Goal: Task Accomplishment & Management: Complete application form

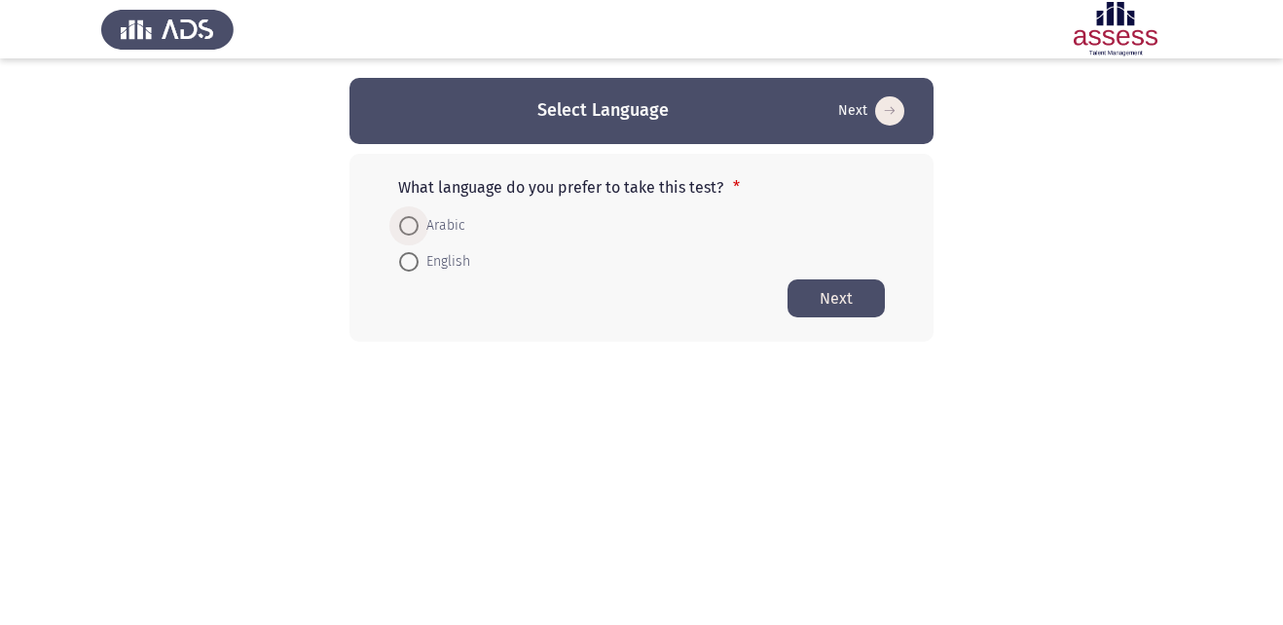
click at [406, 221] on span at bounding box center [408, 225] width 19 height 19
click at [406, 221] on input "Arabic" at bounding box center [408, 225] width 19 height 19
radio input "true"
click at [815, 297] on button "Next" at bounding box center [836, 298] width 97 height 38
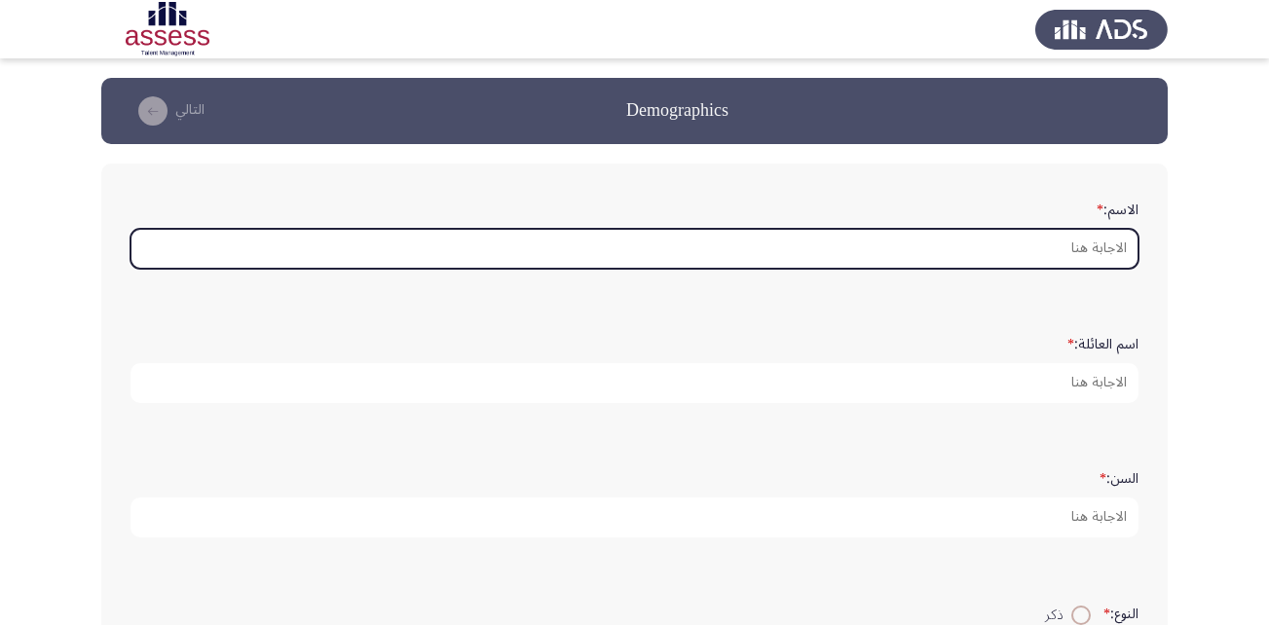
click at [988, 251] on input "الاسم: *" at bounding box center [634, 249] width 1008 height 40
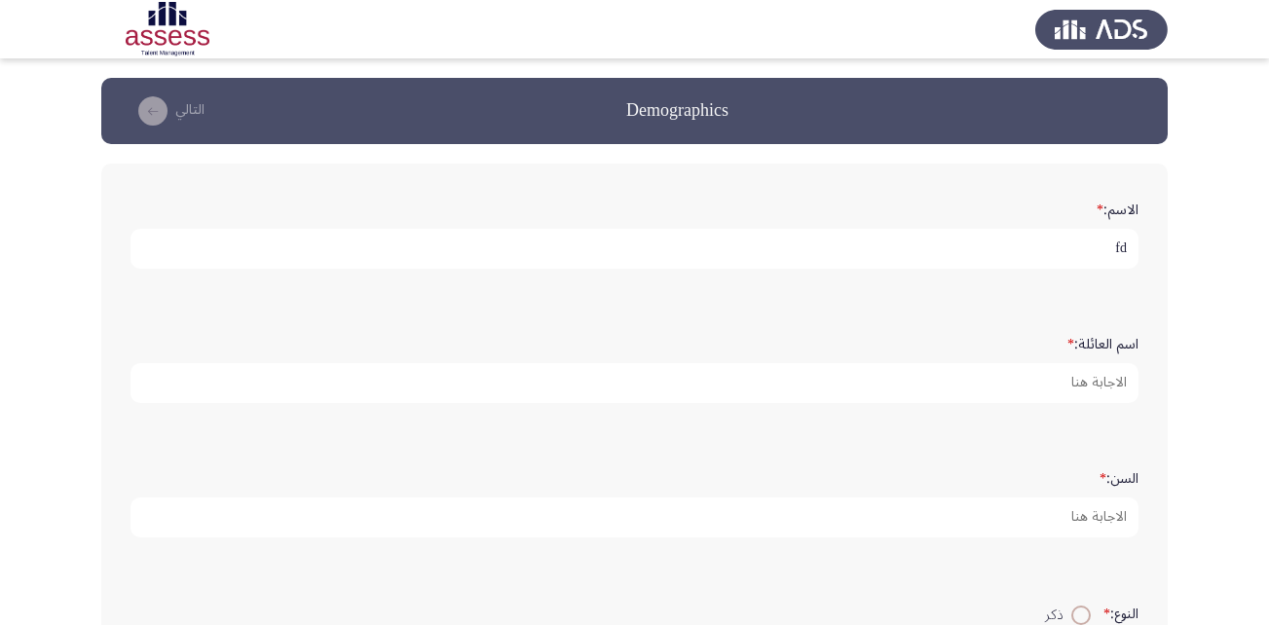
type input "f"
type input "بيشوى"
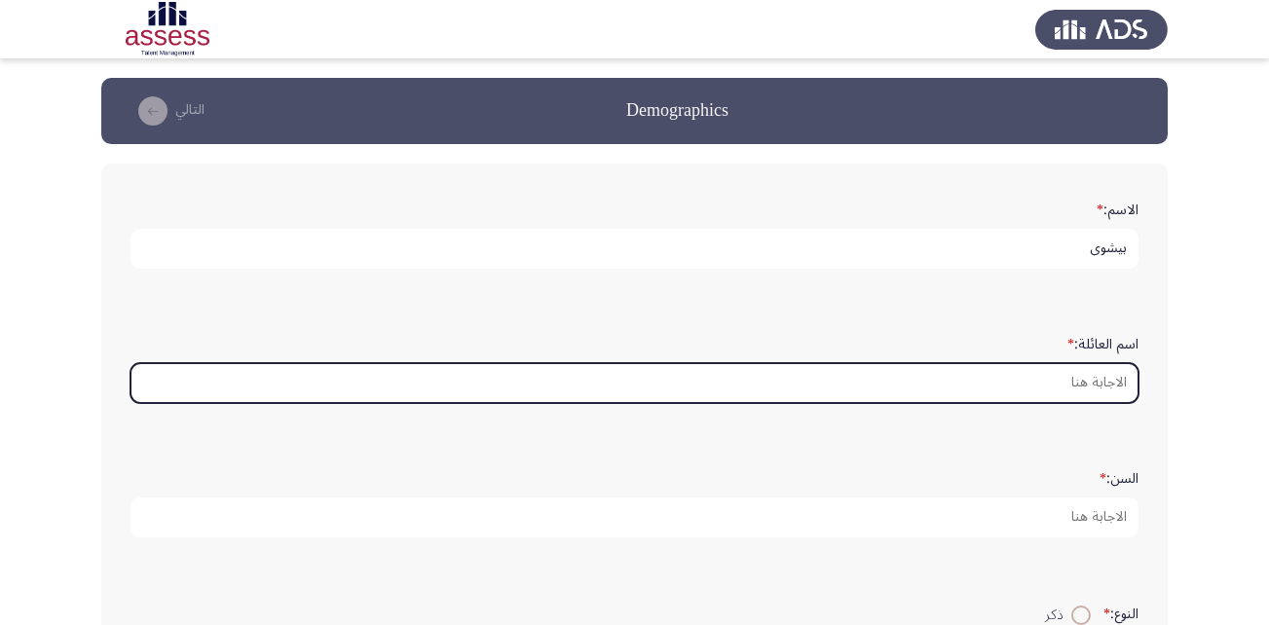
click at [983, 370] on input "اسم العائلة: *" at bounding box center [634, 383] width 1008 height 40
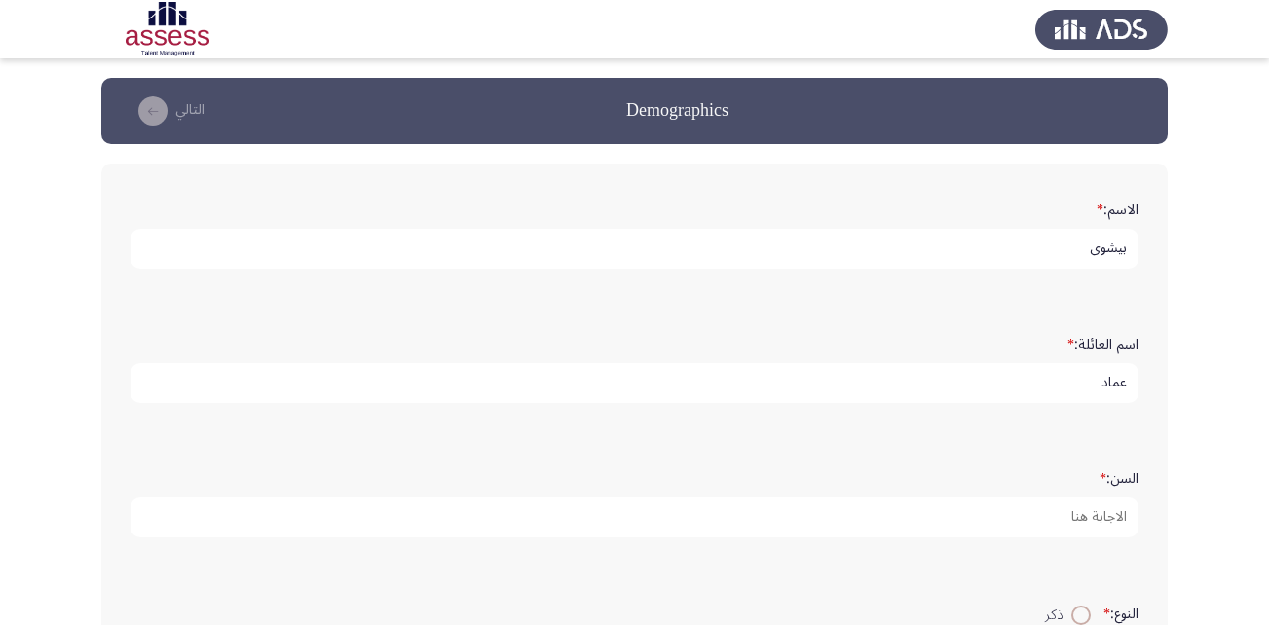
type input "عماد"
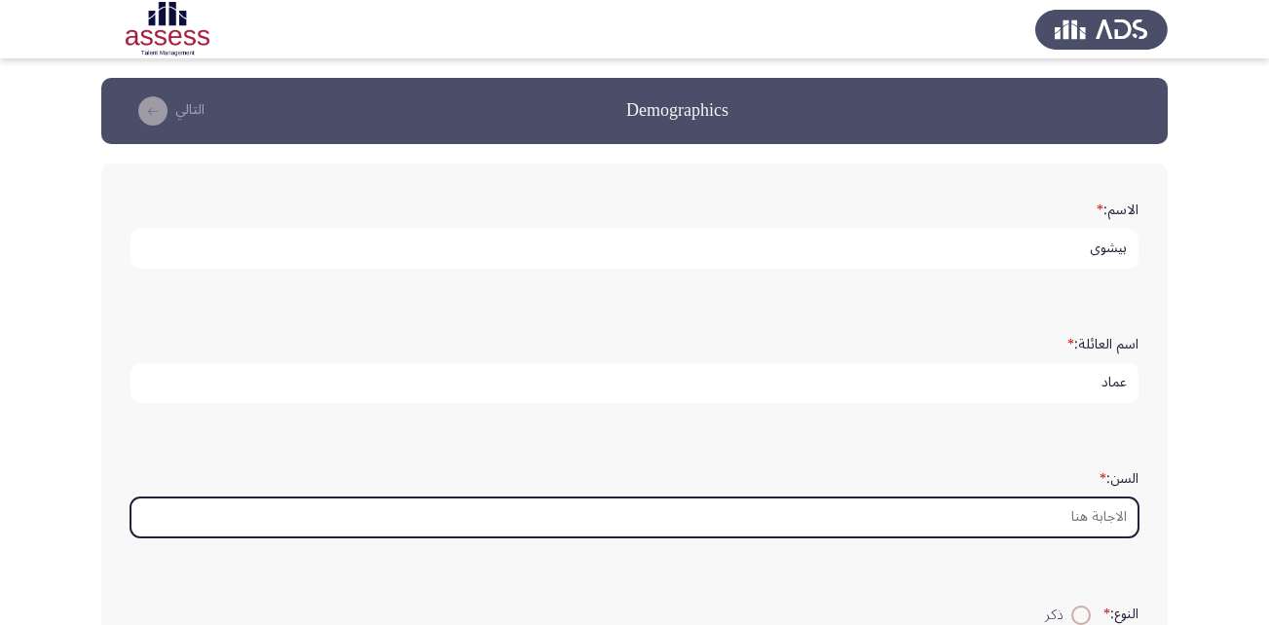
click at [1123, 510] on input "السن: *" at bounding box center [634, 518] width 1008 height 40
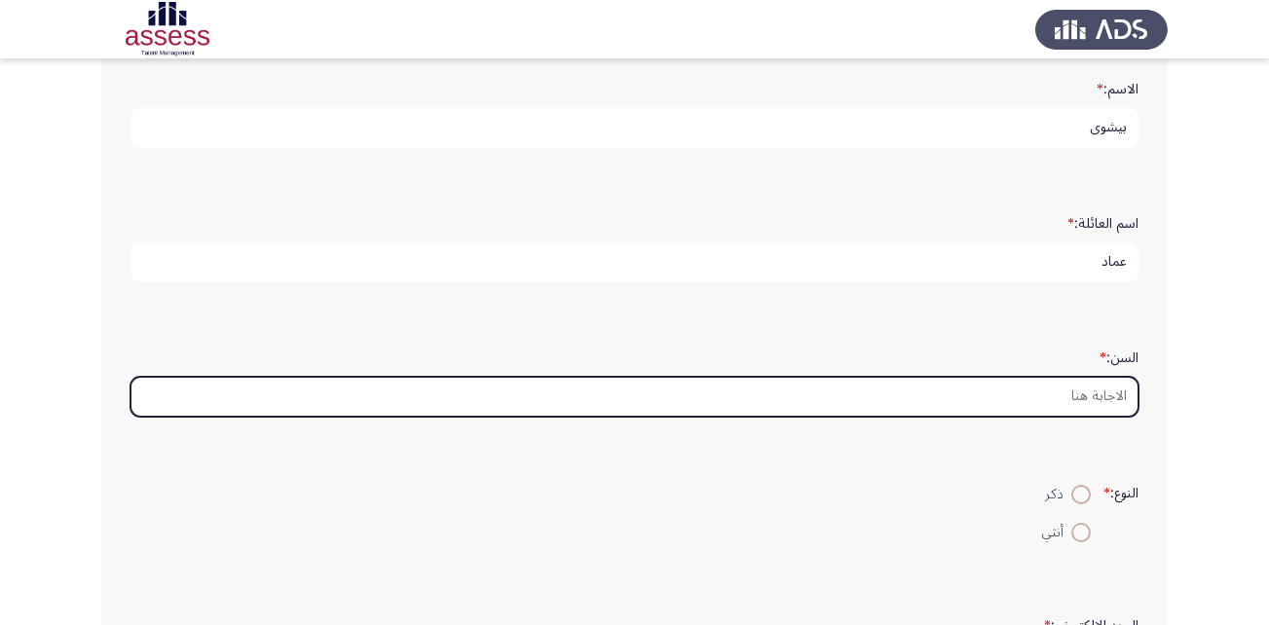
scroll to position [138, 0]
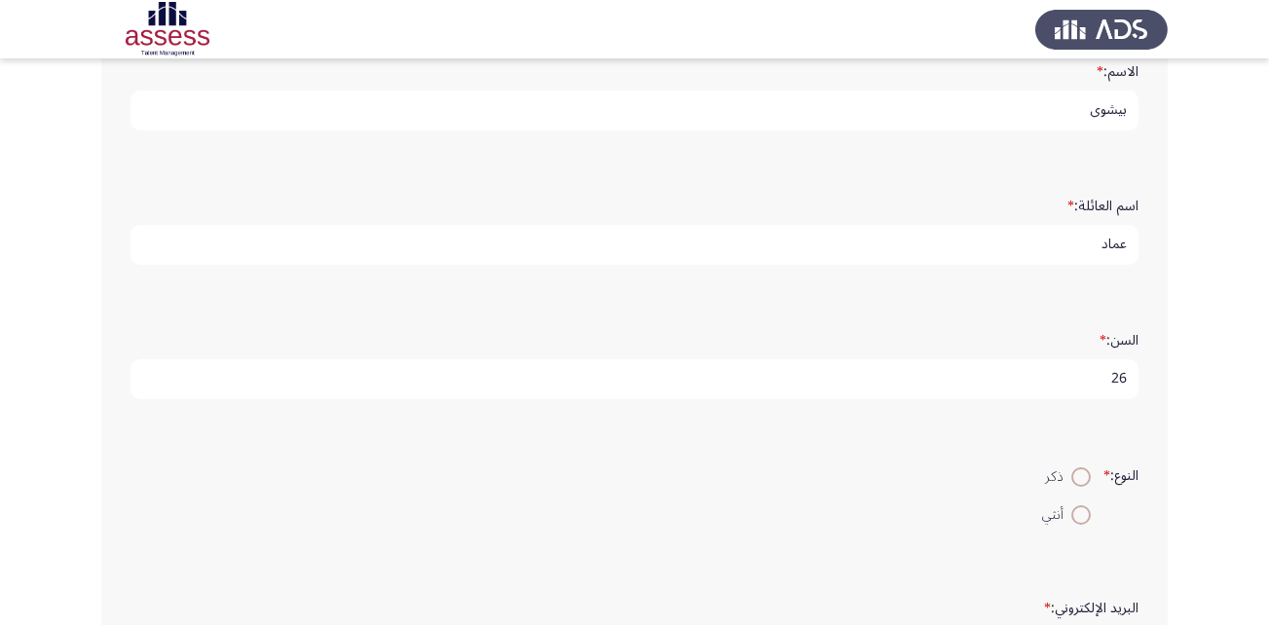
type input "26"
click at [1066, 482] on span "ذكر" at bounding box center [1058, 476] width 26 height 23
click at [1071, 482] on input "ذكر" at bounding box center [1080, 476] width 19 height 19
radio input "true"
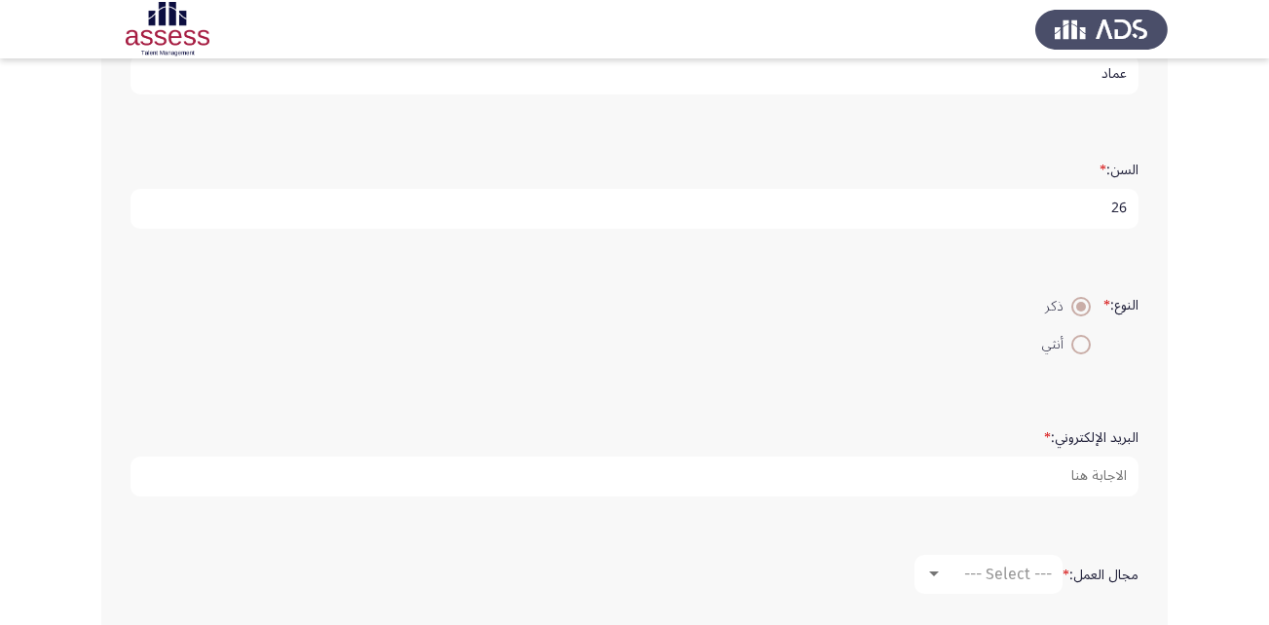
scroll to position [328, 0]
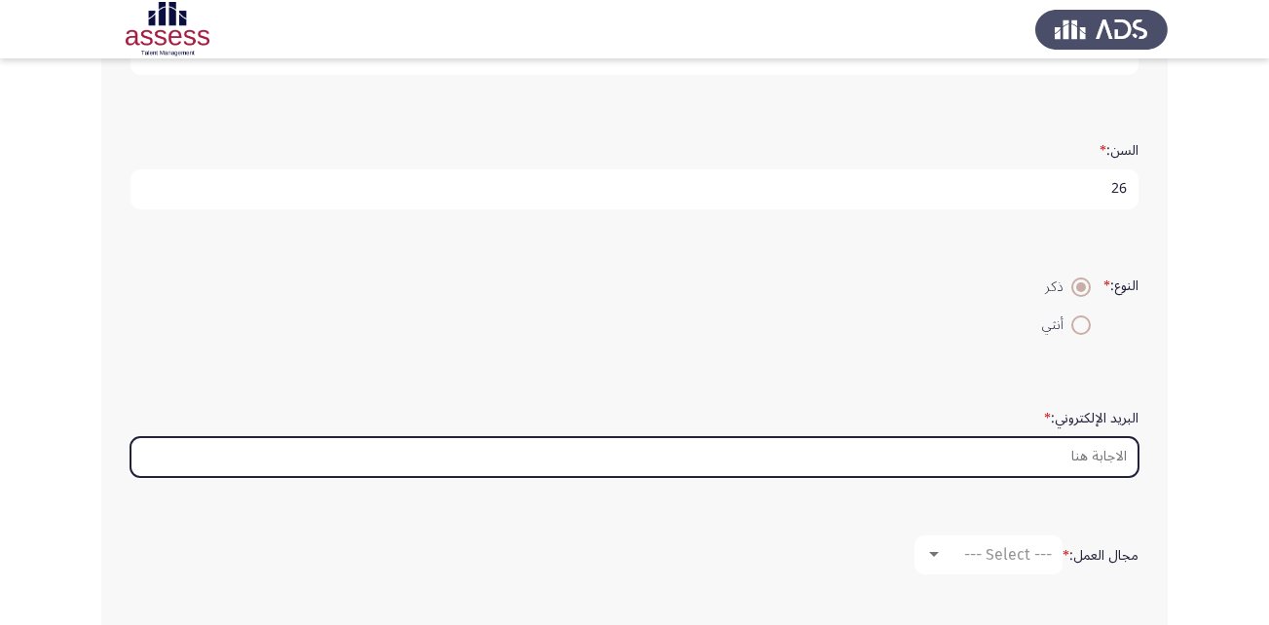
click at [1070, 456] on input "البريد الإلكتروني: *" at bounding box center [634, 457] width 1008 height 40
type input "ل"
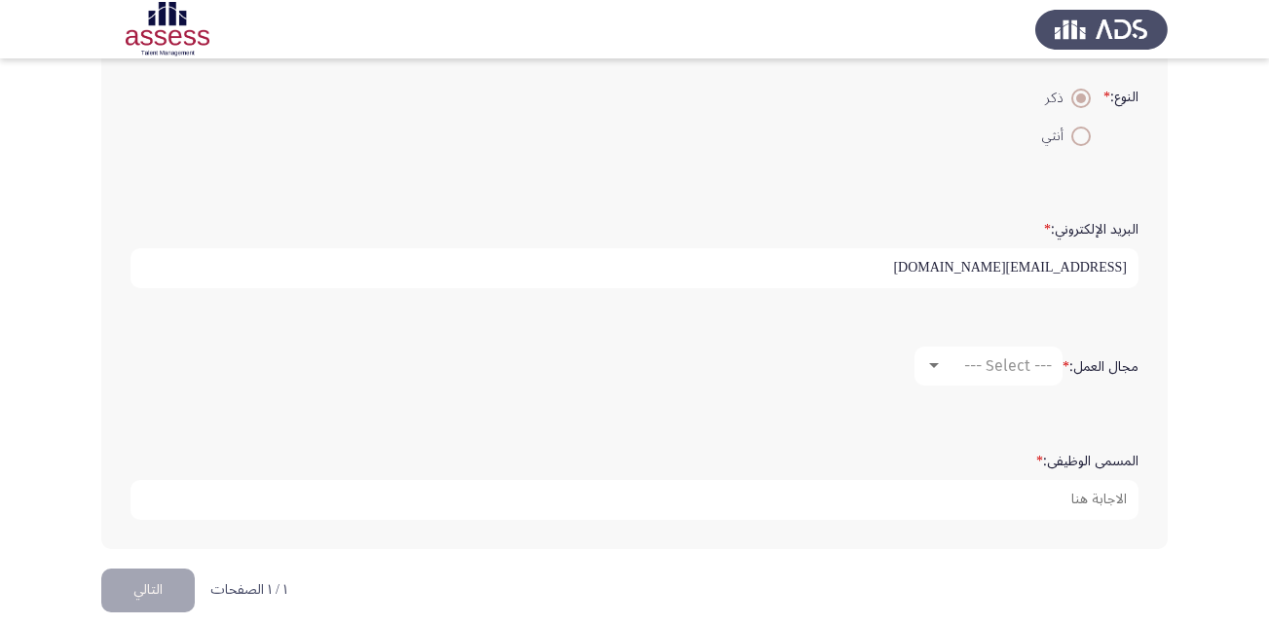
scroll to position [521, 0]
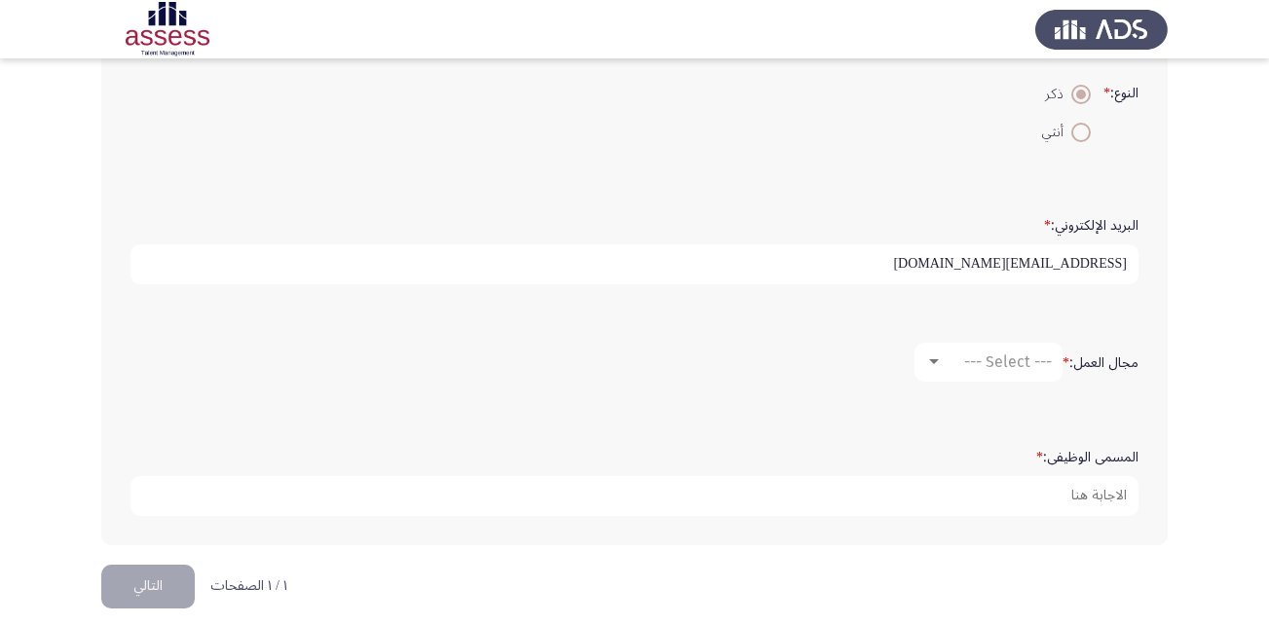
type input "[EMAIL_ADDRESS][DOMAIN_NAME]"
click at [1002, 376] on mat-select "--- Select ---" at bounding box center [988, 362] width 148 height 39
click at [968, 373] on mat-select "--- Select ---" at bounding box center [988, 362] width 148 height 39
click at [931, 356] on div at bounding box center [934, 362] width 18 height 16
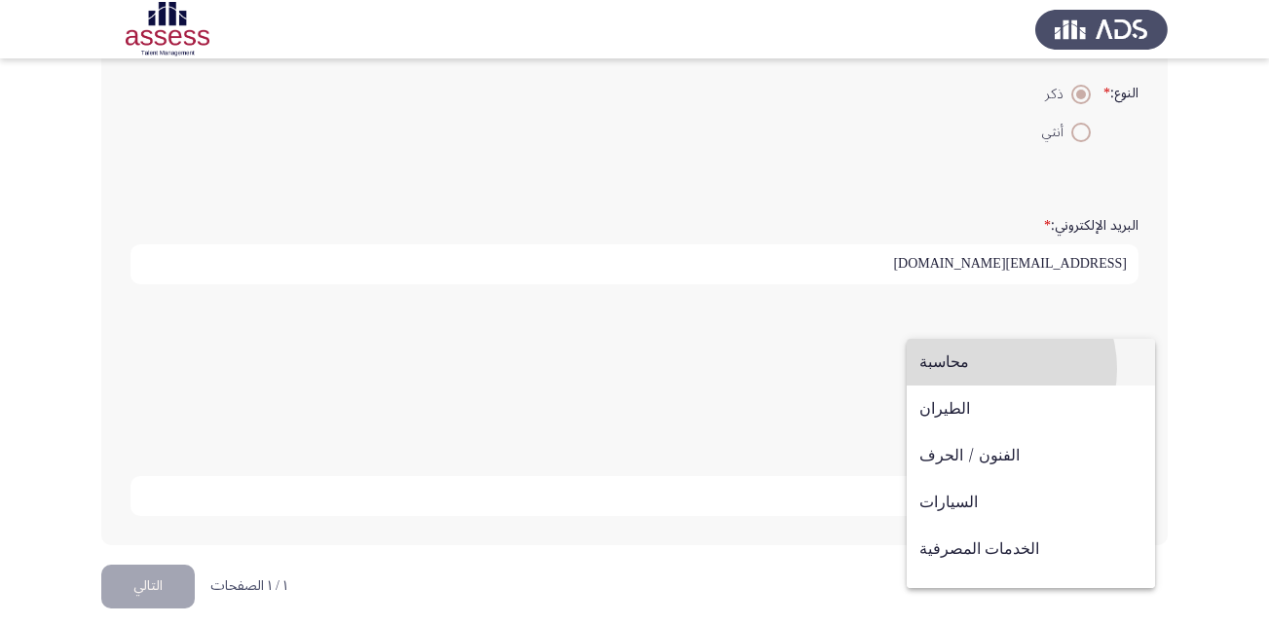
click at [986, 369] on span "محاسبة" at bounding box center [1030, 362] width 223 height 47
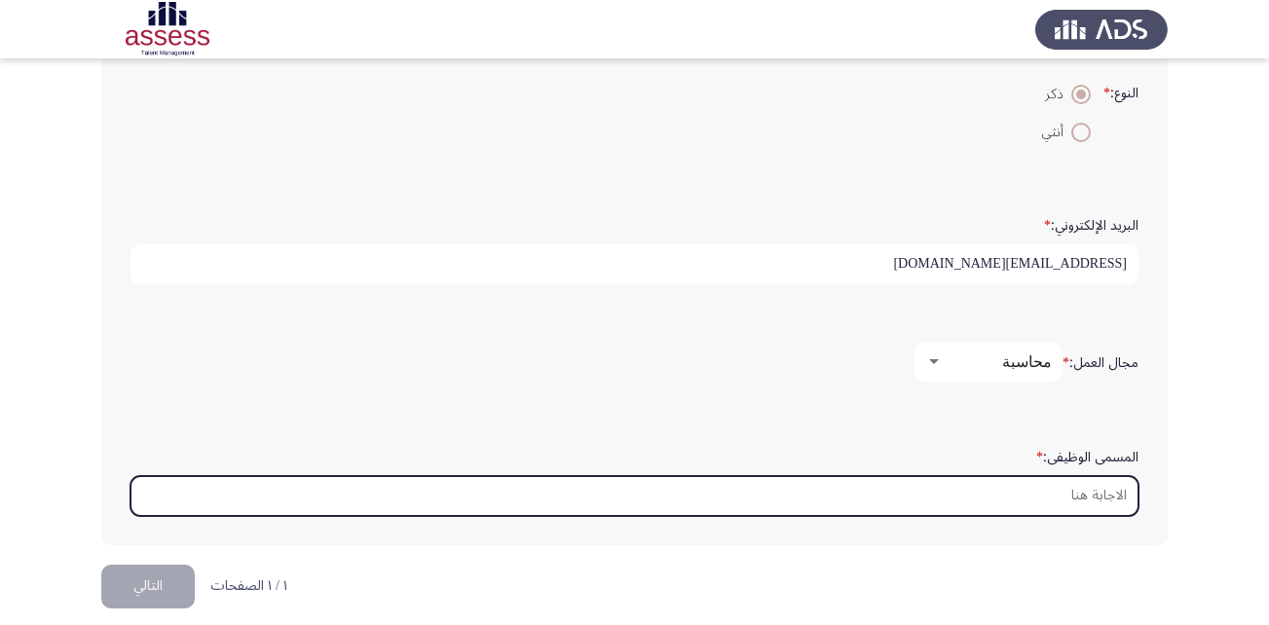
click at [992, 494] on input "المسمى الوظيفى: *" at bounding box center [634, 496] width 1008 height 40
type input "l"
type input "ح"
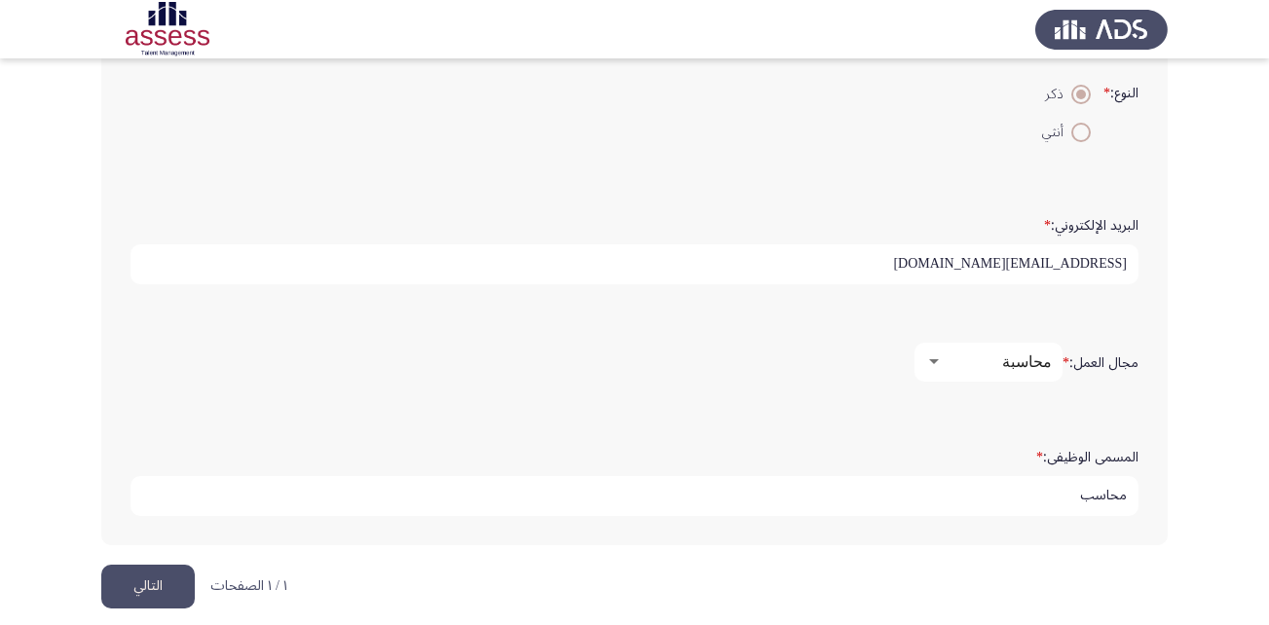
type input "محاسب"
click at [163, 596] on button "التالي" at bounding box center [147, 587] width 93 height 44
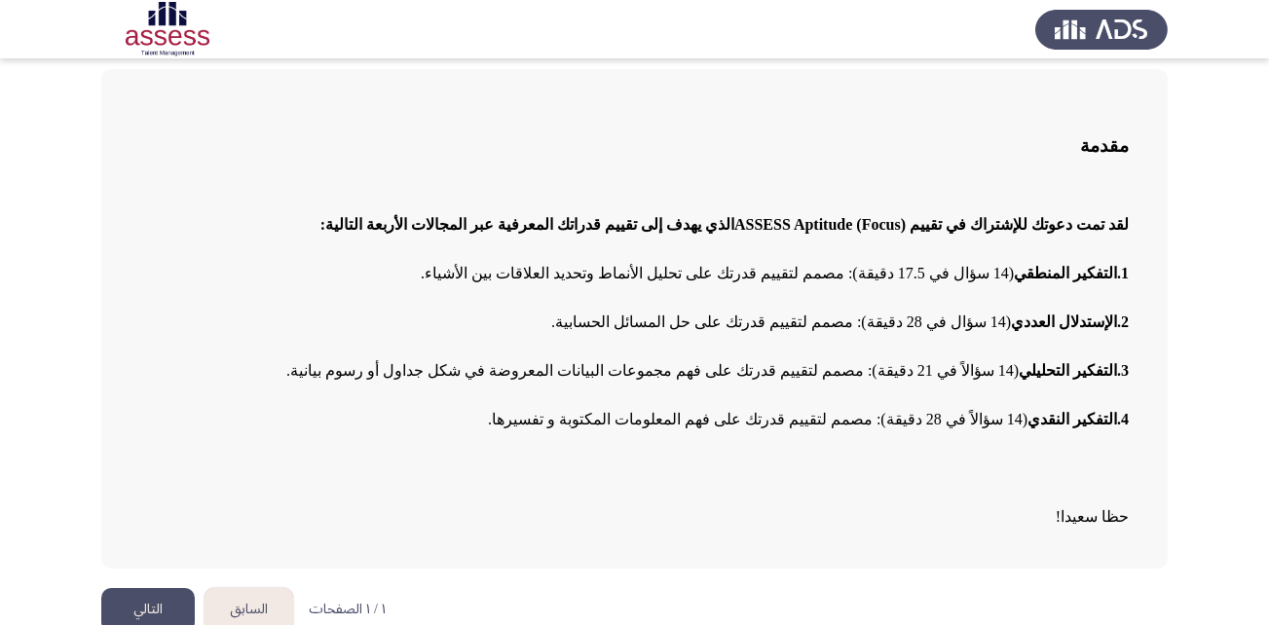
scroll to position [121, 0]
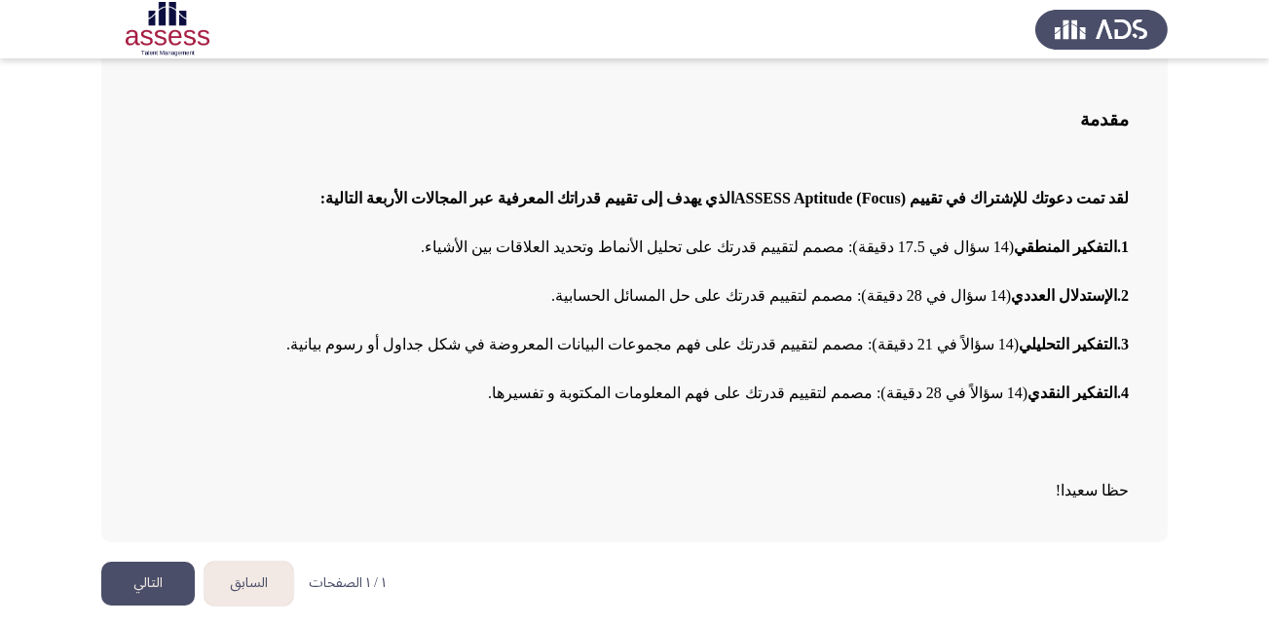
click at [155, 581] on button "التالي" at bounding box center [147, 584] width 93 height 44
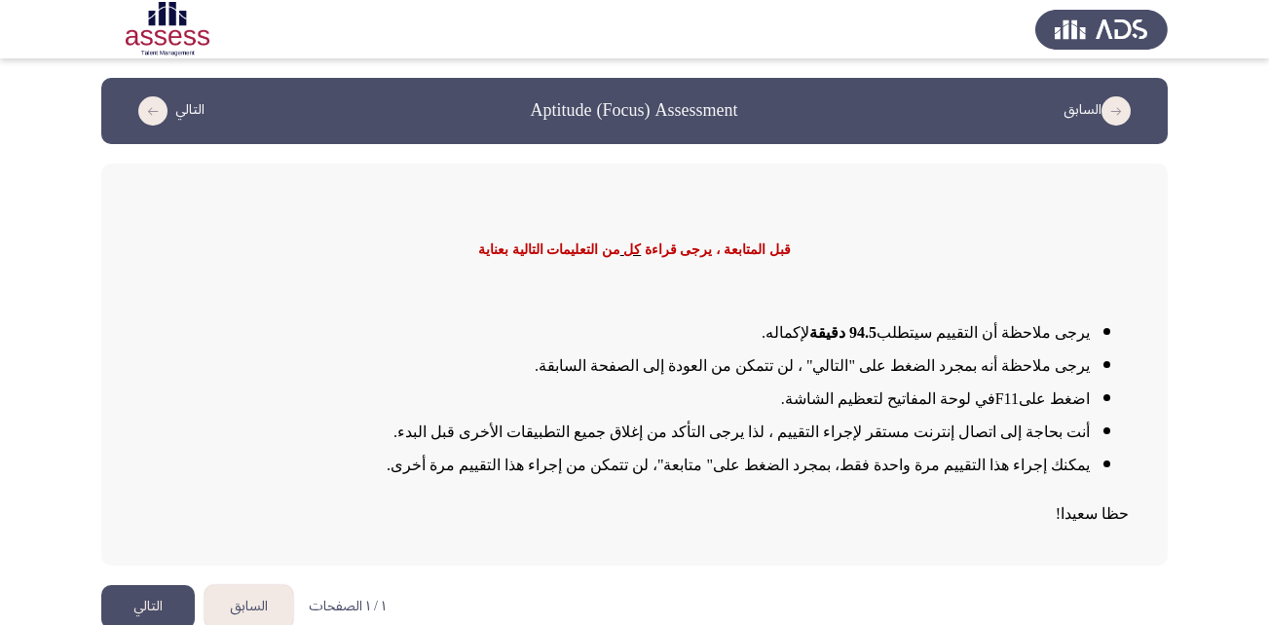
click at [142, 600] on button "التالي" at bounding box center [147, 607] width 93 height 44
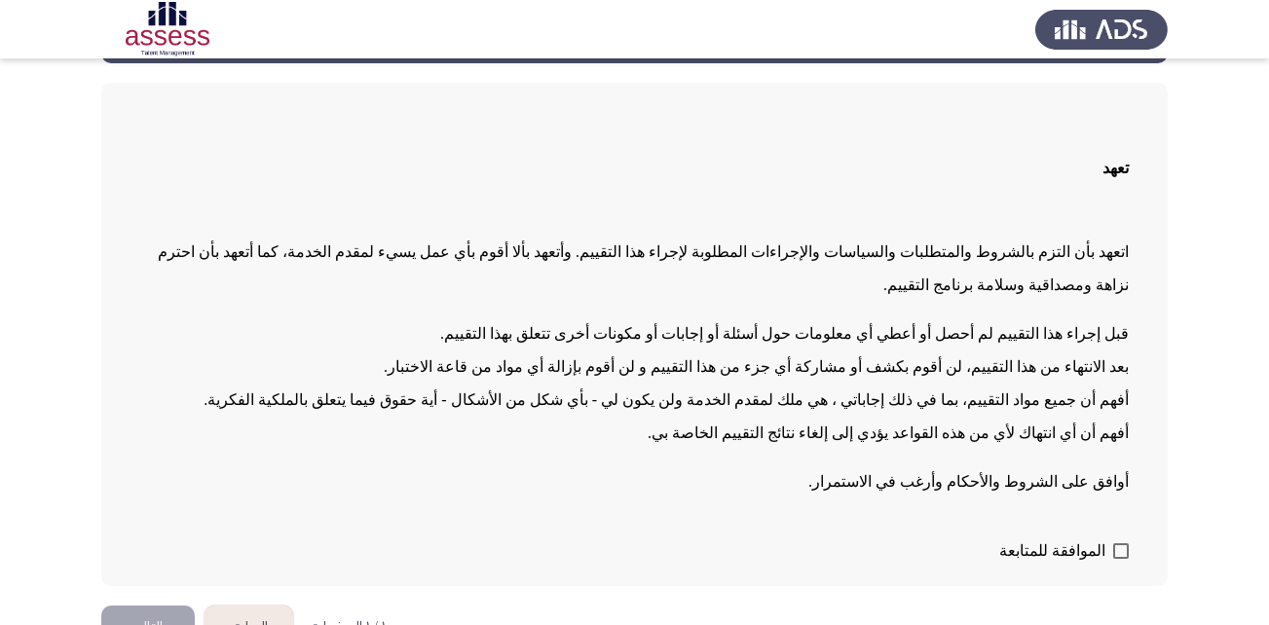
scroll to position [92, 0]
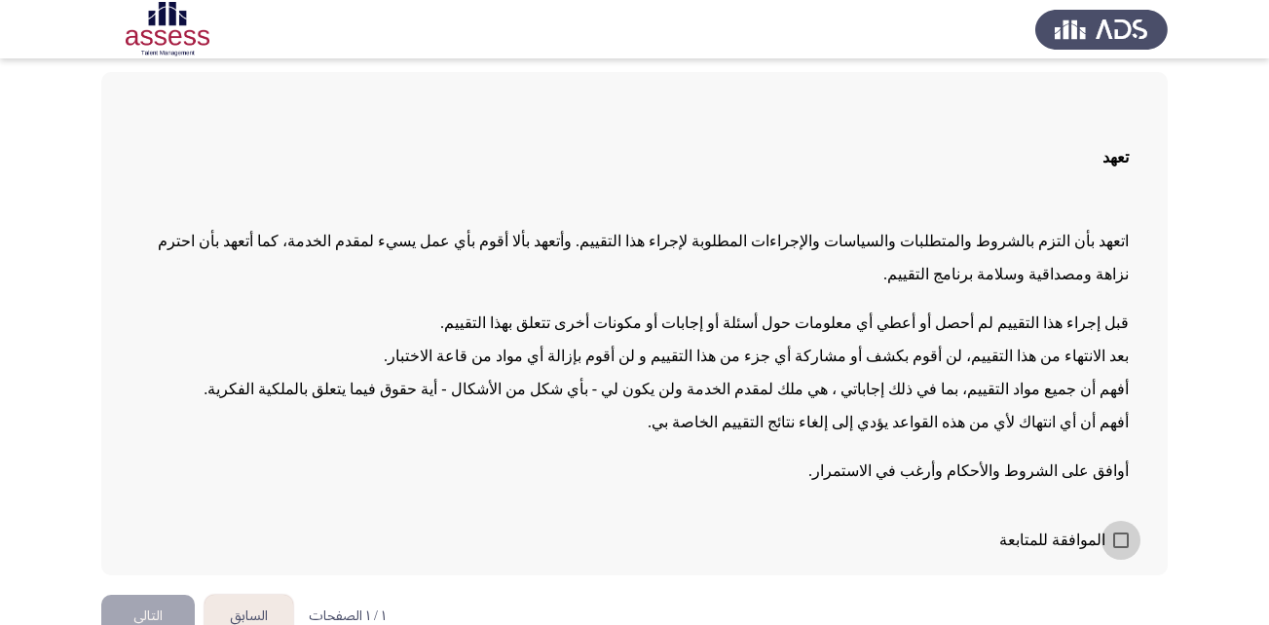
click at [1120, 533] on span at bounding box center [1121, 541] width 16 height 16
click at [1120, 548] on input "الموافقة للمتابعة" at bounding box center [1120, 548] width 1 height 1
checkbox input "true"
click at [165, 595] on button "التالي" at bounding box center [147, 617] width 93 height 44
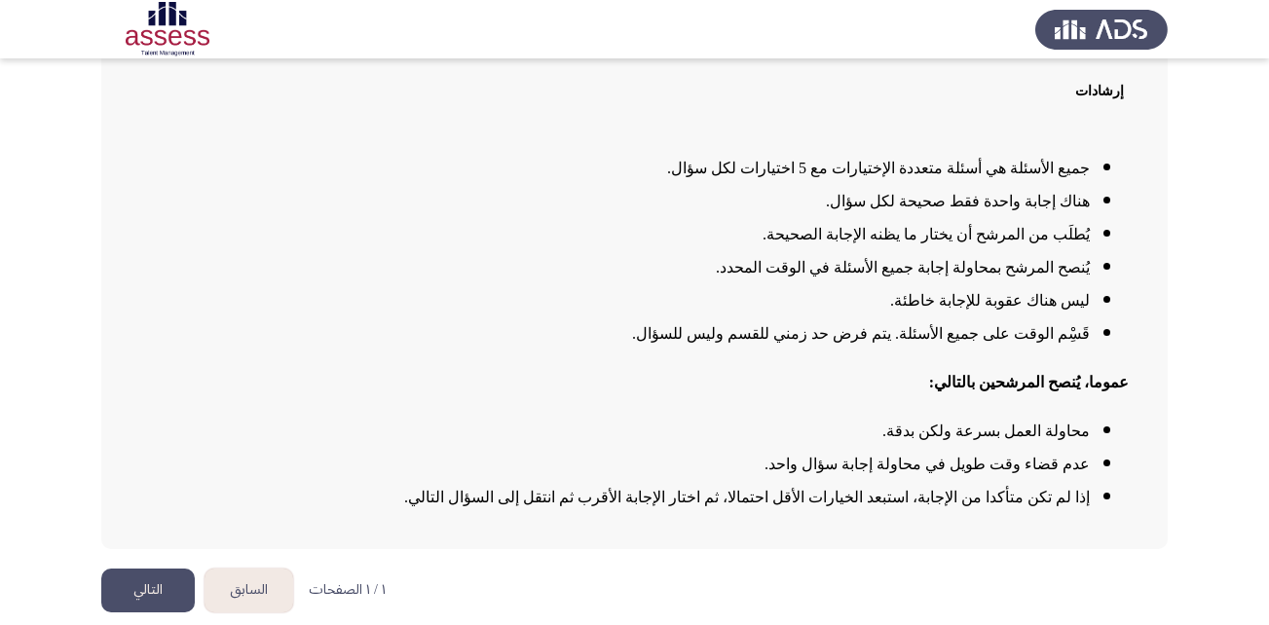
scroll to position [158, 0]
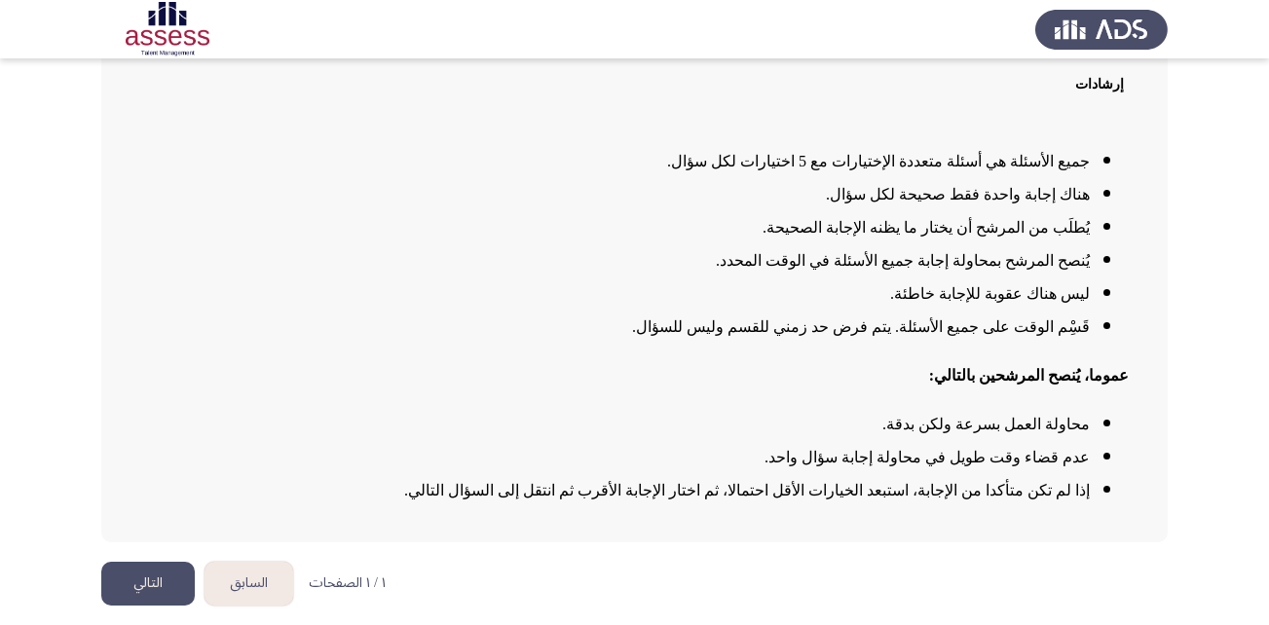
click at [172, 584] on button "التالي" at bounding box center [147, 584] width 93 height 44
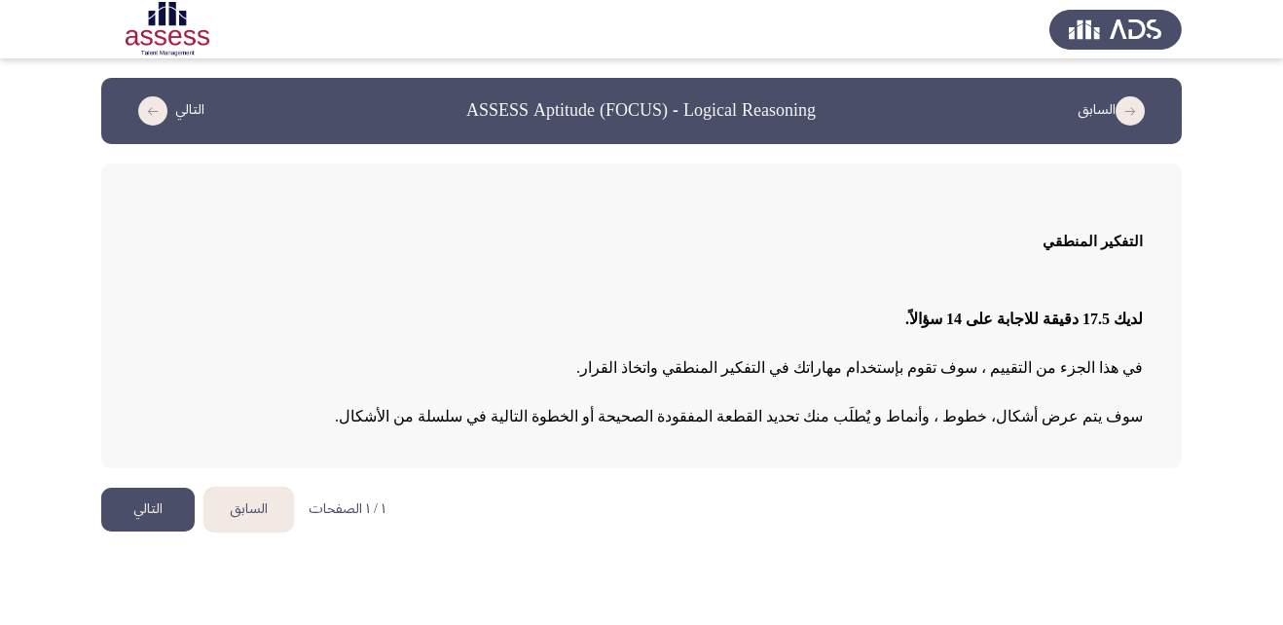
click at [160, 507] on button "التالي" at bounding box center [147, 510] width 93 height 44
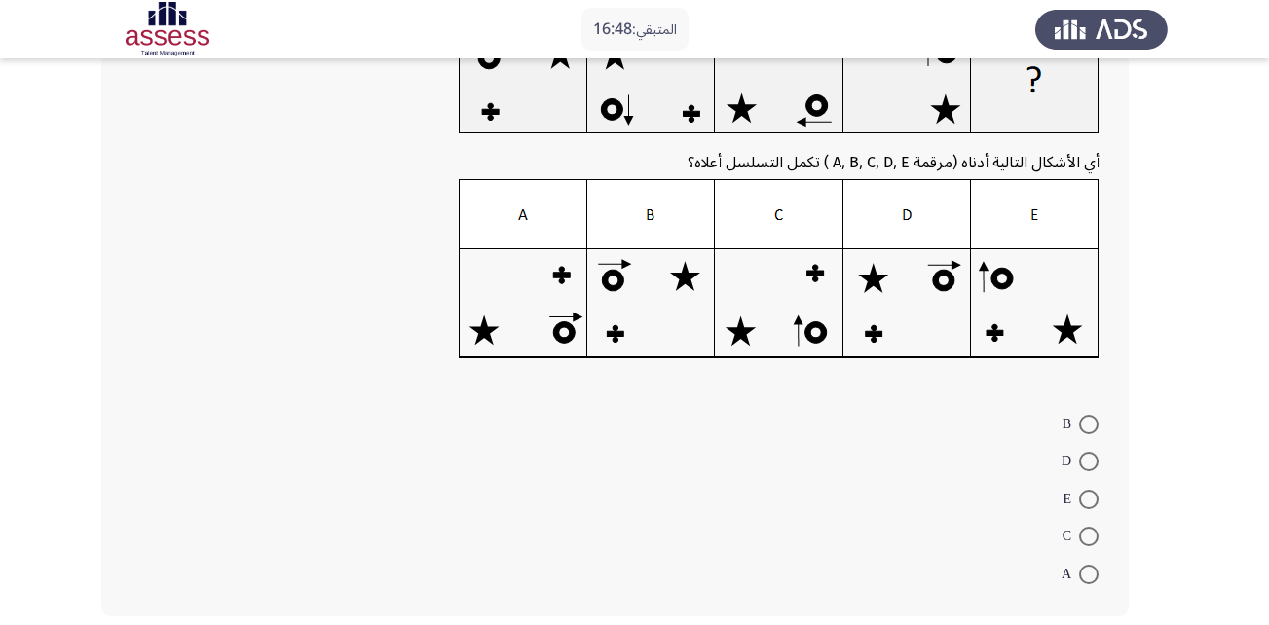
scroll to position [167, 0]
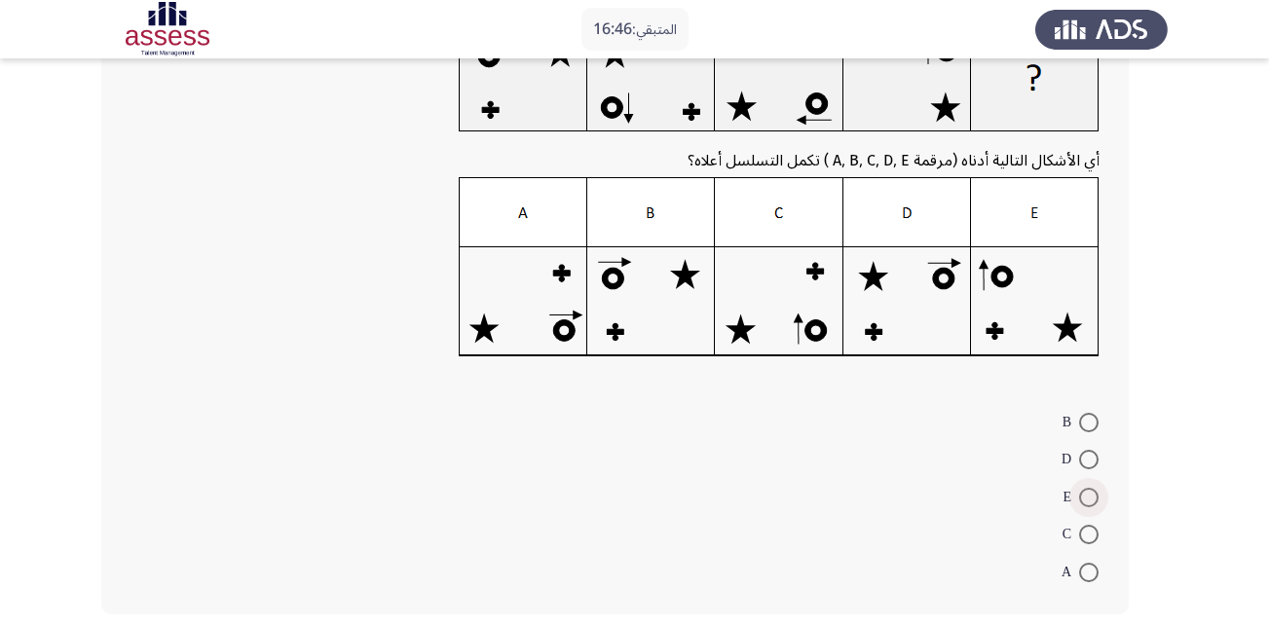
click at [1083, 494] on span at bounding box center [1088, 497] width 19 height 19
click at [1083, 494] on input "E" at bounding box center [1088, 497] width 19 height 19
radio input "true"
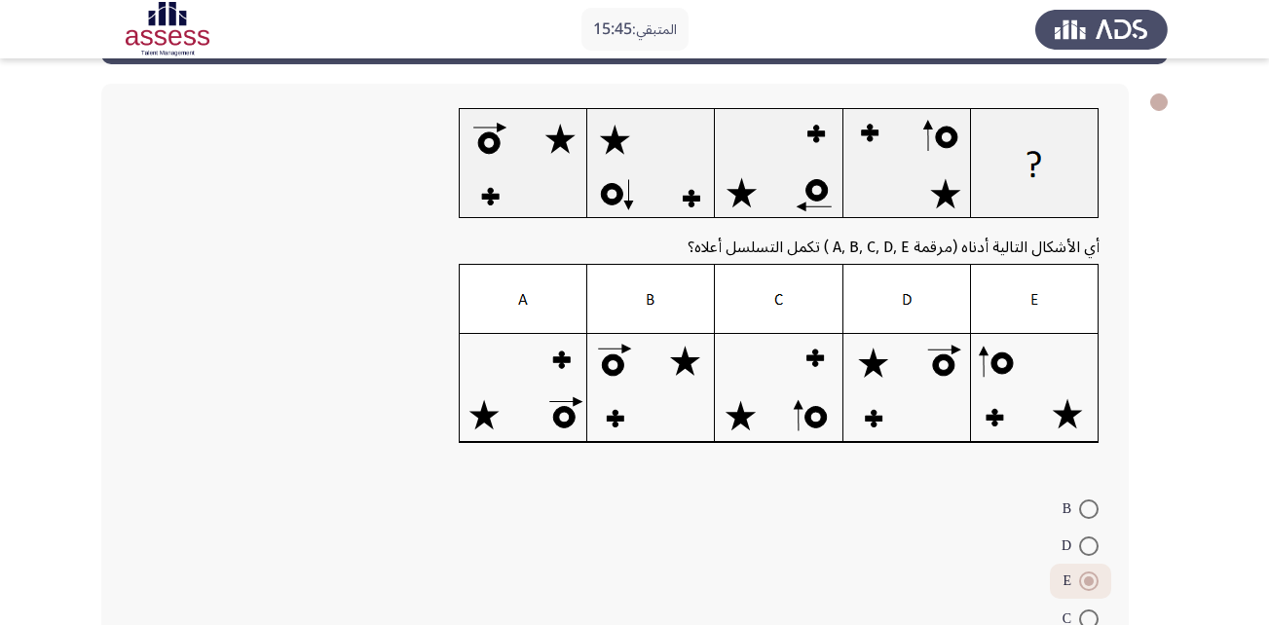
scroll to position [250, 0]
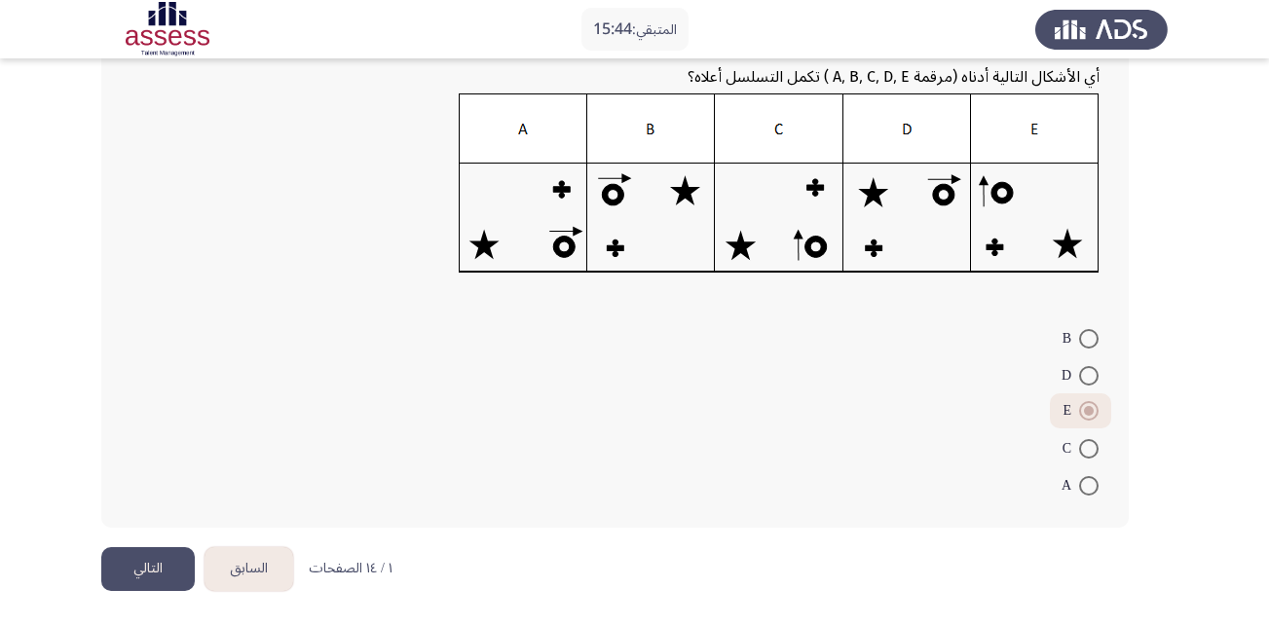
click at [165, 571] on button "التالي" at bounding box center [147, 569] width 93 height 44
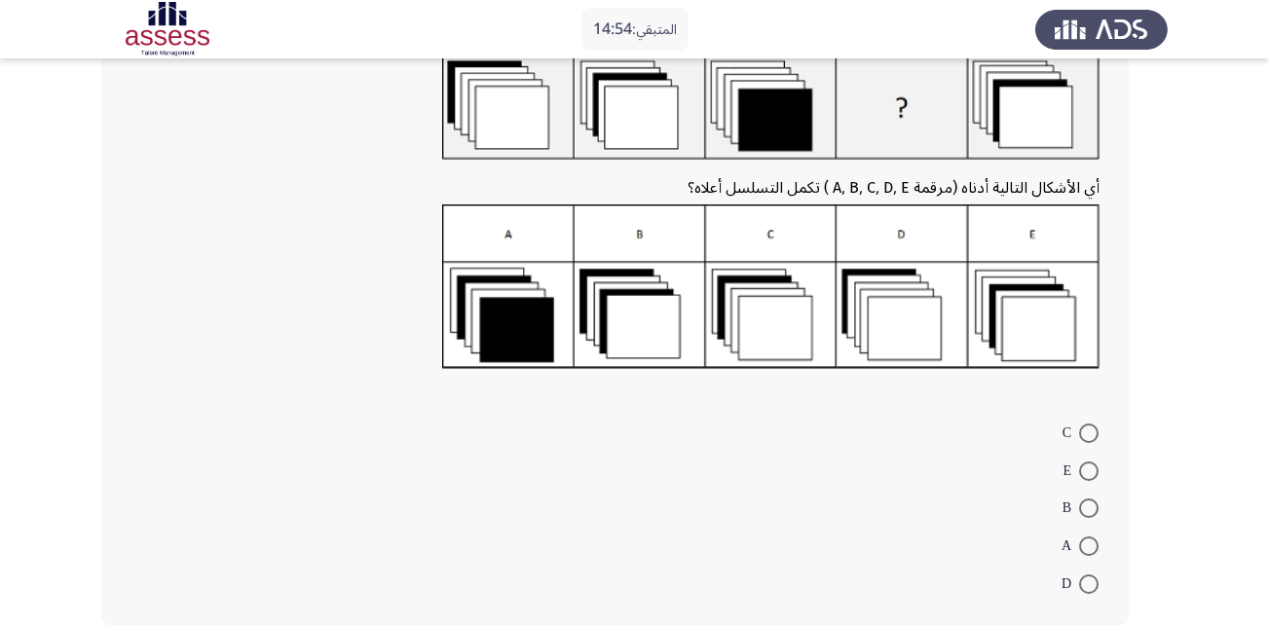
scroll to position [147, 0]
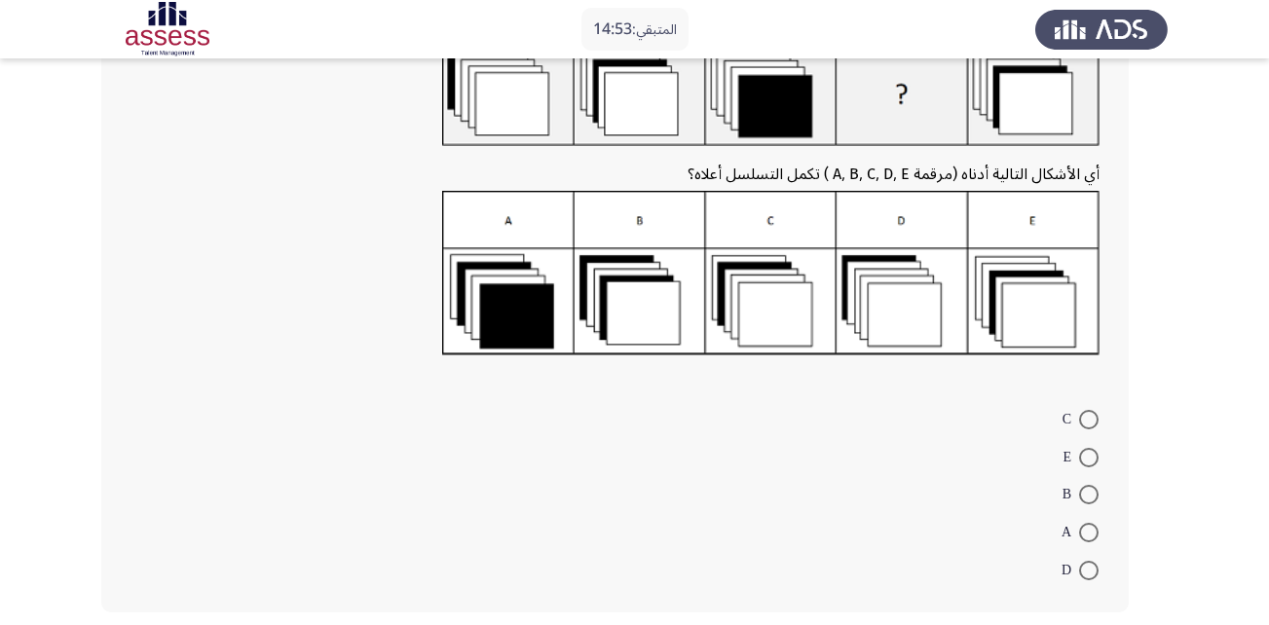
click at [1088, 423] on span at bounding box center [1088, 419] width 19 height 19
click at [1088, 423] on input "C" at bounding box center [1088, 419] width 19 height 19
radio input "true"
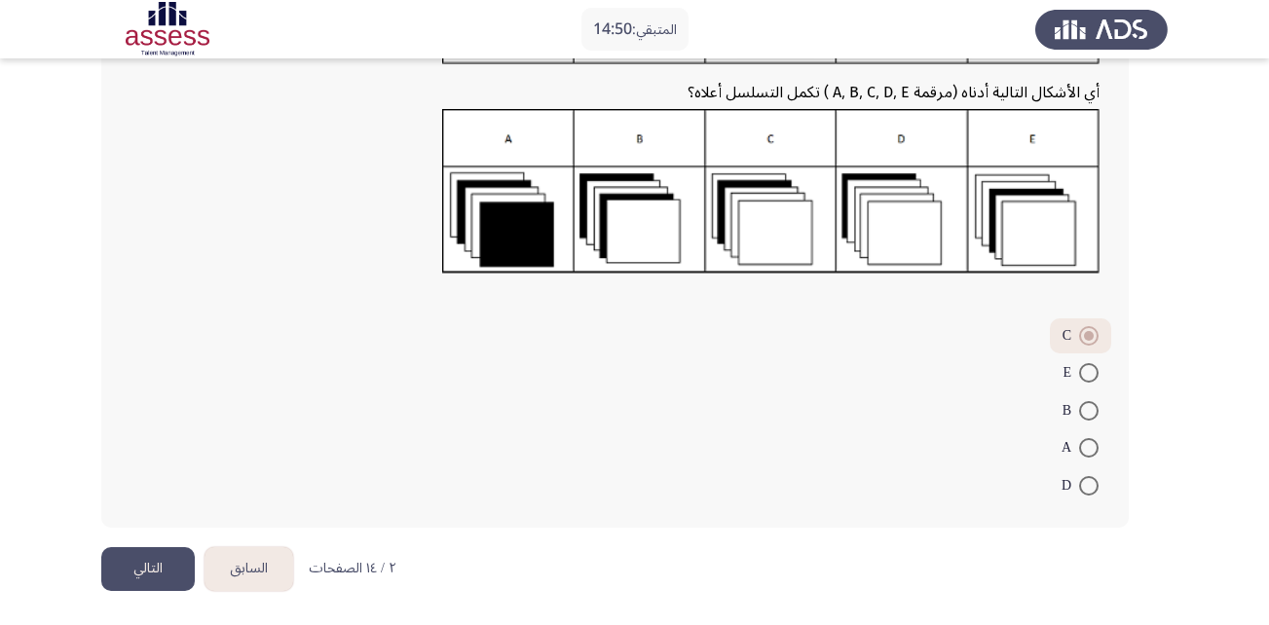
click at [147, 574] on button "التالي" at bounding box center [147, 569] width 93 height 44
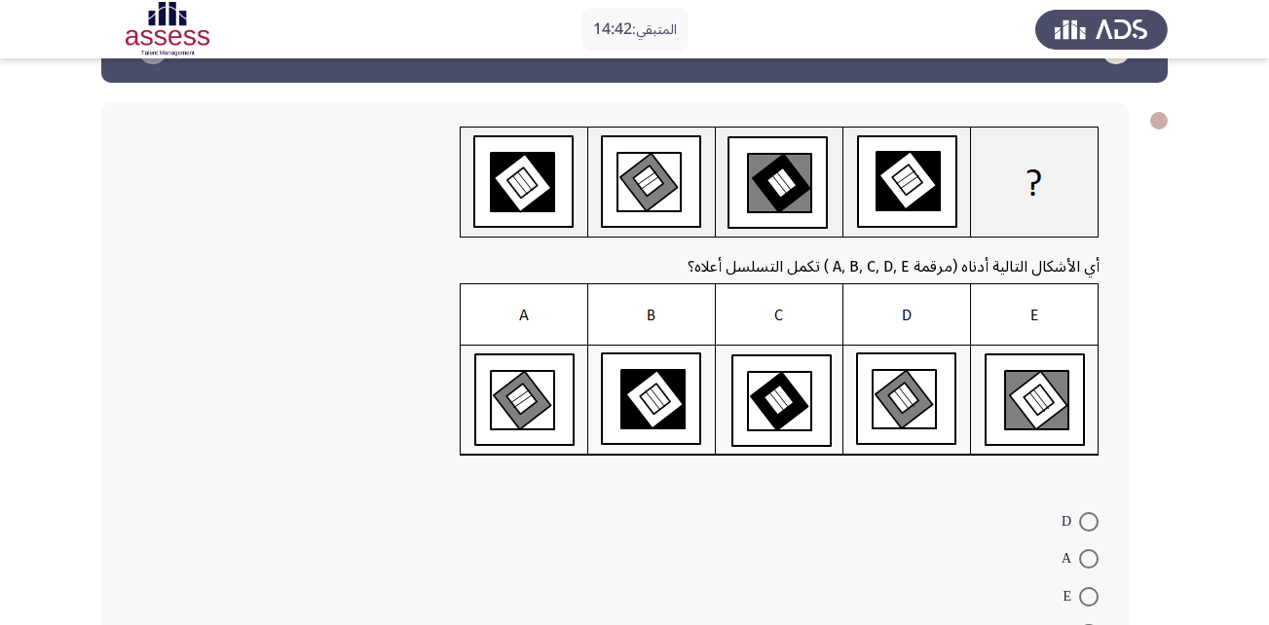
scroll to position [63, 0]
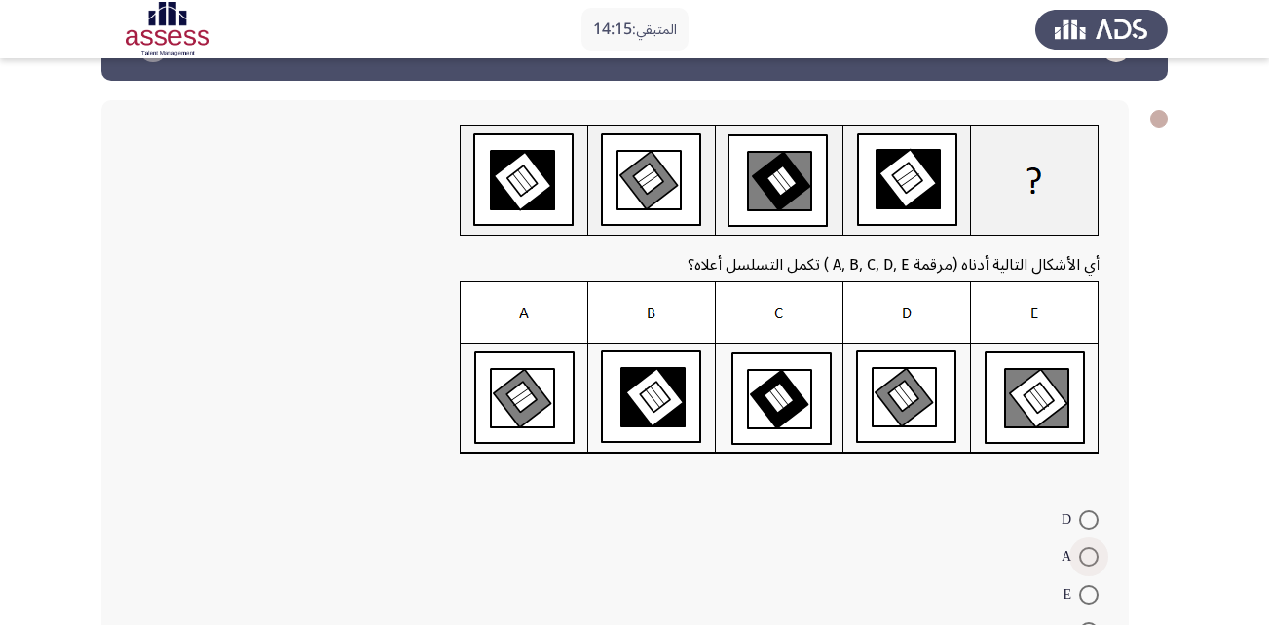
click at [1092, 554] on span at bounding box center [1088, 556] width 19 height 19
click at [1092, 554] on input "A" at bounding box center [1088, 556] width 19 height 19
radio input "true"
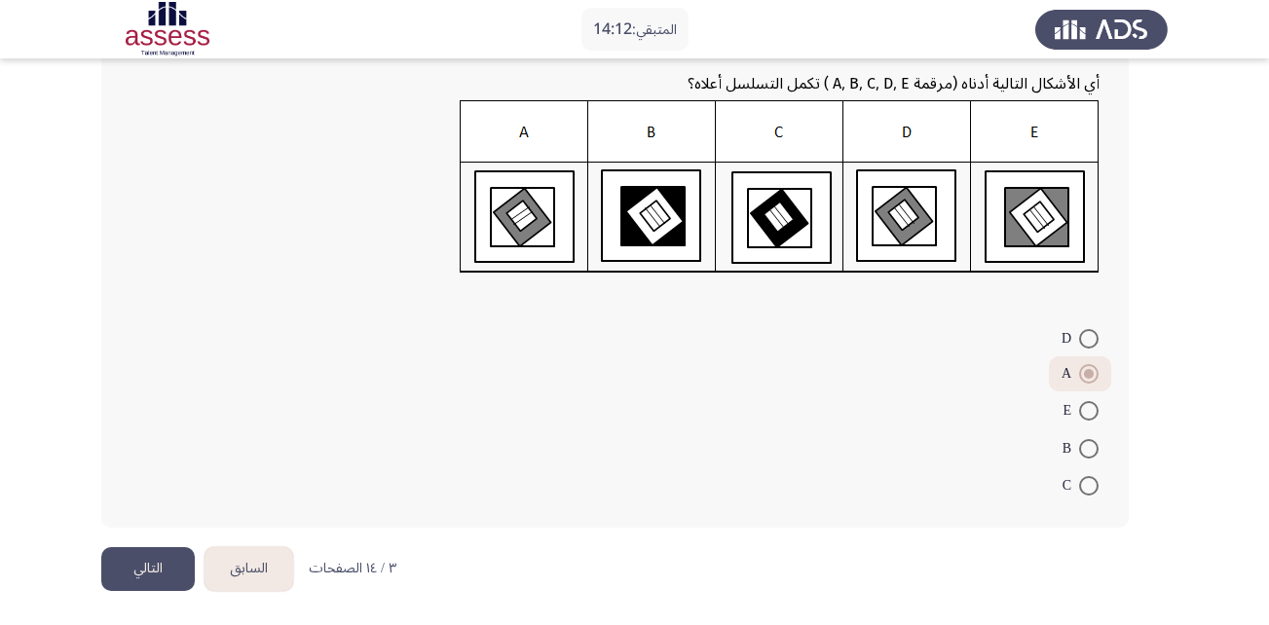
click at [151, 576] on button "التالي" at bounding box center [147, 569] width 93 height 44
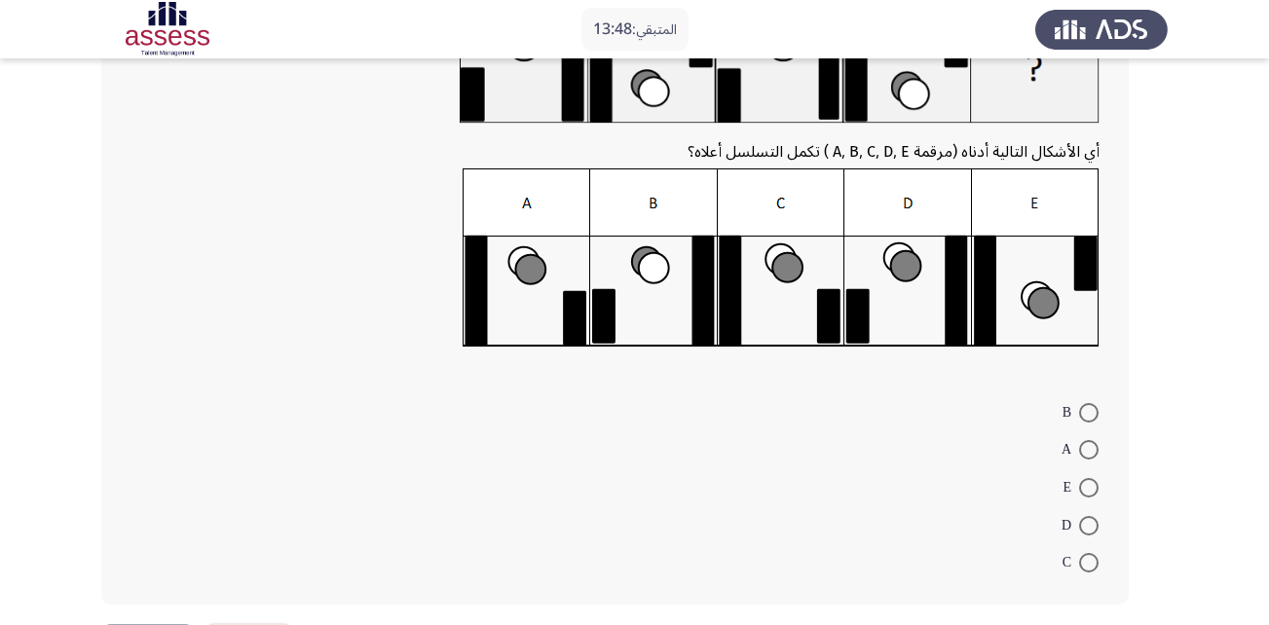
scroll to position [187, 0]
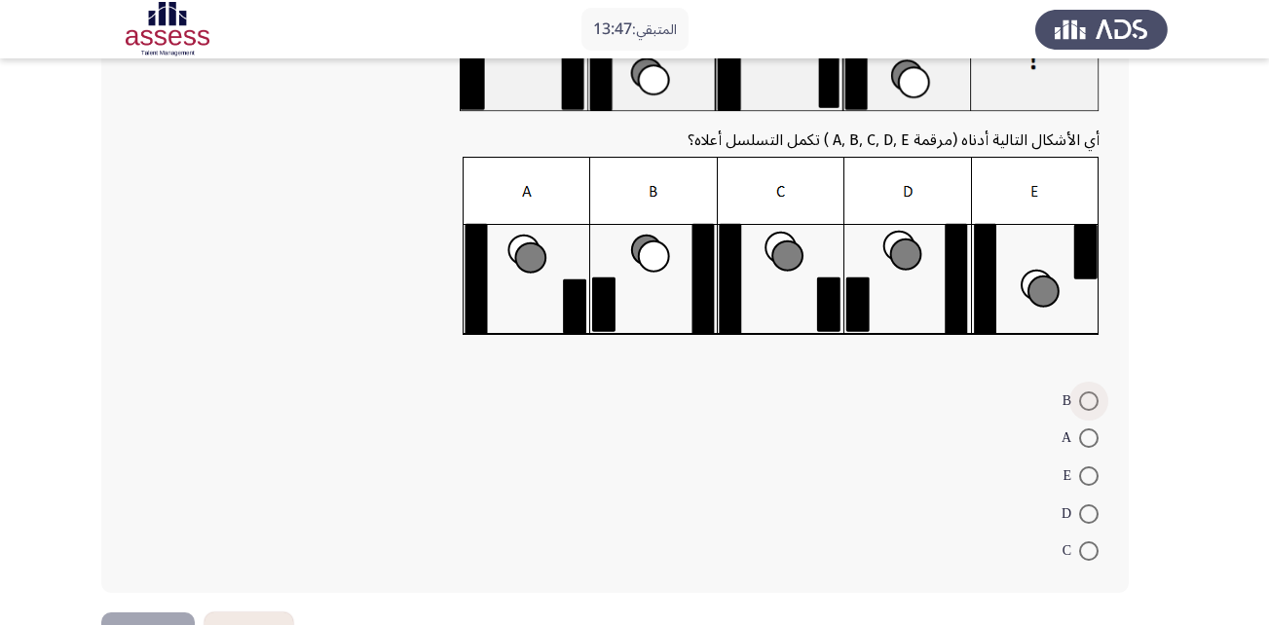
click at [1090, 400] on span at bounding box center [1088, 400] width 19 height 19
click at [1090, 400] on input "B" at bounding box center [1088, 400] width 19 height 19
radio input "true"
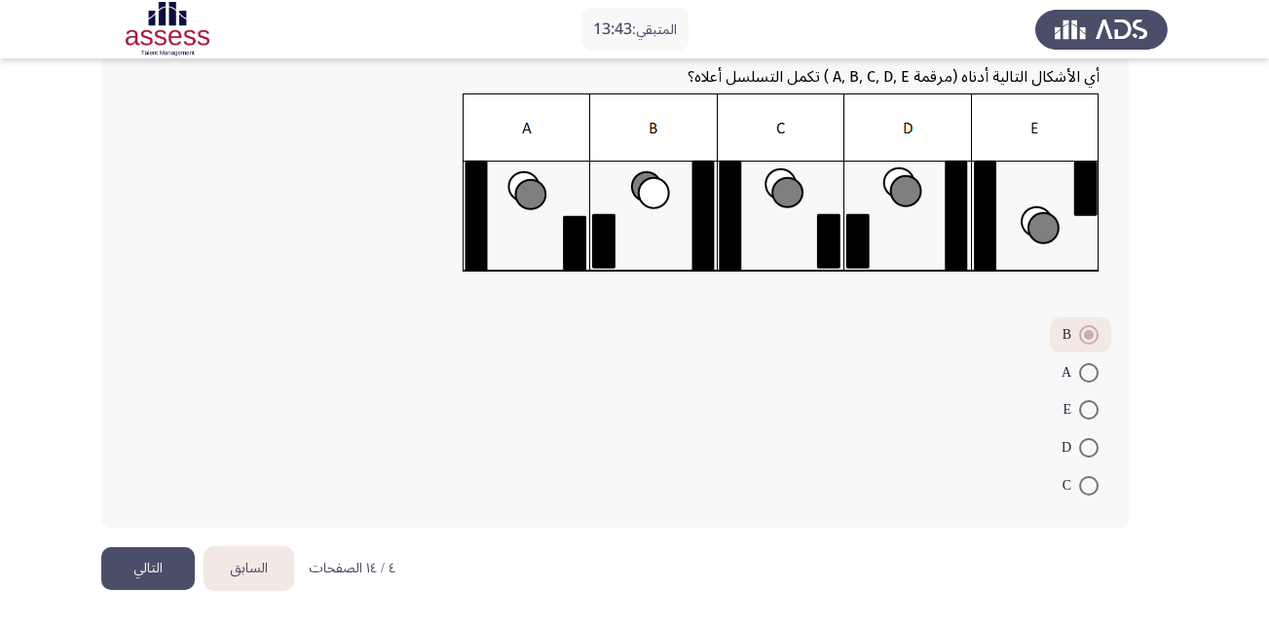
click at [140, 561] on button "التالي" at bounding box center [147, 569] width 93 height 44
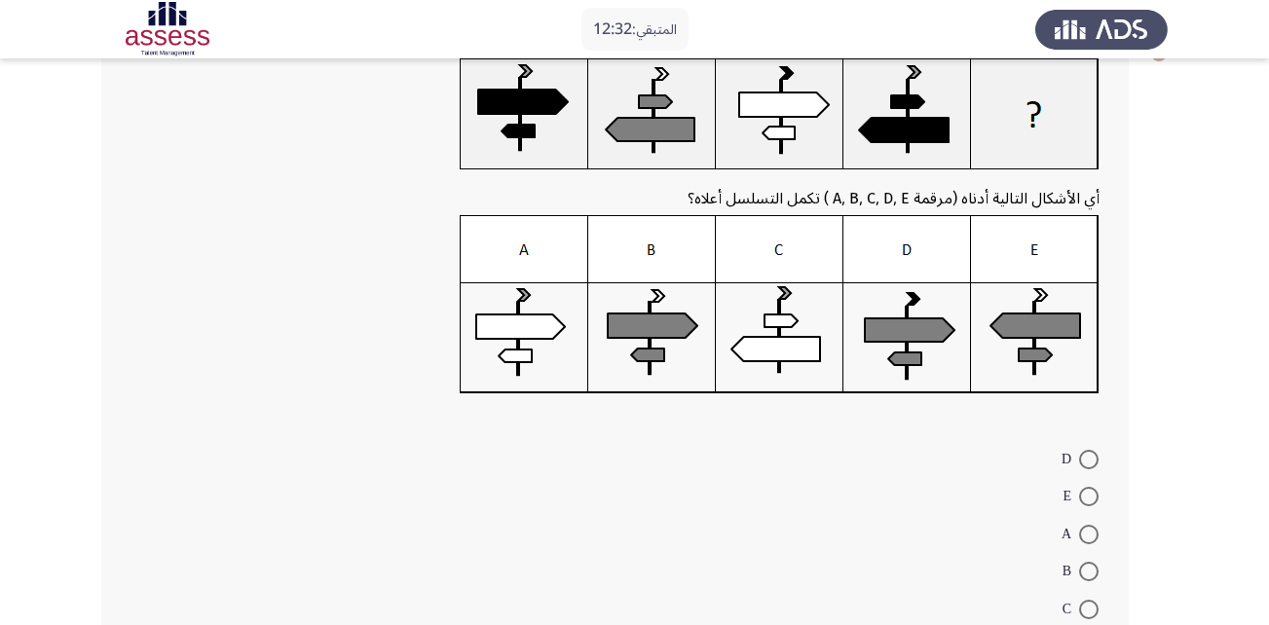
scroll to position [132, 0]
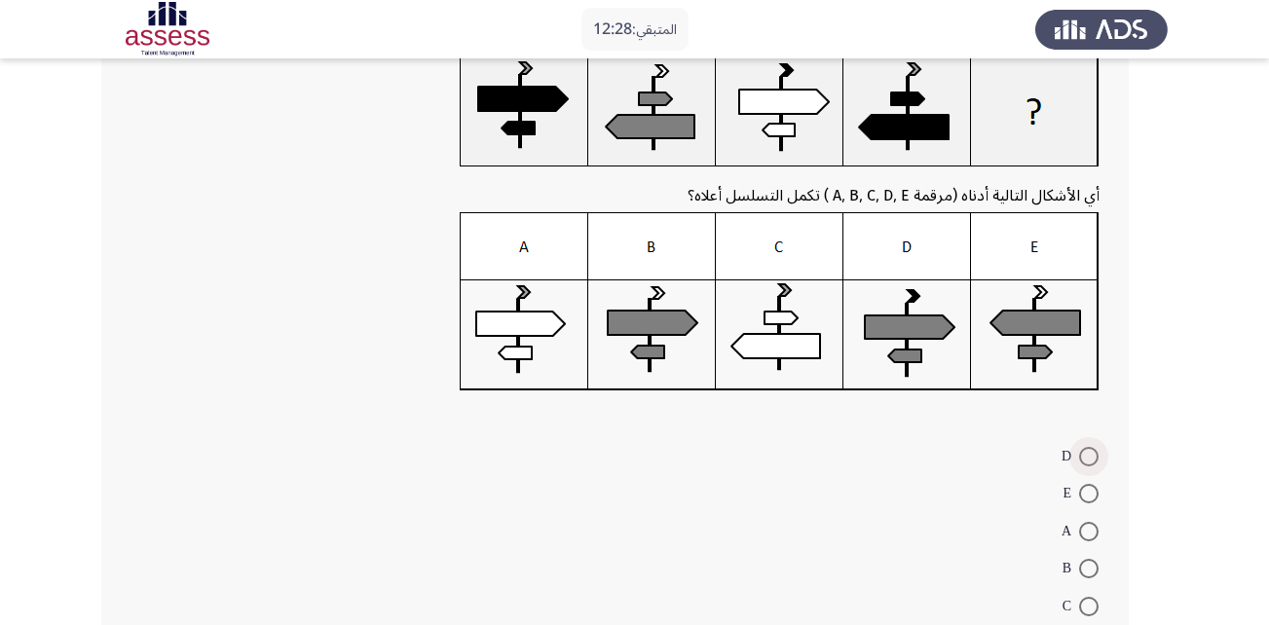
click at [1087, 456] on span at bounding box center [1088, 456] width 19 height 19
click at [1087, 456] on input "D" at bounding box center [1088, 456] width 19 height 19
radio input "true"
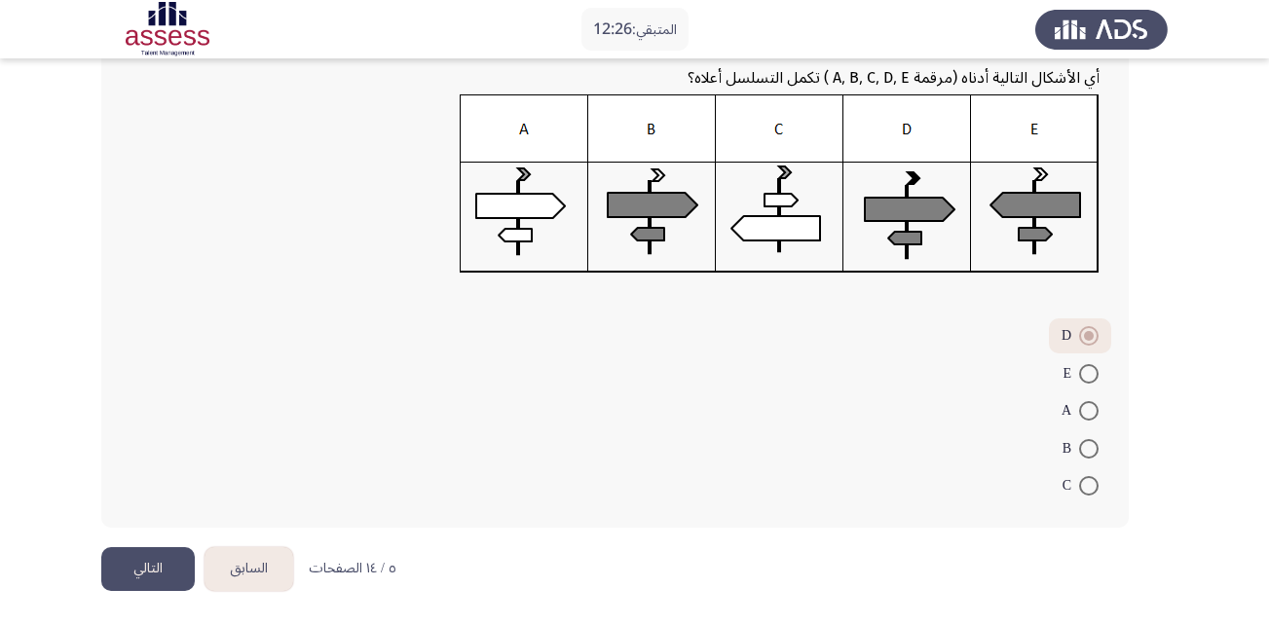
click at [187, 580] on button "التالي" at bounding box center [147, 569] width 93 height 44
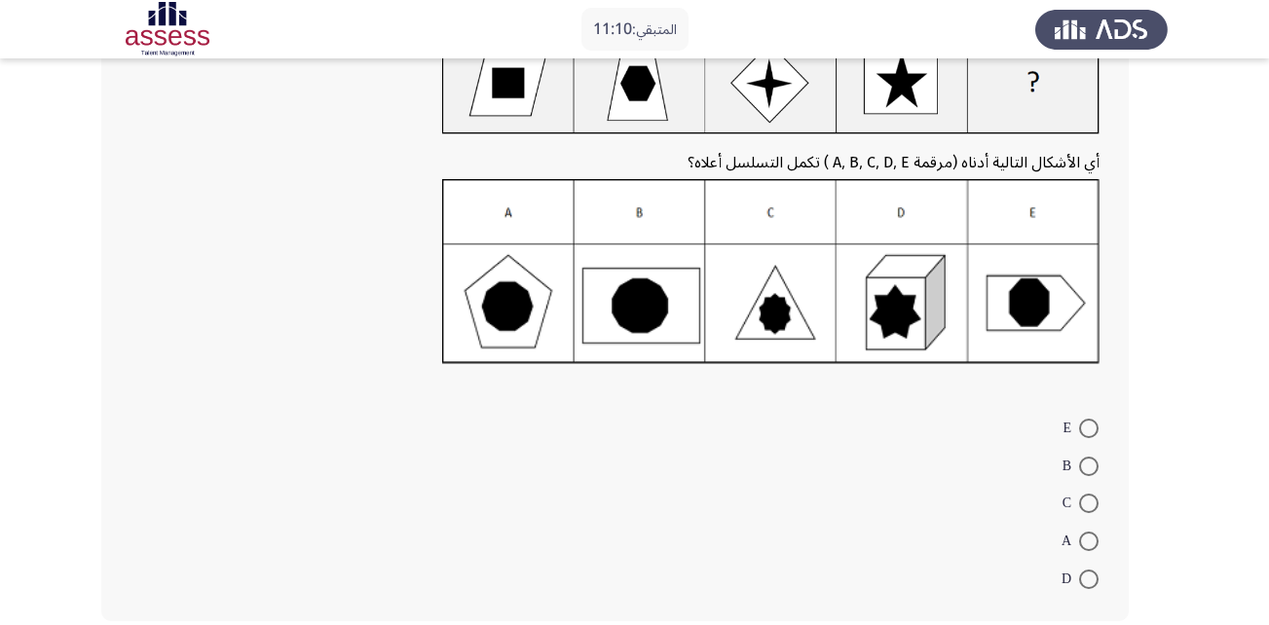
scroll to position [163, 0]
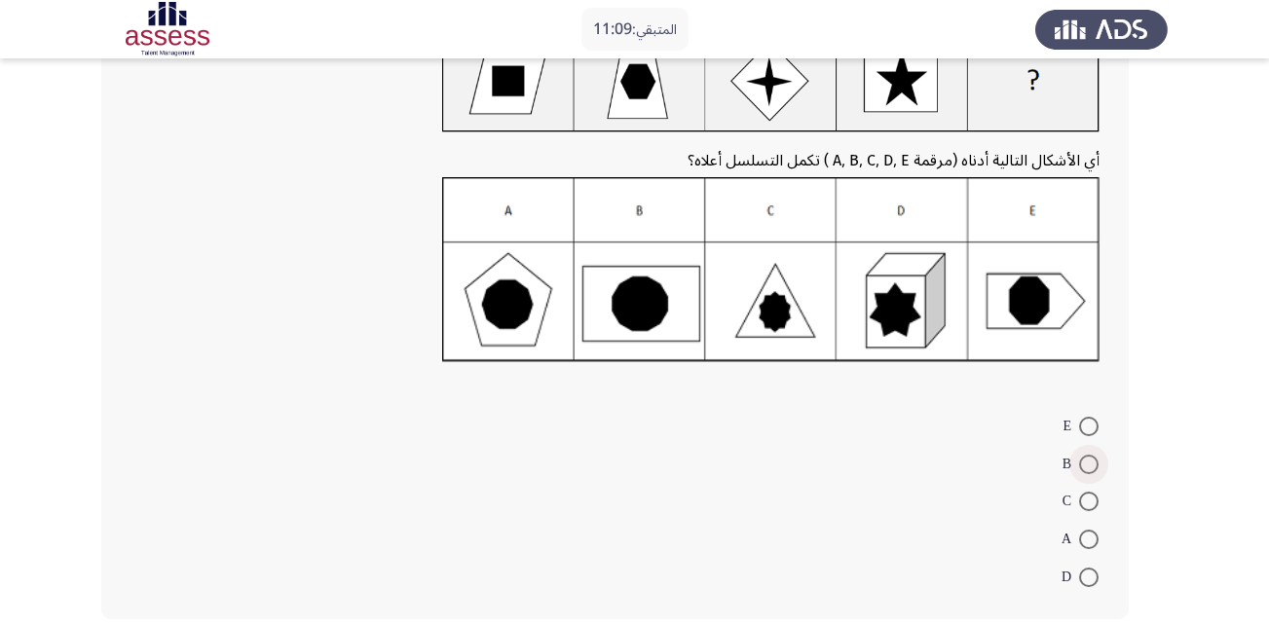
click at [1093, 464] on span at bounding box center [1088, 464] width 19 height 19
click at [1093, 464] on input "B" at bounding box center [1088, 464] width 19 height 19
radio input "true"
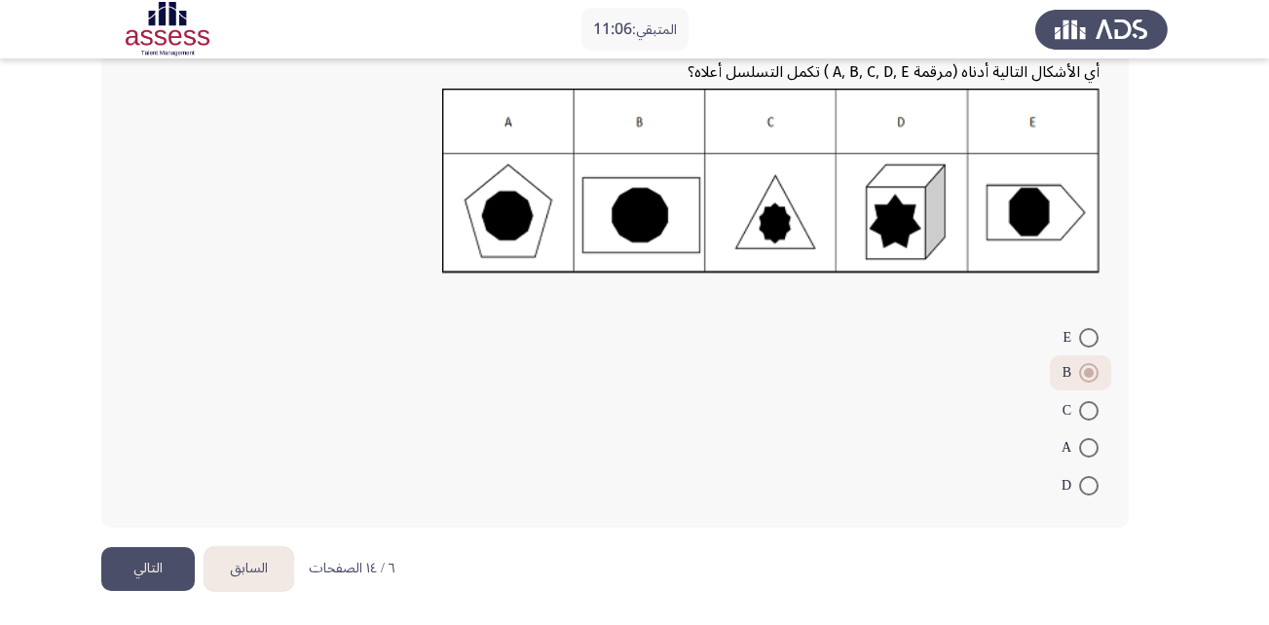
click at [158, 580] on button "التالي" at bounding box center [147, 569] width 93 height 44
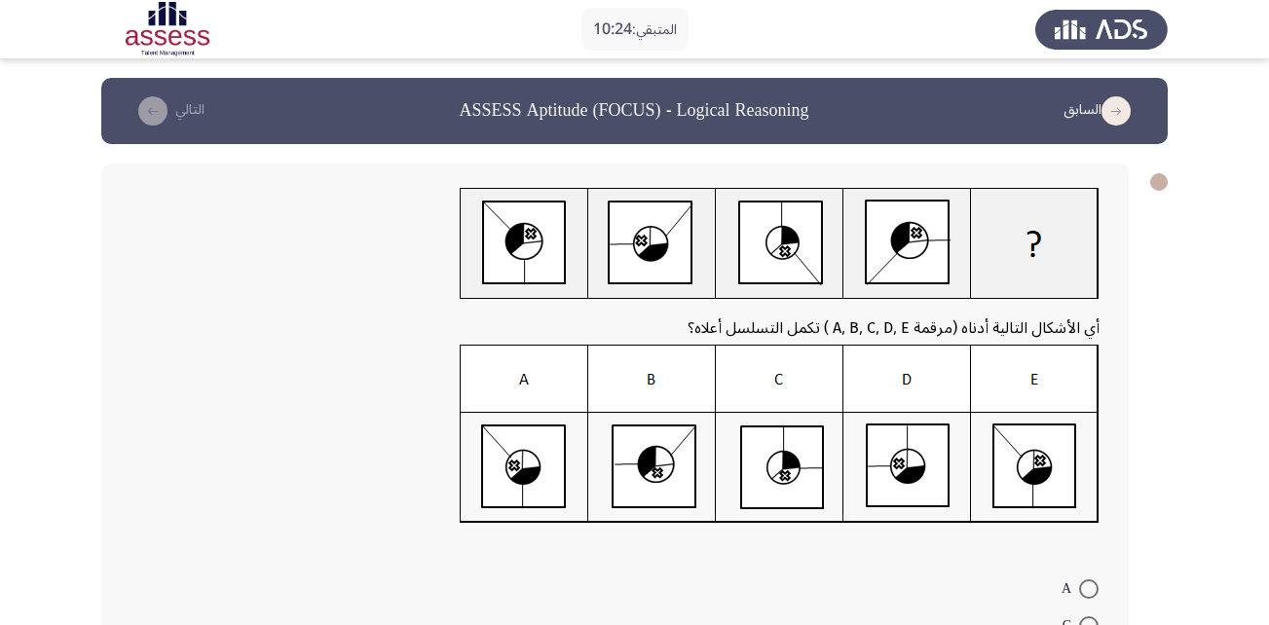
scroll to position [132, 0]
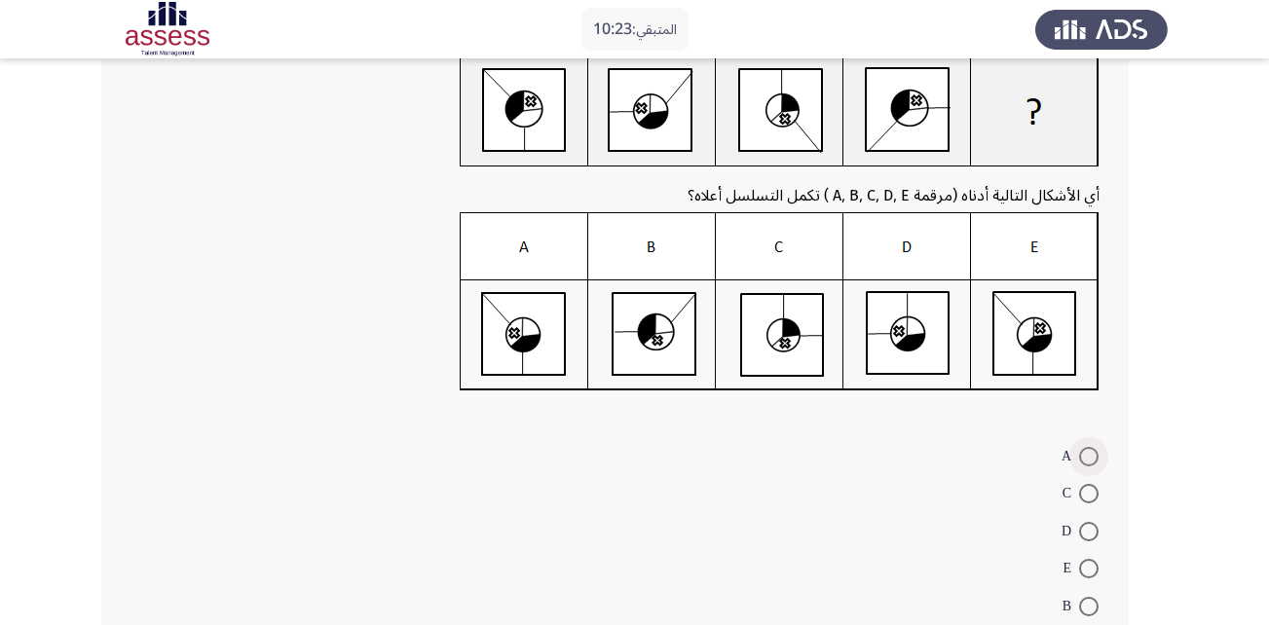
click at [1086, 454] on span at bounding box center [1088, 456] width 19 height 19
click at [1086, 454] on input "A" at bounding box center [1088, 456] width 19 height 19
radio input "true"
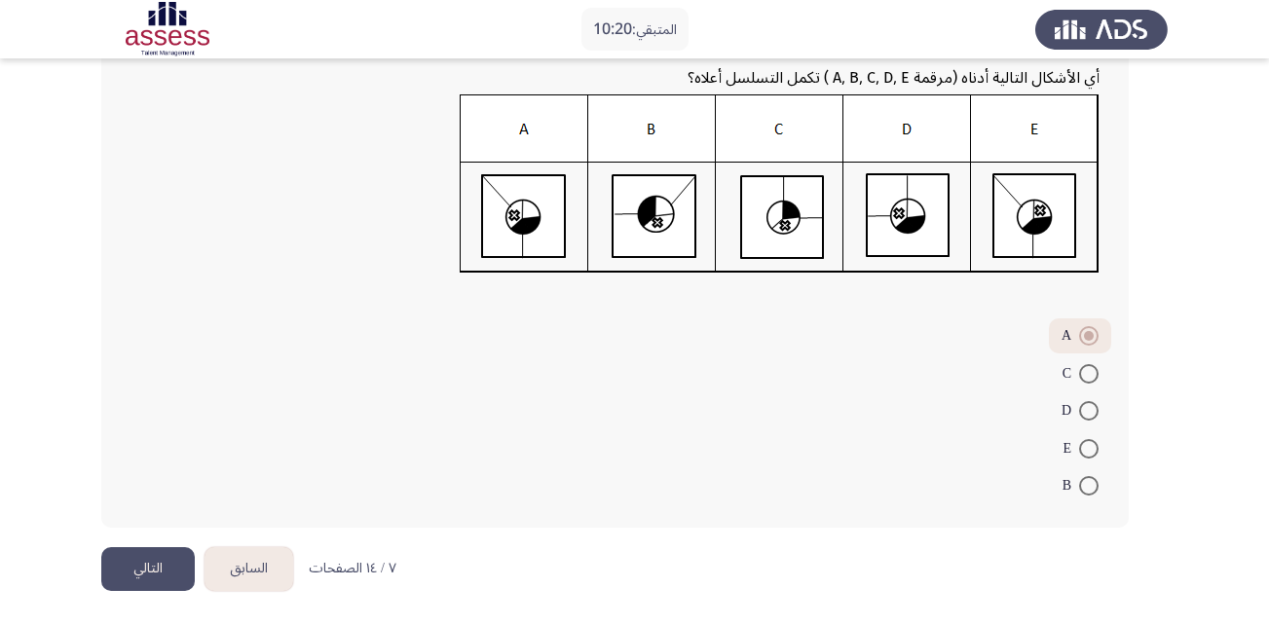
click at [145, 581] on button "التالي" at bounding box center [147, 569] width 93 height 44
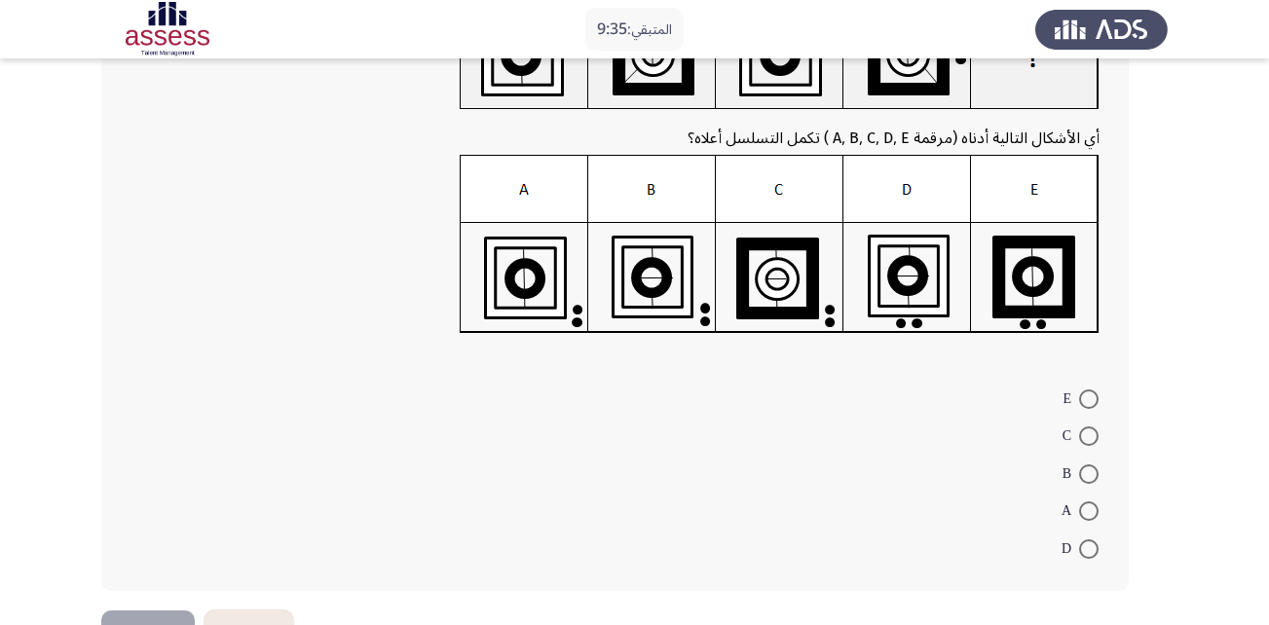
scroll to position [227, 0]
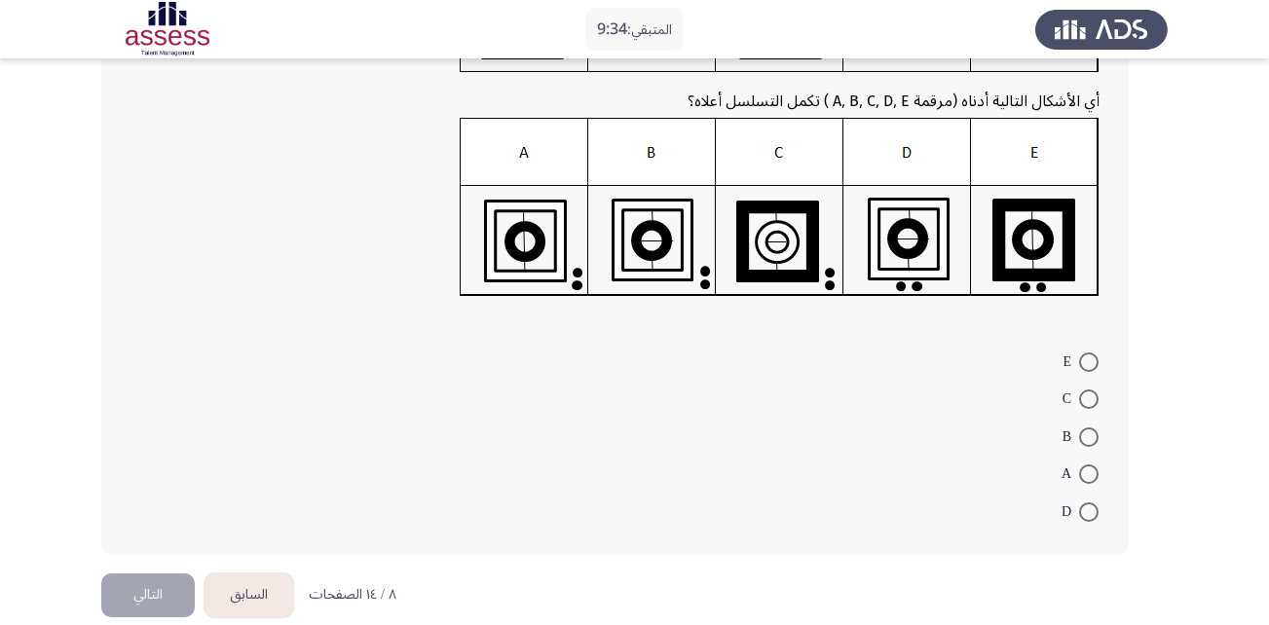
click at [1089, 506] on span at bounding box center [1088, 511] width 19 height 19
click at [1089, 506] on input "D" at bounding box center [1088, 511] width 19 height 19
radio input "true"
click at [165, 590] on button "التالي" at bounding box center [147, 593] width 93 height 44
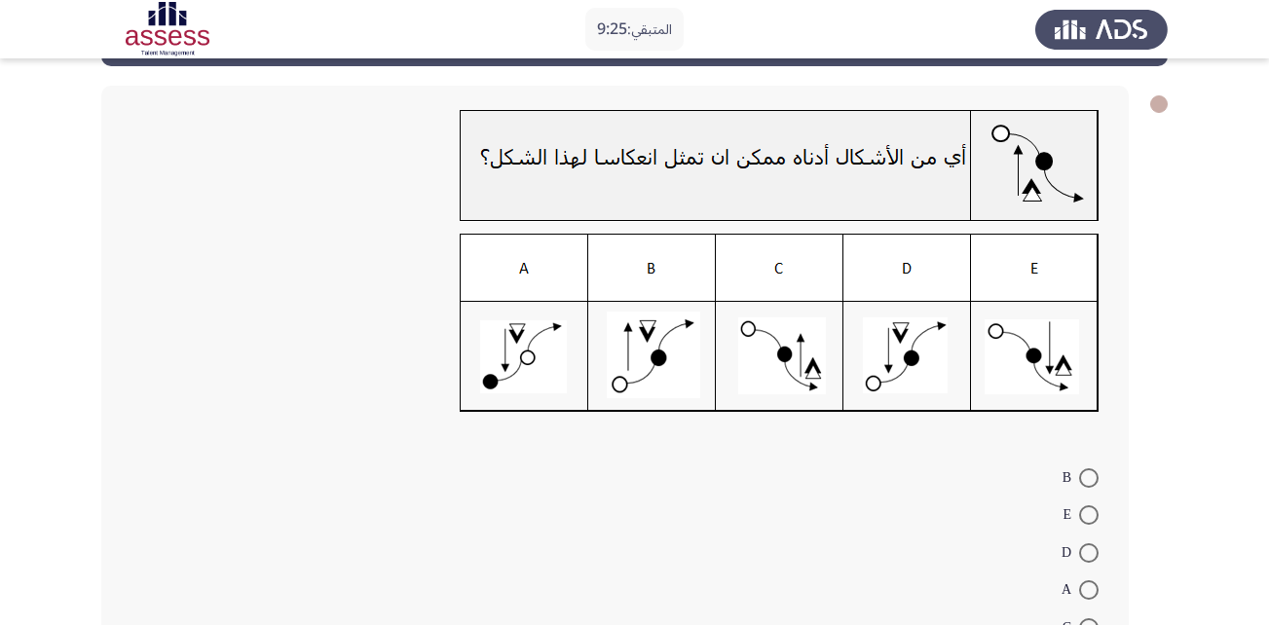
scroll to position [83, 0]
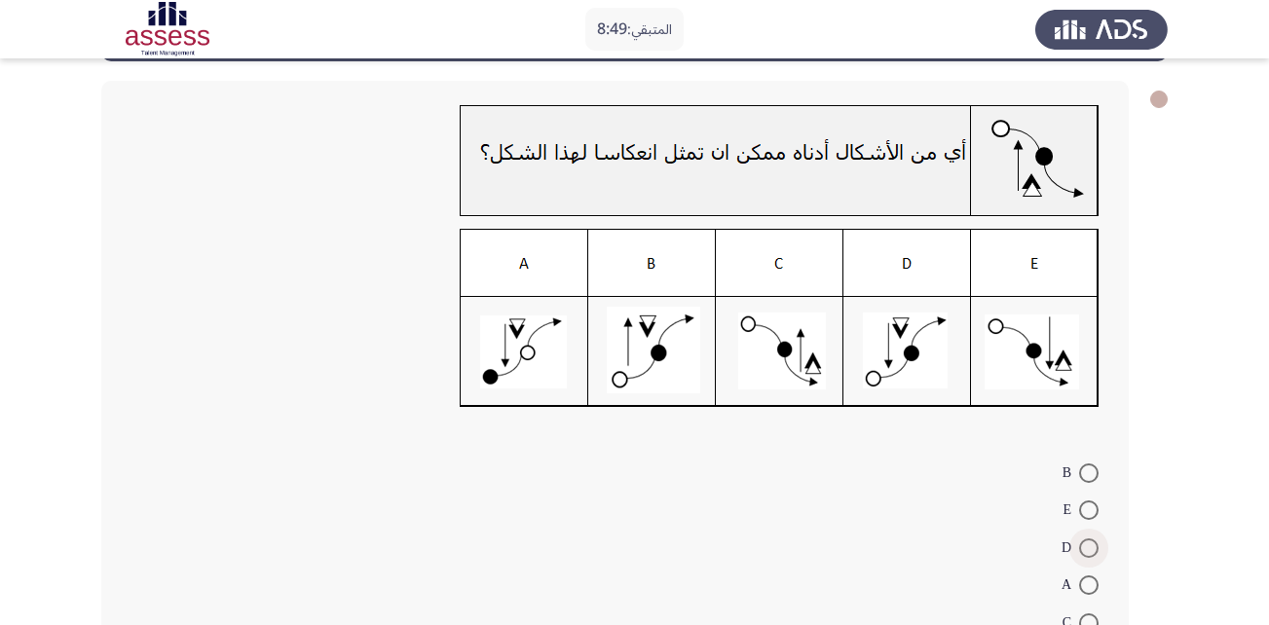
click at [1082, 539] on span at bounding box center [1088, 548] width 19 height 19
click at [1082, 539] on input "D" at bounding box center [1088, 548] width 19 height 19
radio input "true"
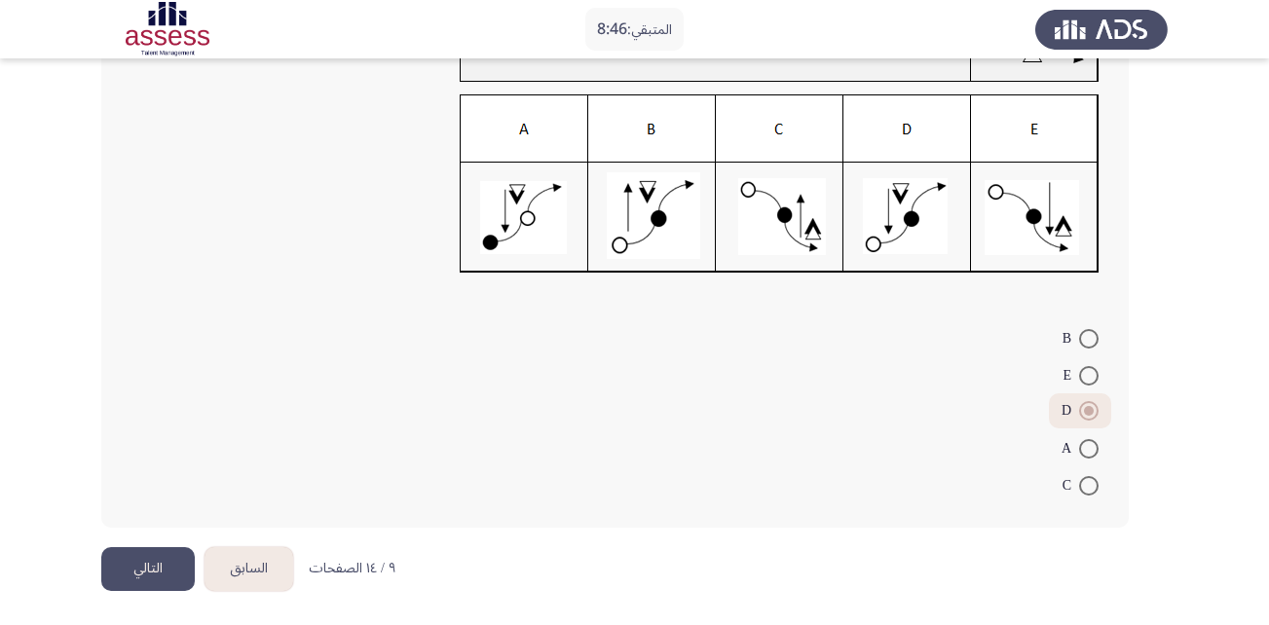
click at [168, 577] on button "التالي" at bounding box center [147, 569] width 93 height 44
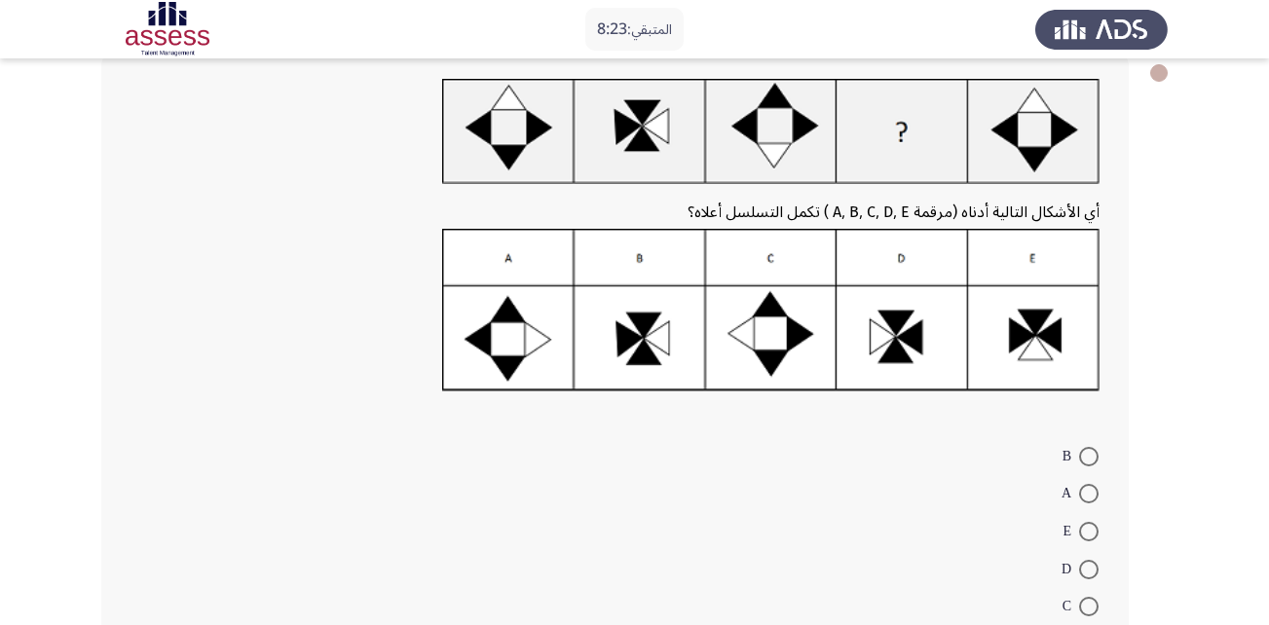
scroll to position [112, 0]
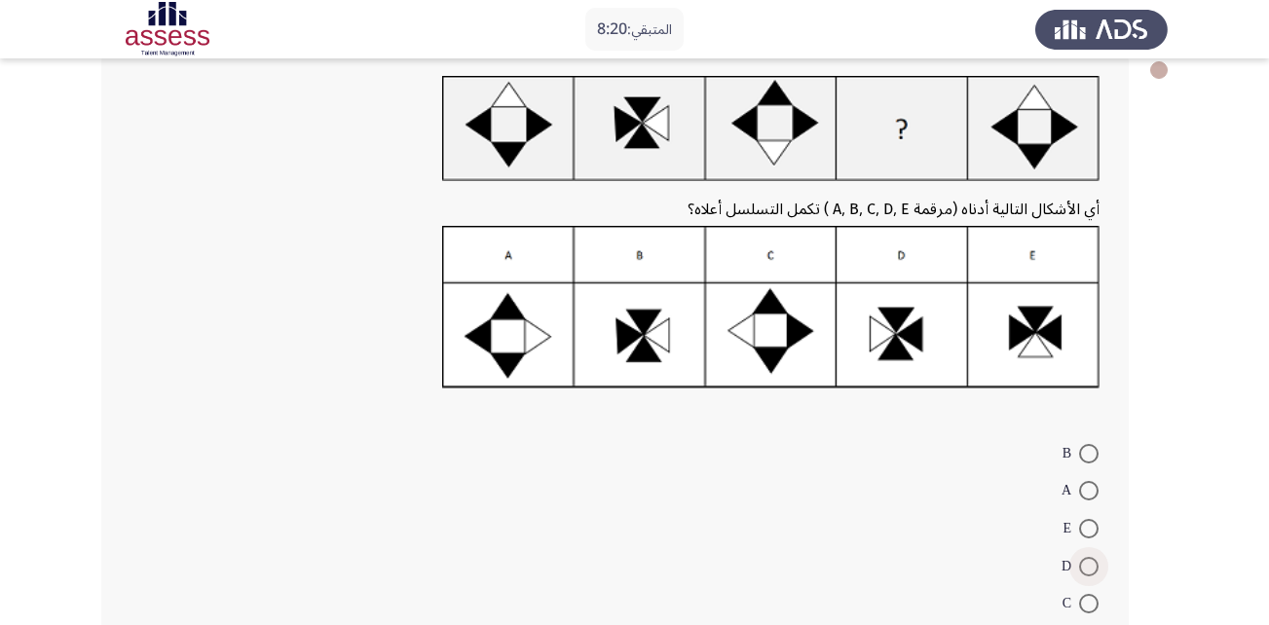
click at [1086, 566] on span at bounding box center [1088, 566] width 19 height 19
click at [1086, 566] on input "D" at bounding box center [1088, 566] width 19 height 19
radio input "true"
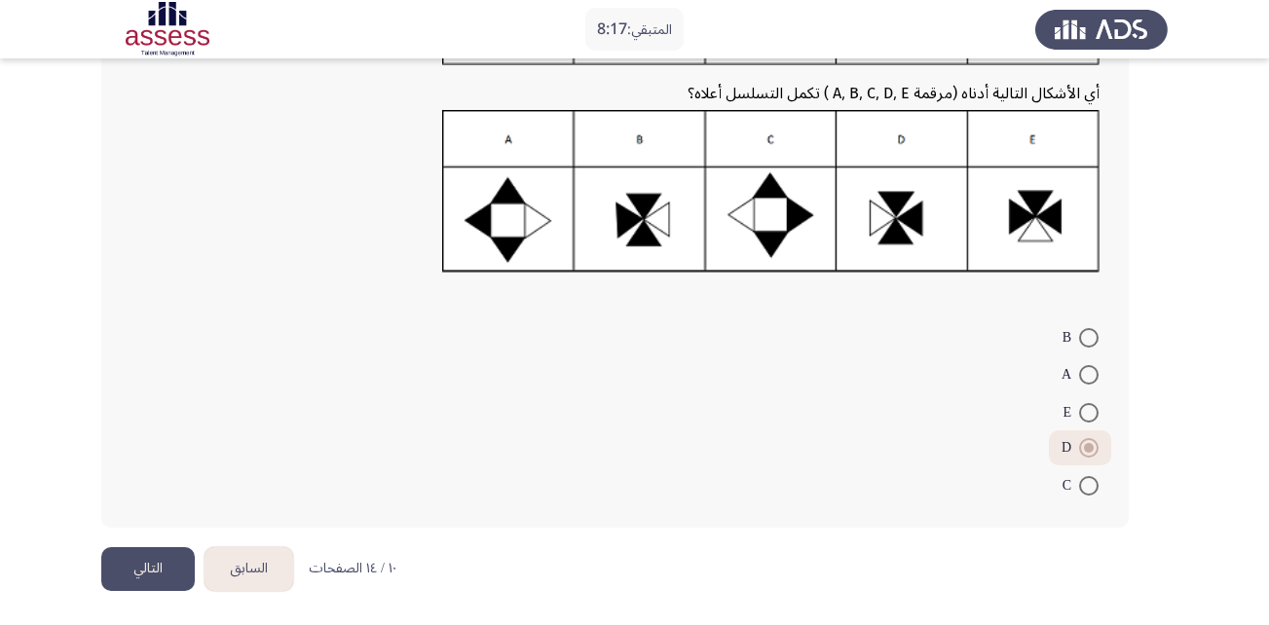
click at [155, 572] on button "التالي" at bounding box center [147, 569] width 93 height 44
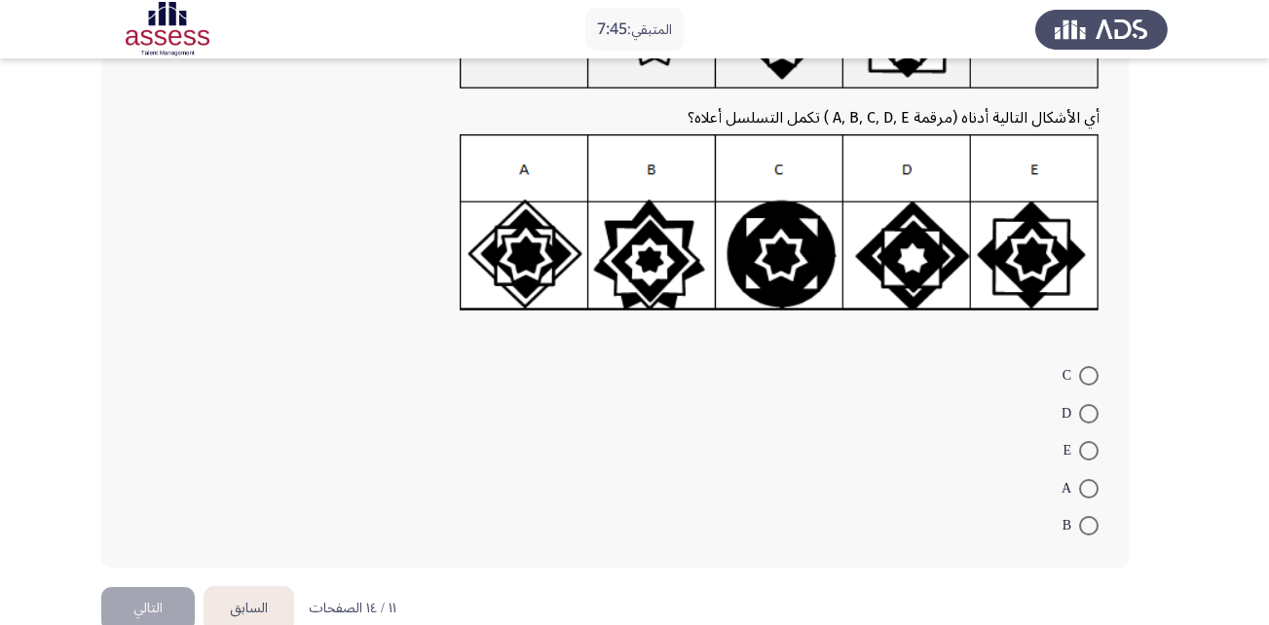
scroll to position [212, 0]
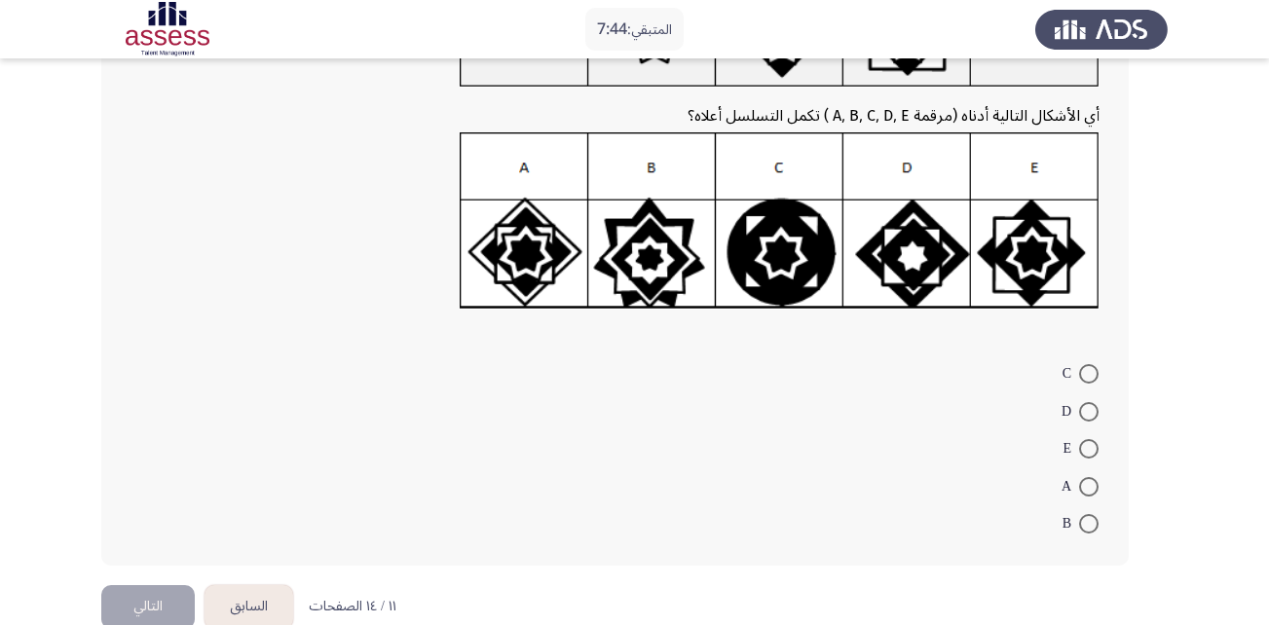
click at [1083, 450] on span at bounding box center [1088, 448] width 19 height 19
click at [1083, 450] on input "E" at bounding box center [1088, 448] width 19 height 19
radio input "true"
click at [155, 599] on button "التالي" at bounding box center [147, 605] width 93 height 44
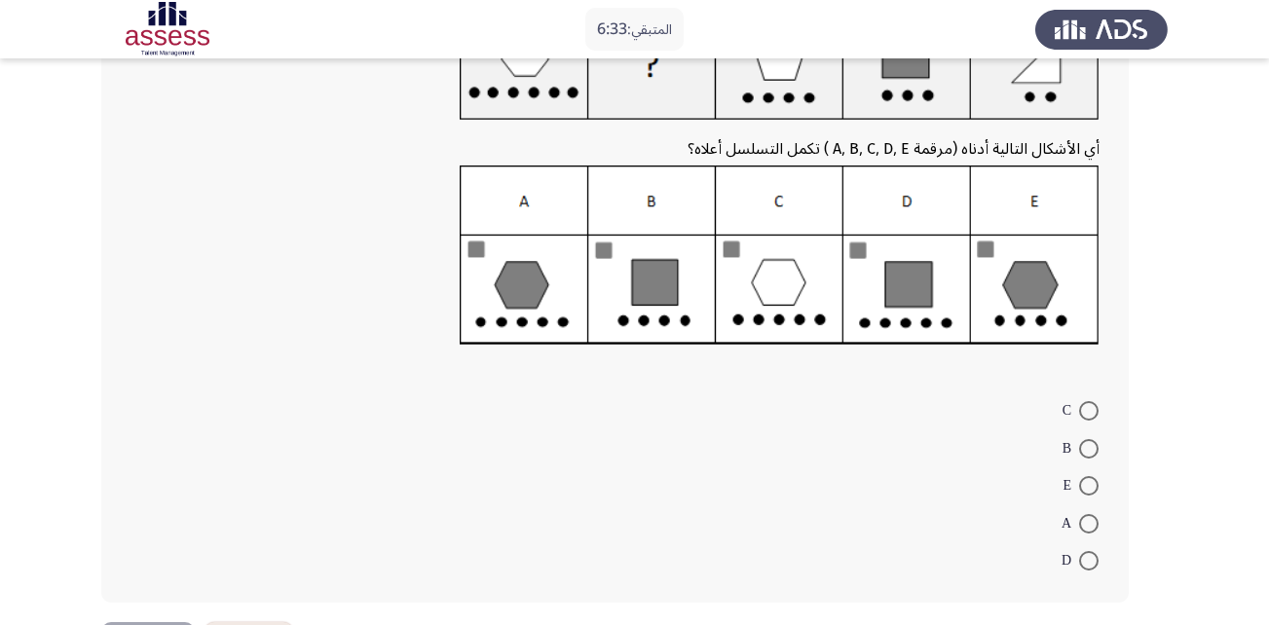
scroll to position [180, 0]
click at [1092, 559] on span at bounding box center [1088, 559] width 19 height 19
click at [1092, 559] on input "D" at bounding box center [1088, 559] width 19 height 19
radio input "true"
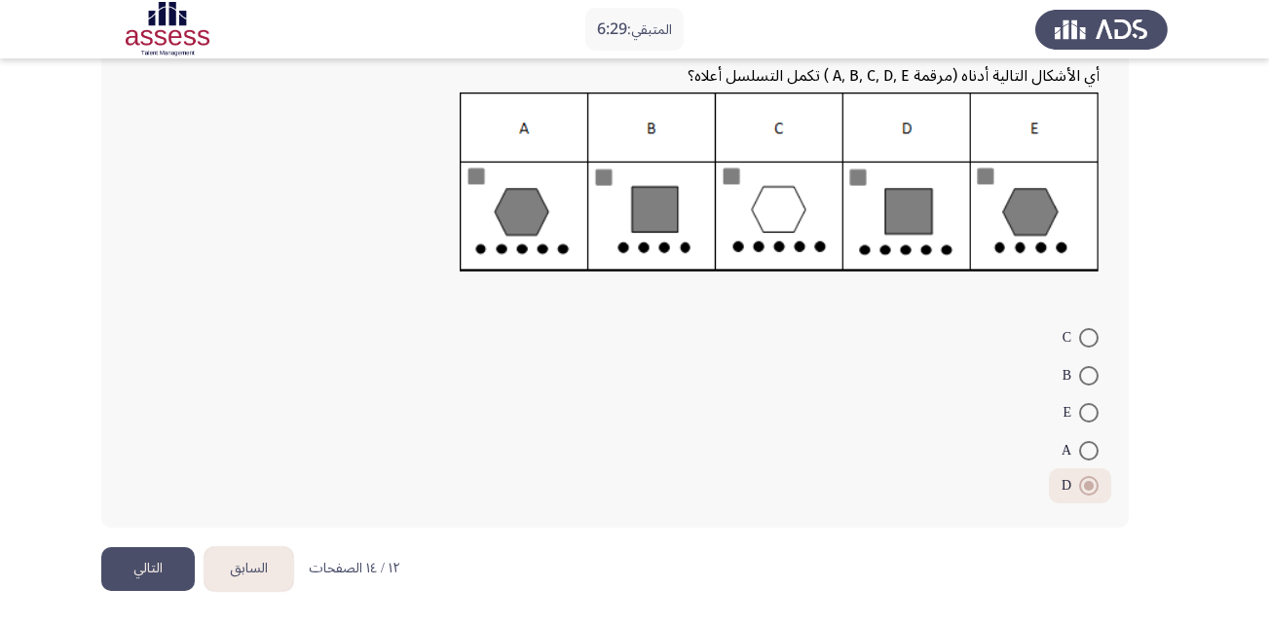
click at [170, 573] on button "التالي" at bounding box center [147, 569] width 93 height 44
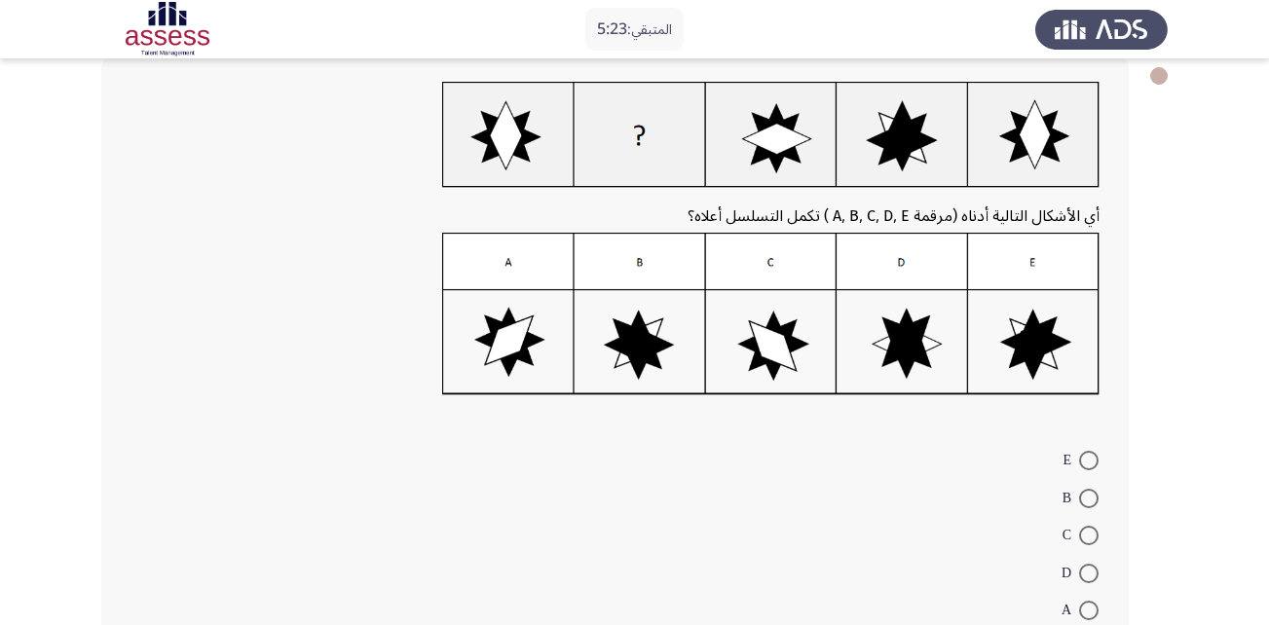
scroll to position [110, 0]
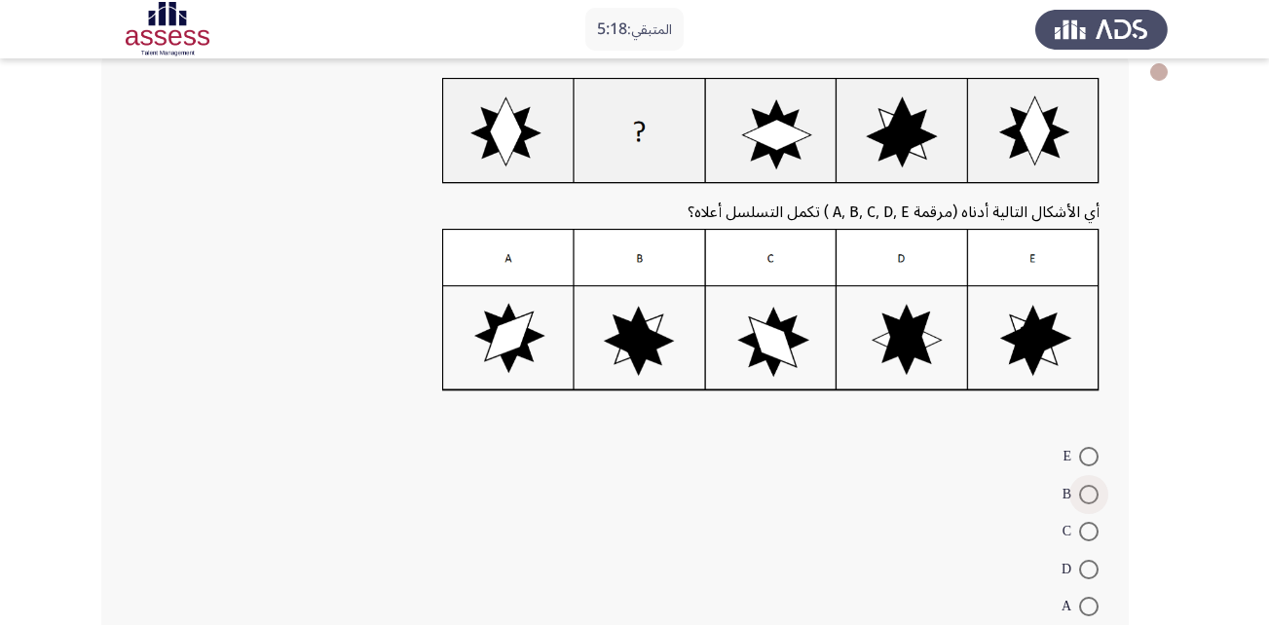
click at [1093, 502] on span at bounding box center [1088, 494] width 19 height 19
click at [1093, 502] on input "B" at bounding box center [1088, 494] width 19 height 19
radio input "true"
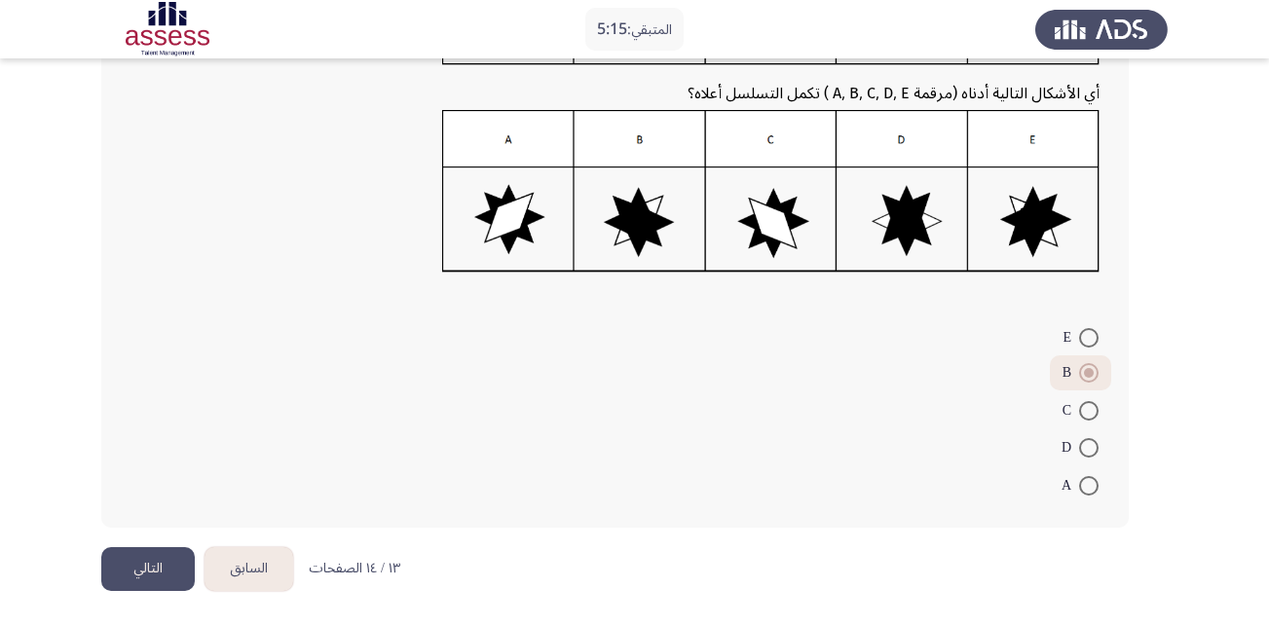
click at [158, 581] on button "التالي" at bounding box center [147, 569] width 93 height 44
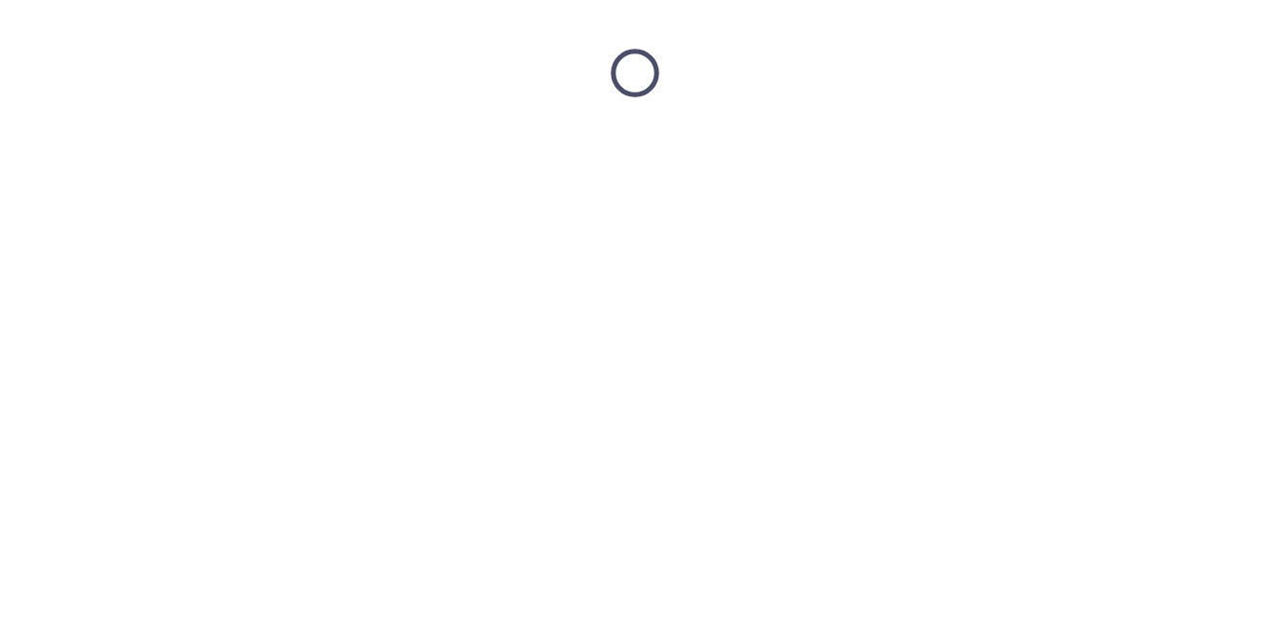
scroll to position [0, 0]
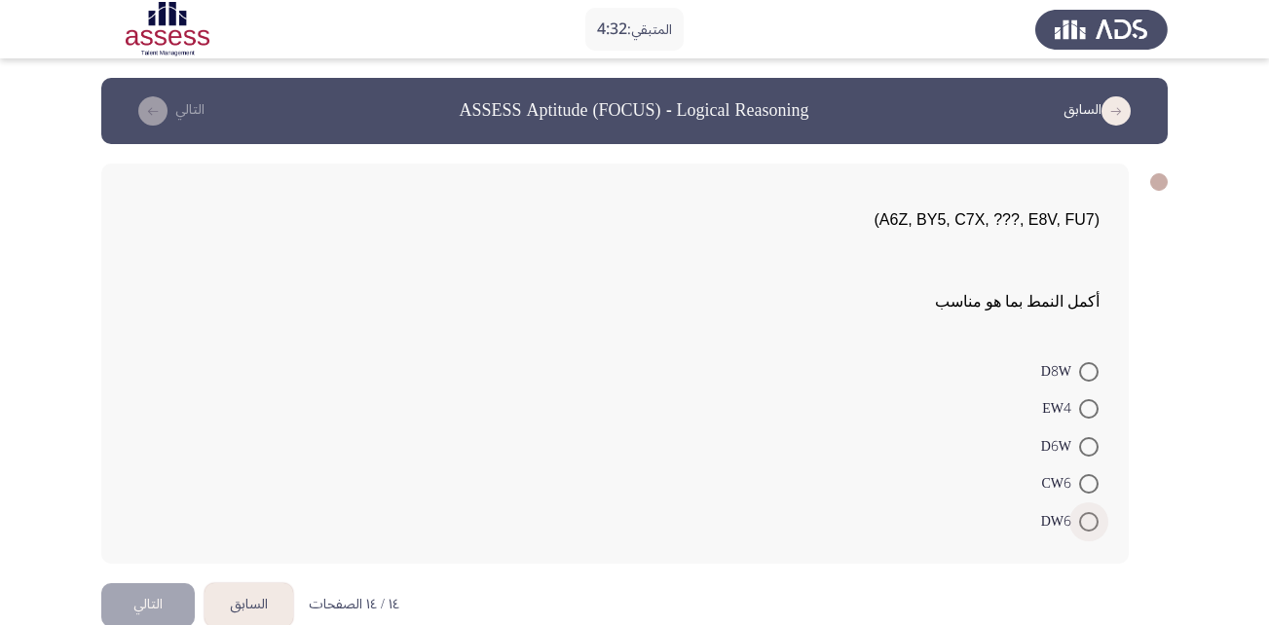
click at [1088, 520] on span at bounding box center [1088, 521] width 19 height 19
click at [1088, 520] on input "DW6" at bounding box center [1088, 521] width 19 height 19
radio input "true"
click at [1091, 445] on span at bounding box center [1088, 446] width 19 height 19
click at [1091, 445] on input "D6W" at bounding box center [1088, 446] width 19 height 19
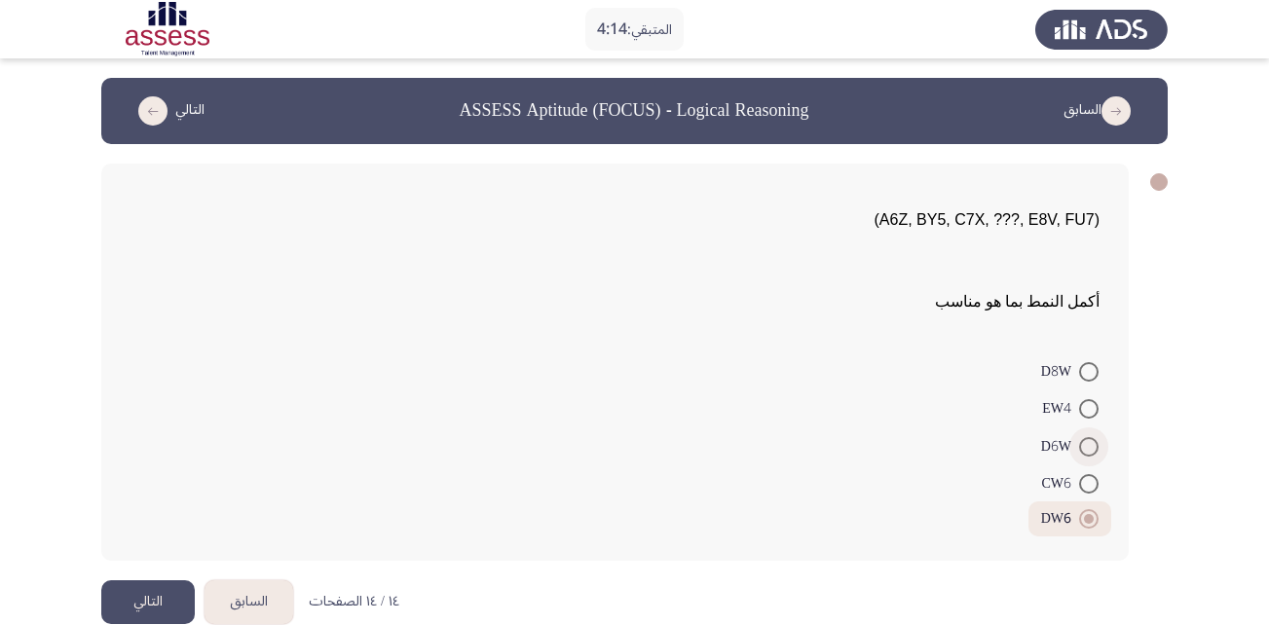
radio input "true"
click at [1088, 515] on span at bounding box center [1088, 518] width 19 height 19
click at [1088, 515] on input "DW6" at bounding box center [1088, 518] width 19 height 19
radio input "true"
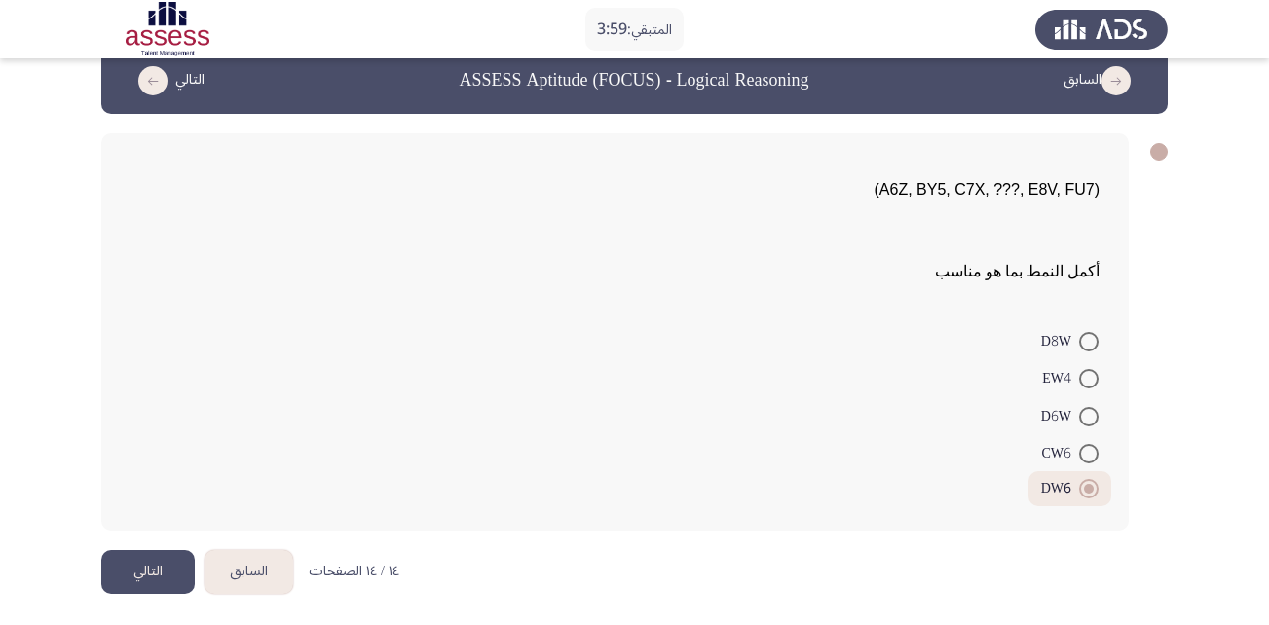
scroll to position [33, 0]
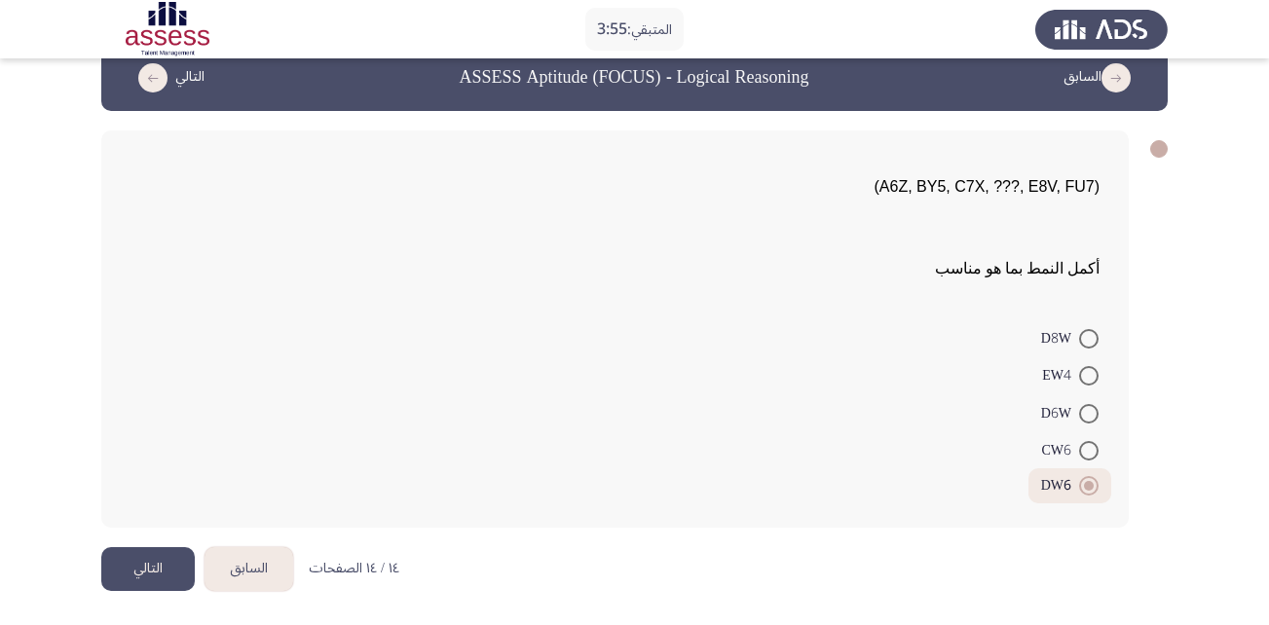
click at [153, 572] on button "التالي" at bounding box center [147, 569] width 93 height 44
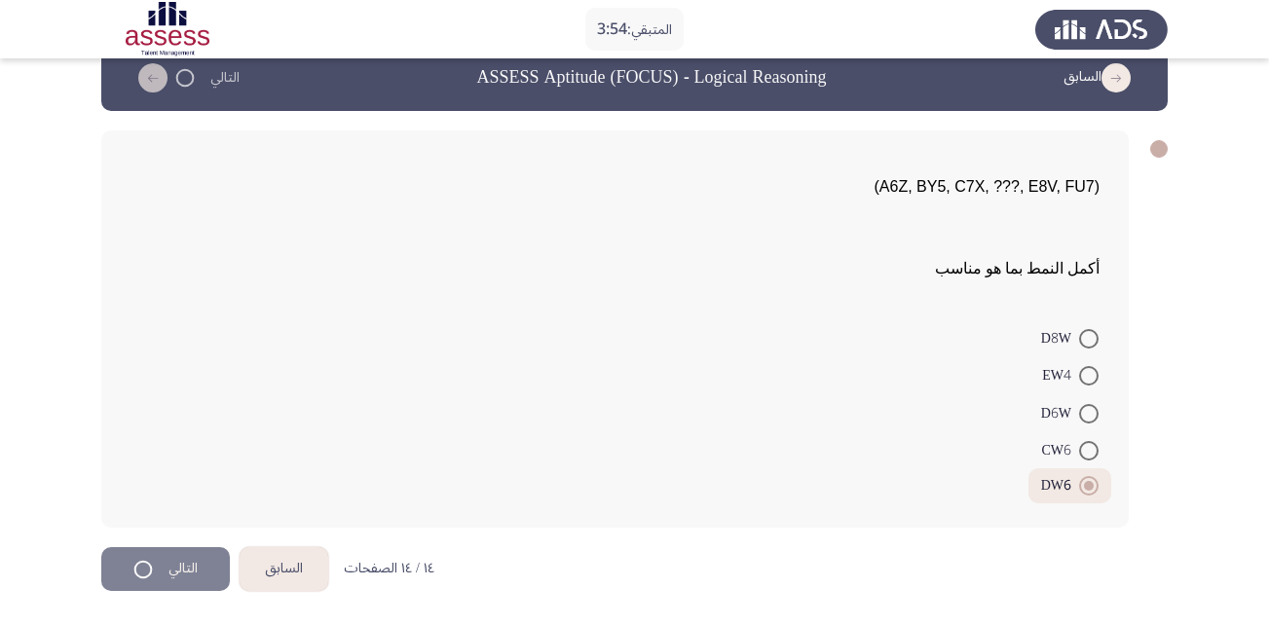
scroll to position [0, 0]
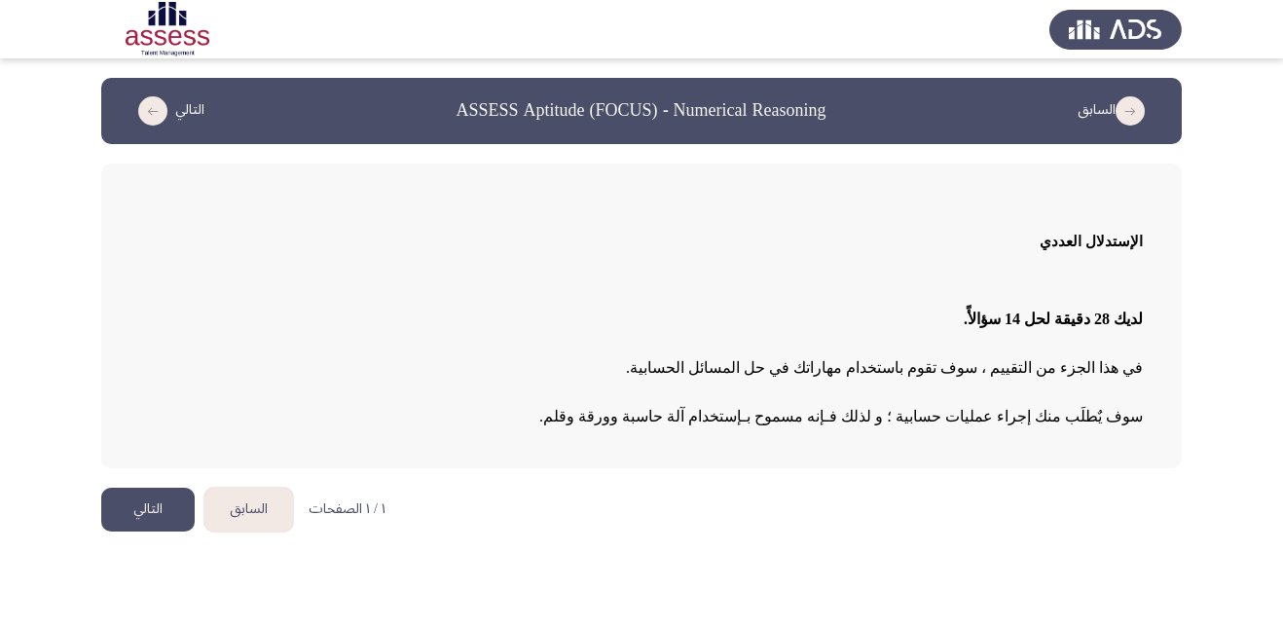
click at [169, 515] on button "التالي" at bounding box center [147, 510] width 93 height 44
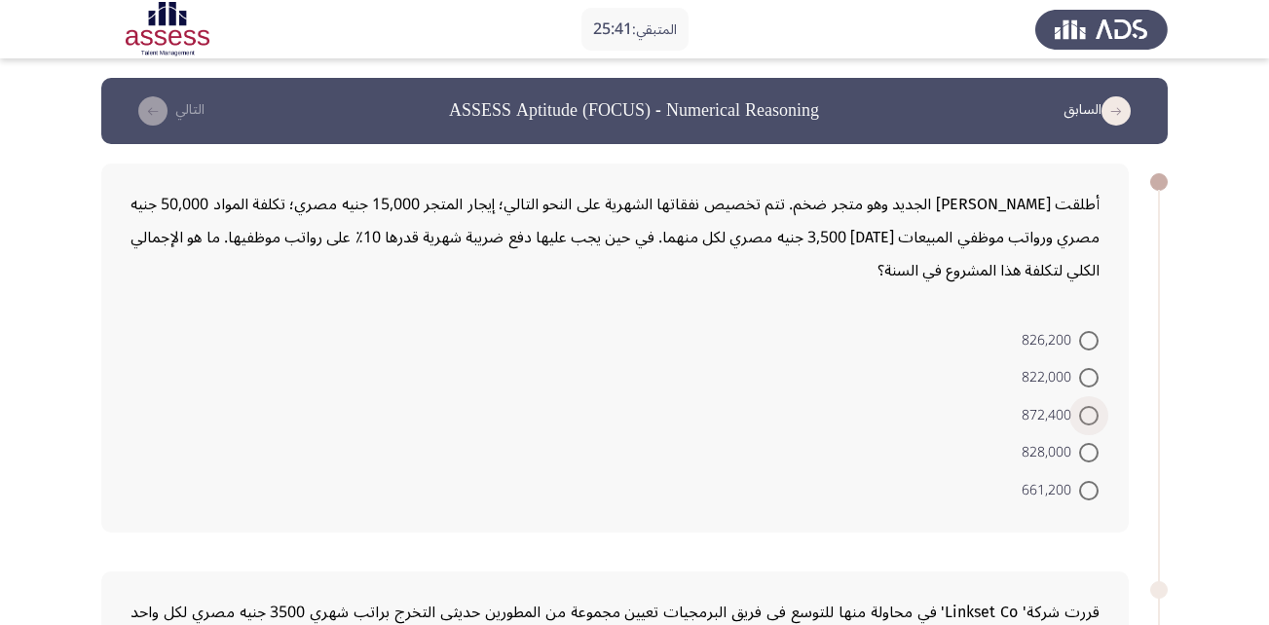
click at [1092, 417] on span at bounding box center [1088, 415] width 19 height 19
click at [1092, 417] on input "872,400" at bounding box center [1088, 415] width 19 height 19
radio input "true"
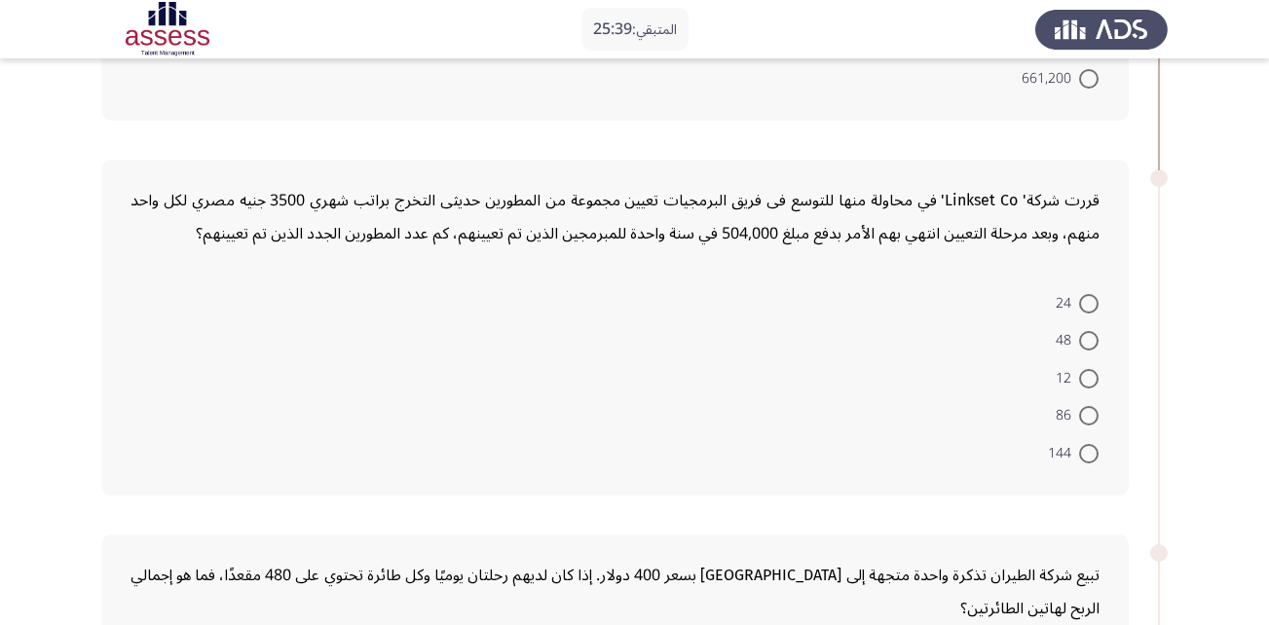
scroll to position [412, 0]
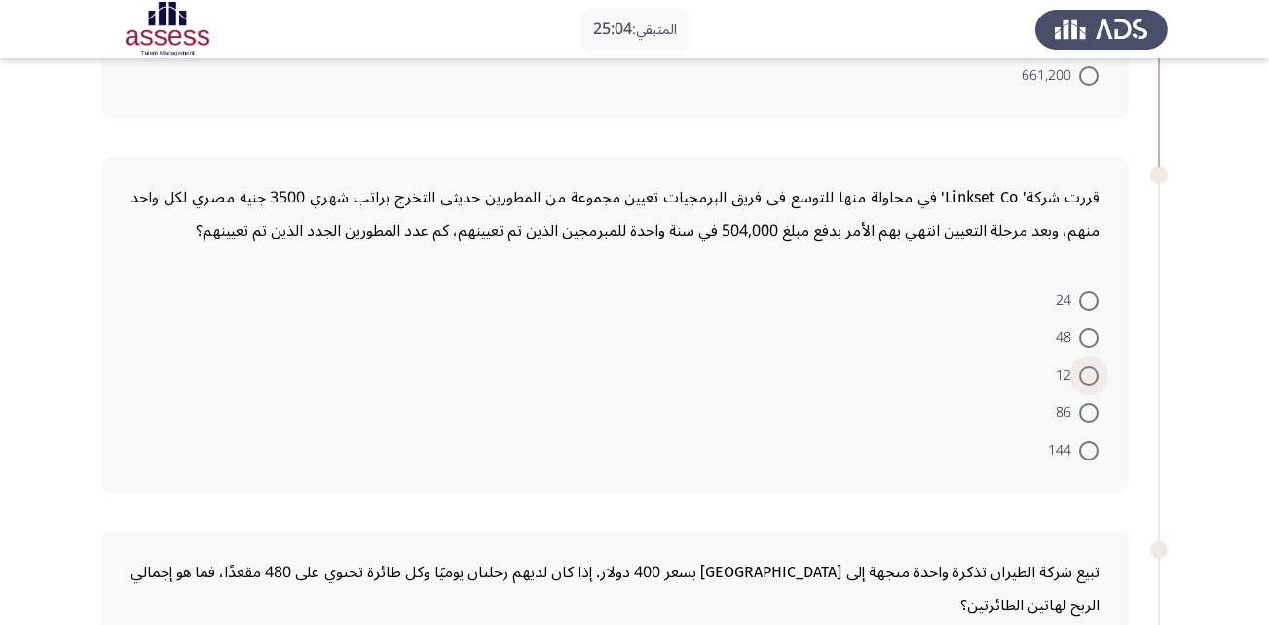
click at [1093, 373] on span at bounding box center [1088, 375] width 19 height 19
click at [1093, 373] on input "12" at bounding box center [1088, 375] width 19 height 19
radio input "true"
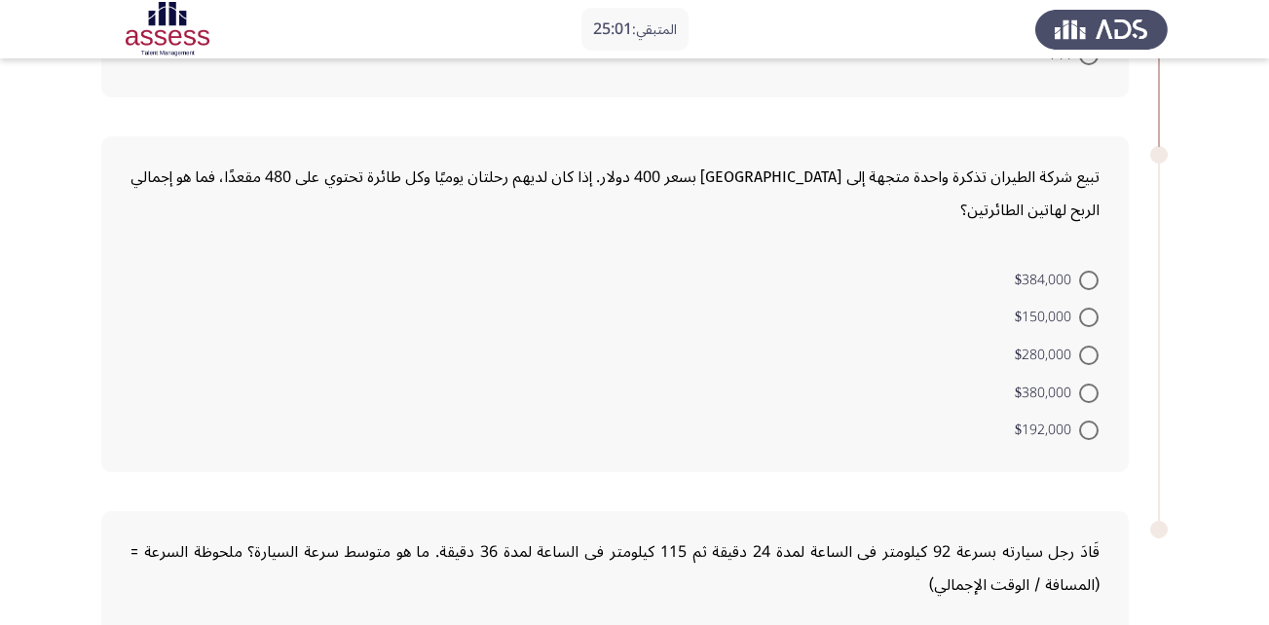
scroll to position [807, 0]
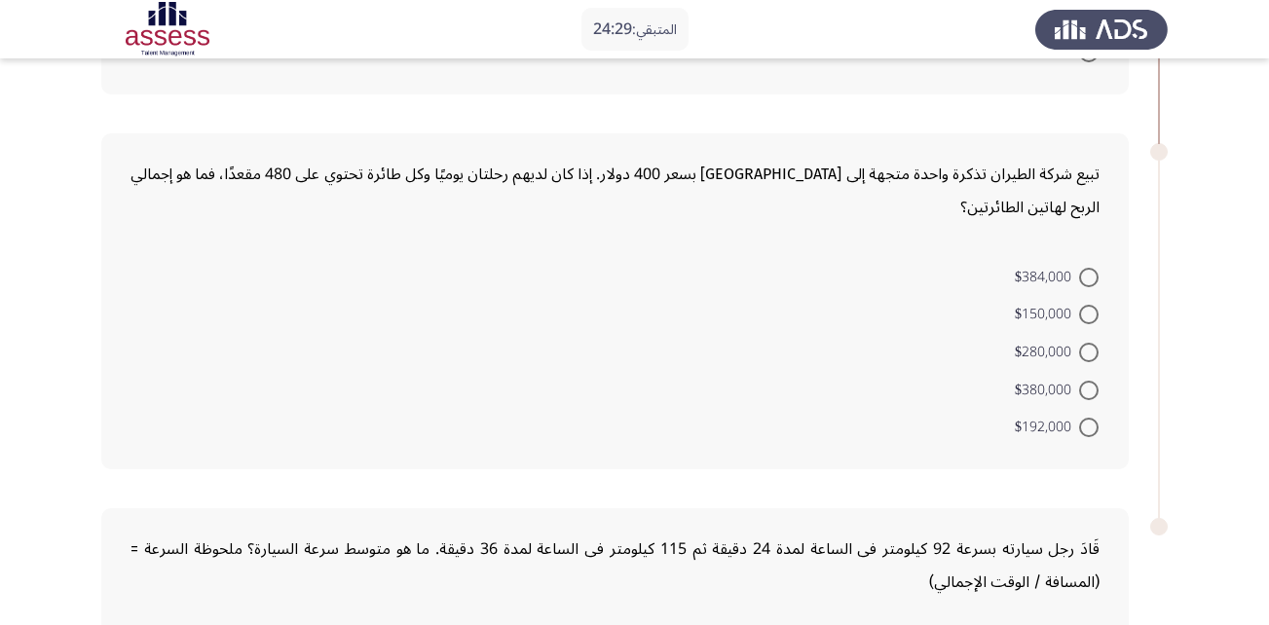
click at [1092, 279] on span at bounding box center [1088, 277] width 19 height 19
click at [1092, 279] on input "$384,000" at bounding box center [1088, 277] width 19 height 19
radio input "true"
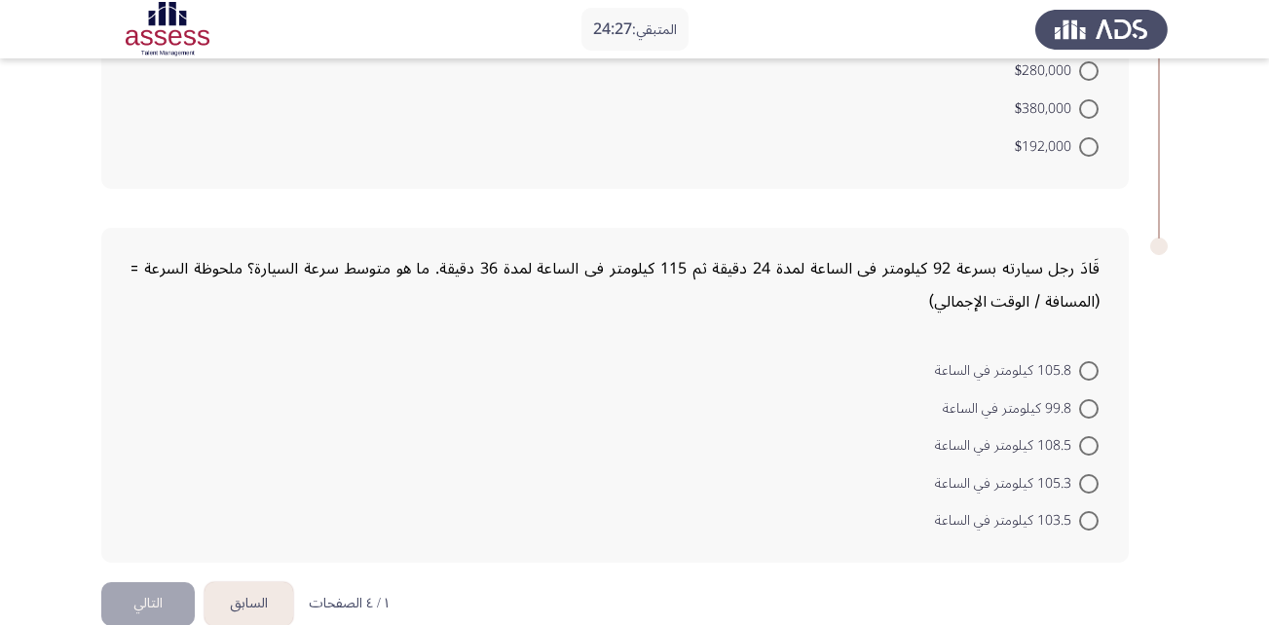
scroll to position [1121, 0]
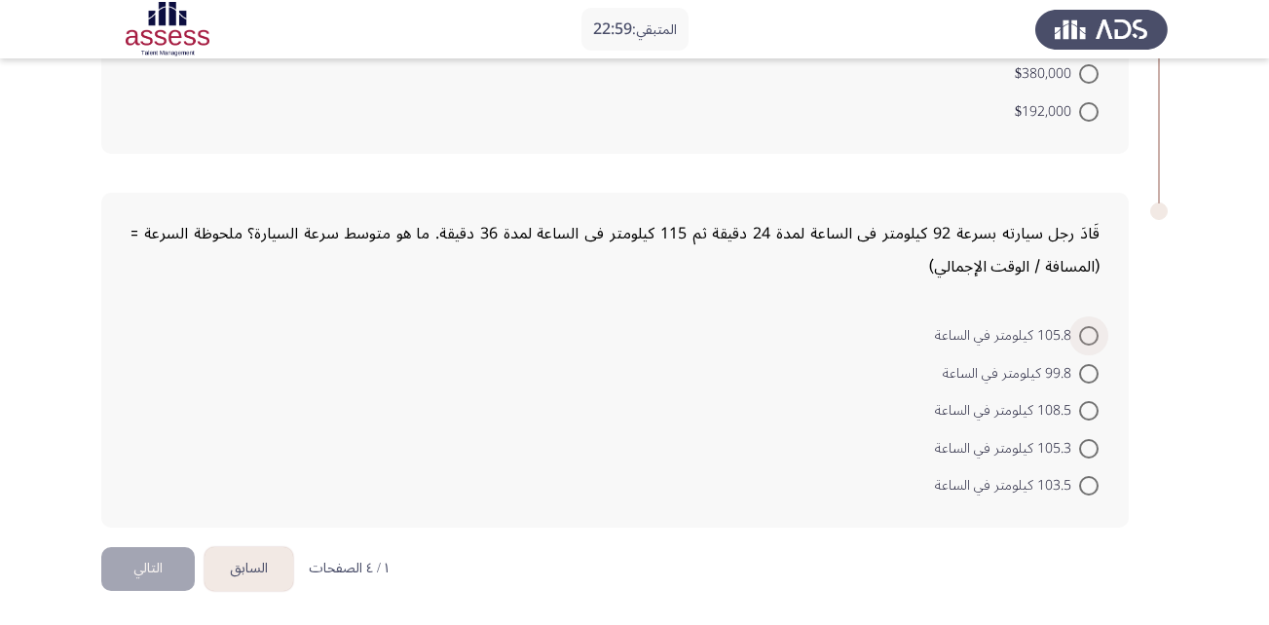
click at [1036, 335] on span "105.8 كيلومتر في الساعة" at bounding box center [1007, 335] width 144 height 23
click at [1079, 335] on input "105.8 كيلومتر في الساعة" at bounding box center [1088, 335] width 19 height 19
radio input "true"
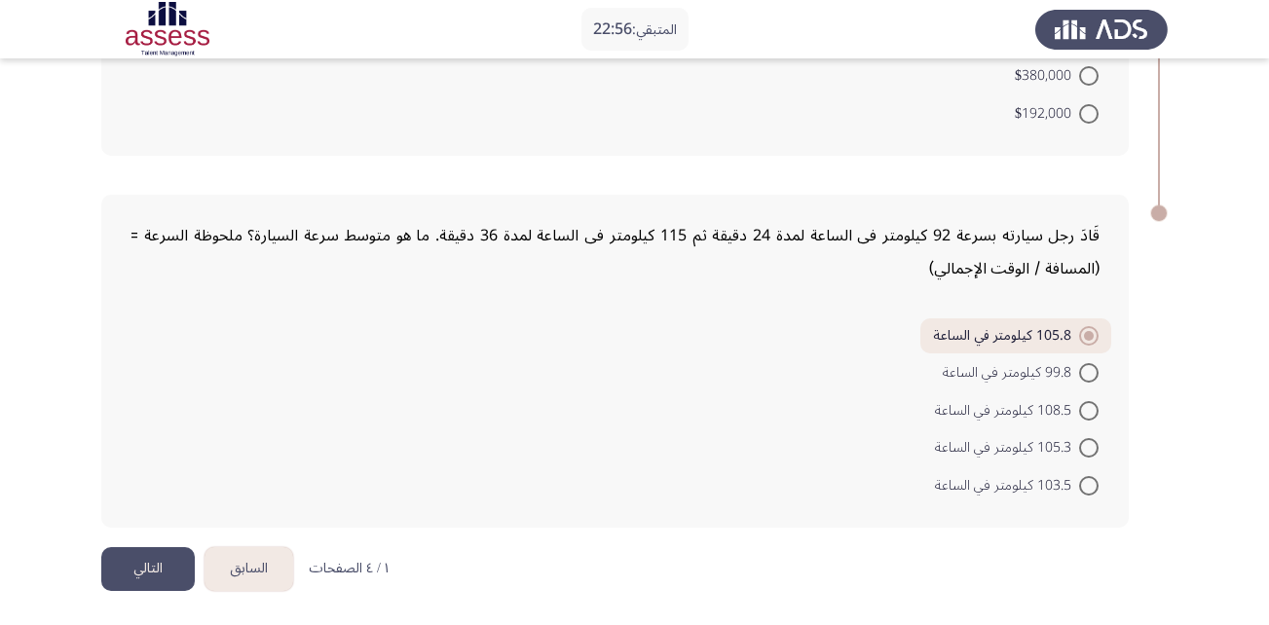
click at [151, 574] on button "التالي" at bounding box center [147, 569] width 93 height 44
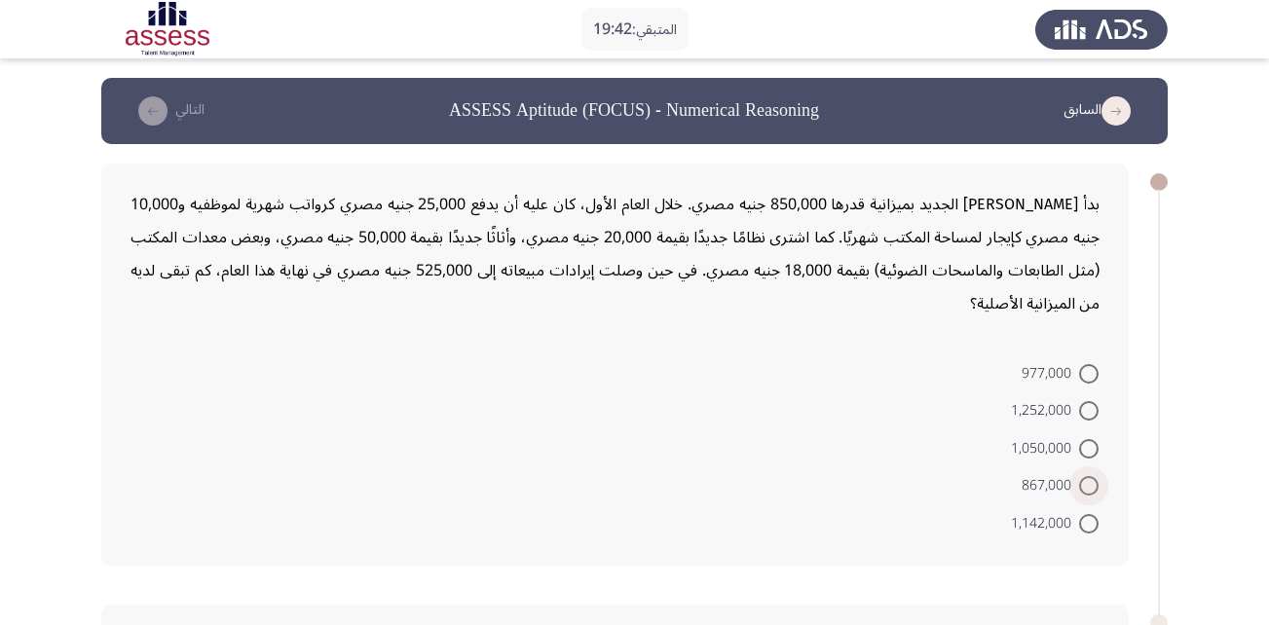
click at [1085, 490] on span at bounding box center [1088, 485] width 19 height 19
click at [1085, 490] on input "867,000" at bounding box center [1088, 485] width 19 height 19
radio input "true"
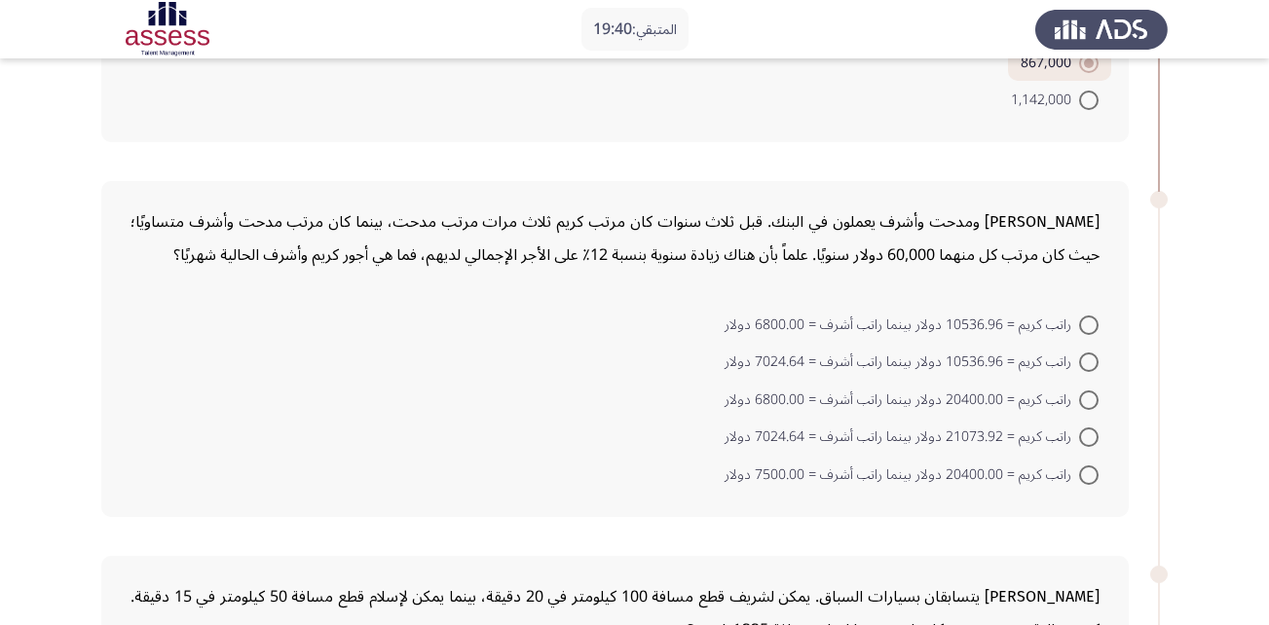
scroll to position [429, 0]
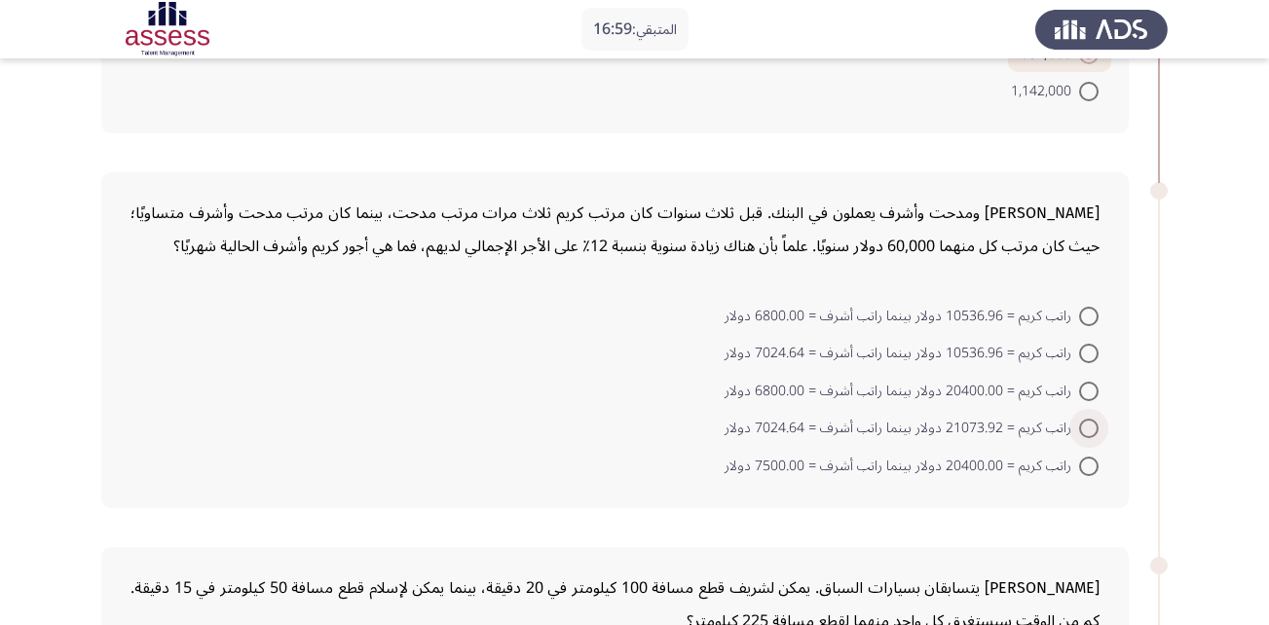
click at [1089, 427] on span at bounding box center [1088, 428] width 19 height 19
click at [1089, 427] on input "راتب كريم = 21073.92 دولار بينما راتب أشرف = 7024.64 دولار" at bounding box center [1088, 428] width 19 height 19
radio input "true"
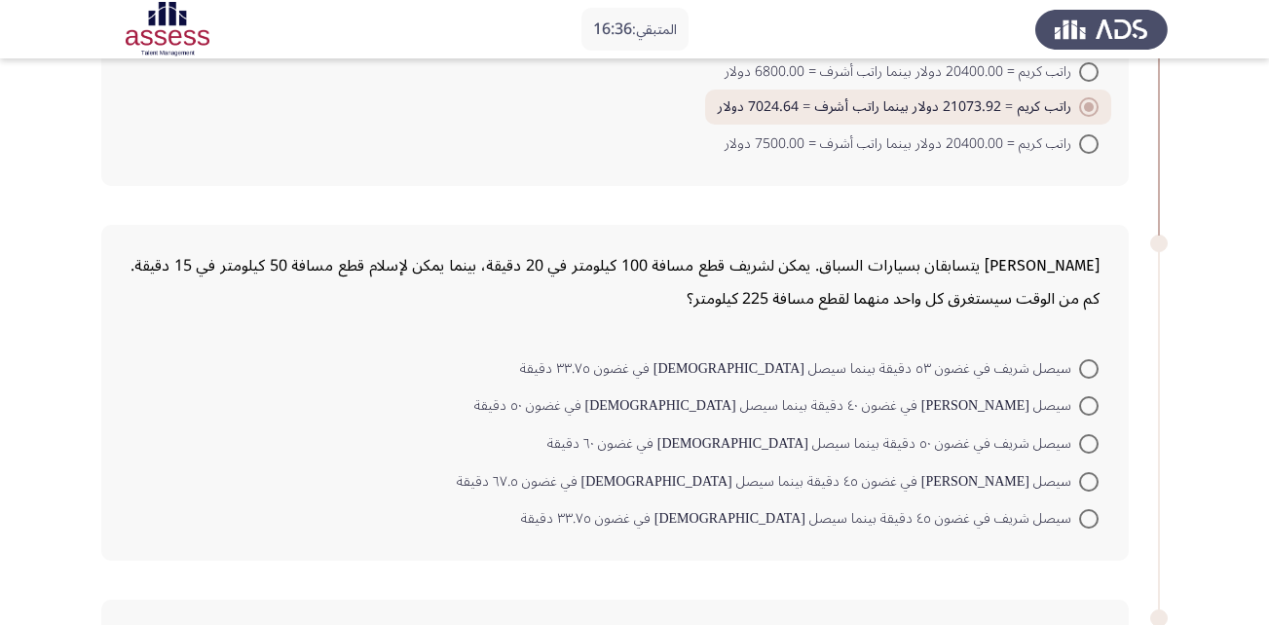
scroll to position [755, 0]
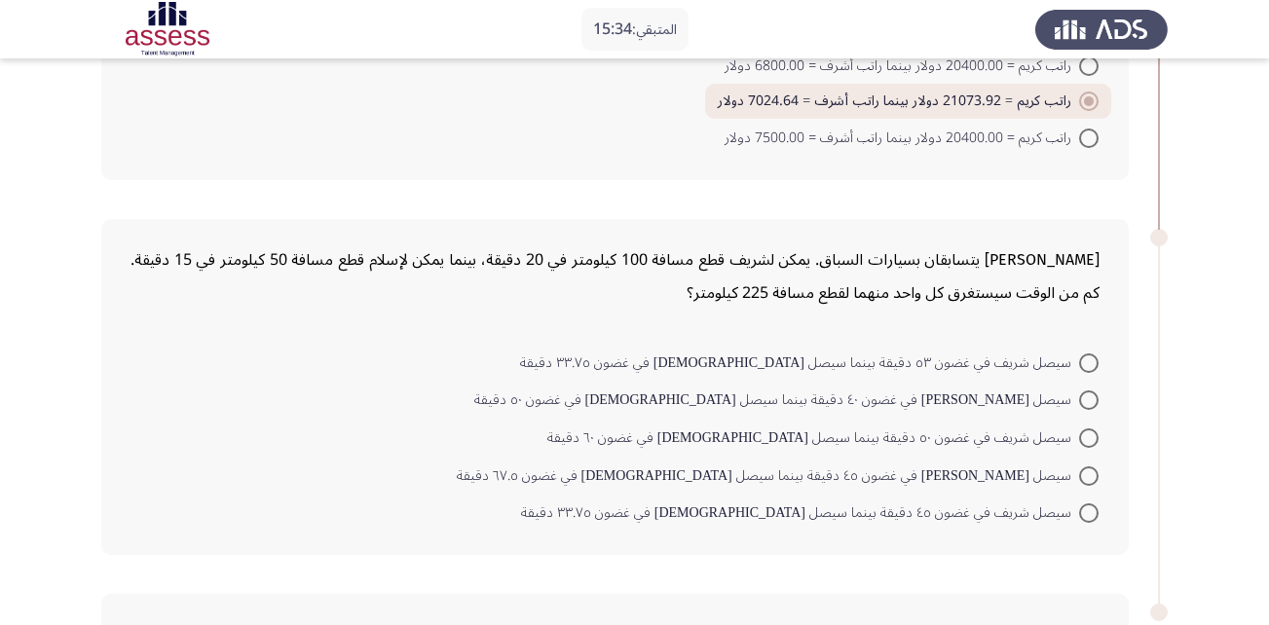
click at [1080, 474] on span at bounding box center [1088, 475] width 19 height 19
click at [1080, 474] on input "سيصل [PERSON_NAME] في غضون ٤٥ دقيقة بينما سيصل [DEMOGRAPHIC_DATA] في غضون ٦٧.٥ …" at bounding box center [1088, 475] width 19 height 19
radio input "true"
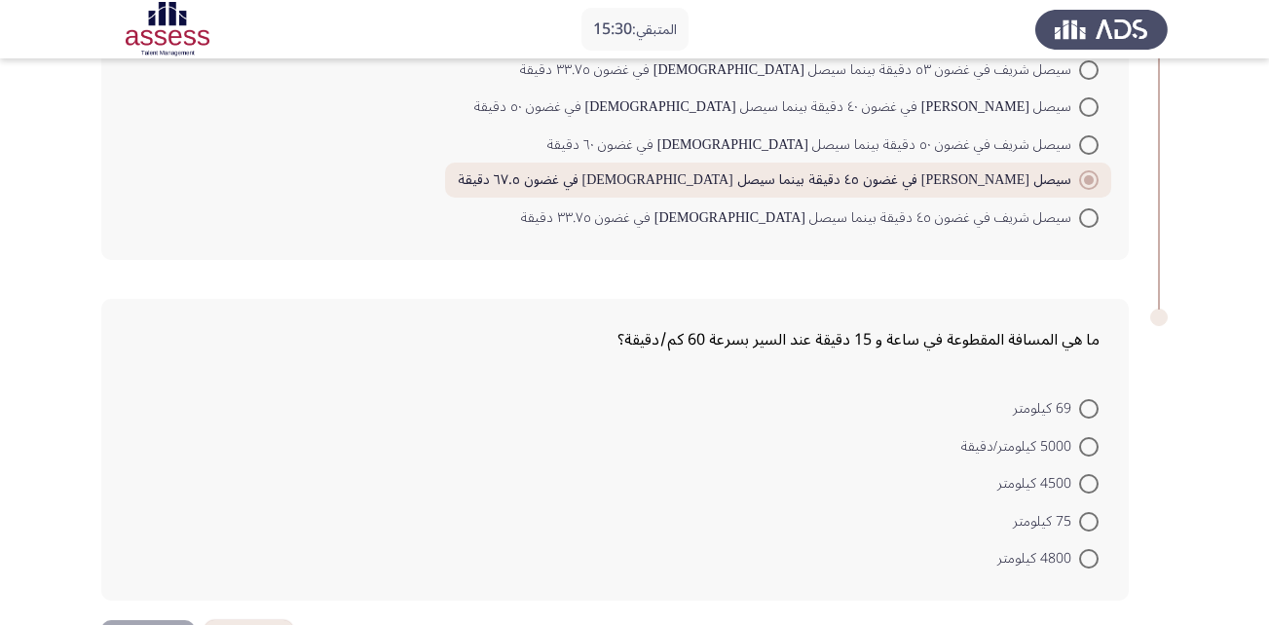
scroll to position [1121, 0]
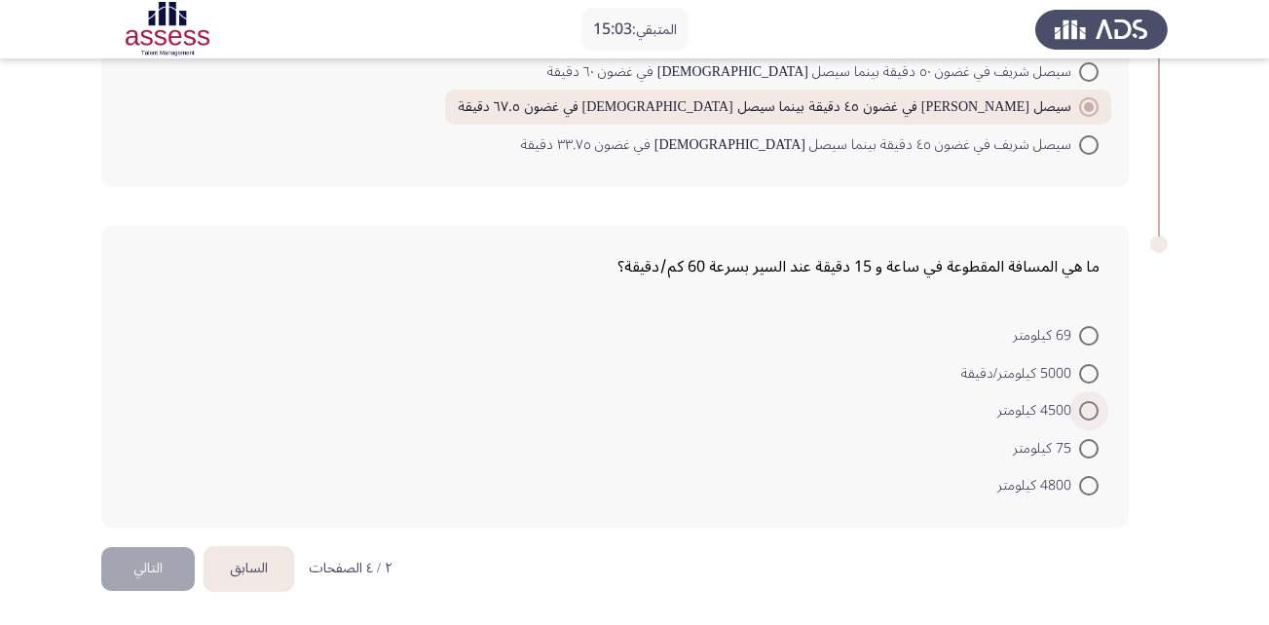
click at [1080, 417] on span at bounding box center [1088, 410] width 19 height 19
click at [1080, 417] on input "4500 كيلومتر" at bounding box center [1088, 410] width 19 height 19
radio input "true"
click at [177, 567] on button "التالي" at bounding box center [147, 569] width 93 height 44
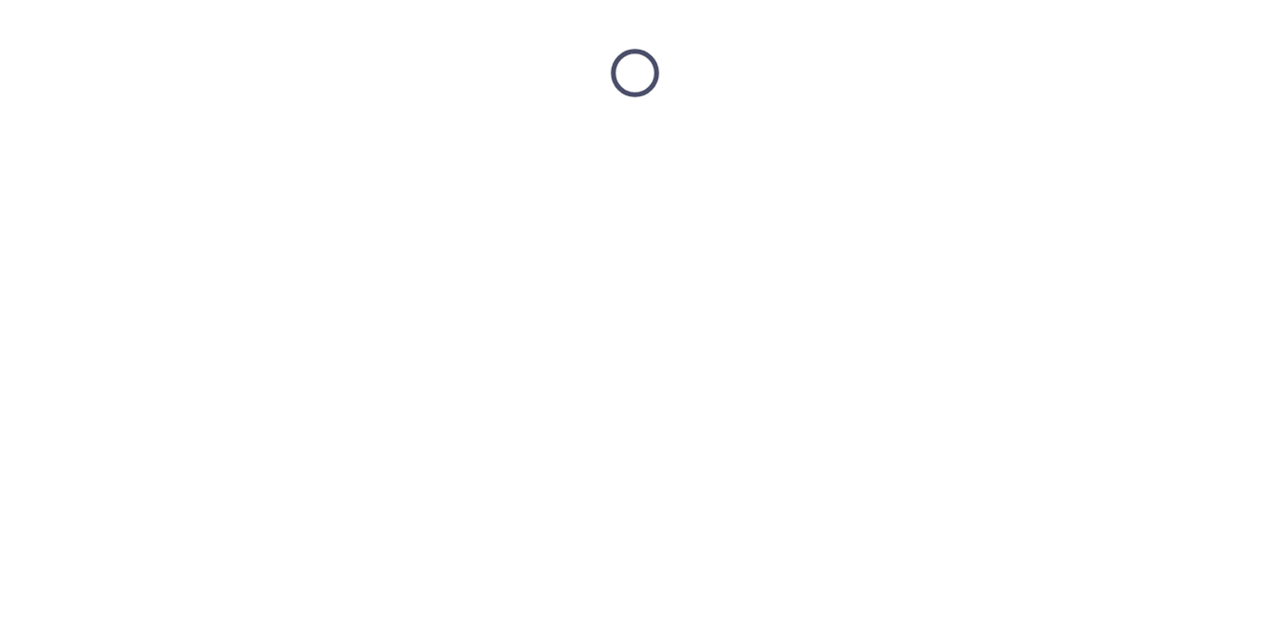
scroll to position [0, 0]
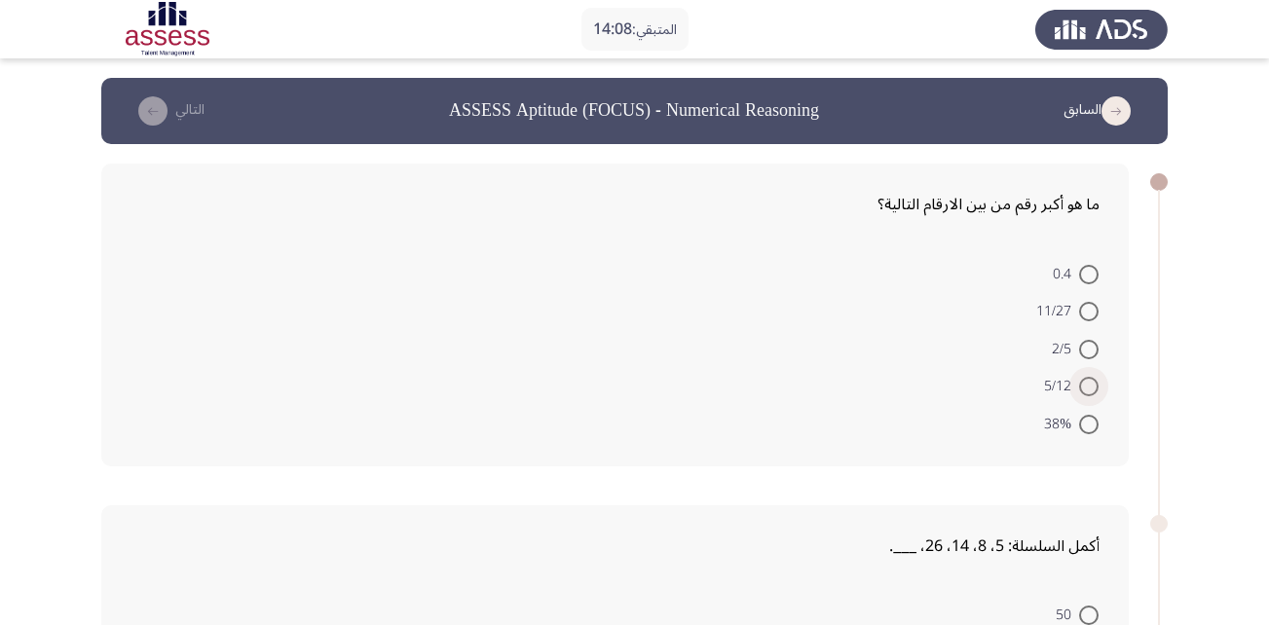
click at [1080, 382] on span at bounding box center [1088, 386] width 19 height 19
click at [1080, 382] on input "5/12" at bounding box center [1088, 386] width 19 height 19
radio input "true"
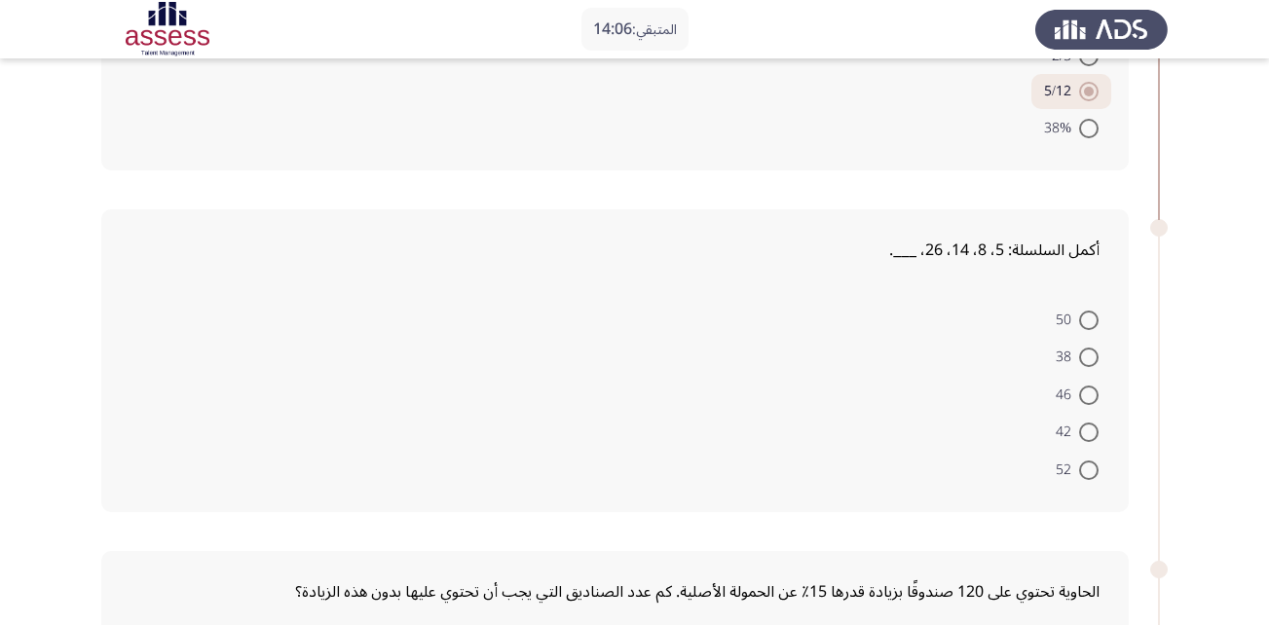
scroll to position [299, 0]
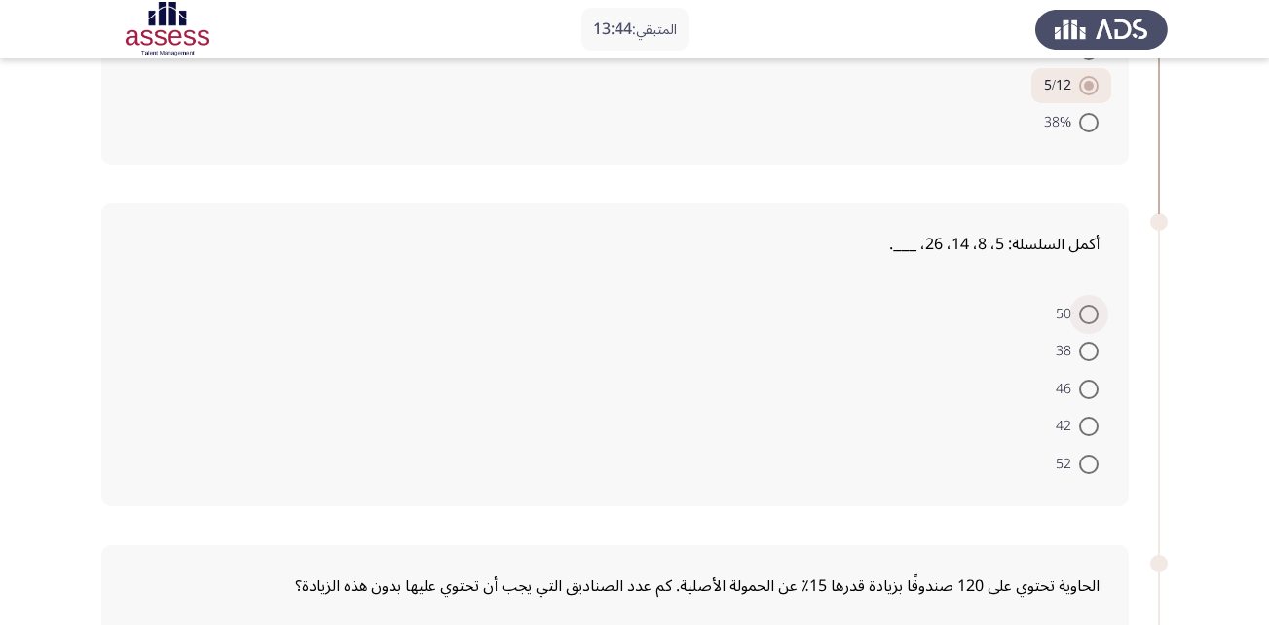
click at [1087, 316] on span at bounding box center [1088, 314] width 19 height 19
click at [1087, 316] on input "50" at bounding box center [1088, 314] width 19 height 19
radio input "true"
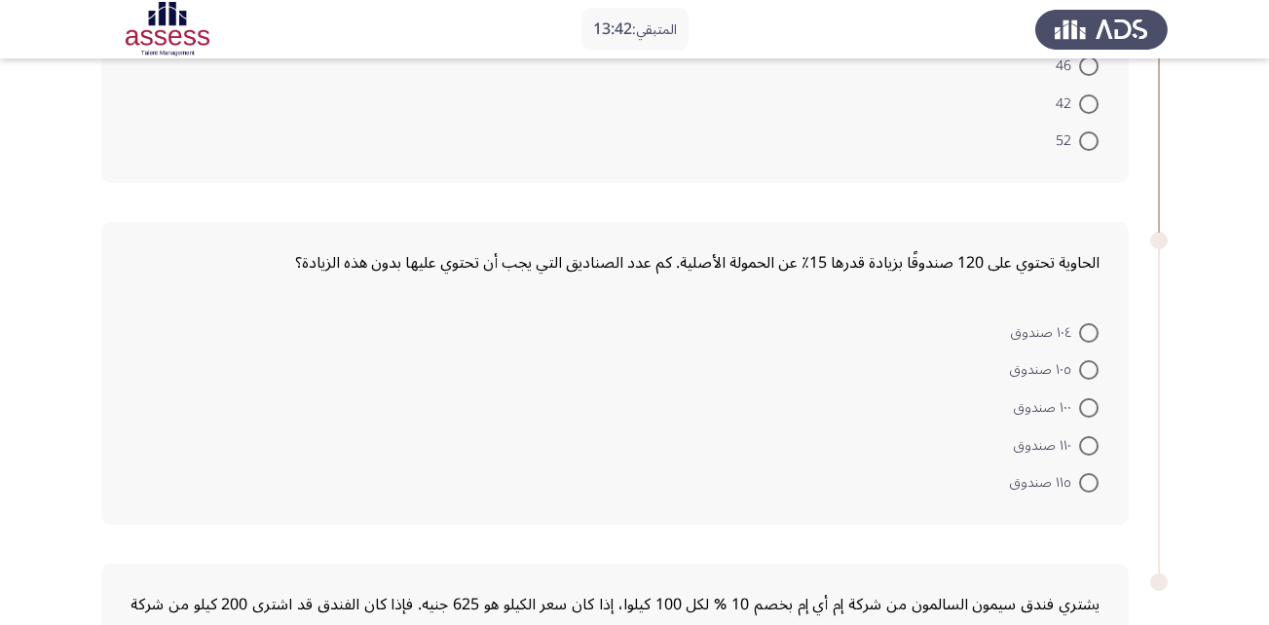
scroll to position [657, 0]
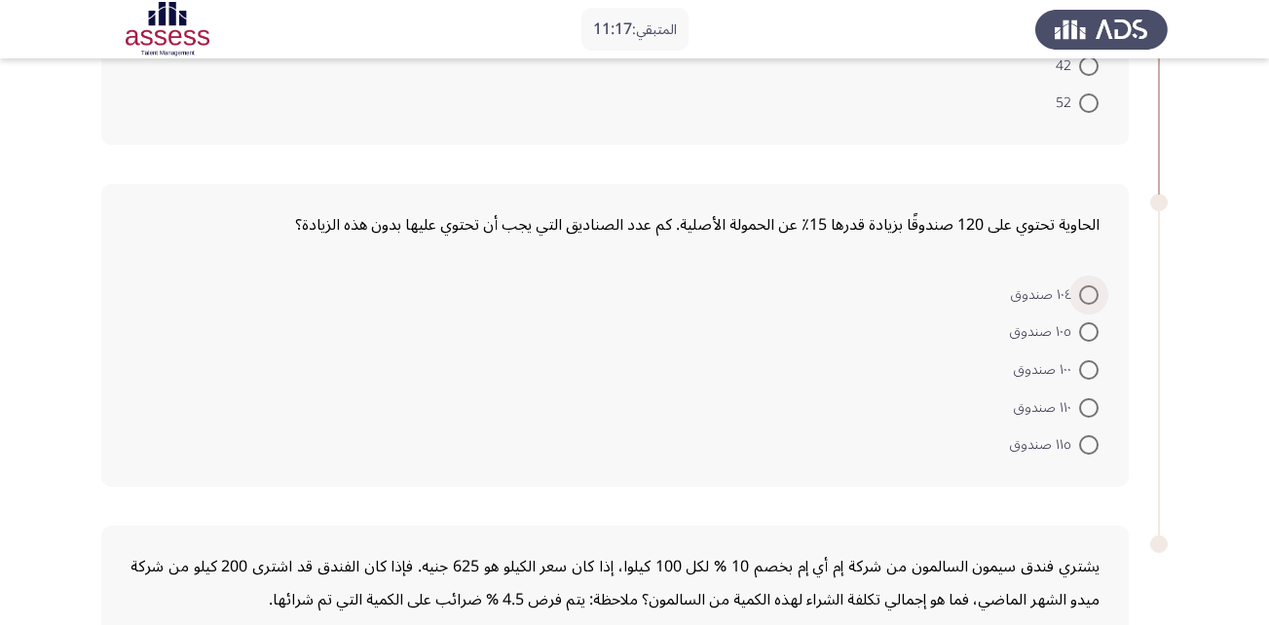
click at [1087, 301] on span at bounding box center [1088, 294] width 19 height 19
click at [1087, 301] on input "١٠٤ صندوق" at bounding box center [1088, 294] width 19 height 19
radio input "true"
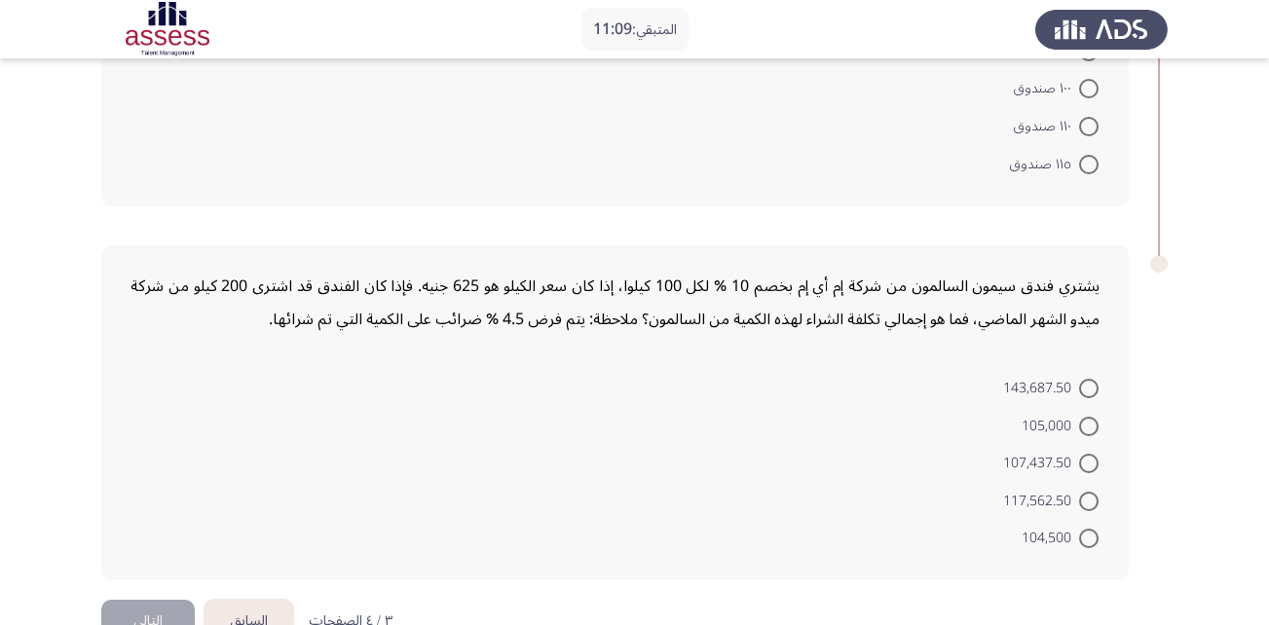
scroll to position [988, 0]
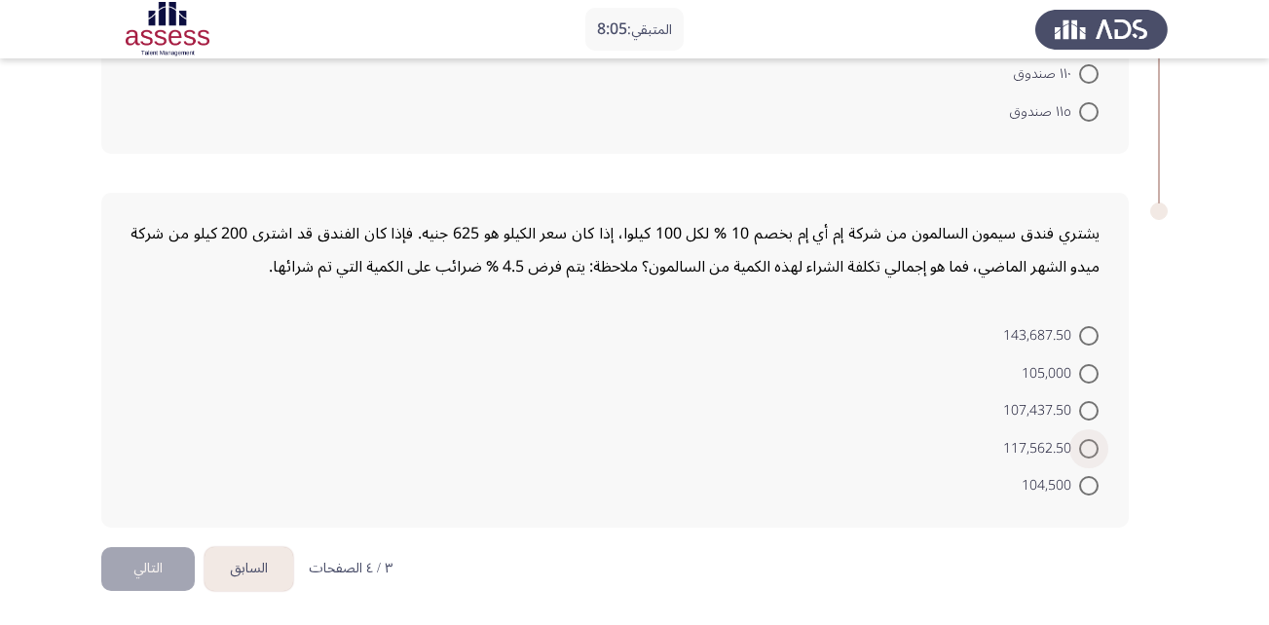
click at [1089, 449] on span at bounding box center [1089, 449] width 0 height 0
click at [1088, 448] on input "117,562.50" at bounding box center [1088, 448] width 19 height 19
radio input "true"
click at [167, 570] on button "التالي" at bounding box center [147, 569] width 93 height 44
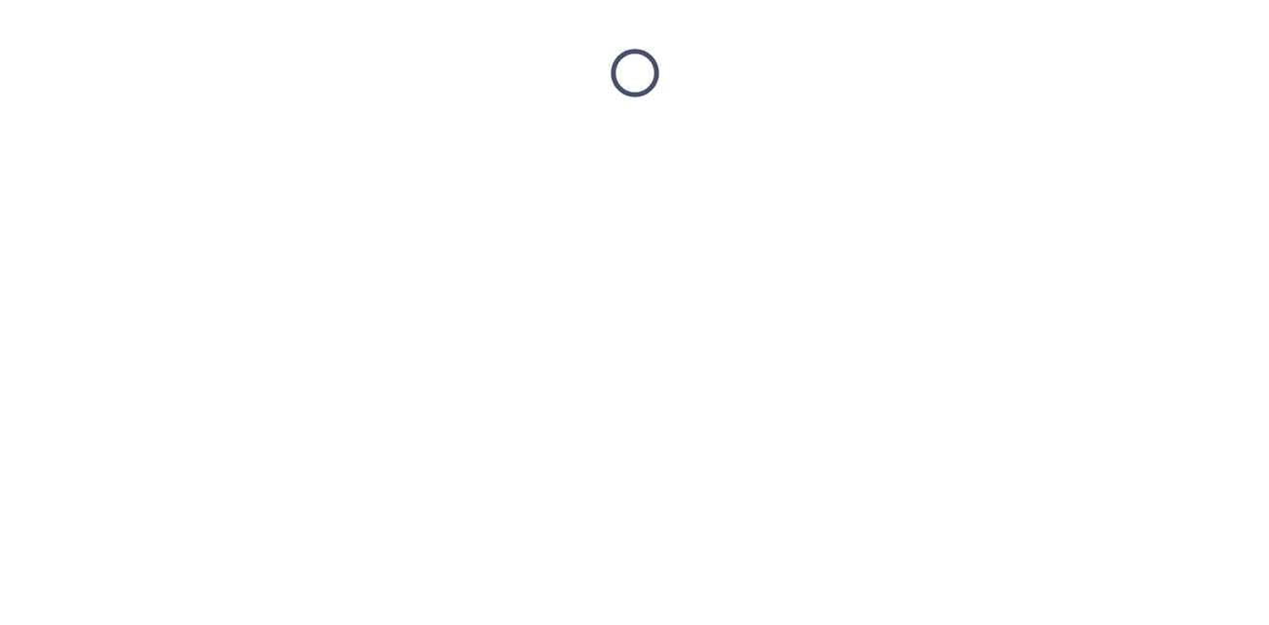
scroll to position [0, 0]
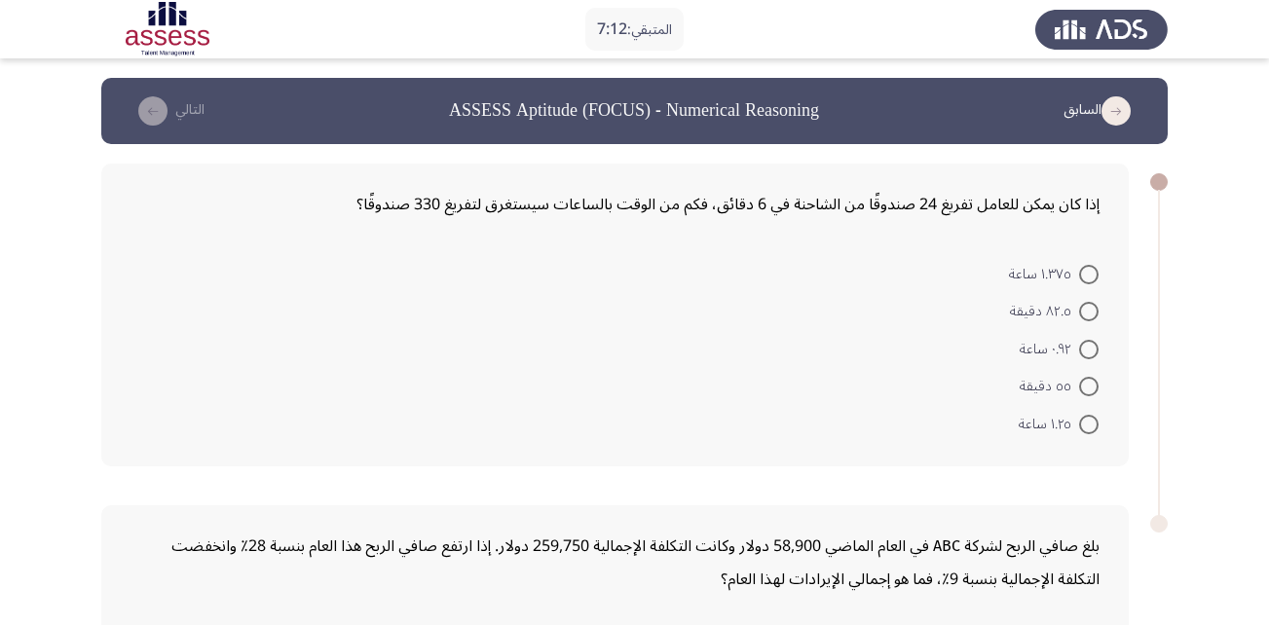
click at [1087, 275] on span at bounding box center [1088, 274] width 19 height 19
click at [1087, 275] on input "١.٣٧٥ ساعة" at bounding box center [1088, 274] width 19 height 19
radio input "true"
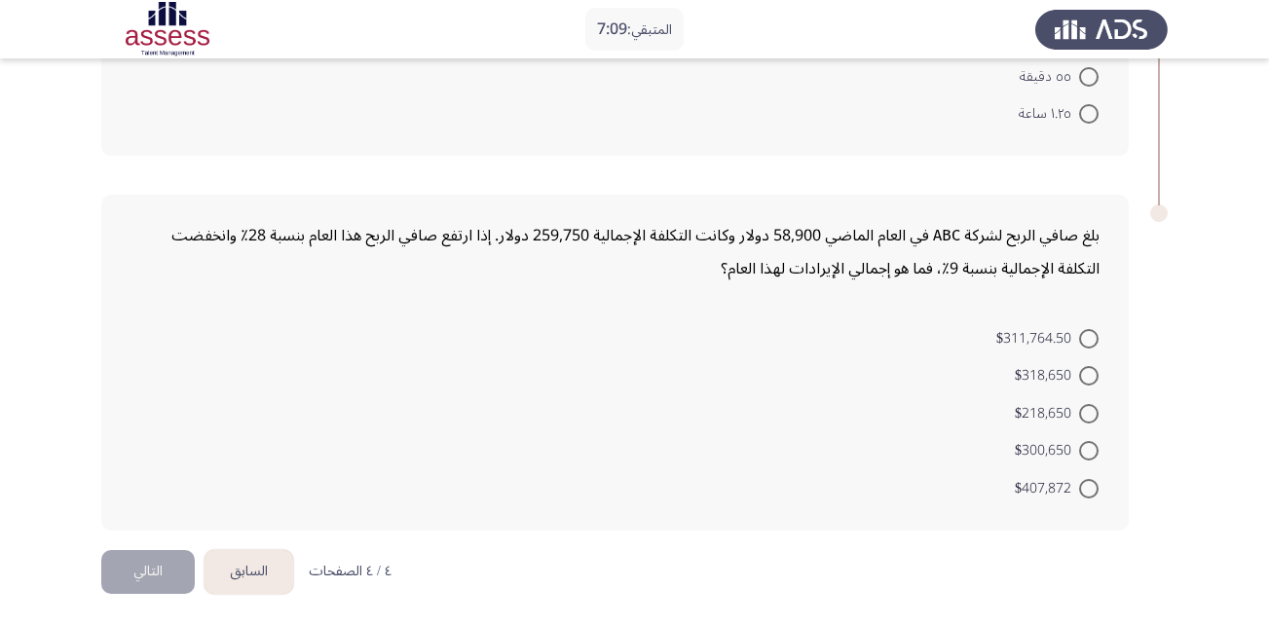
scroll to position [311, 0]
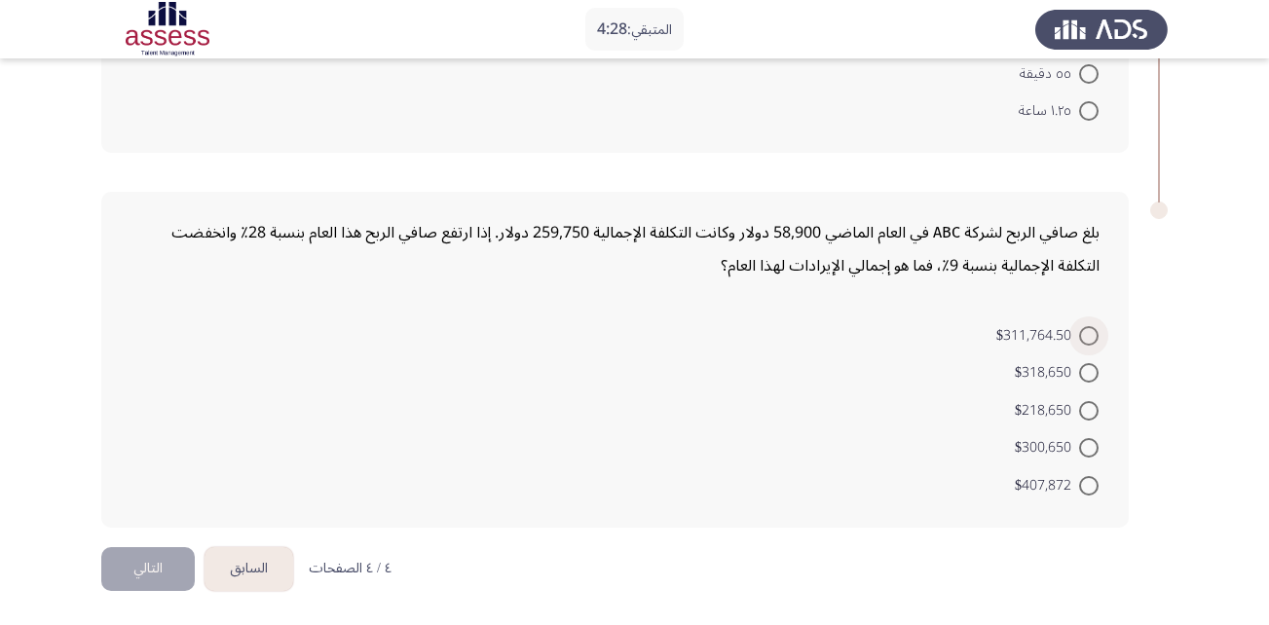
click at [1096, 338] on span at bounding box center [1088, 335] width 19 height 19
click at [1096, 338] on input "$311,764.50" at bounding box center [1088, 335] width 19 height 19
radio input "true"
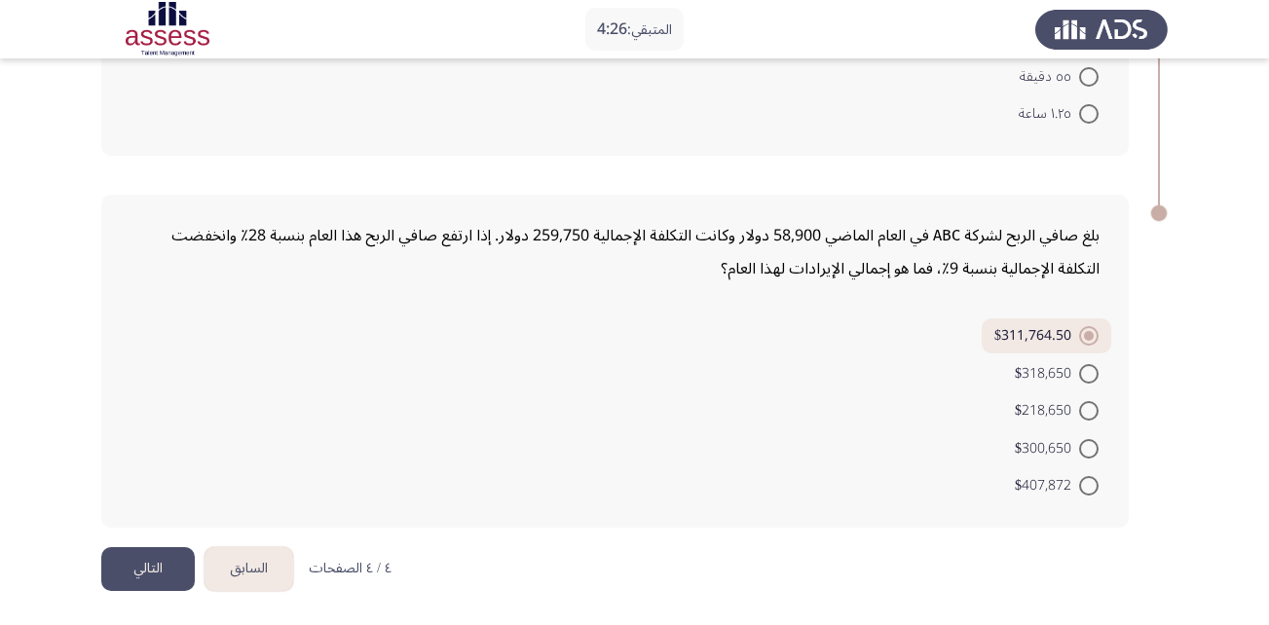
click at [177, 566] on button "التالي" at bounding box center [147, 569] width 93 height 44
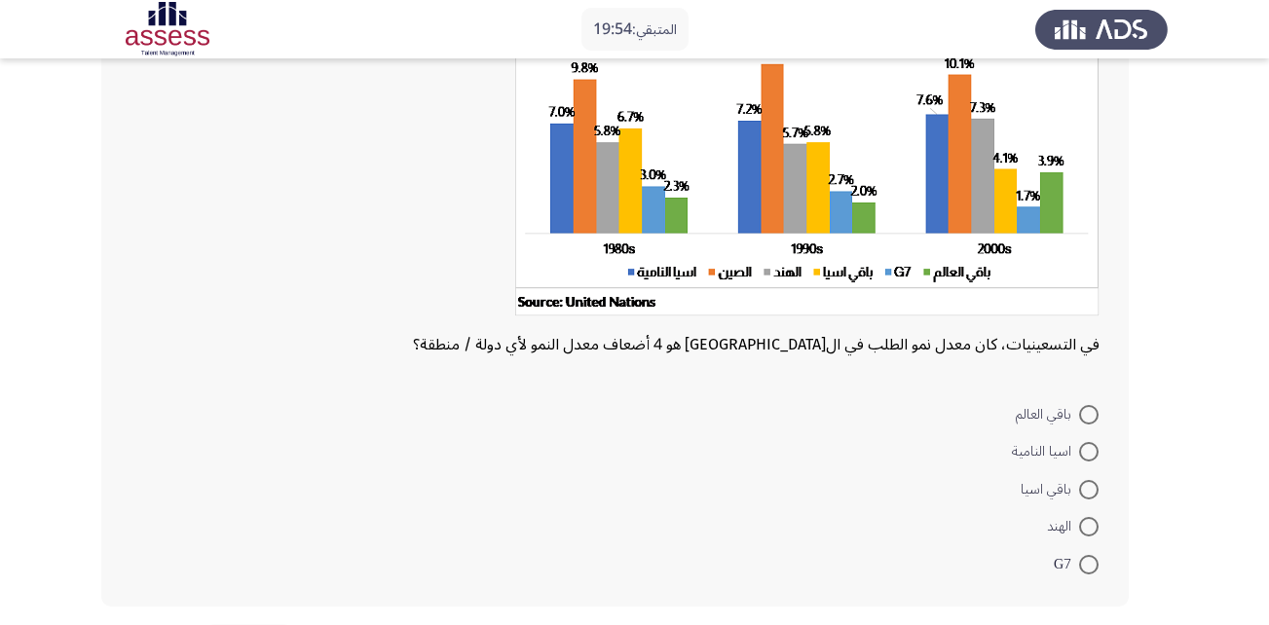
scroll to position [198, 0]
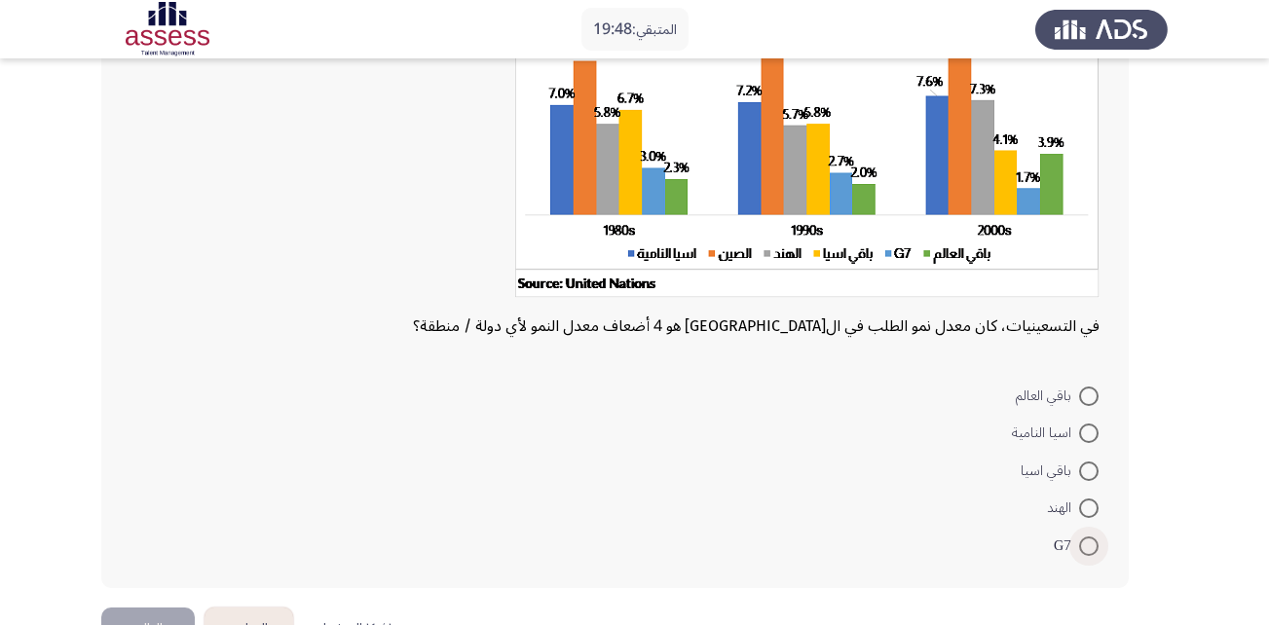
click at [1088, 547] on span at bounding box center [1088, 546] width 19 height 19
click at [1088, 547] on input "G7" at bounding box center [1088, 546] width 19 height 19
radio input "true"
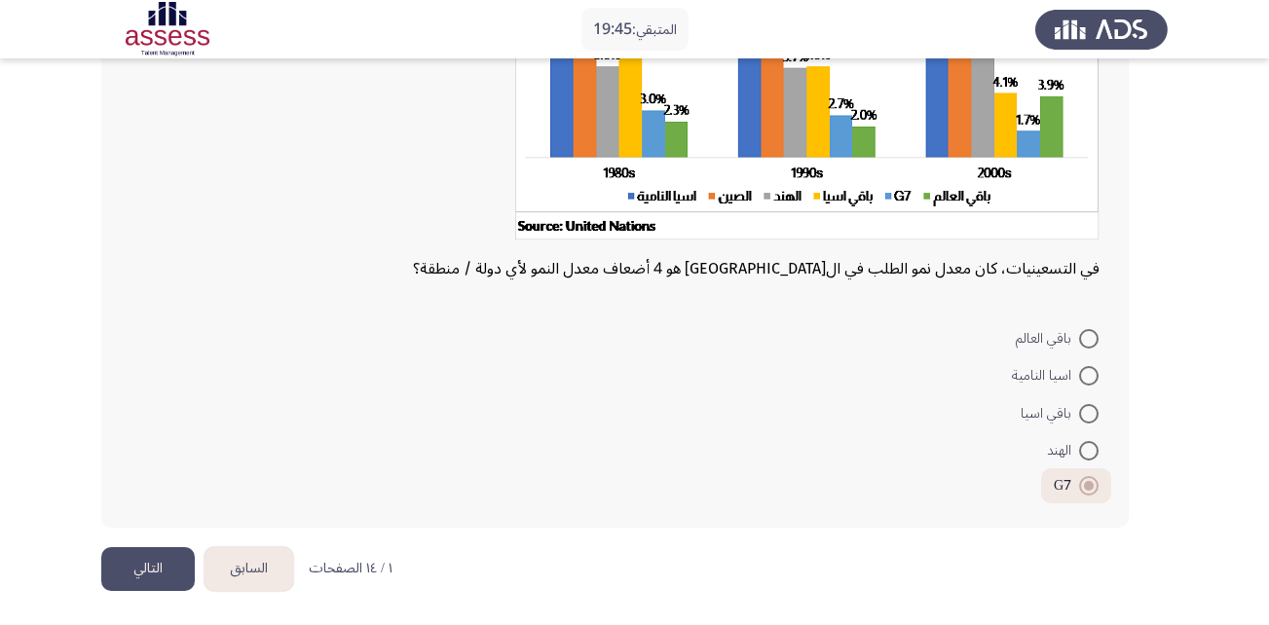
click at [135, 558] on button "التالي" at bounding box center [147, 569] width 93 height 44
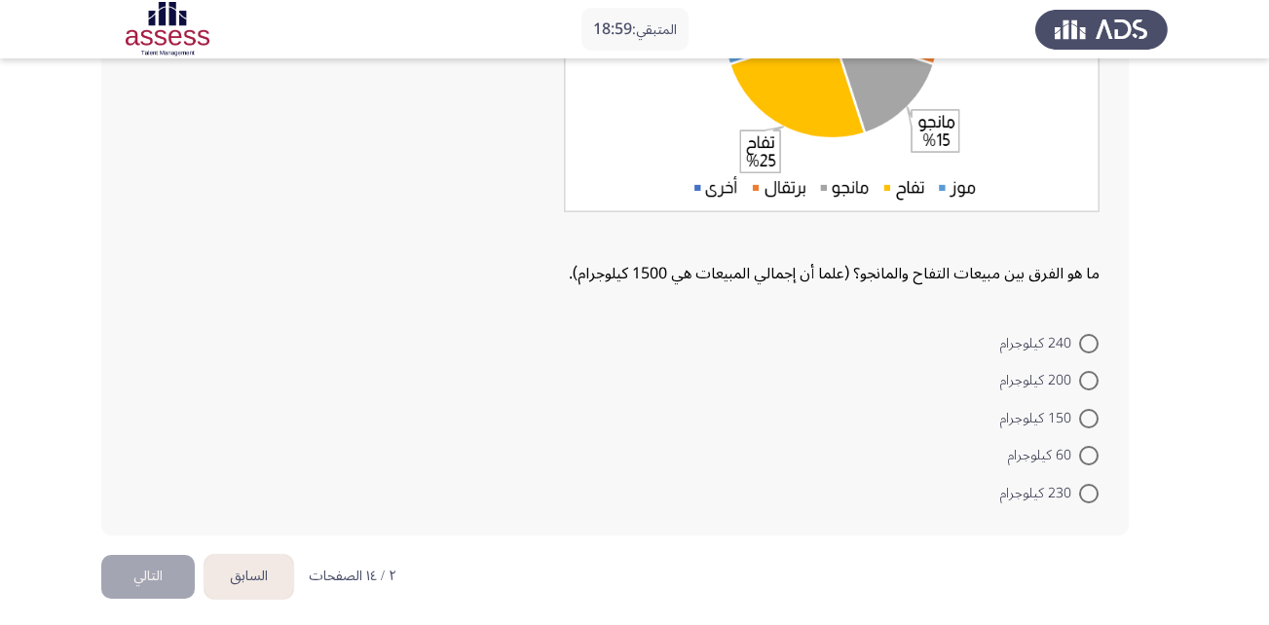
scroll to position [338, 0]
click at [1087, 416] on span at bounding box center [1088, 417] width 19 height 19
click at [1087, 416] on input "150 كيلوجرام" at bounding box center [1088, 417] width 19 height 19
radio input "true"
click at [160, 574] on button "التالي" at bounding box center [147, 573] width 93 height 44
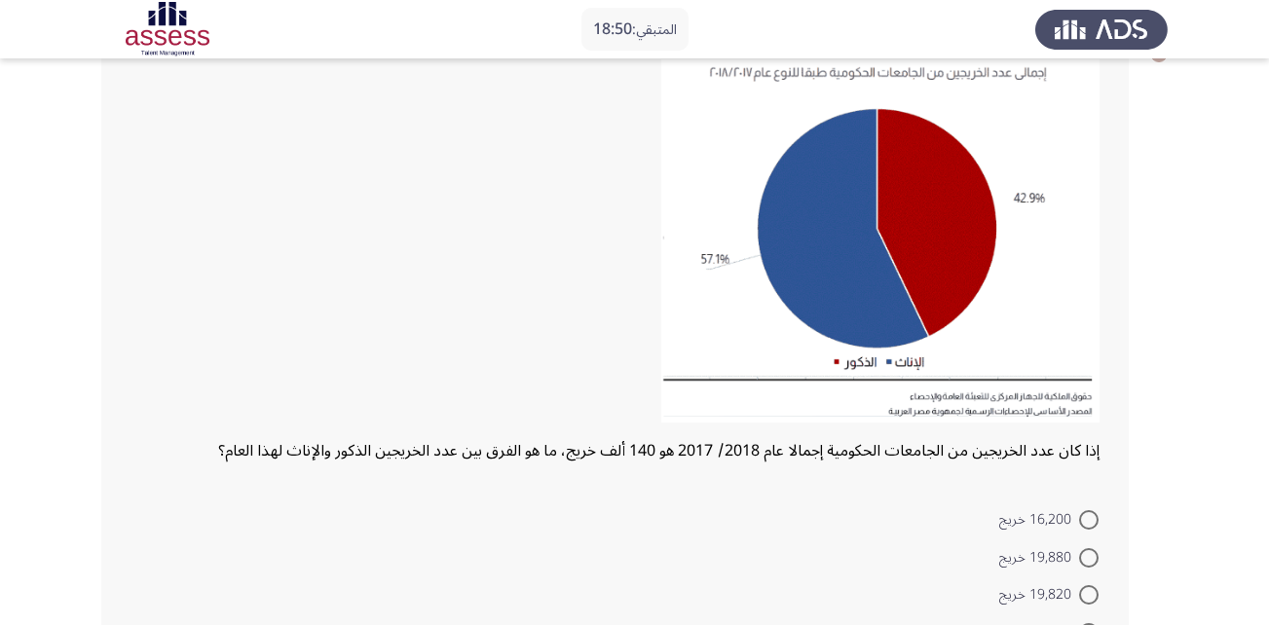
scroll to position [130, 0]
click at [1093, 555] on span at bounding box center [1088, 555] width 19 height 19
click at [1093, 555] on input "19,880 خريج" at bounding box center [1088, 555] width 19 height 19
radio input "true"
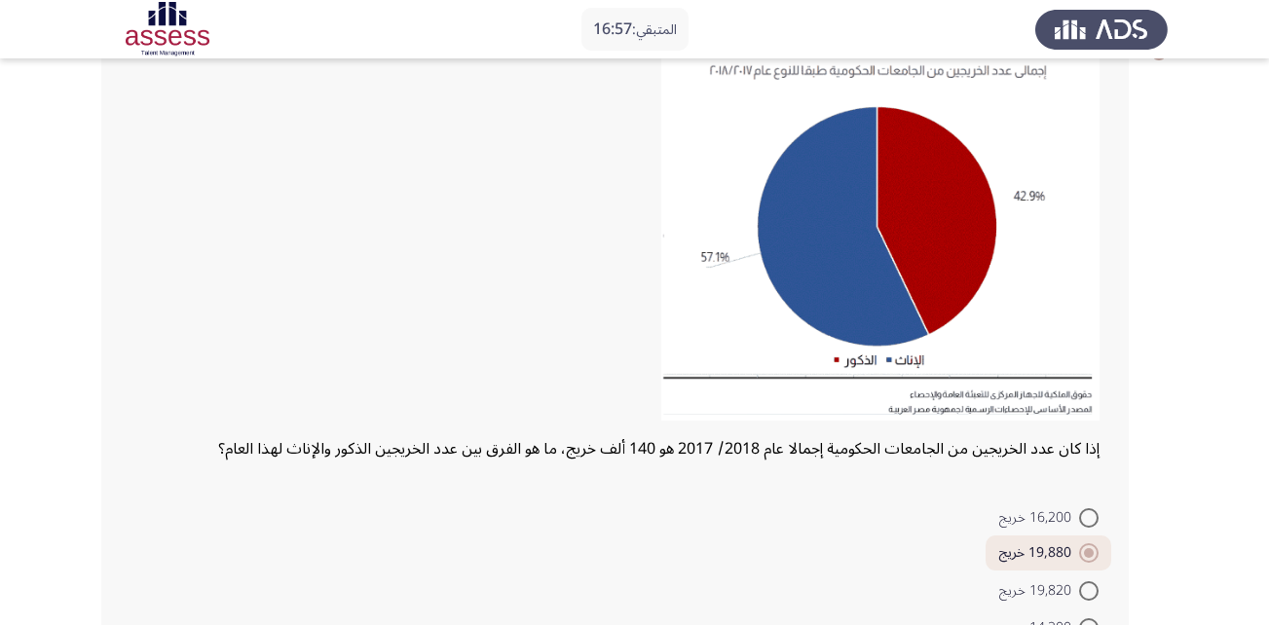
scroll to position [311, 0]
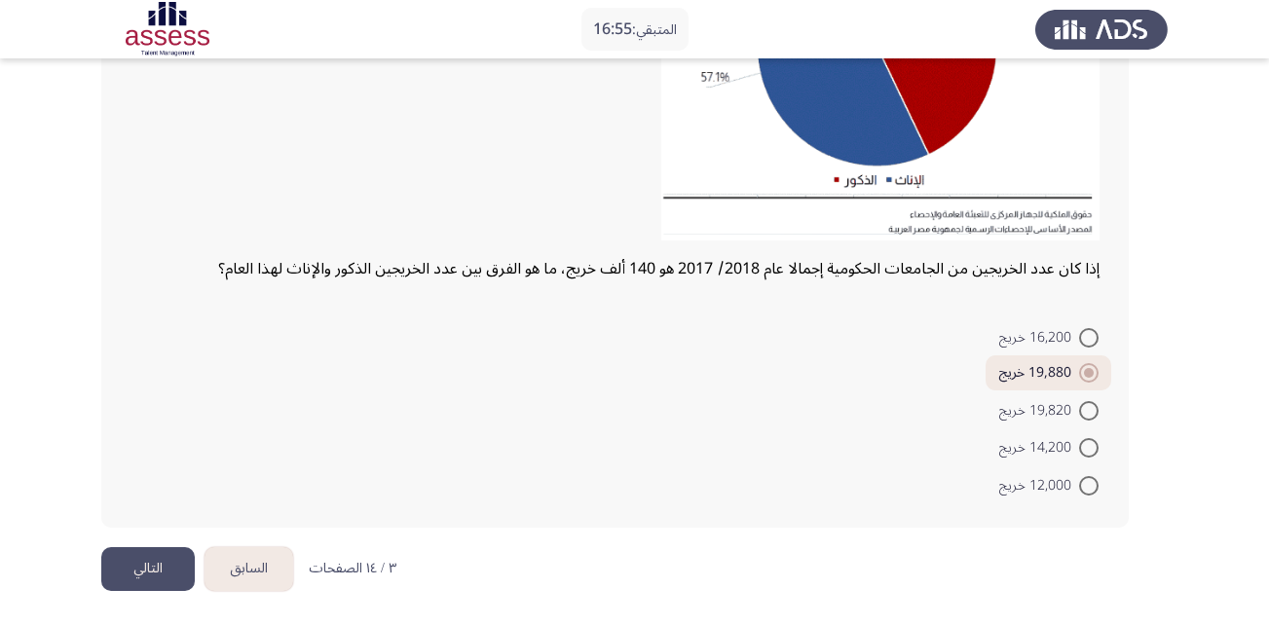
click at [159, 572] on button "التالي" at bounding box center [147, 569] width 93 height 44
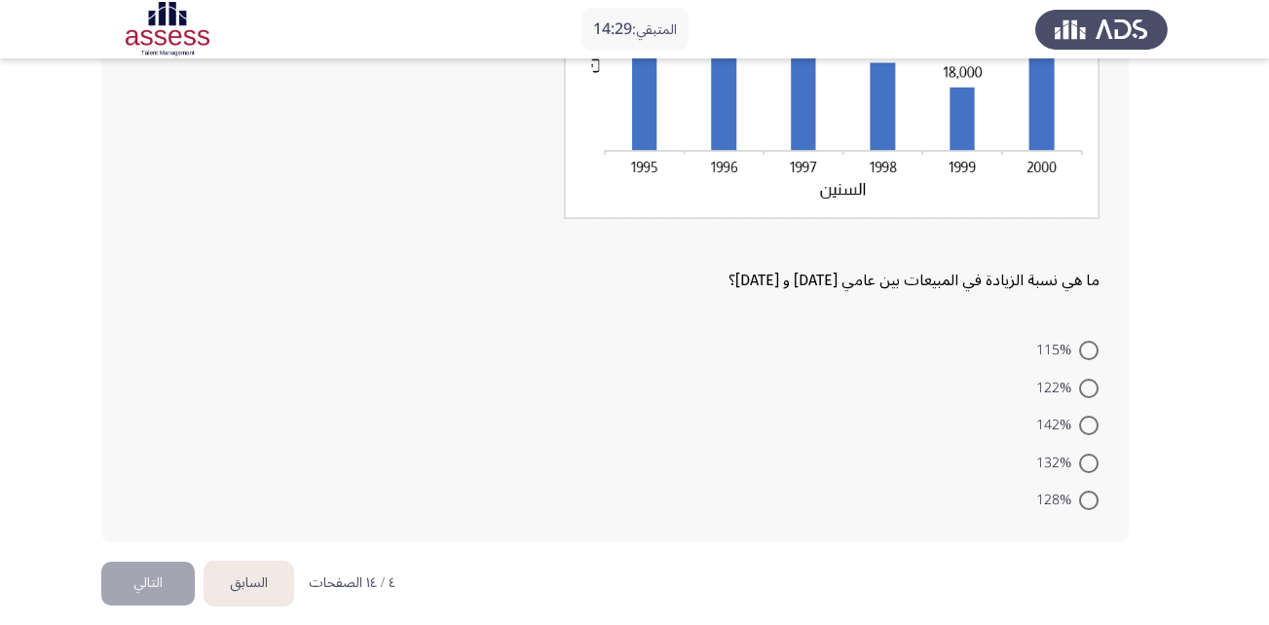
scroll to position [321, 0]
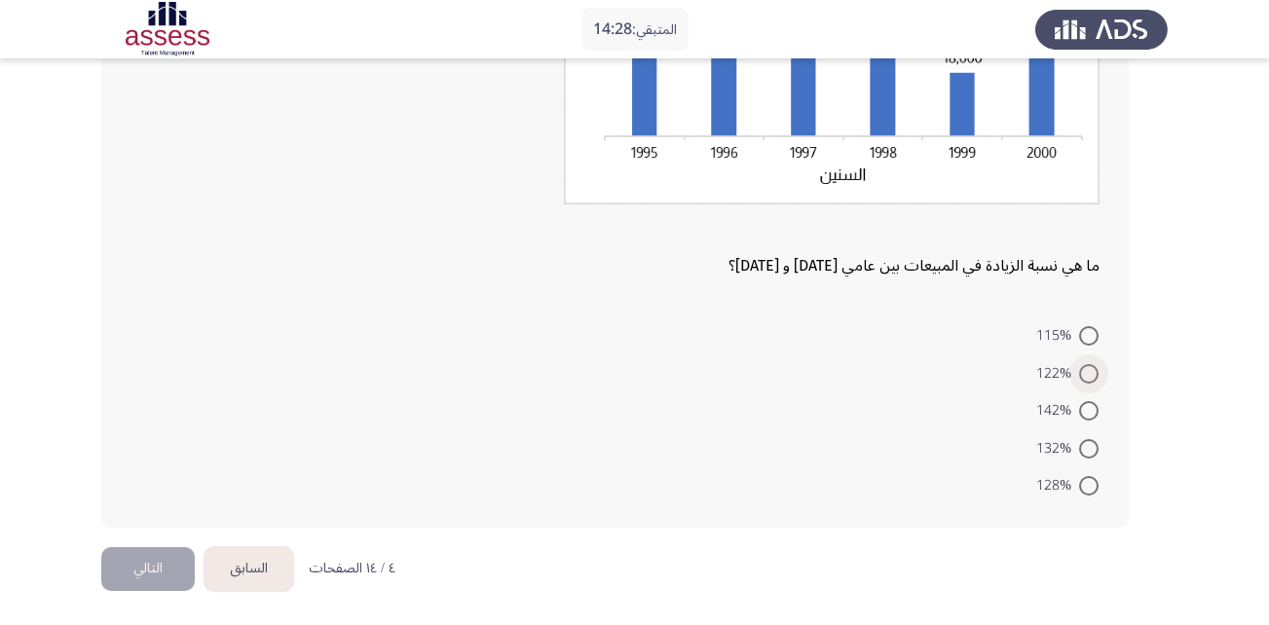
click at [1083, 372] on span at bounding box center [1088, 373] width 19 height 19
click at [1083, 372] on input "122%" at bounding box center [1088, 373] width 19 height 19
radio input "true"
click at [138, 566] on button "التالي" at bounding box center [147, 569] width 93 height 44
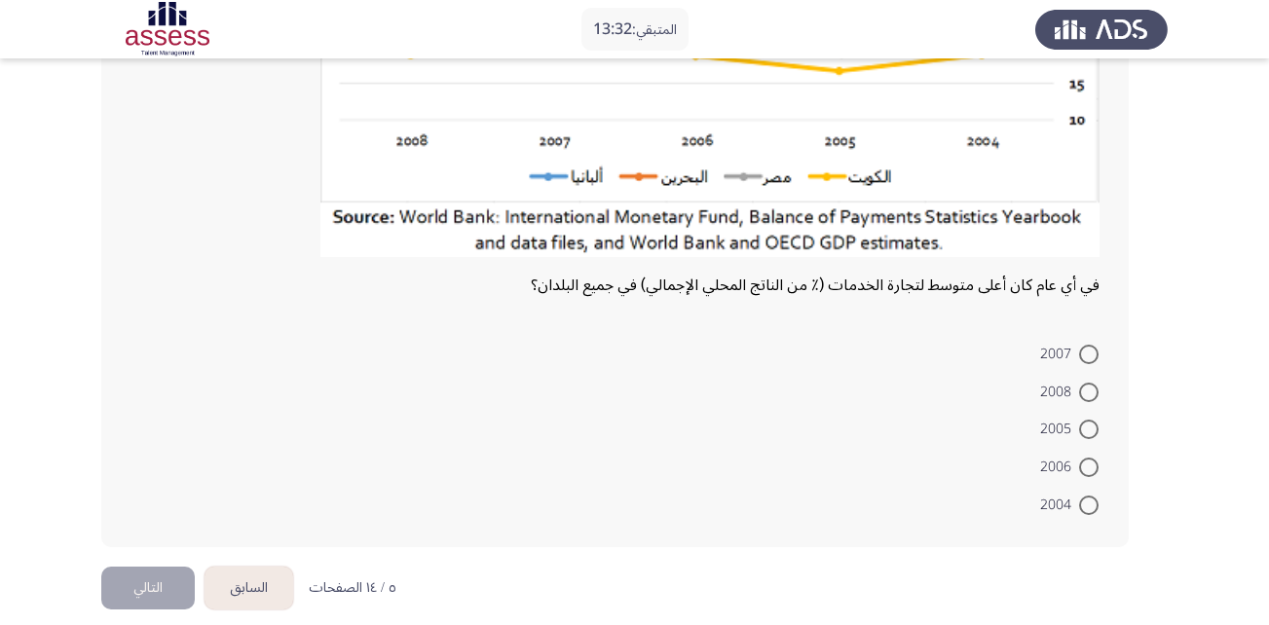
scroll to position [407, 0]
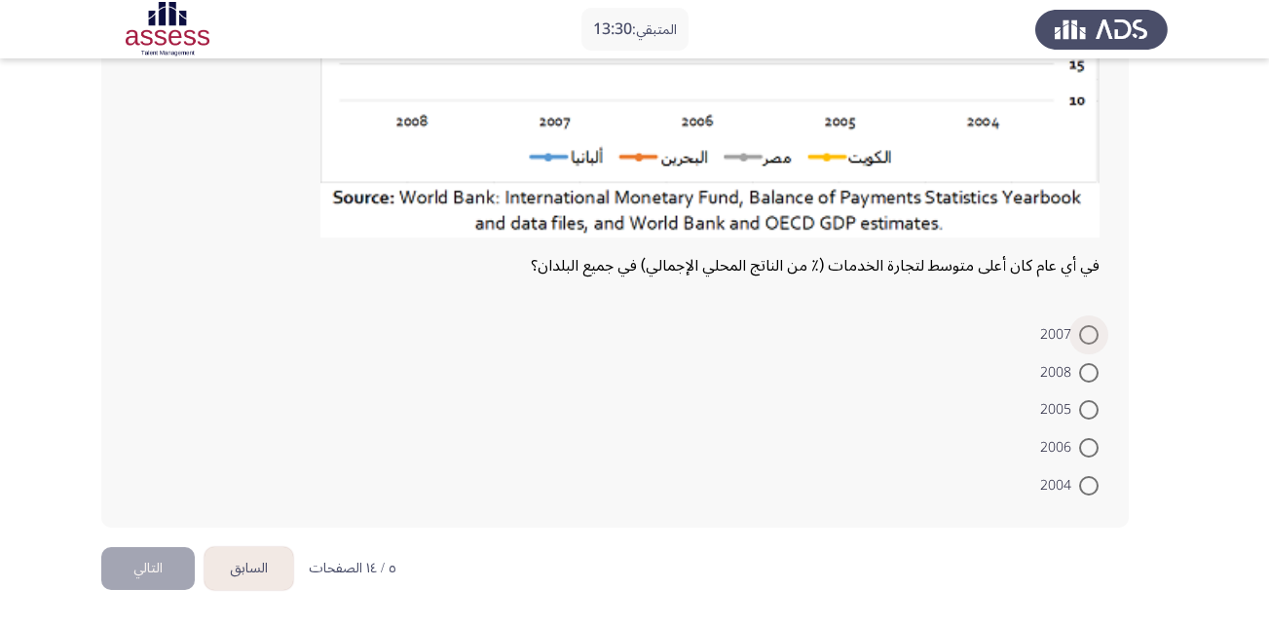
click at [1092, 334] on span at bounding box center [1088, 334] width 19 height 19
click at [1092, 334] on input "2007" at bounding box center [1088, 334] width 19 height 19
radio input "true"
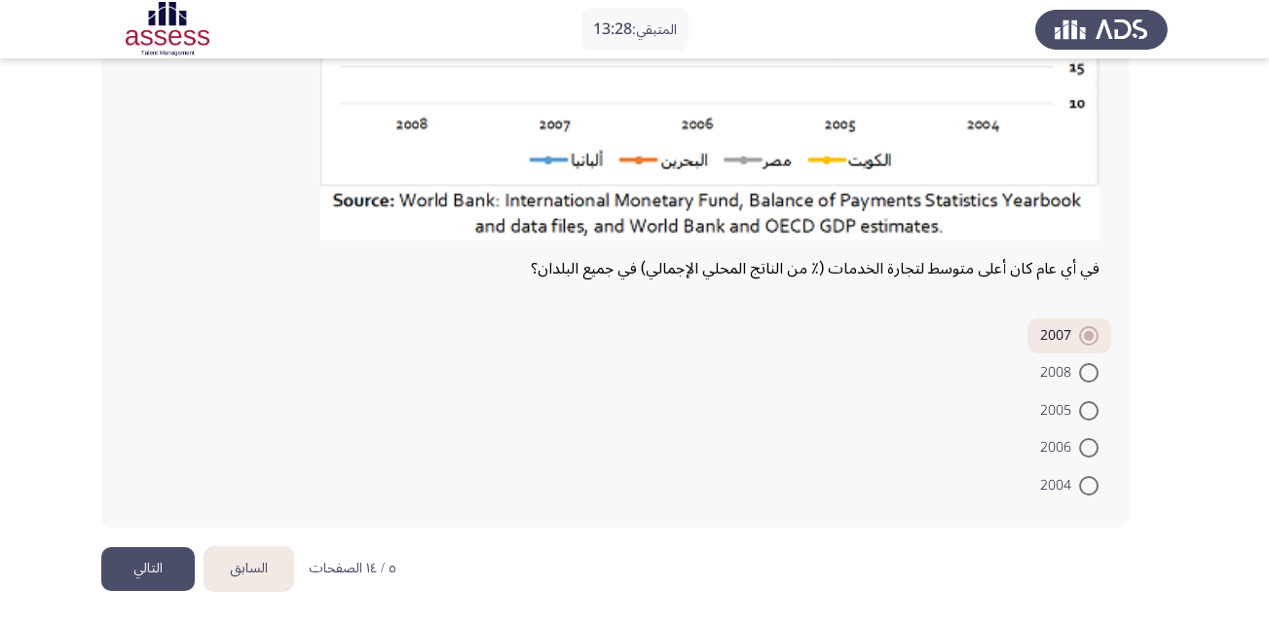
click at [173, 568] on button "التالي" at bounding box center [147, 569] width 93 height 44
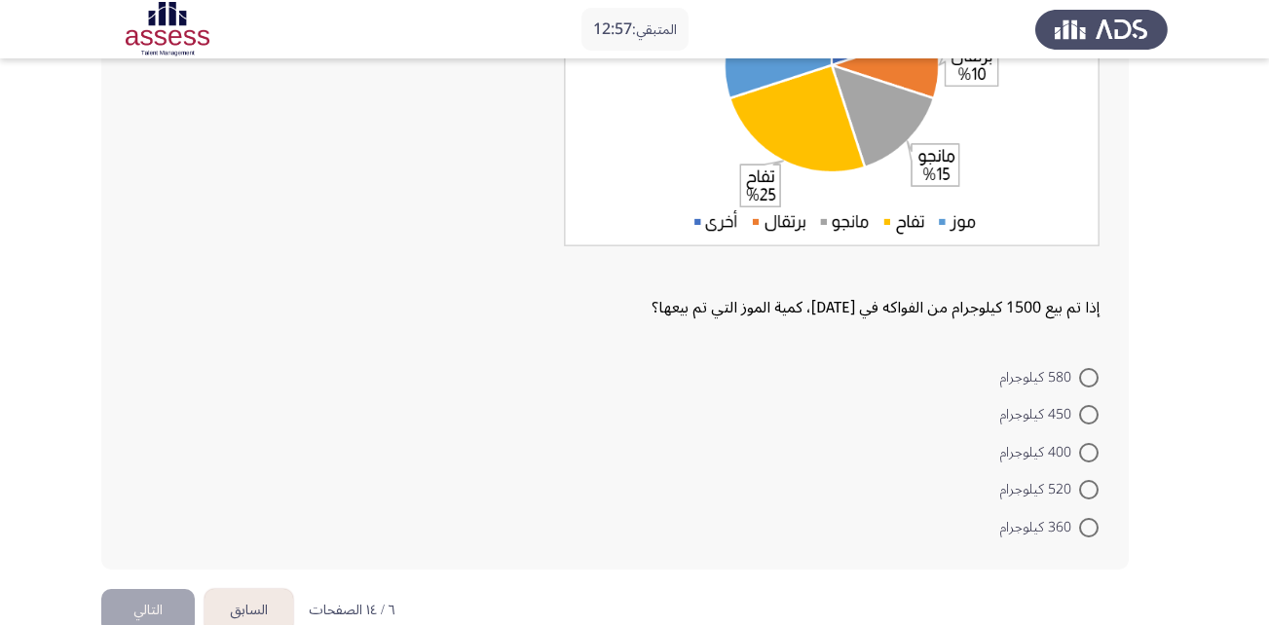
scroll to position [313, 0]
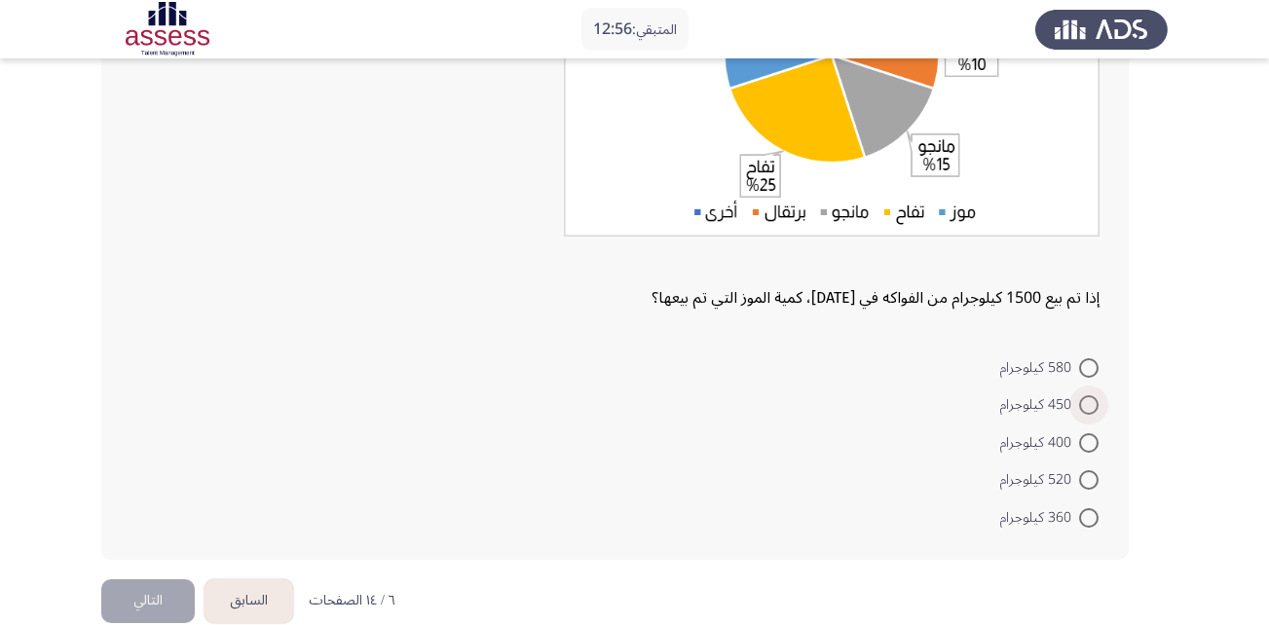
click at [1080, 410] on span at bounding box center [1088, 404] width 19 height 19
click at [1080, 410] on input "450 كيلوجرام" at bounding box center [1088, 404] width 19 height 19
radio input "true"
click at [161, 606] on button "التالي" at bounding box center [147, 598] width 93 height 44
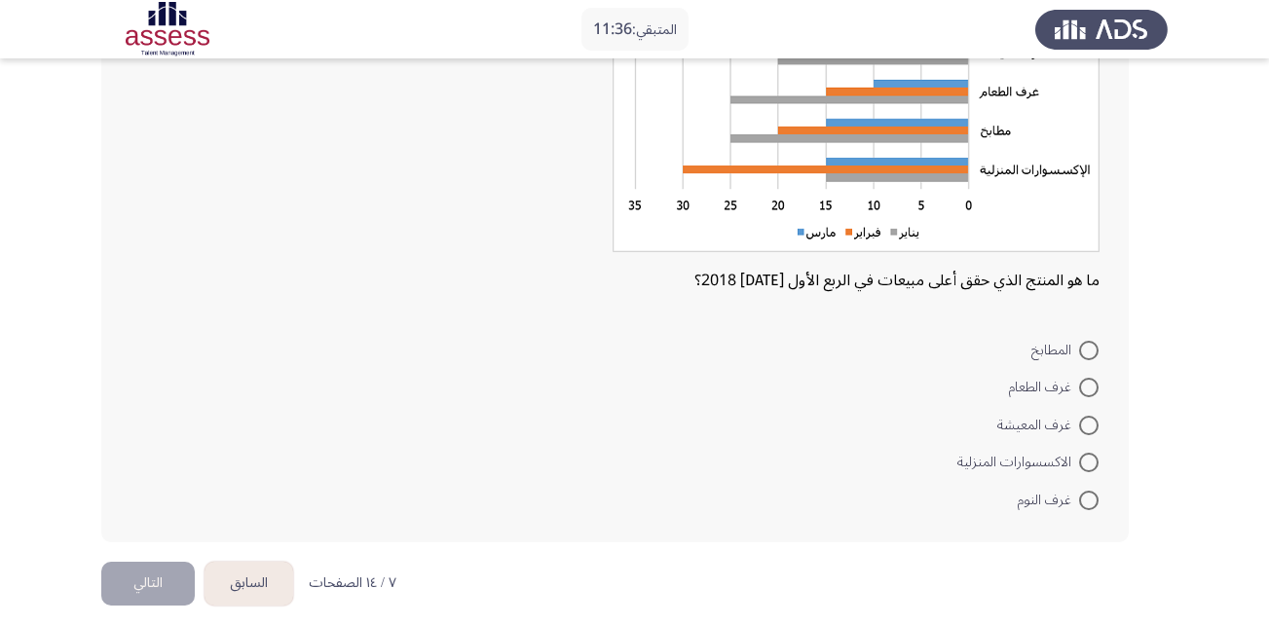
scroll to position [259, 0]
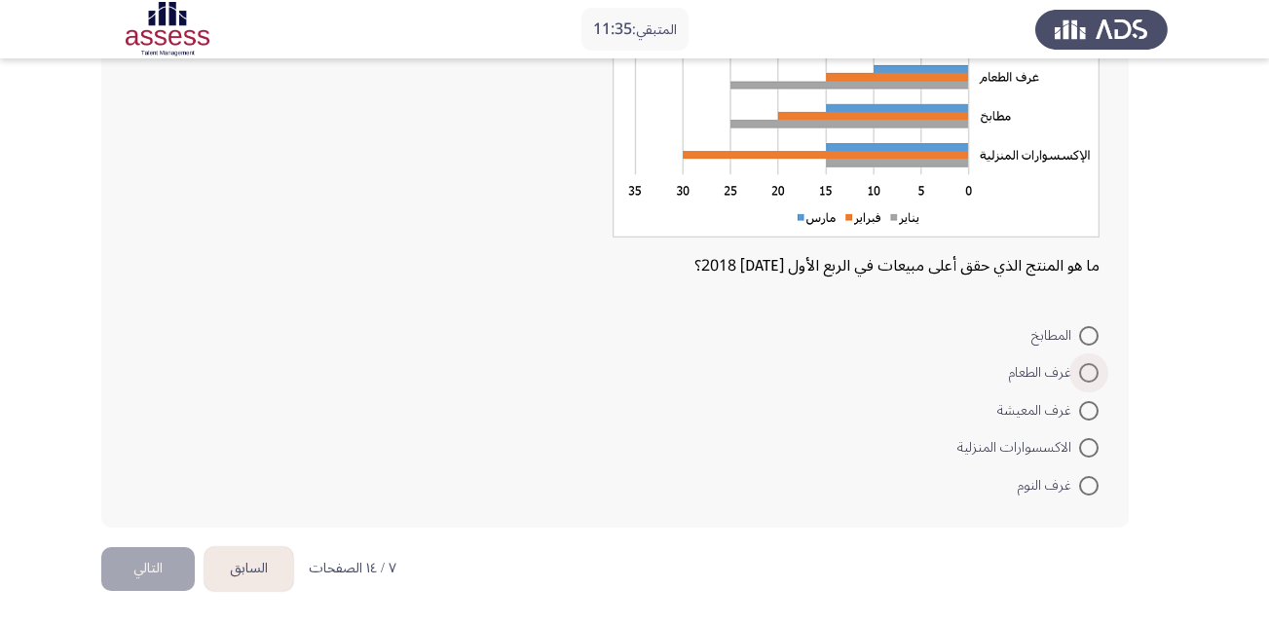
click at [1091, 373] on span at bounding box center [1088, 372] width 19 height 19
click at [1091, 373] on input "غرف الطعام" at bounding box center [1088, 372] width 19 height 19
radio input "true"
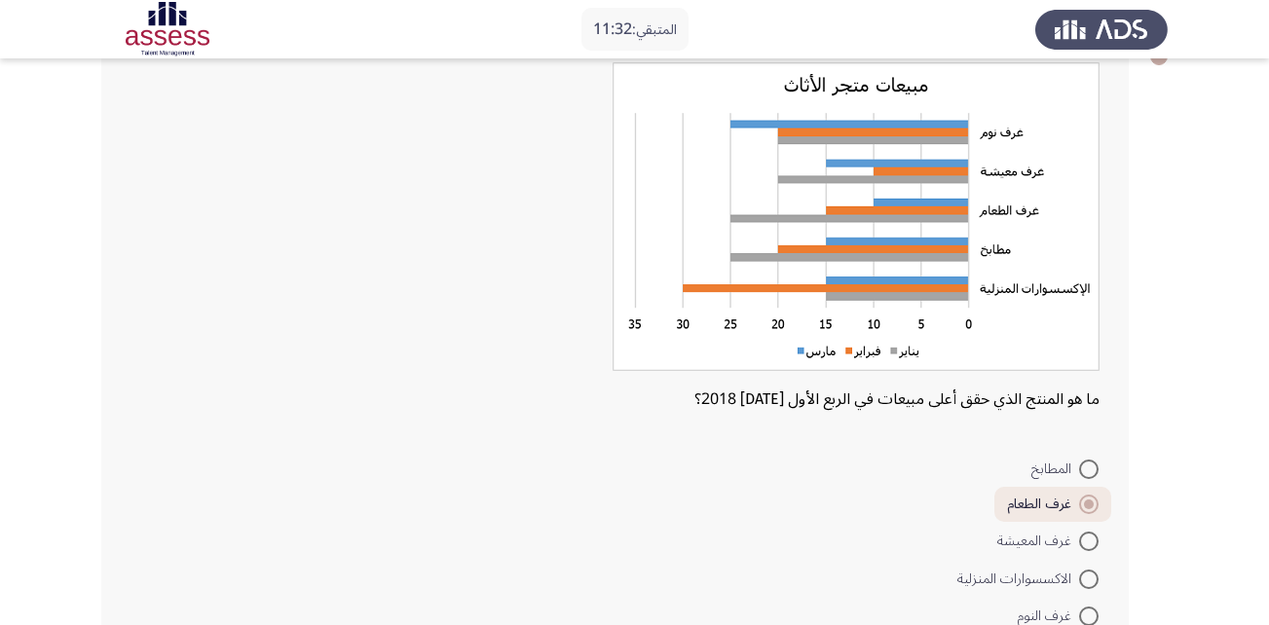
scroll to position [256, 0]
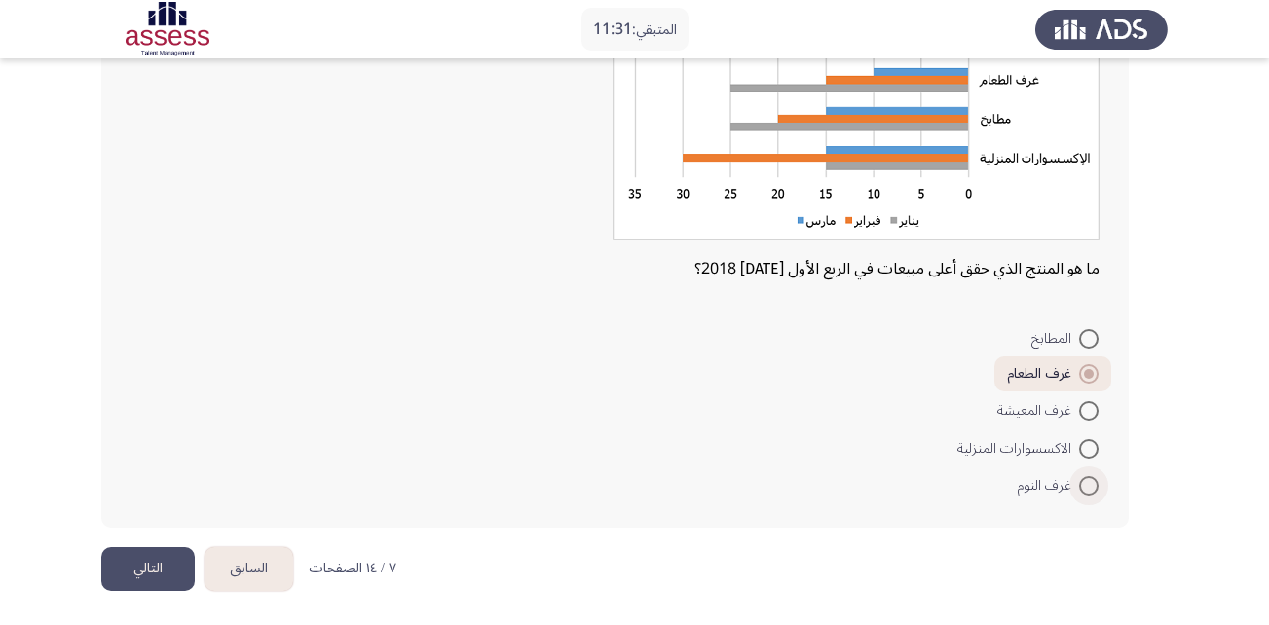
click at [1082, 485] on span at bounding box center [1088, 485] width 19 height 19
click at [1082, 485] on input "غرف النوم" at bounding box center [1088, 485] width 19 height 19
radio input "true"
click at [170, 580] on button "التالي" at bounding box center [147, 569] width 93 height 44
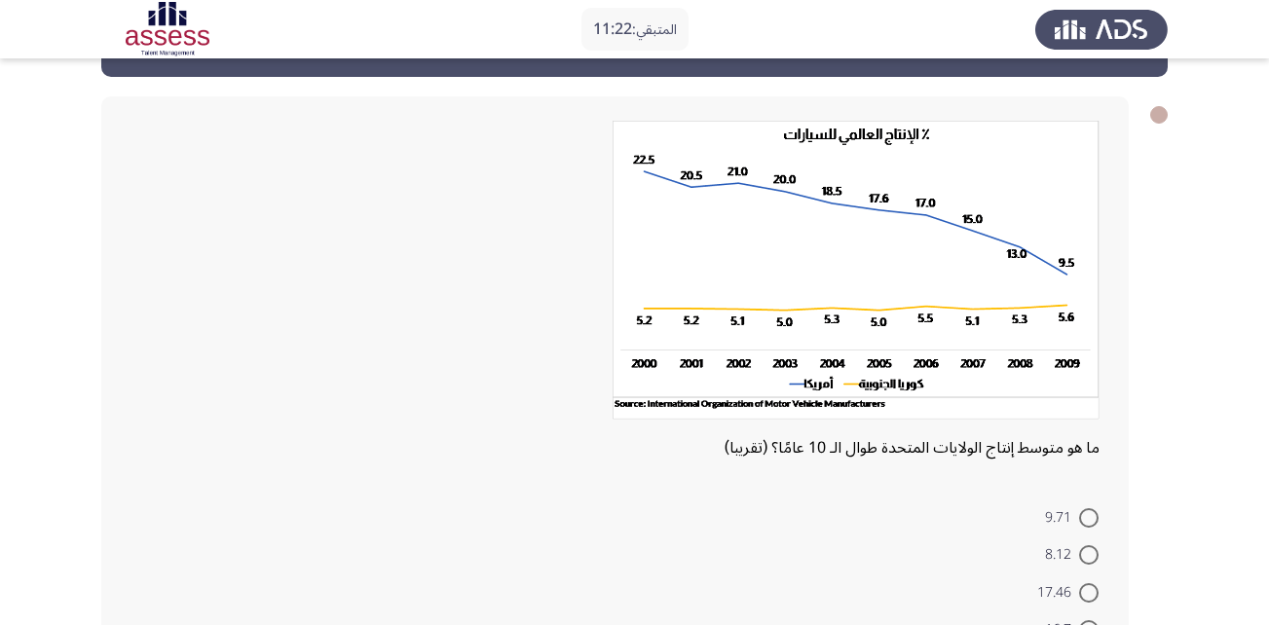
scroll to position [69, 0]
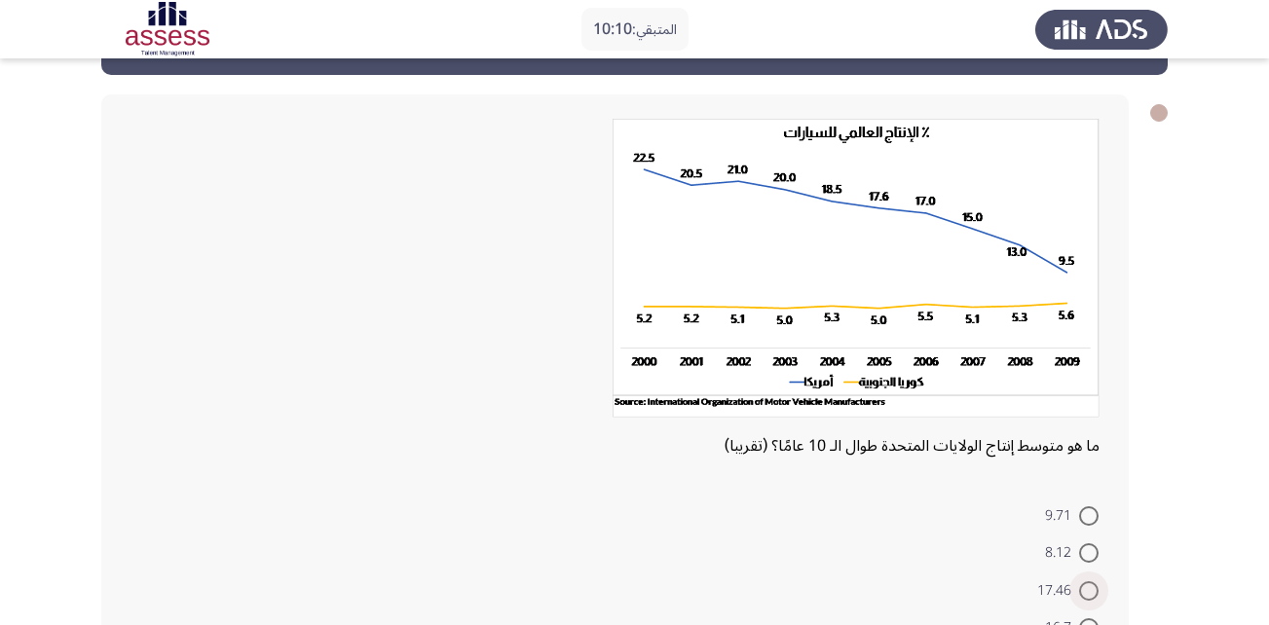
click at [1074, 595] on span "17.46" at bounding box center [1058, 590] width 42 height 23
click at [1079, 595] on input "17.46" at bounding box center [1088, 590] width 19 height 19
radio input "true"
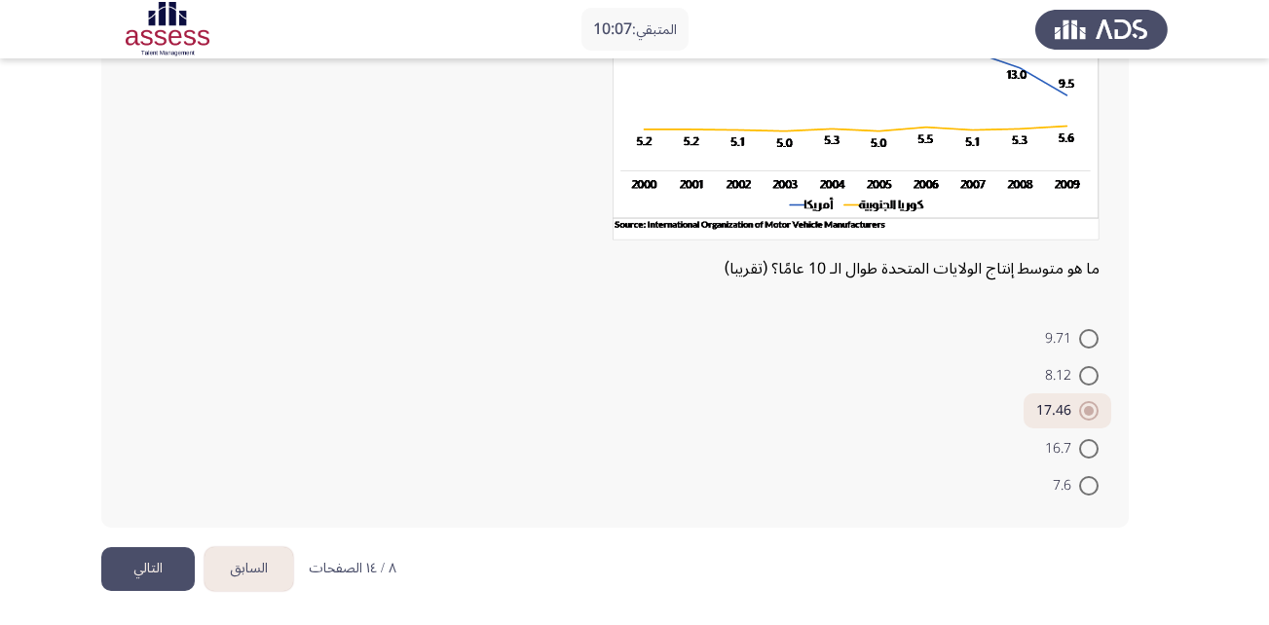
click at [181, 575] on button "التالي" at bounding box center [147, 569] width 93 height 44
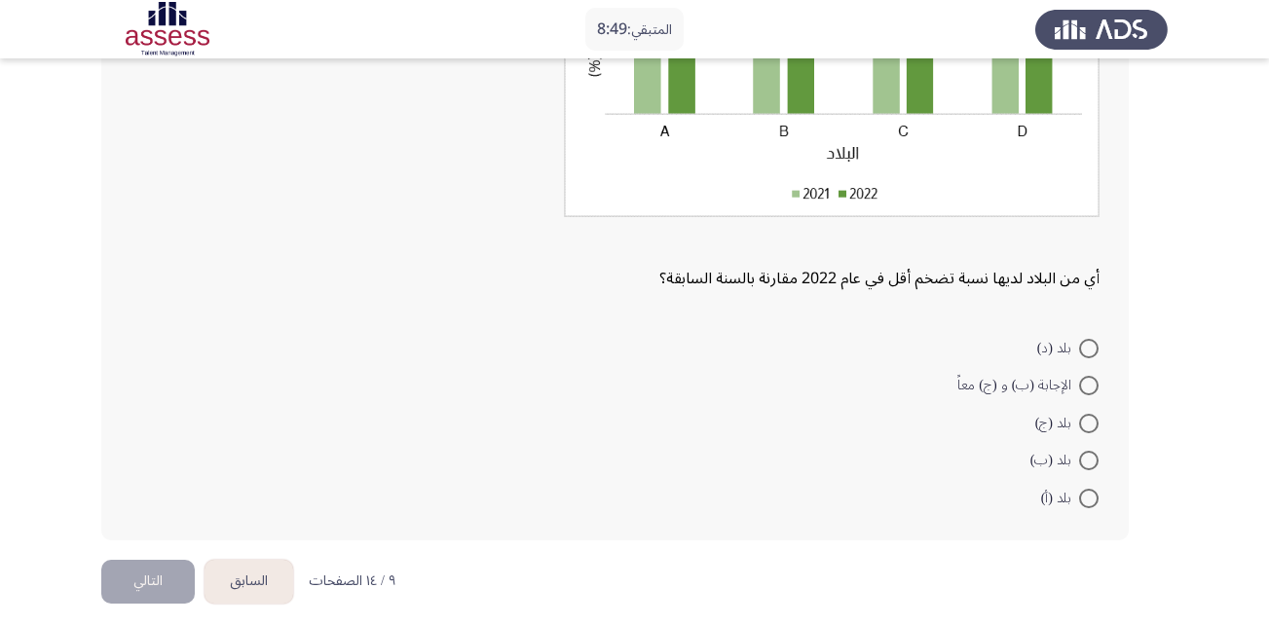
scroll to position [343, 0]
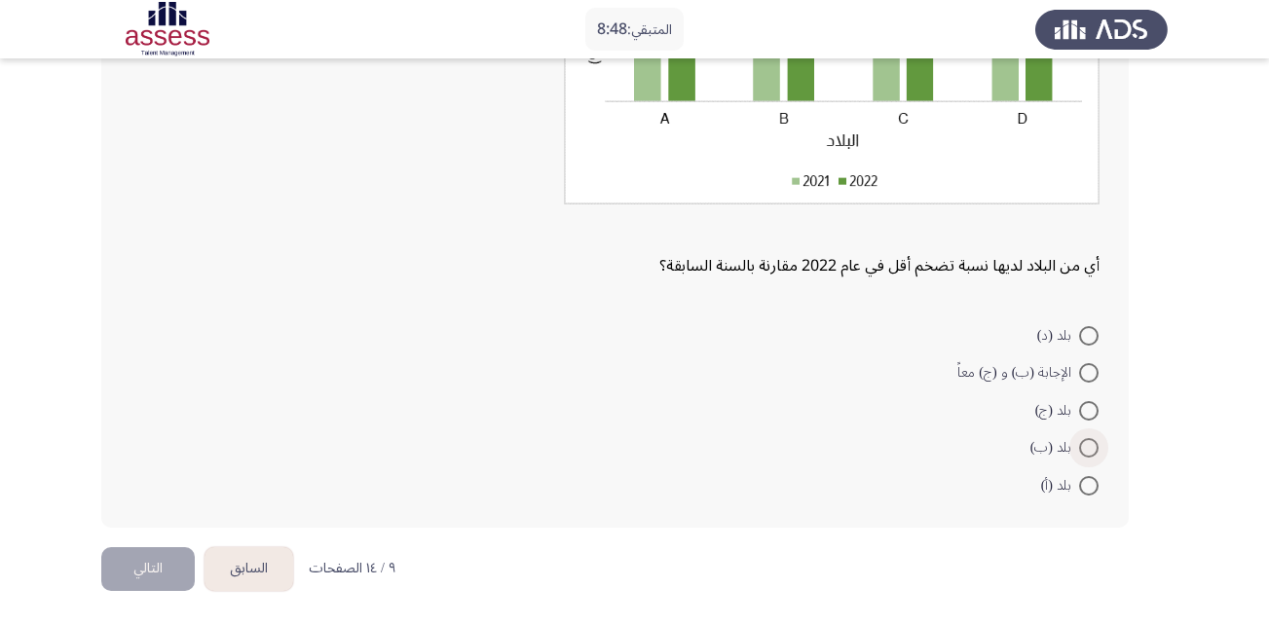
click at [1080, 451] on span at bounding box center [1088, 447] width 19 height 19
click at [1080, 451] on input "بلد (ب)" at bounding box center [1088, 447] width 19 height 19
radio input "true"
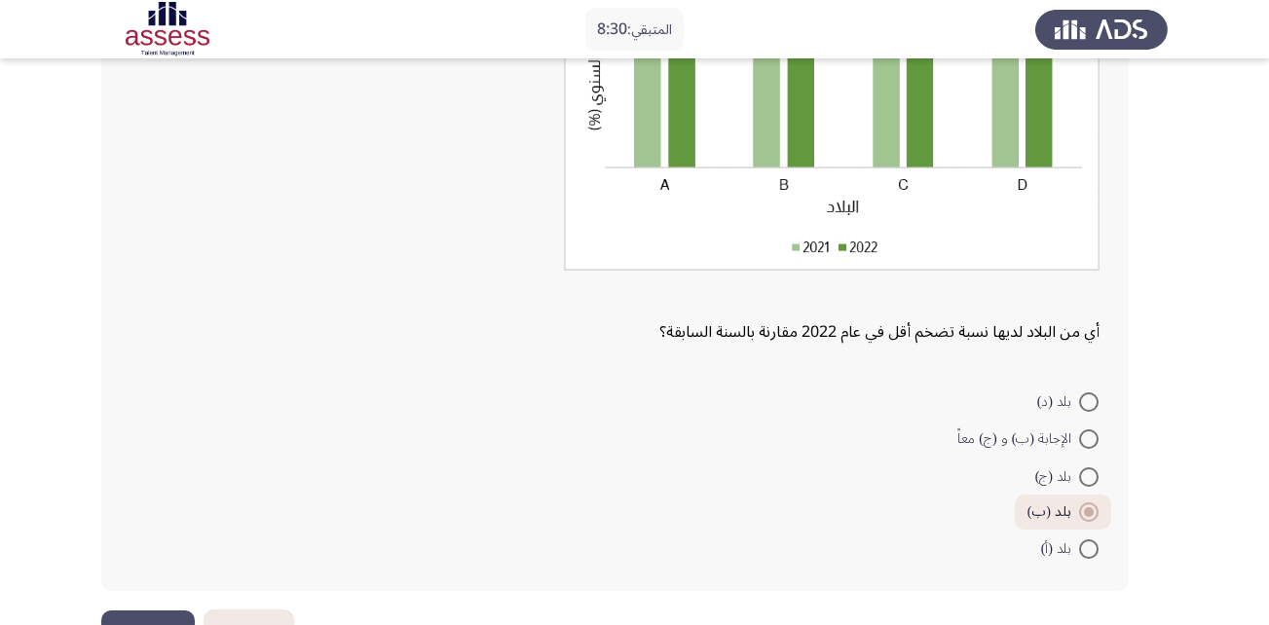
scroll to position [340, 0]
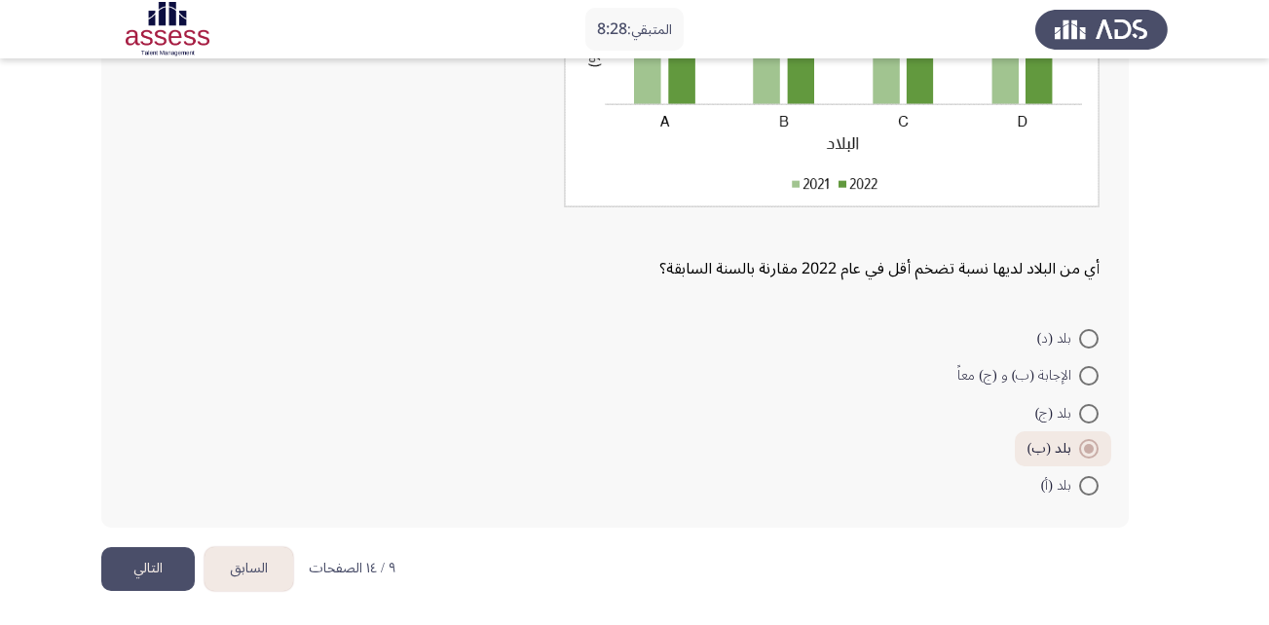
click at [154, 570] on button "التالي" at bounding box center [147, 569] width 93 height 44
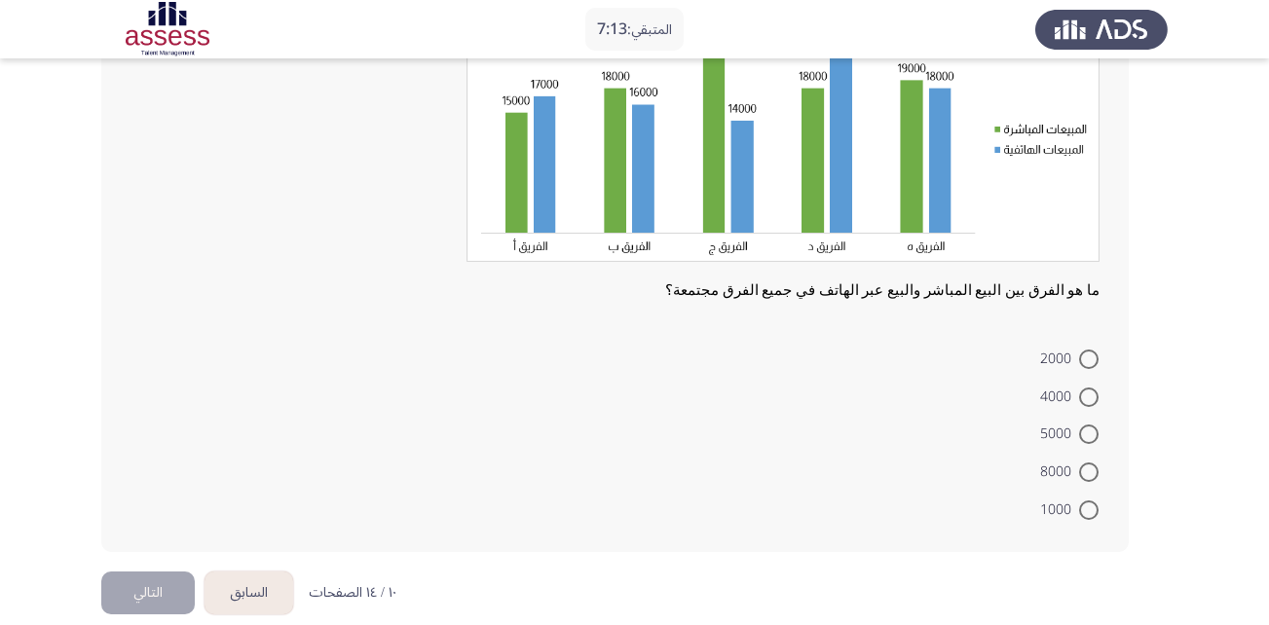
scroll to position [226, 0]
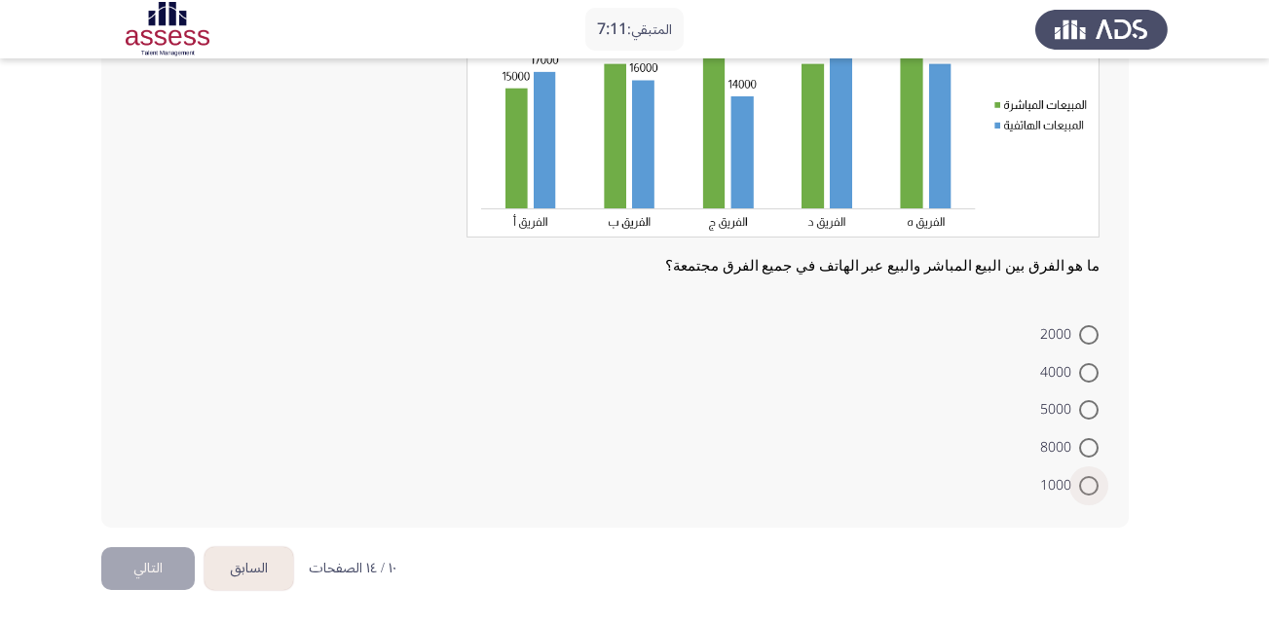
click at [1090, 491] on span at bounding box center [1088, 485] width 19 height 19
click at [1090, 491] on input "1000" at bounding box center [1088, 485] width 19 height 19
radio input "true"
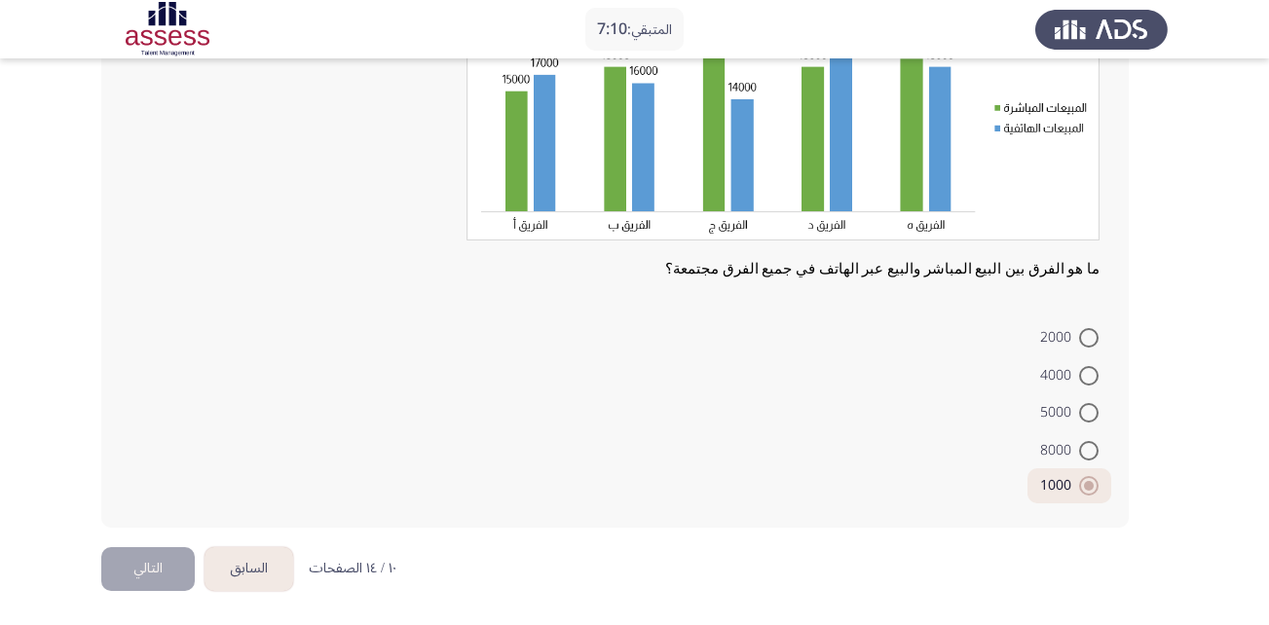
scroll to position [223, 0]
click at [143, 578] on button "التالي" at bounding box center [147, 569] width 93 height 44
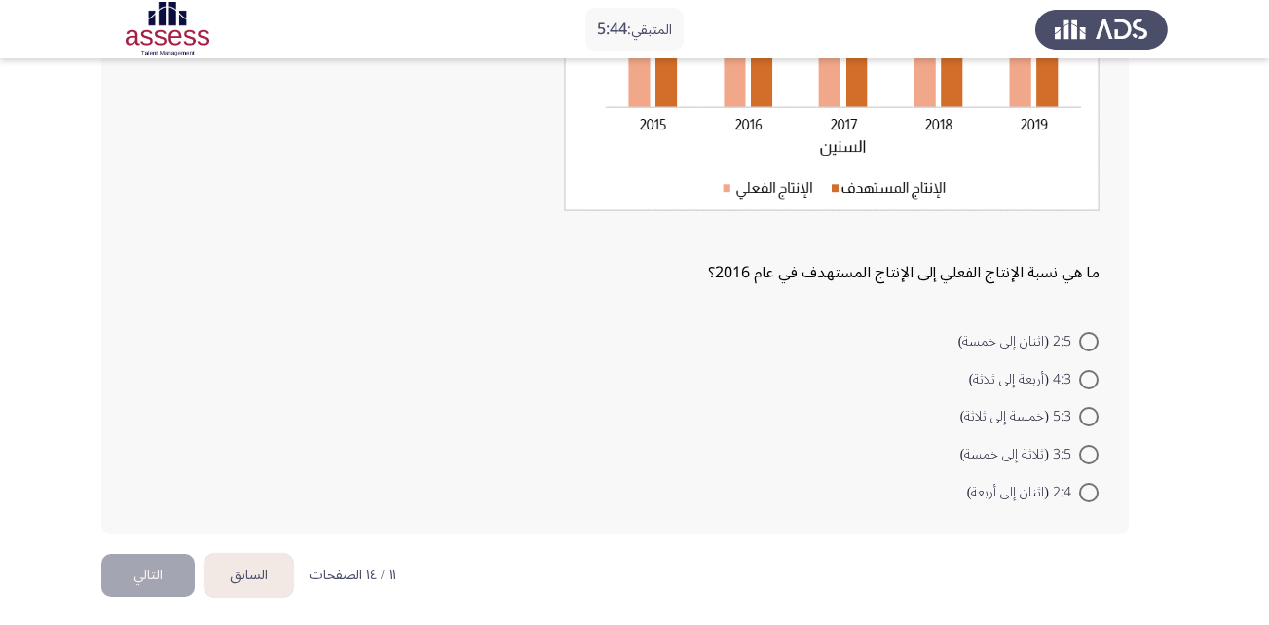
scroll to position [344, 0]
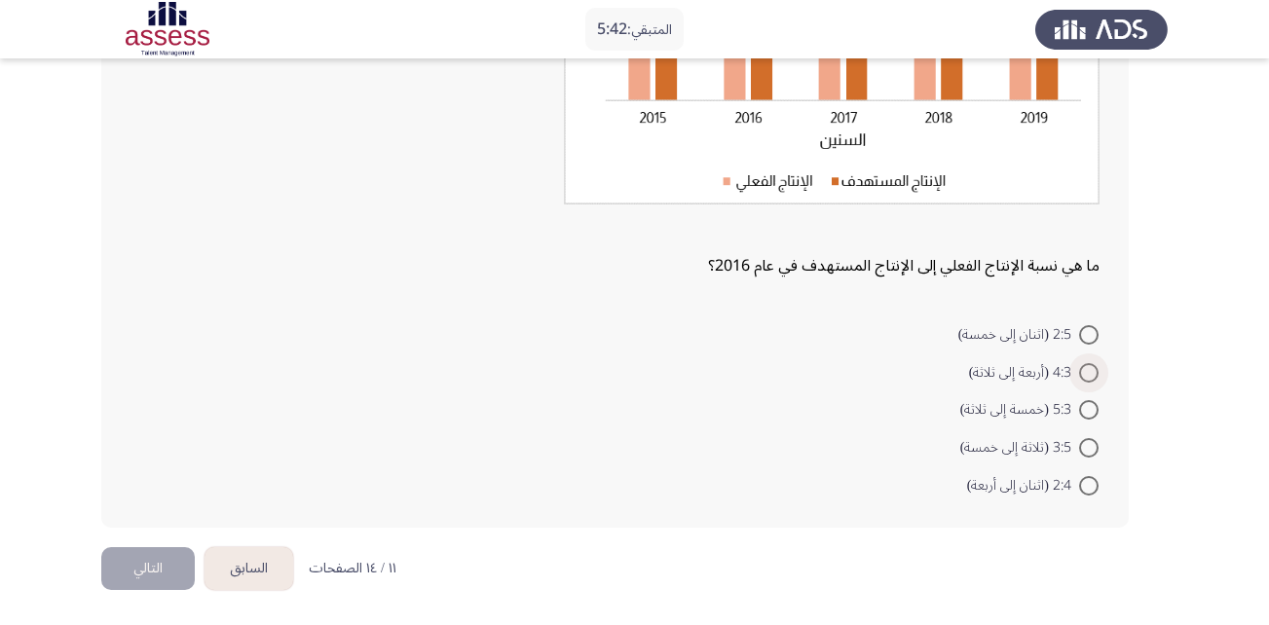
click at [1088, 368] on span at bounding box center [1088, 372] width 19 height 19
click at [1088, 368] on input "4:3 (أربعة إلى ثلاثة)" at bounding box center [1088, 372] width 19 height 19
radio input "true"
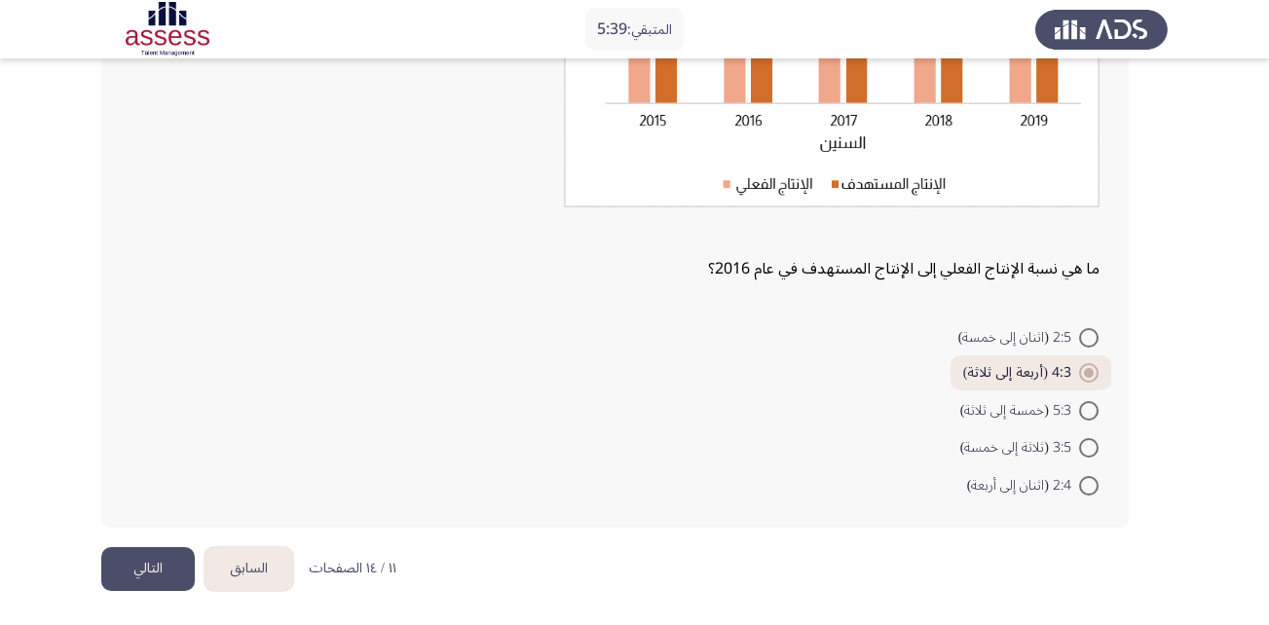
click at [169, 573] on button "التالي" at bounding box center [147, 569] width 93 height 44
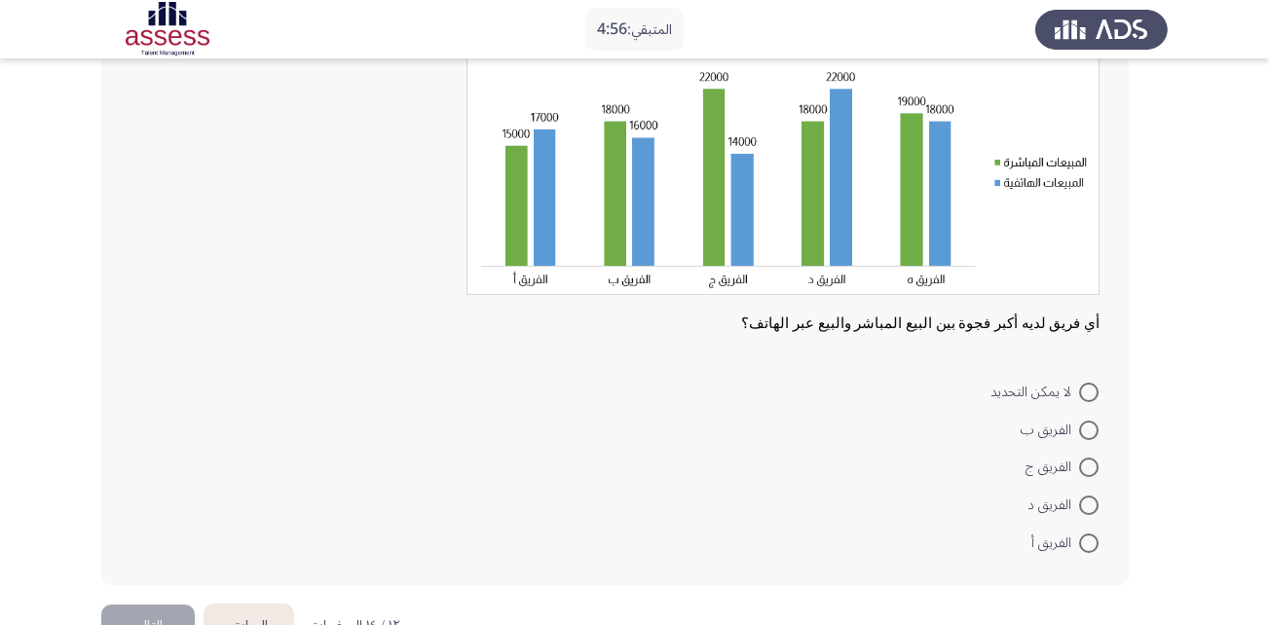
scroll to position [226, 0]
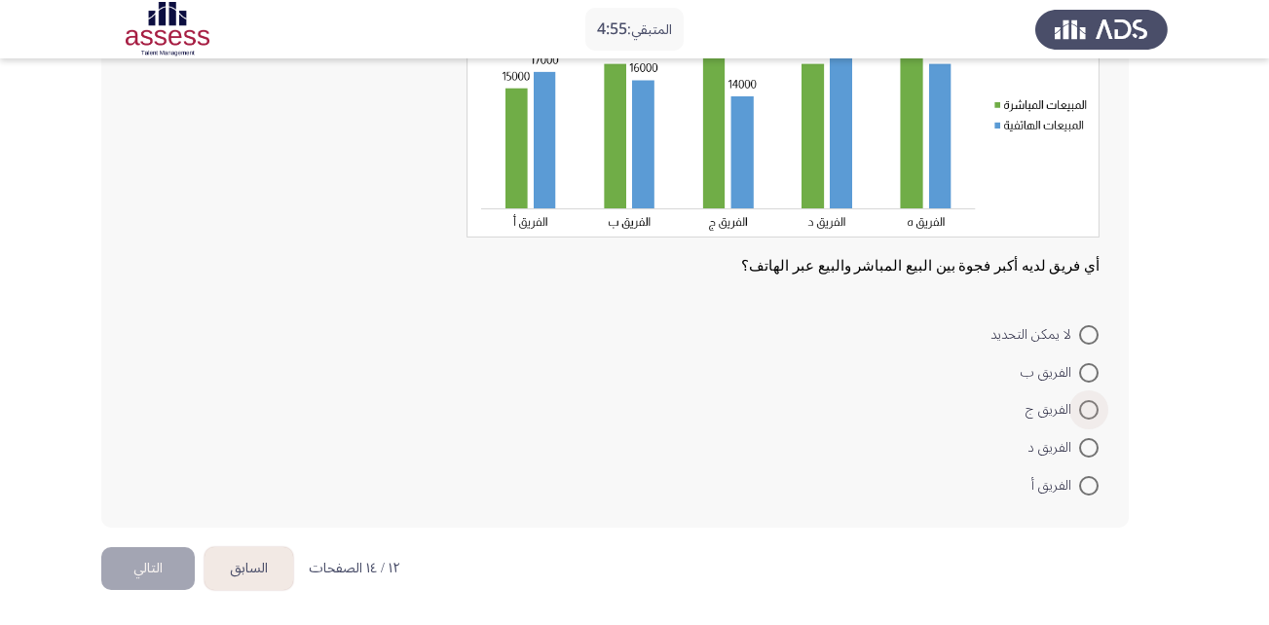
click at [1086, 422] on label "الفريق ج" at bounding box center [1061, 409] width 73 height 23
click at [1086, 420] on input "الفريق ج" at bounding box center [1088, 409] width 19 height 19
radio input "true"
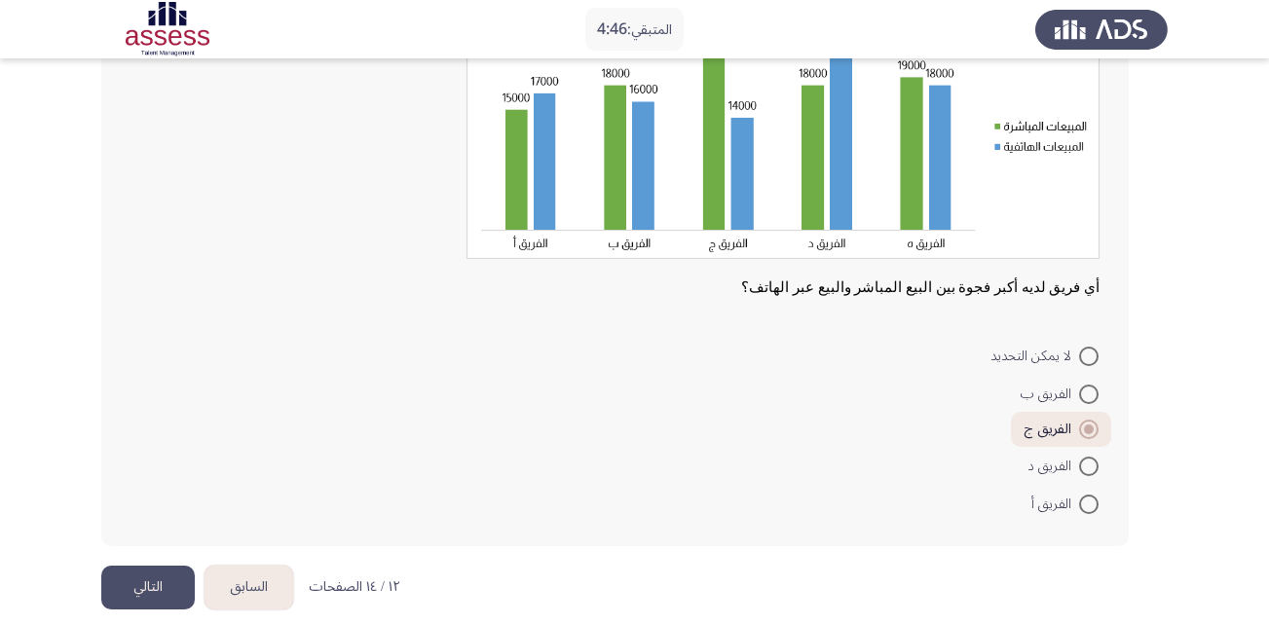
scroll to position [223, 0]
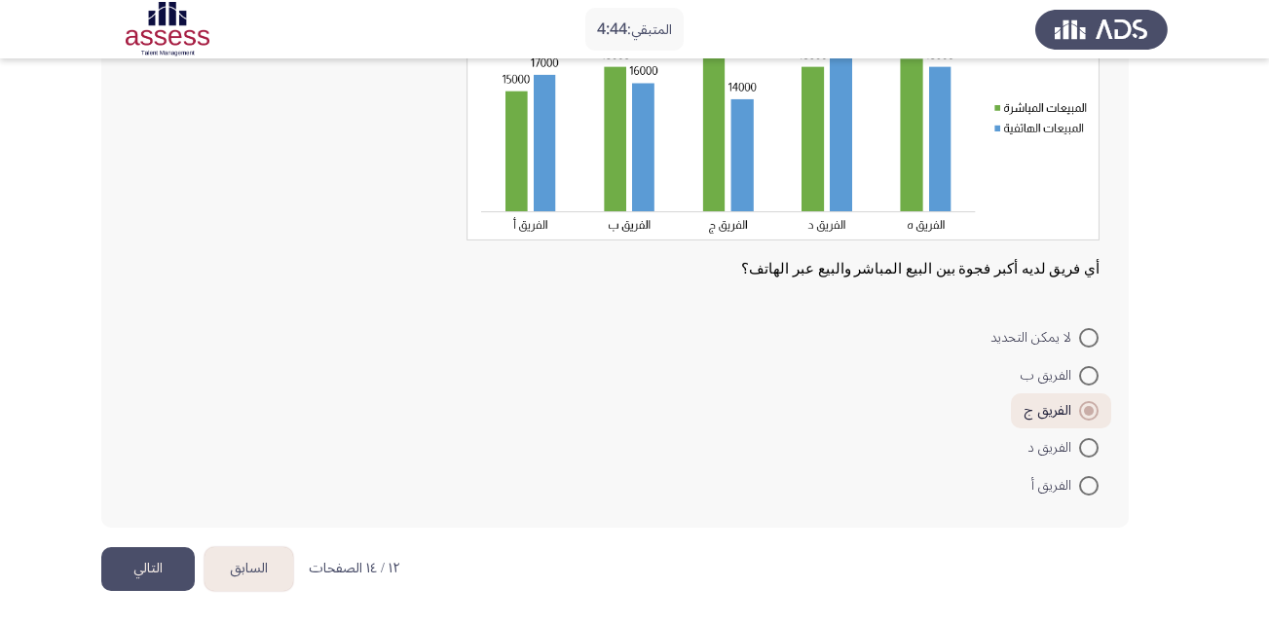
click at [149, 576] on button "التالي" at bounding box center [147, 569] width 93 height 44
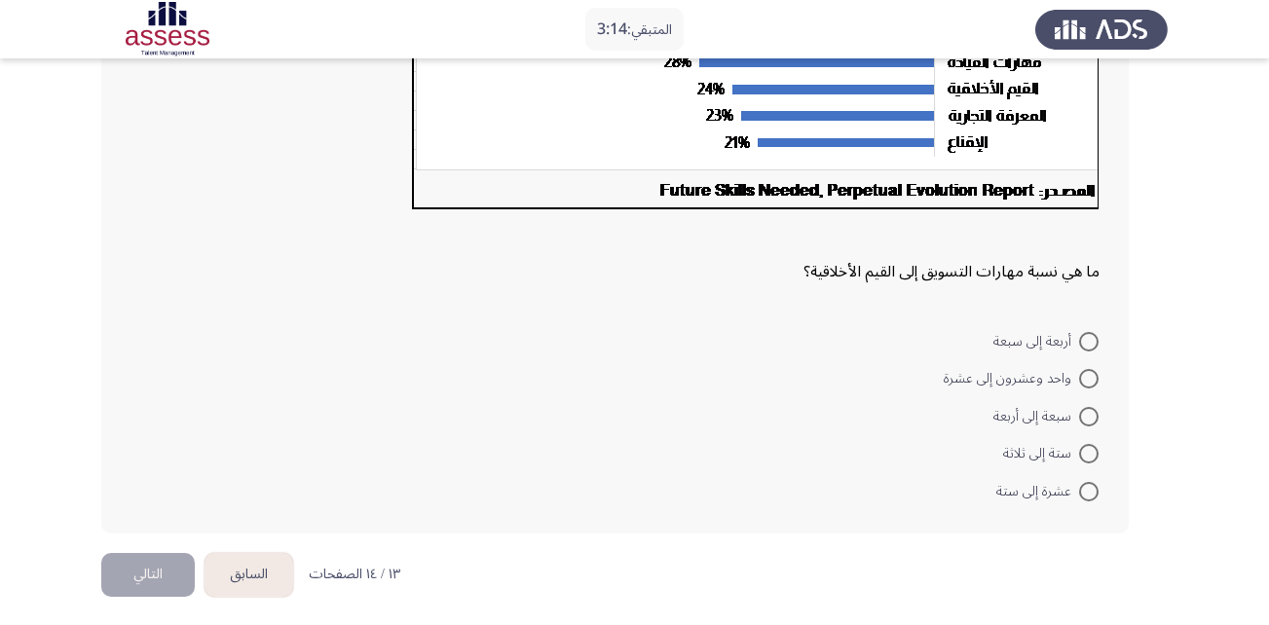
scroll to position [493, 0]
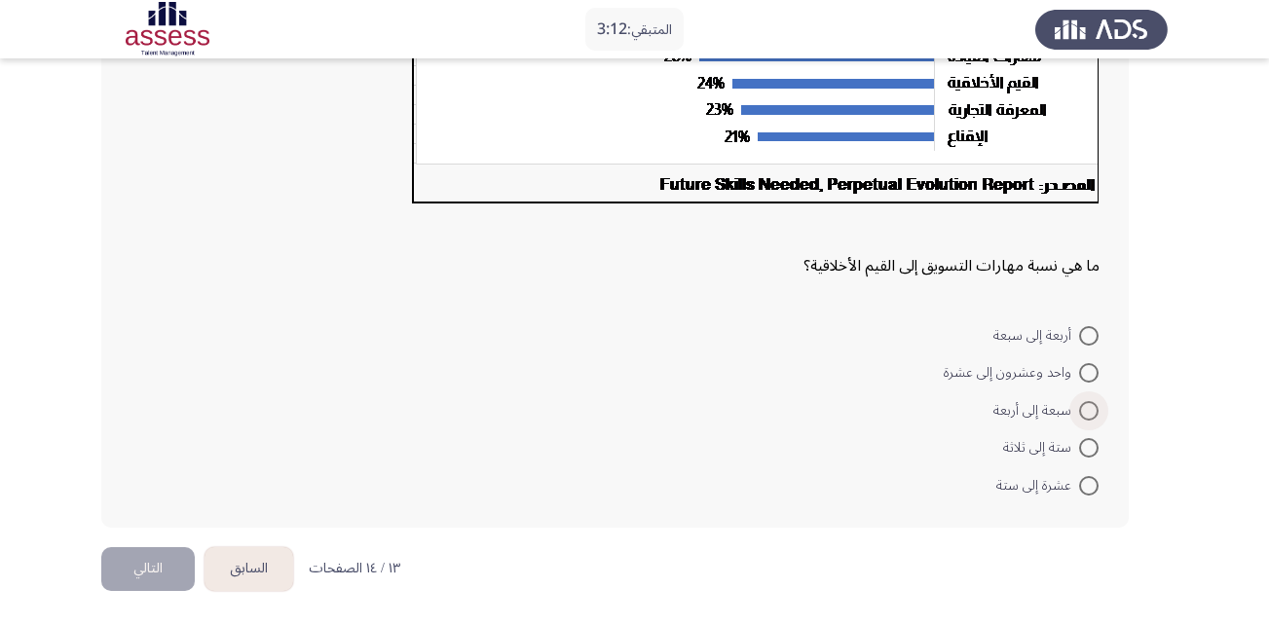
click at [1089, 411] on span at bounding box center [1089, 411] width 0 height 0
click at [1088, 410] on input "سبعة إلى أربعة" at bounding box center [1088, 410] width 19 height 19
radio input "true"
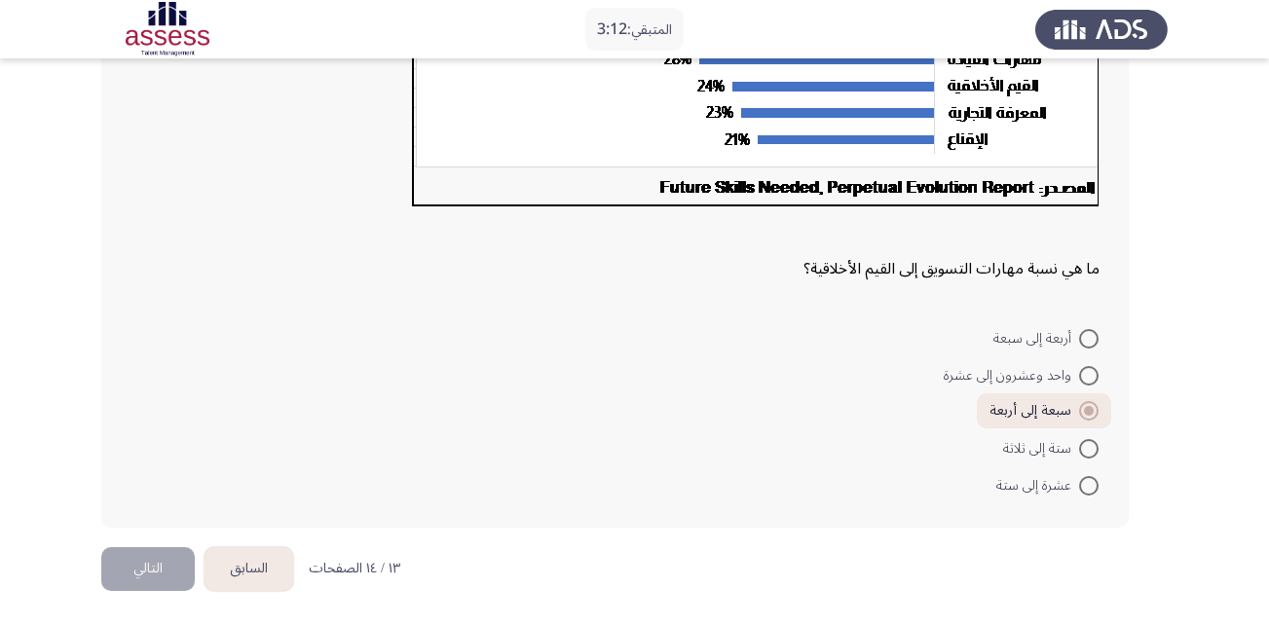
scroll to position [490, 0]
click at [164, 573] on button "التالي" at bounding box center [147, 569] width 93 height 44
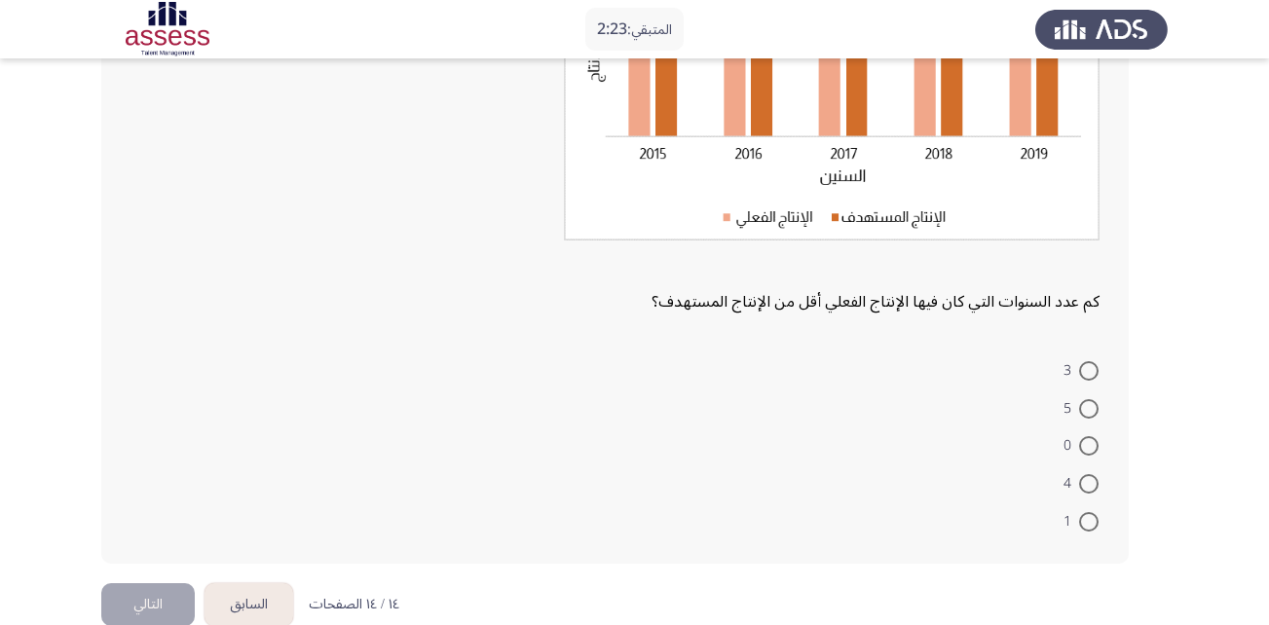
scroll to position [344, 0]
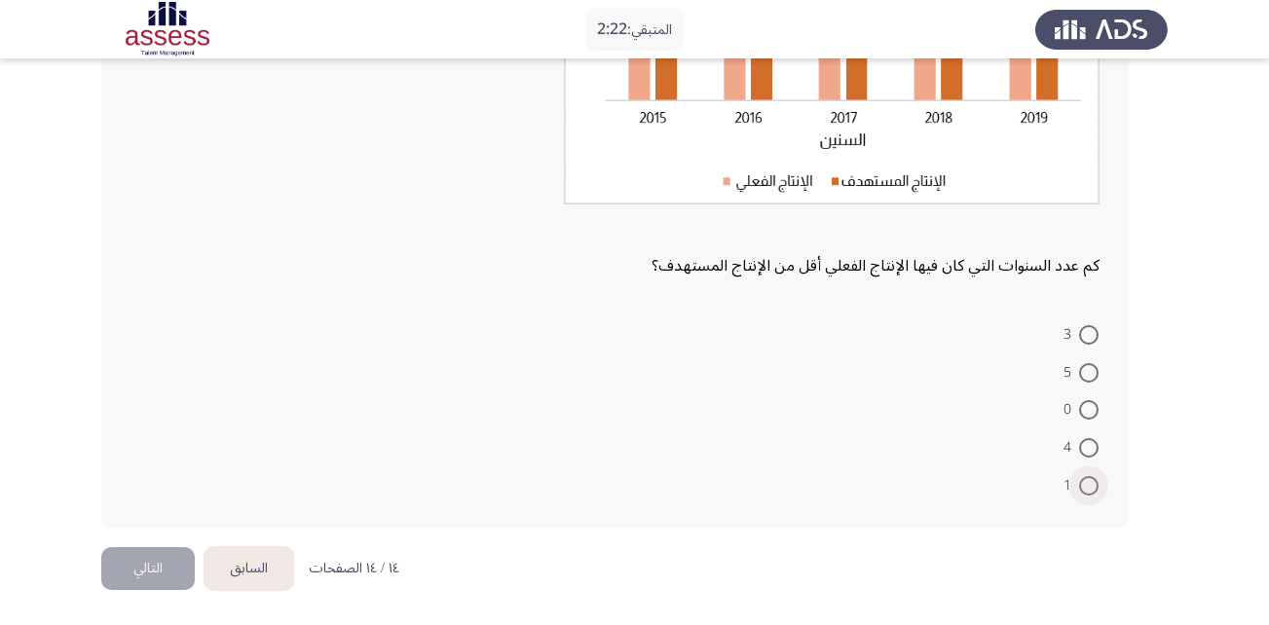
click at [1092, 490] on span at bounding box center [1088, 485] width 19 height 19
click at [1092, 490] on input "1" at bounding box center [1088, 485] width 19 height 19
radio input "true"
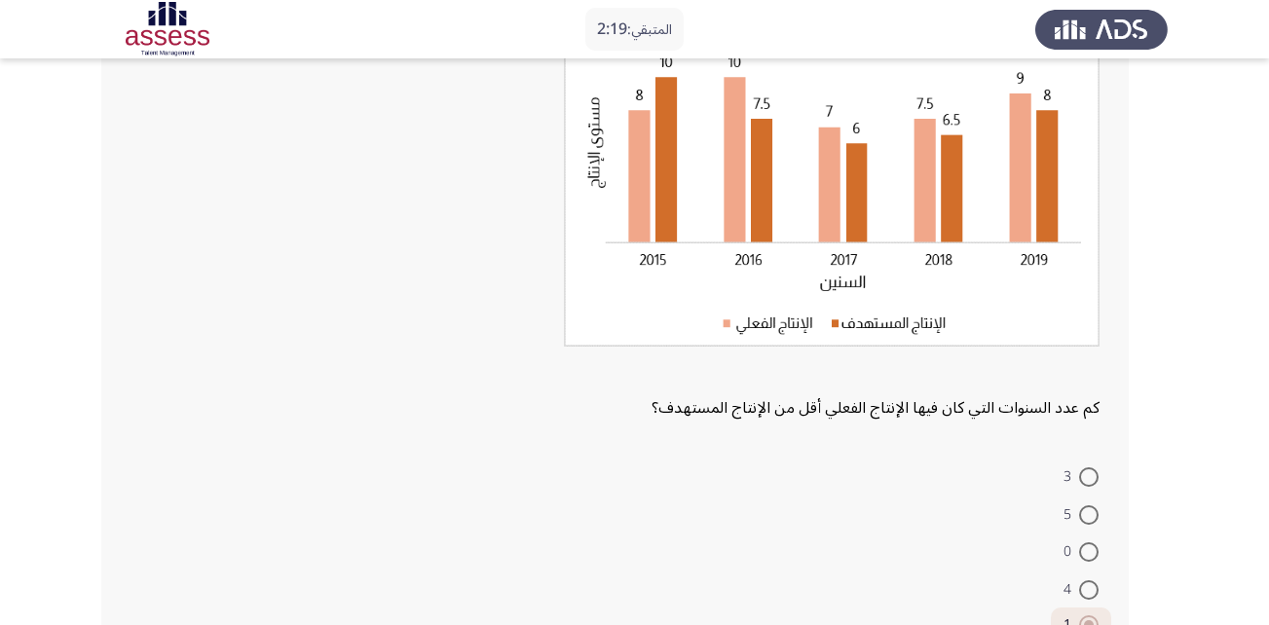
scroll to position [341, 0]
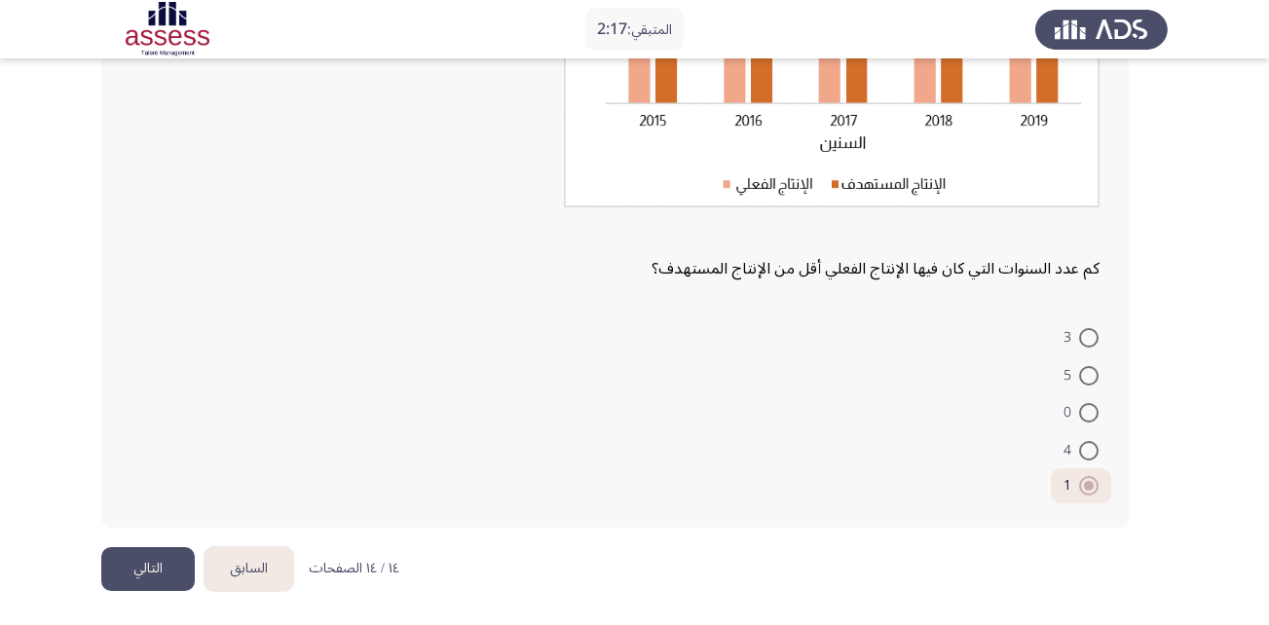
click at [127, 583] on button "التالي" at bounding box center [147, 569] width 93 height 44
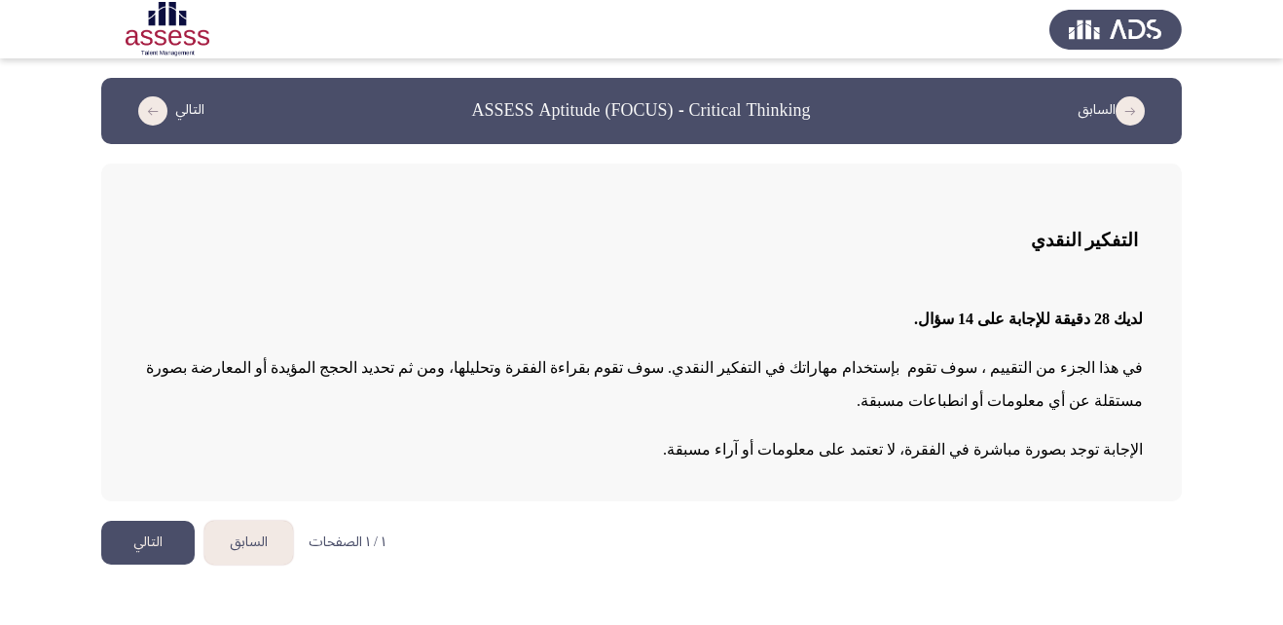
click at [149, 521] on button "التالي" at bounding box center [147, 543] width 93 height 44
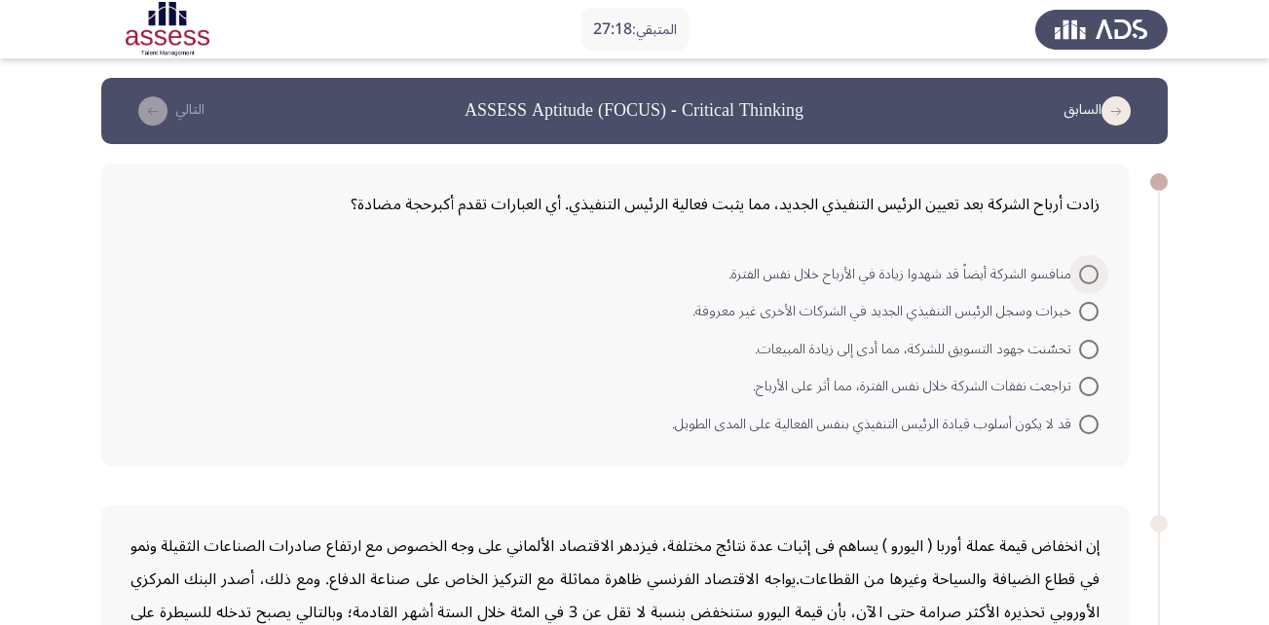
click at [1082, 275] on span at bounding box center [1088, 274] width 19 height 19
click at [1082, 275] on input "منافسو الشركة أيضاً قد شهدوا زيادة في الأرباح خلال نفس الفترة." at bounding box center [1088, 274] width 19 height 19
radio input "true"
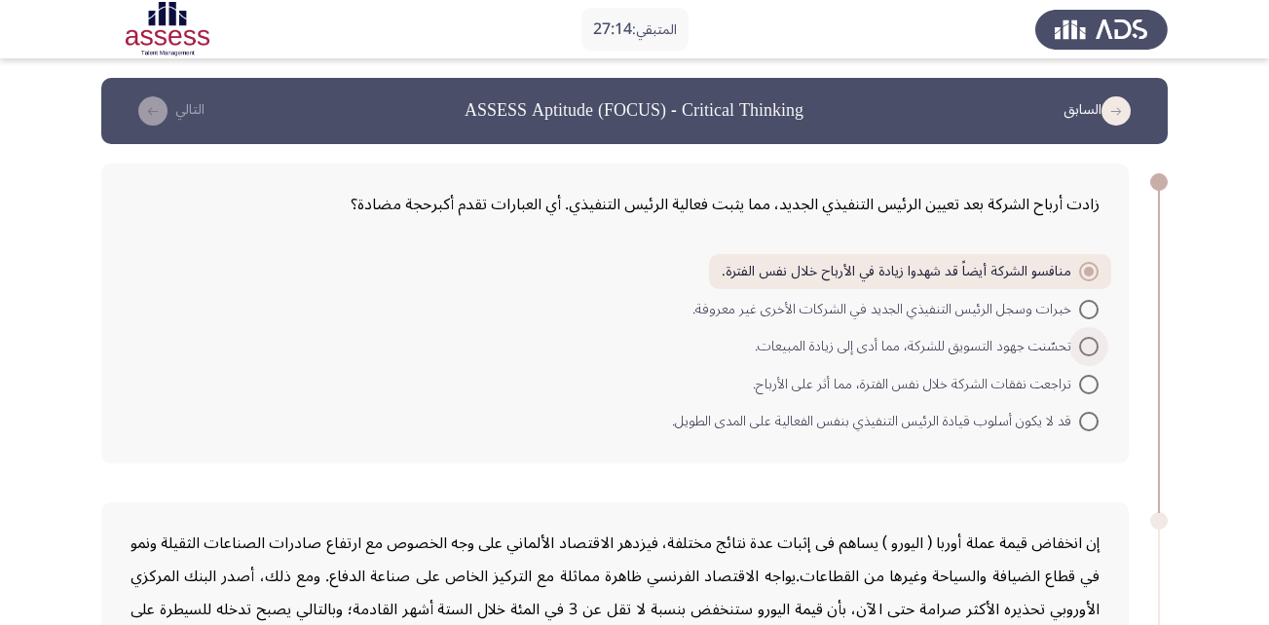
click at [1086, 355] on span at bounding box center [1088, 346] width 19 height 19
click at [1086, 355] on input "تحسّنت جهود التسويق للشركة، مما أدى إلى زيادة المبيعات." at bounding box center [1088, 346] width 19 height 19
radio input "true"
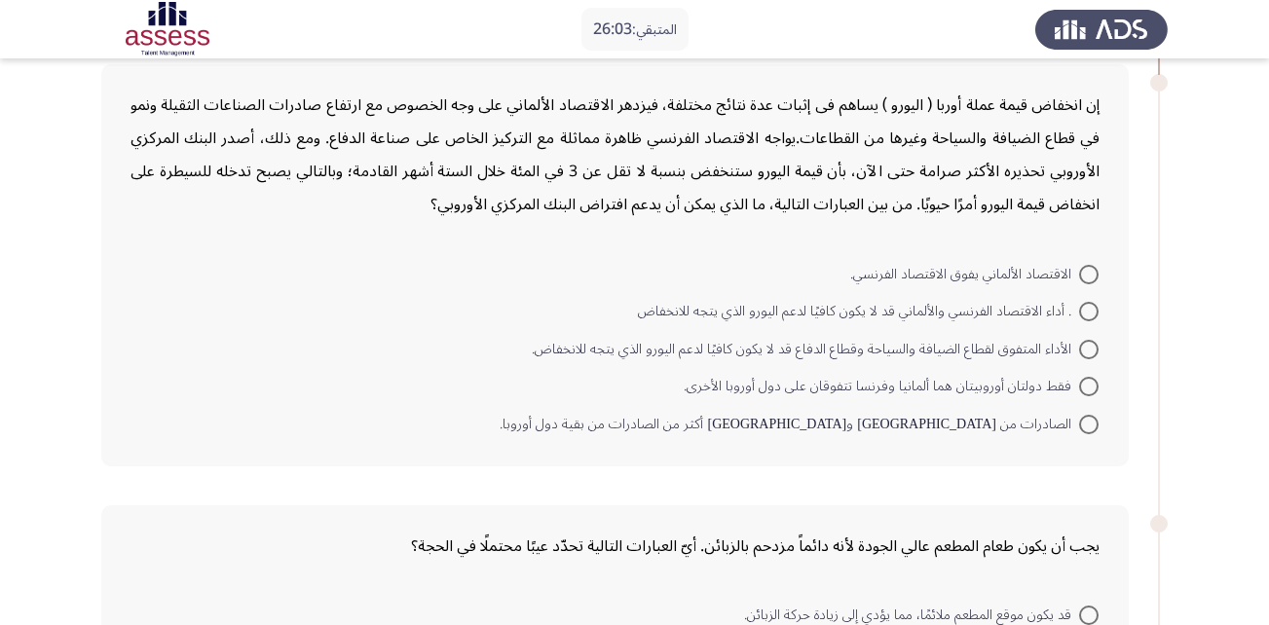
scroll to position [441, 0]
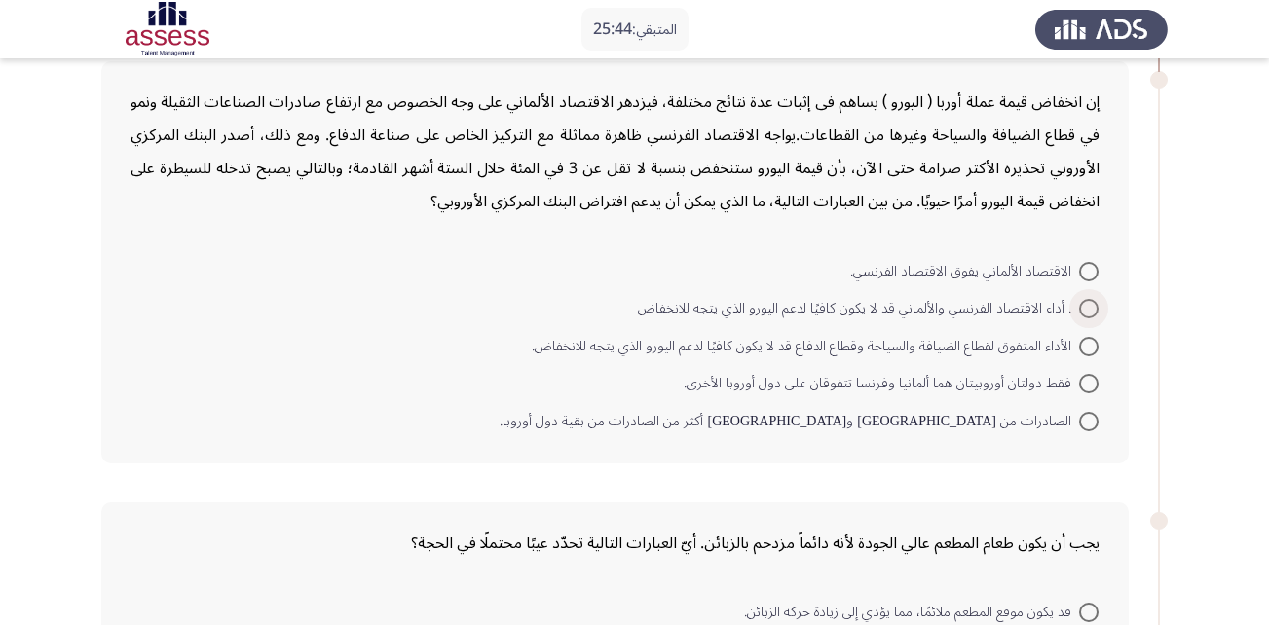
click at [1087, 310] on span at bounding box center [1088, 308] width 19 height 19
click at [1087, 310] on input ". أداء الاقتصاد الفرنسي والألماني قد لا يكون كافيًا لدعم اليورو الذي يتجه للانخ…" at bounding box center [1088, 308] width 19 height 19
radio input "true"
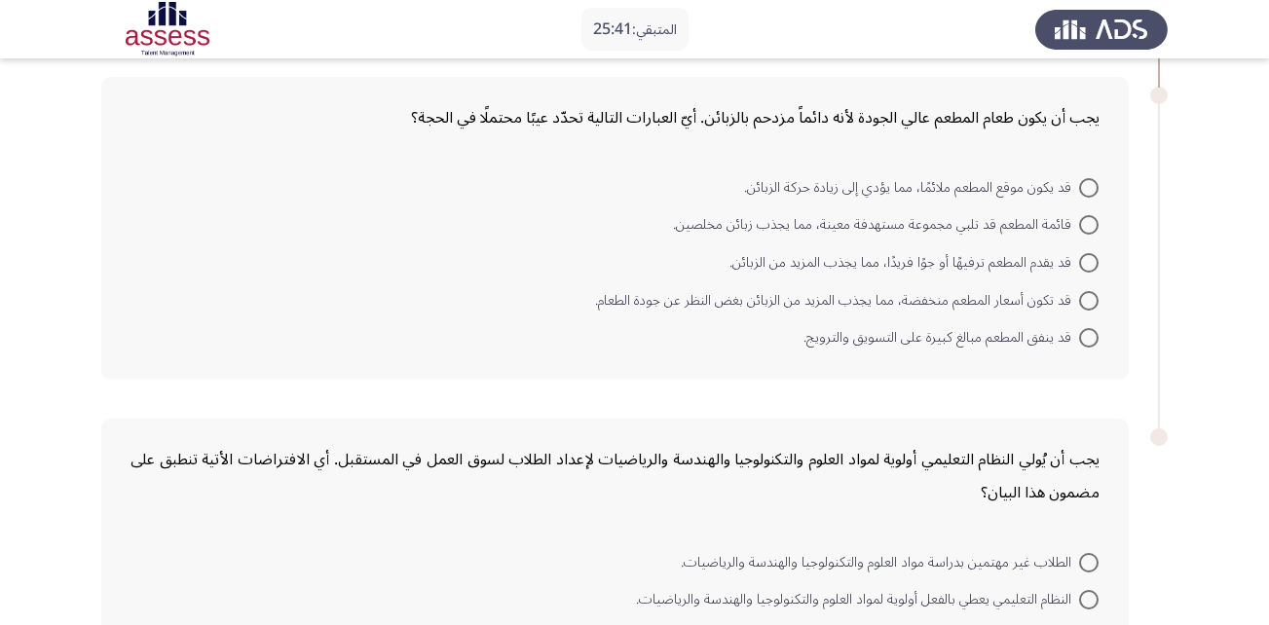
scroll to position [861, 0]
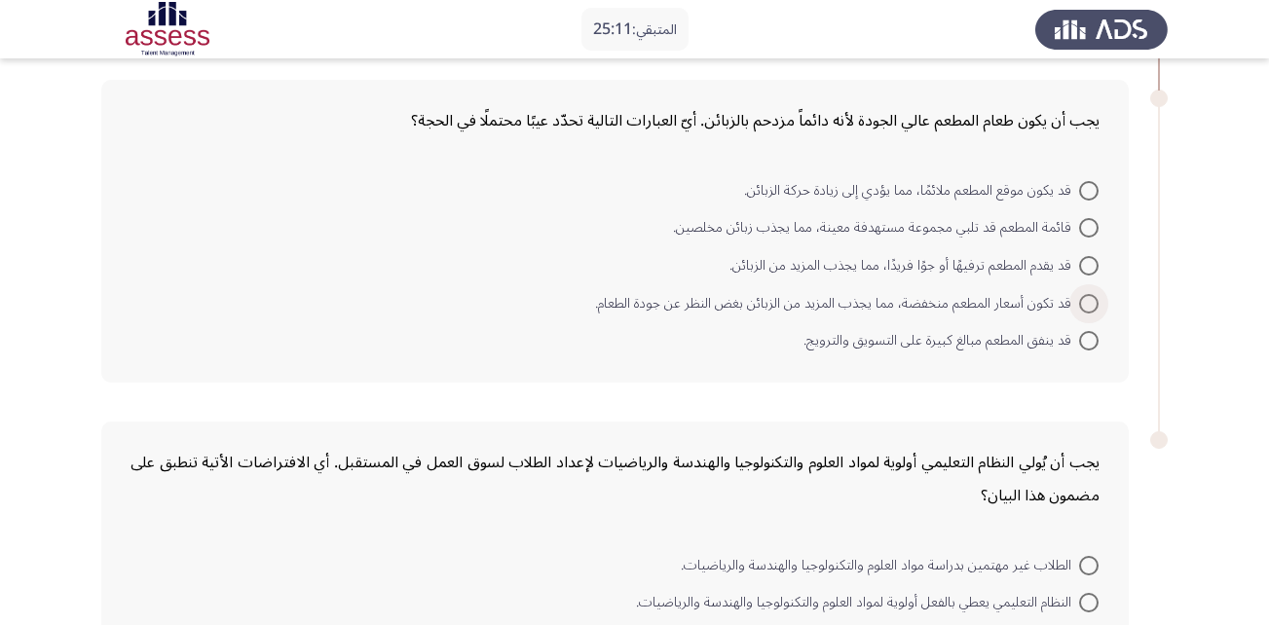
click at [1077, 308] on span "قد تكون أسعار المطعم منخفضة، مما يجذب المزيد من الزبائن بغض النظر عن جودة الطعا…" at bounding box center [837, 303] width 484 height 23
click at [1079, 308] on input "قد تكون أسعار المطعم منخفضة، مما يجذب المزيد من الزبائن بغض النظر عن جودة الطعا…" at bounding box center [1088, 303] width 19 height 19
radio input "true"
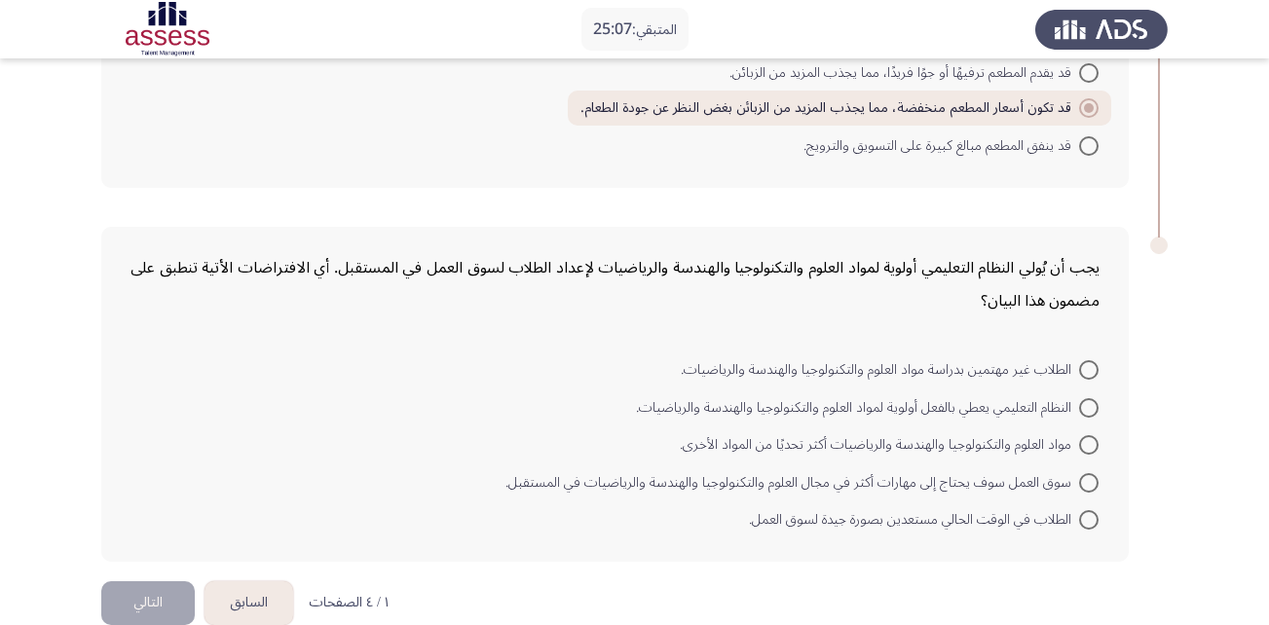
scroll to position [1088, 0]
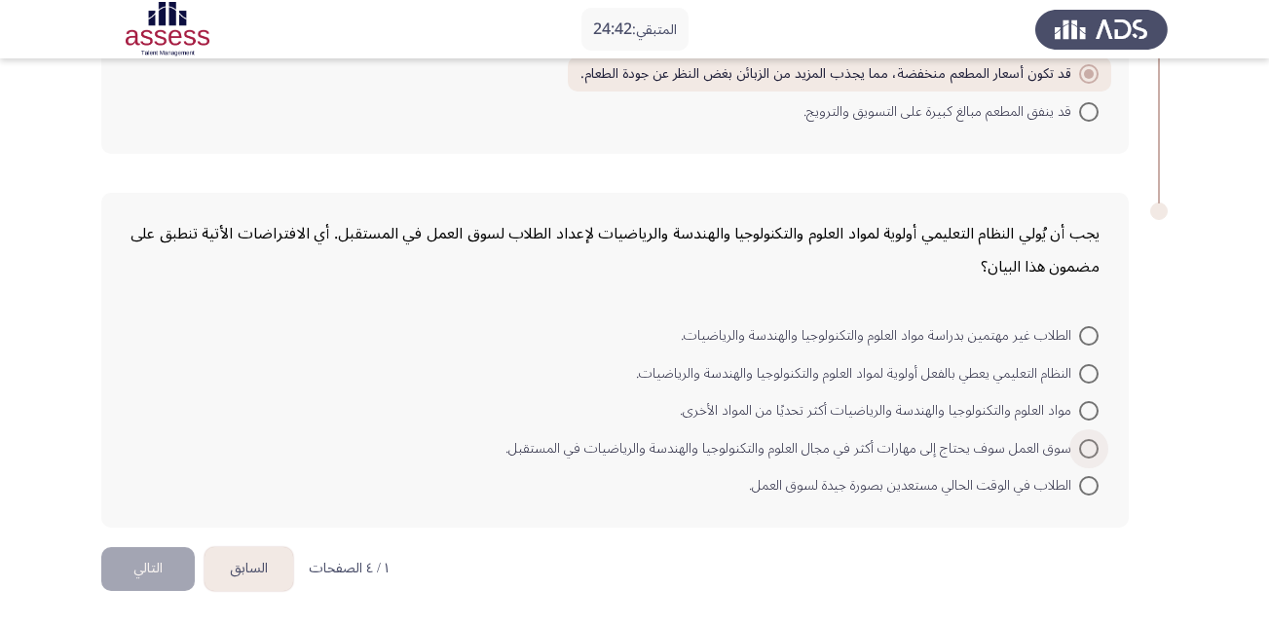
click at [1090, 443] on span at bounding box center [1088, 448] width 19 height 19
click at [1090, 443] on input "سوق العمل سوف يحتاج إلى مهارات أكثر في مجال العلوم والتكنولوجيا والهندسة والريا…" at bounding box center [1088, 448] width 19 height 19
radio input "true"
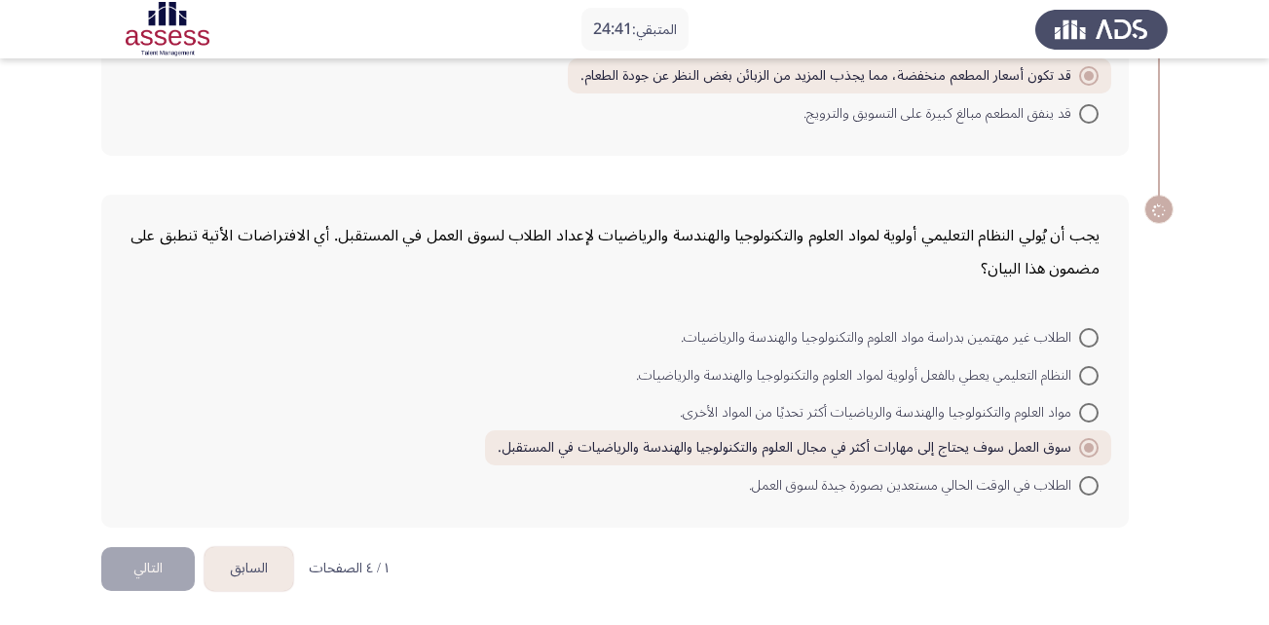
scroll to position [1086, 0]
click at [170, 570] on button "التالي" at bounding box center [147, 569] width 93 height 44
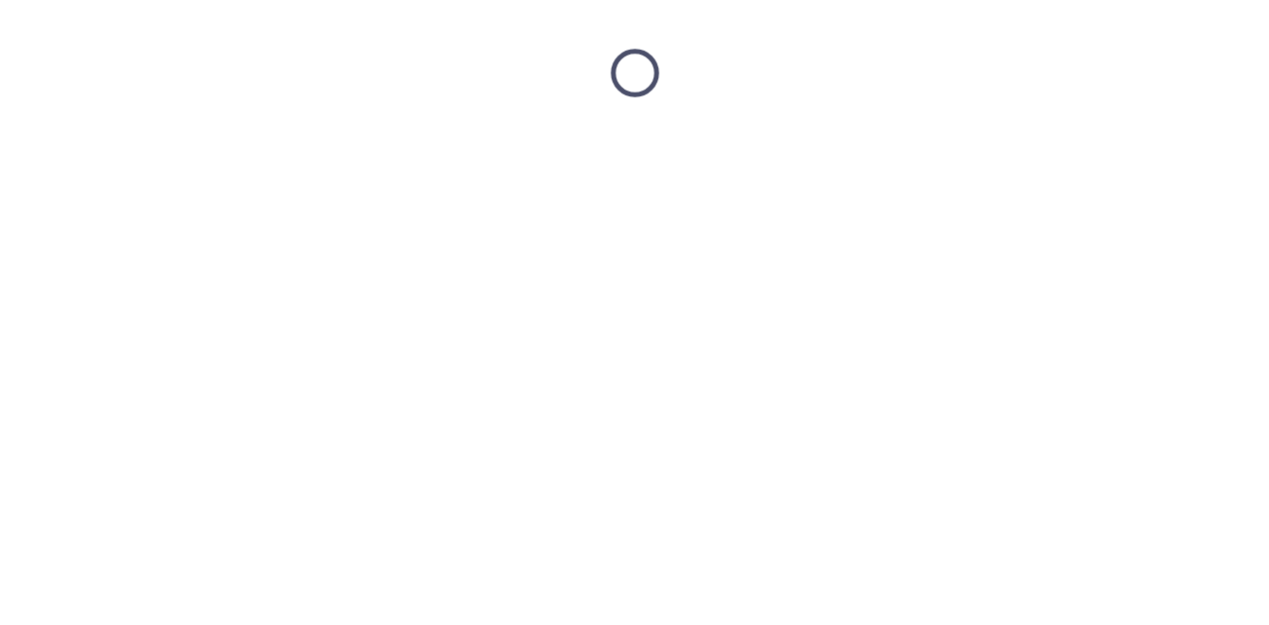
scroll to position [0, 0]
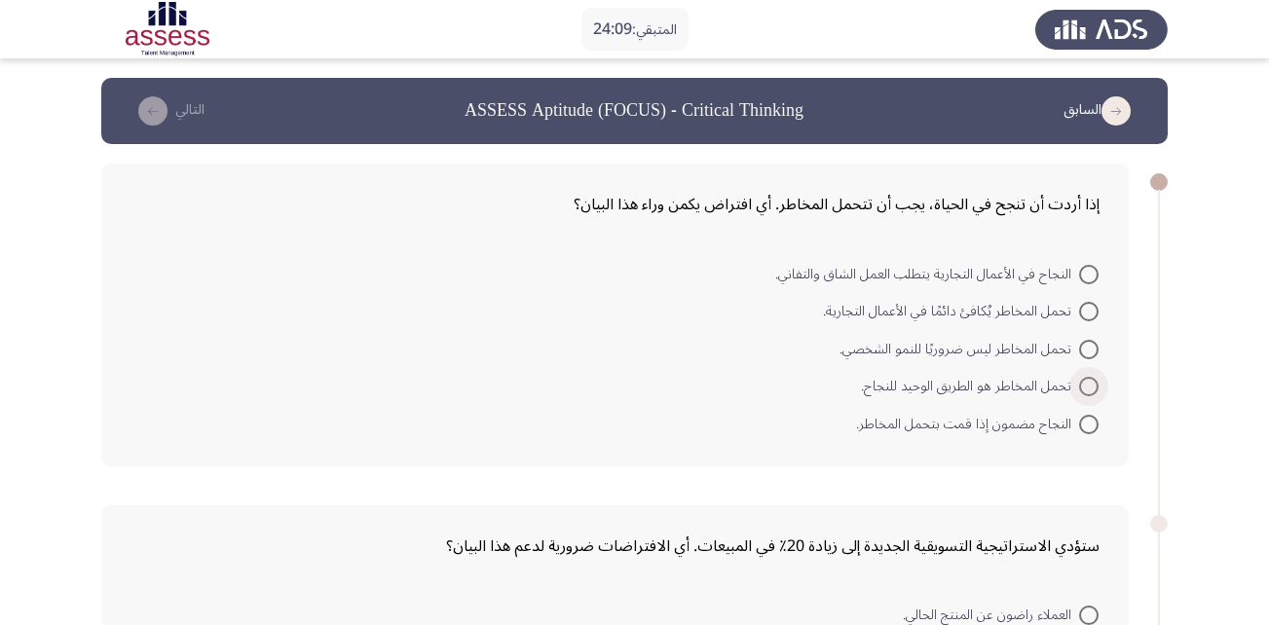
click at [1090, 390] on span at bounding box center [1088, 386] width 19 height 19
click at [1090, 390] on input "تحمل المخاطر هو الطريق الوحيد للنجاح." at bounding box center [1088, 386] width 19 height 19
radio input "true"
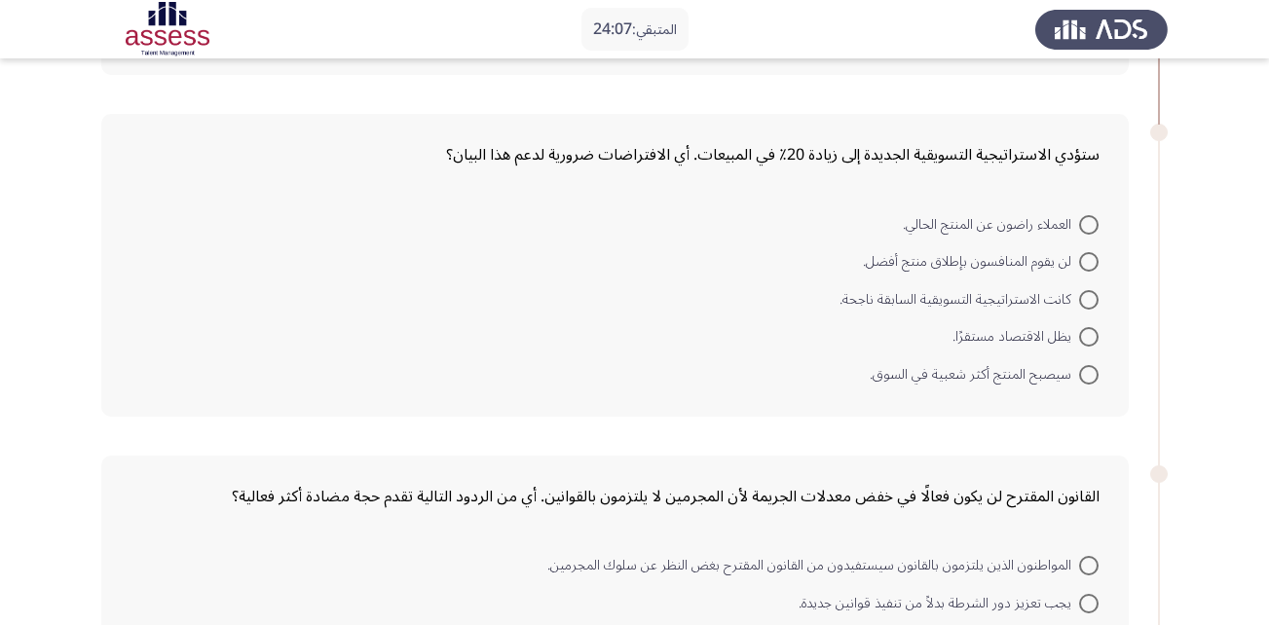
scroll to position [391, 0]
click at [1088, 375] on span at bounding box center [1088, 371] width 19 height 19
click at [1088, 375] on input "سيصبح المنتج أكثر شعبية في السوق." at bounding box center [1088, 371] width 19 height 19
radio input "true"
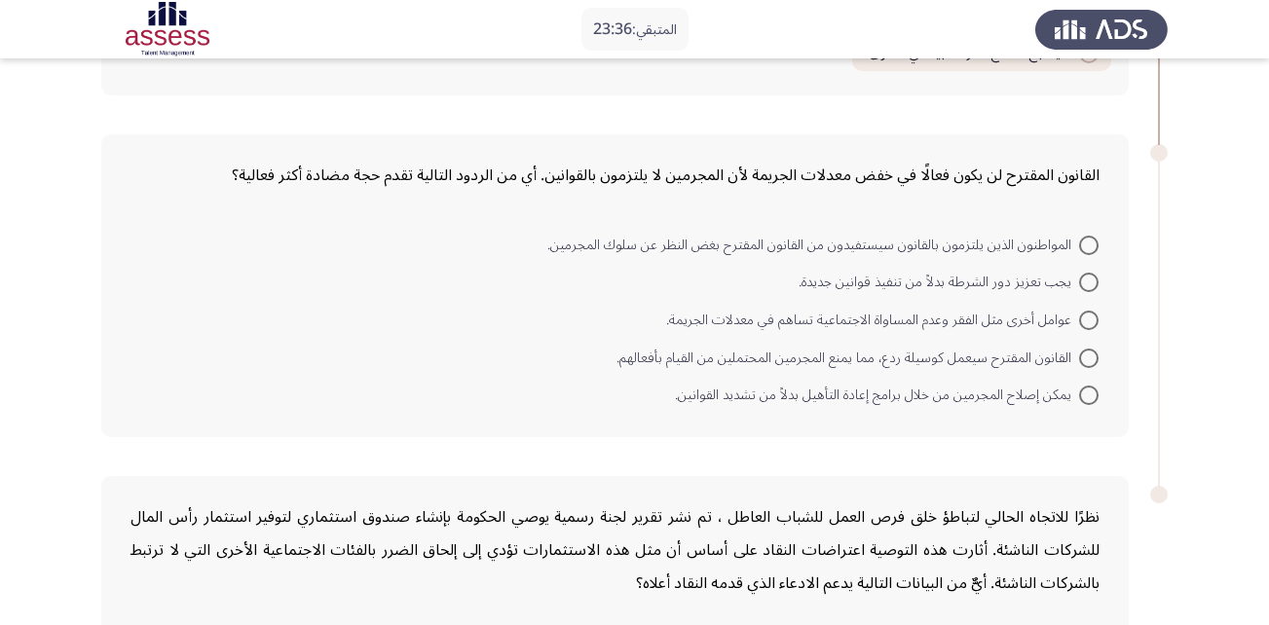
scroll to position [729, 0]
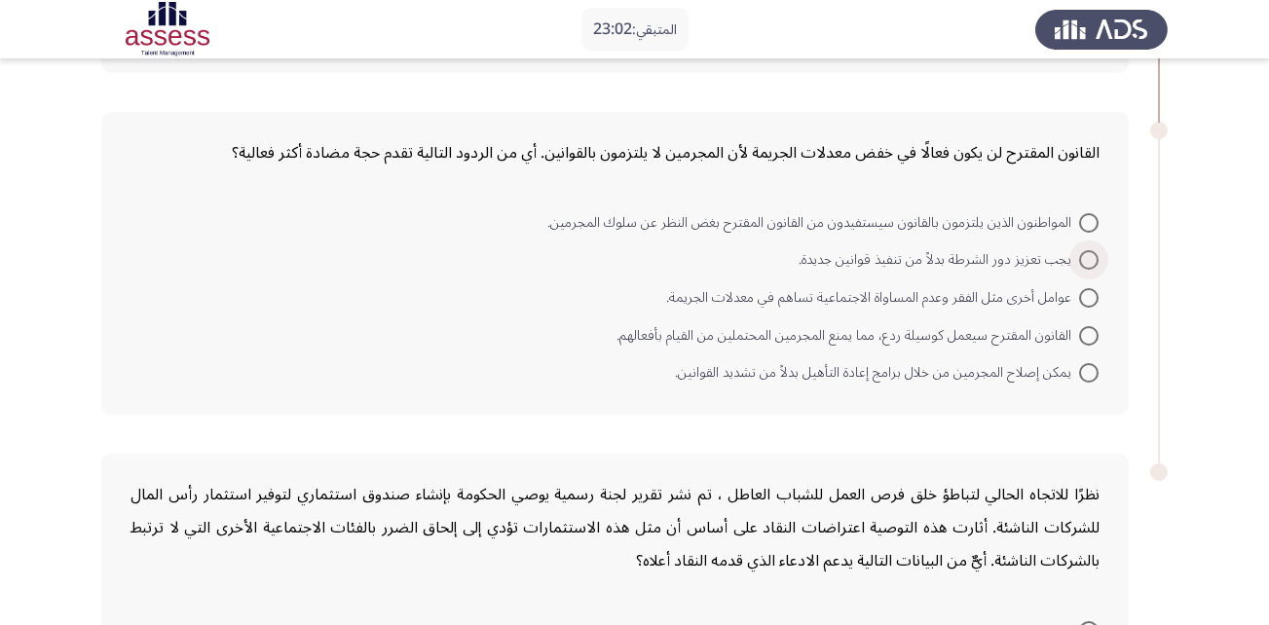
click at [1090, 270] on span at bounding box center [1088, 259] width 19 height 19
click at [1090, 270] on input "يجب تعزيز دور الشرطة بدلاً من تنفيذ قوانين جديدة." at bounding box center [1088, 259] width 19 height 19
radio input "true"
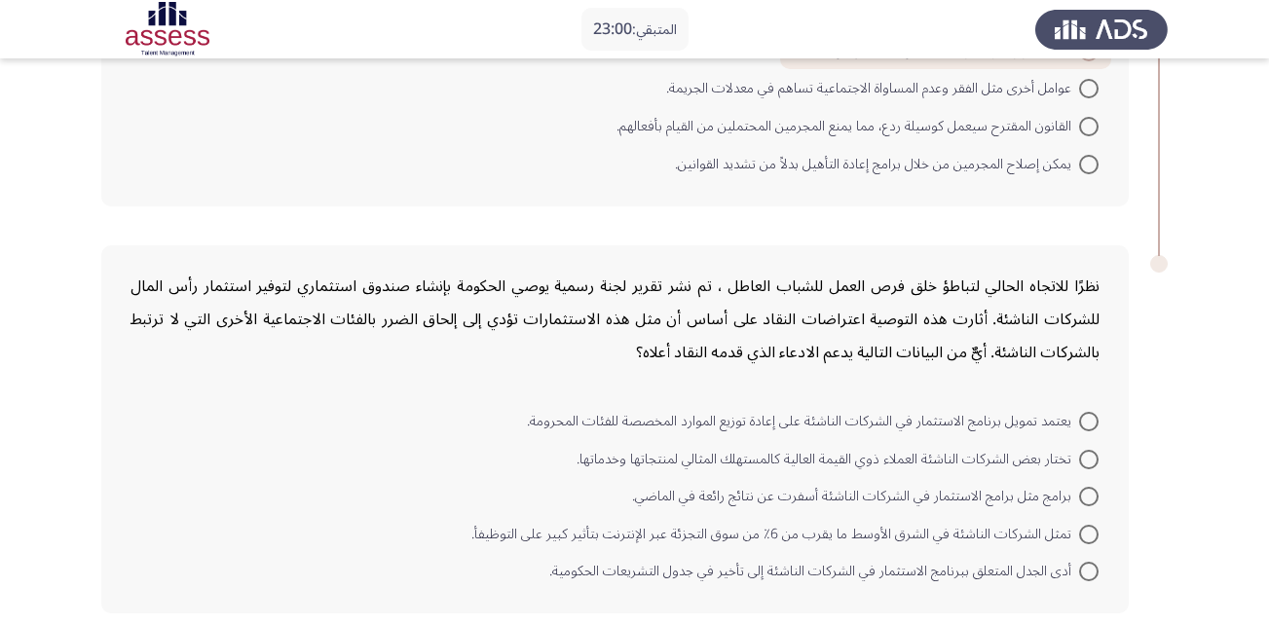
scroll to position [1022, 0]
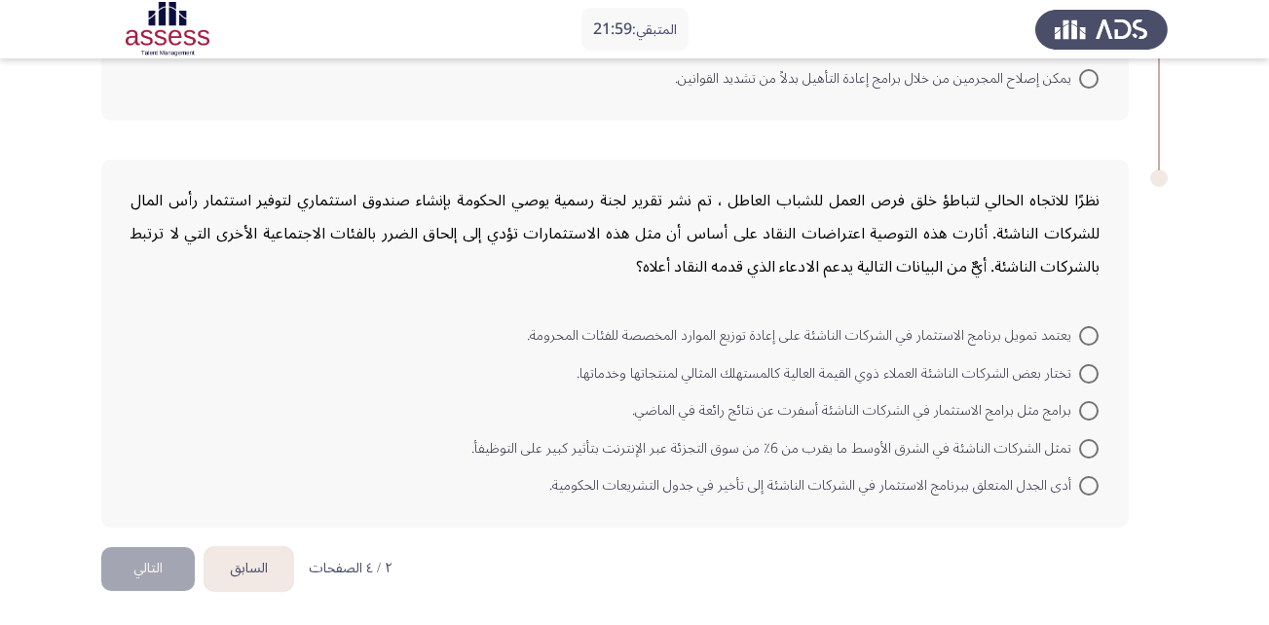
click at [1089, 411] on span at bounding box center [1089, 411] width 0 height 0
click at [1089, 411] on input "برامج مثل برامج الاستثمار في الشركات الناشئة أسفرت عن نتائج رائعة في الماضي." at bounding box center [1088, 410] width 19 height 19
radio input "true"
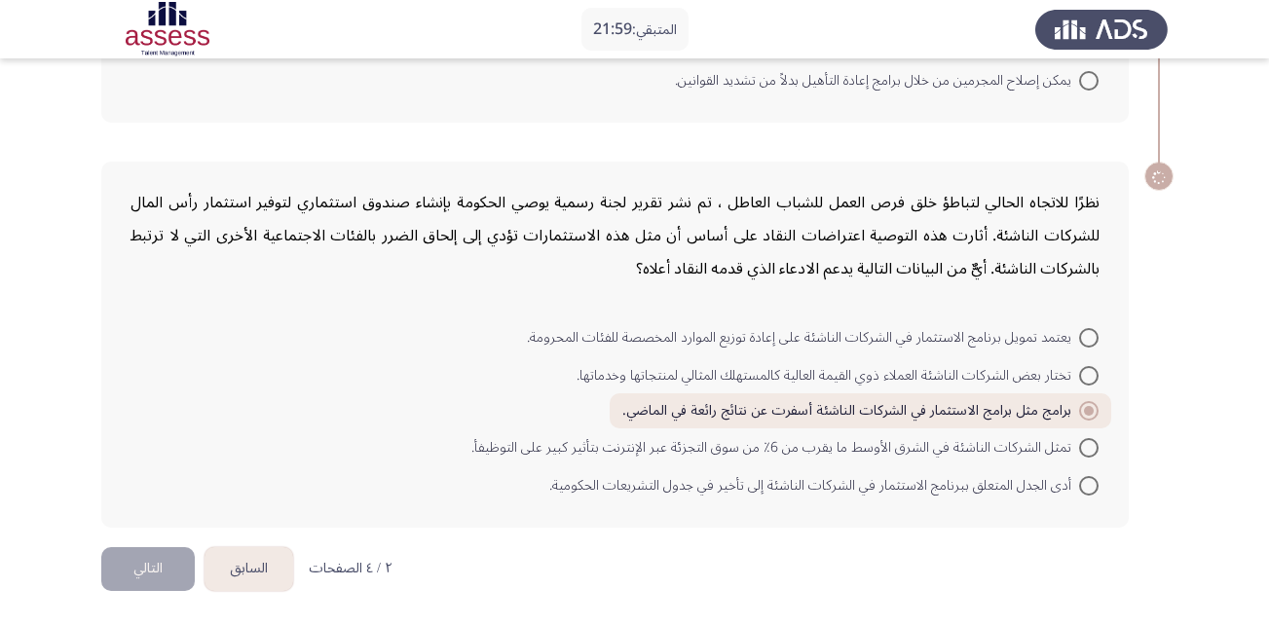
scroll to position [1020, 0]
click at [155, 570] on button "التالي" at bounding box center [147, 569] width 93 height 44
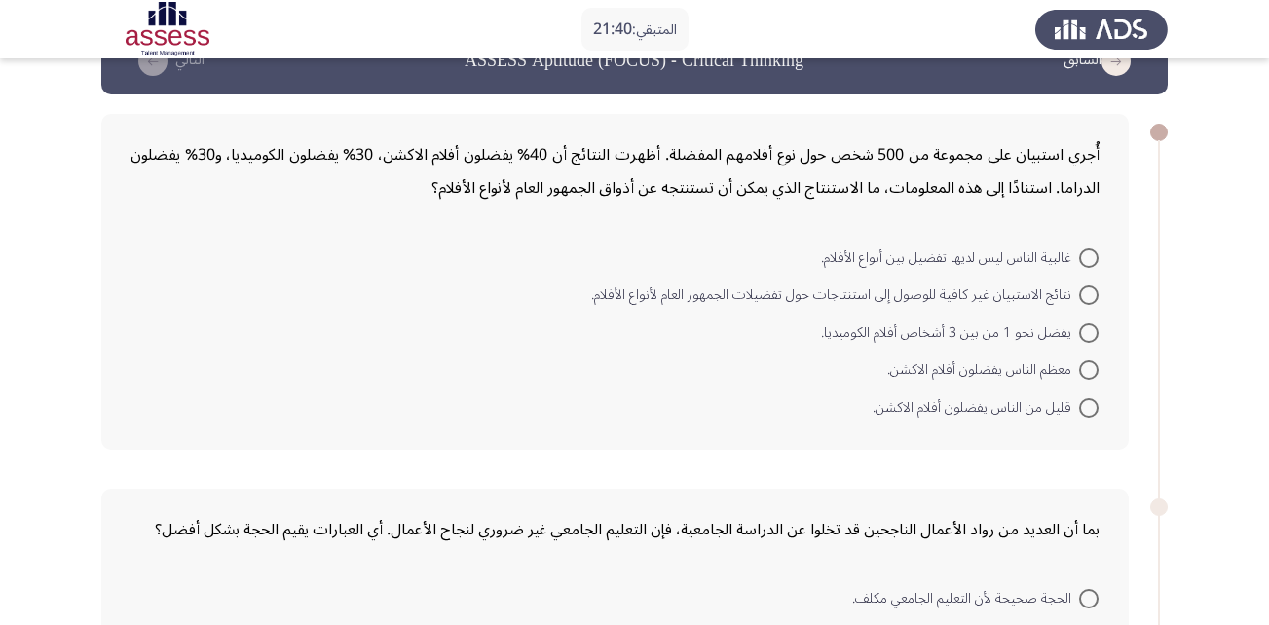
scroll to position [53, 0]
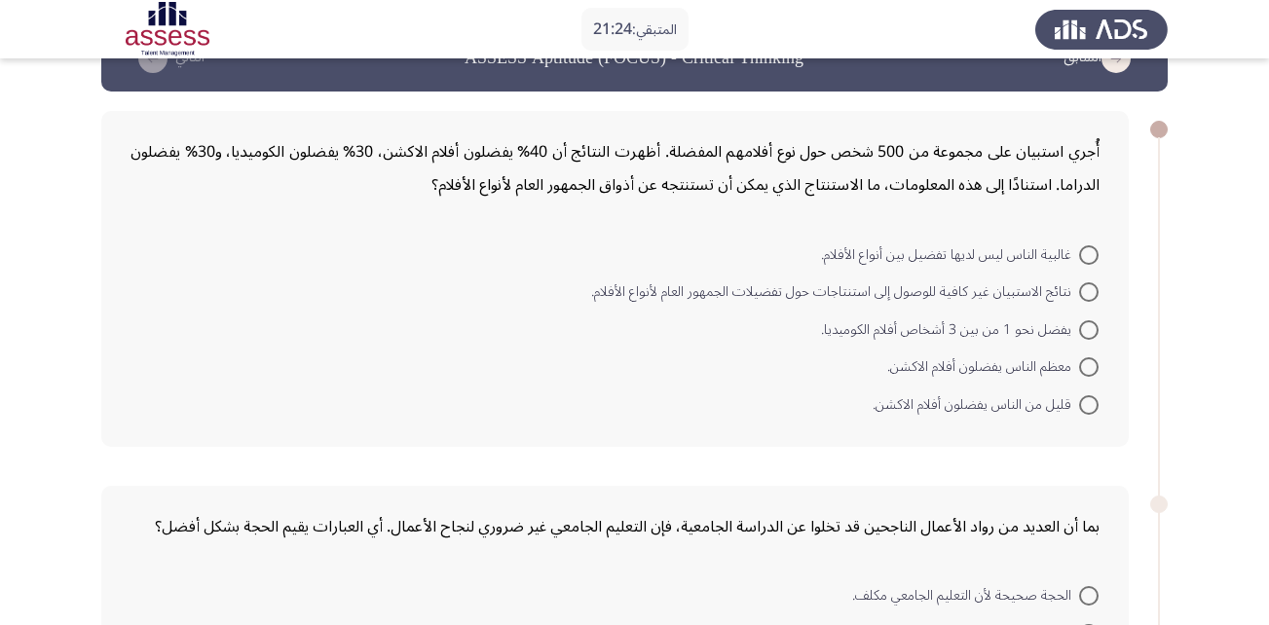
click at [1085, 289] on span at bounding box center [1088, 291] width 19 height 19
click at [1085, 289] on input "نتائج الاستبيان غير كافية للوصول إلى استنتاجات حول تفضيلات الجمهور العام لأنواع…" at bounding box center [1088, 291] width 19 height 19
radio input "true"
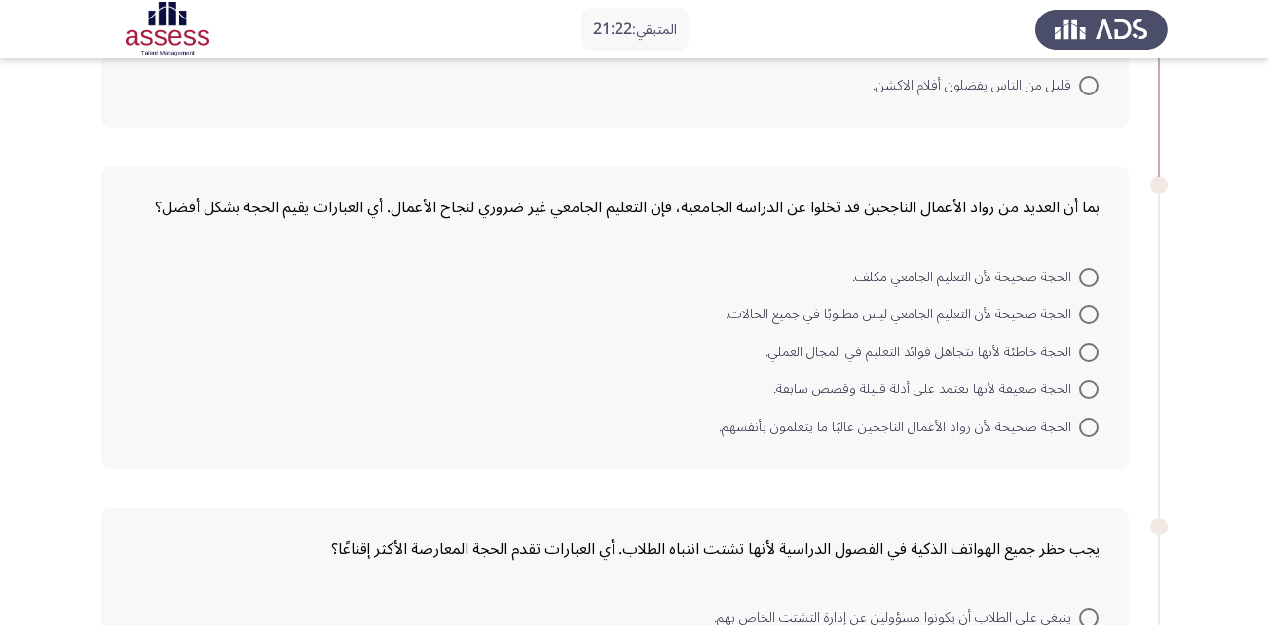
scroll to position [372, 0]
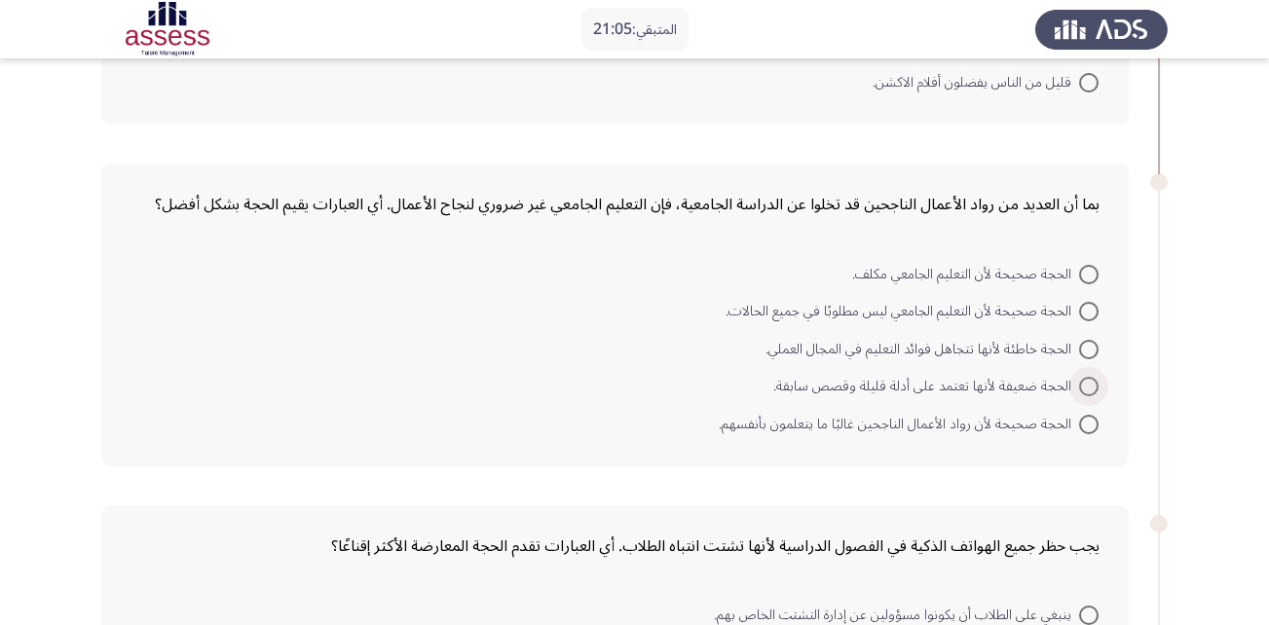
click at [1088, 390] on span at bounding box center [1088, 386] width 19 height 19
click at [1088, 390] on input "الحجة ضعيفة لأنها تعتمد على أدلة قليلة وقصص سابقة." at bounding box center [1088, 386] width 19 height 19
radio input "true"
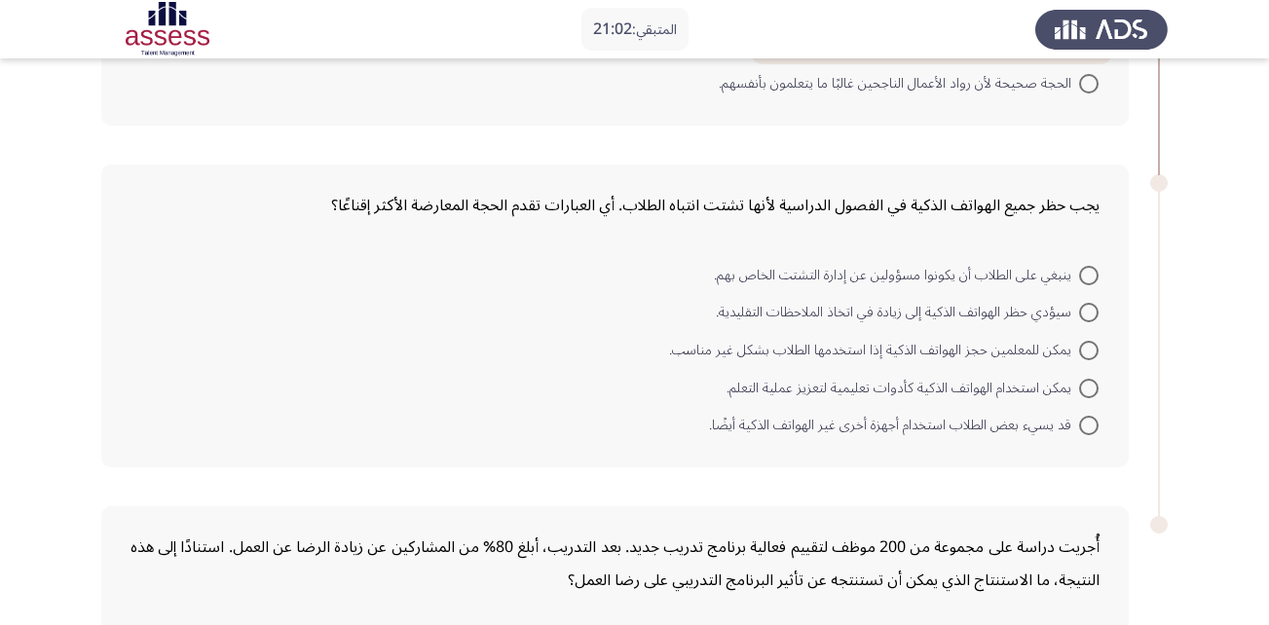
scroll to position [770, 0]
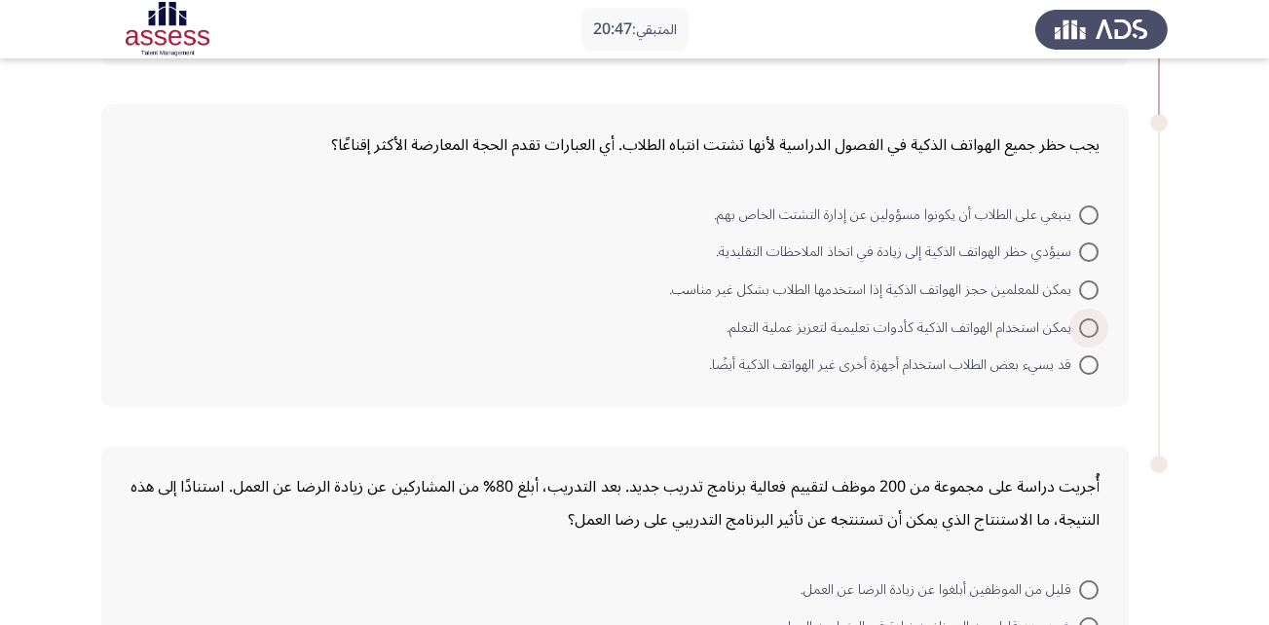
click at [1089, 328] on span at bounding box center [1089, 328] width 0 height 0
click at [1089, 328] on input "يمكن استخدام الهواتف الذكية كأدوات تعليمية لتعزيز عملية التعلم." at bounding box center [1088, 327] width 19 height 19
radio input "true"
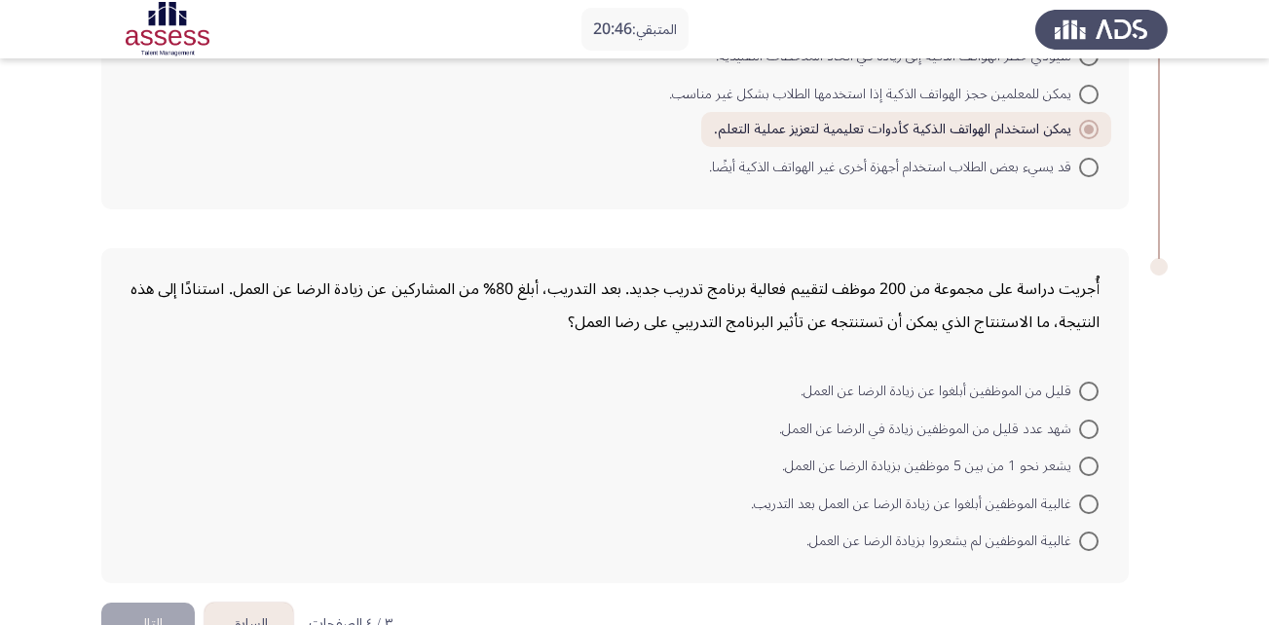
scroll to position [1022, 0]
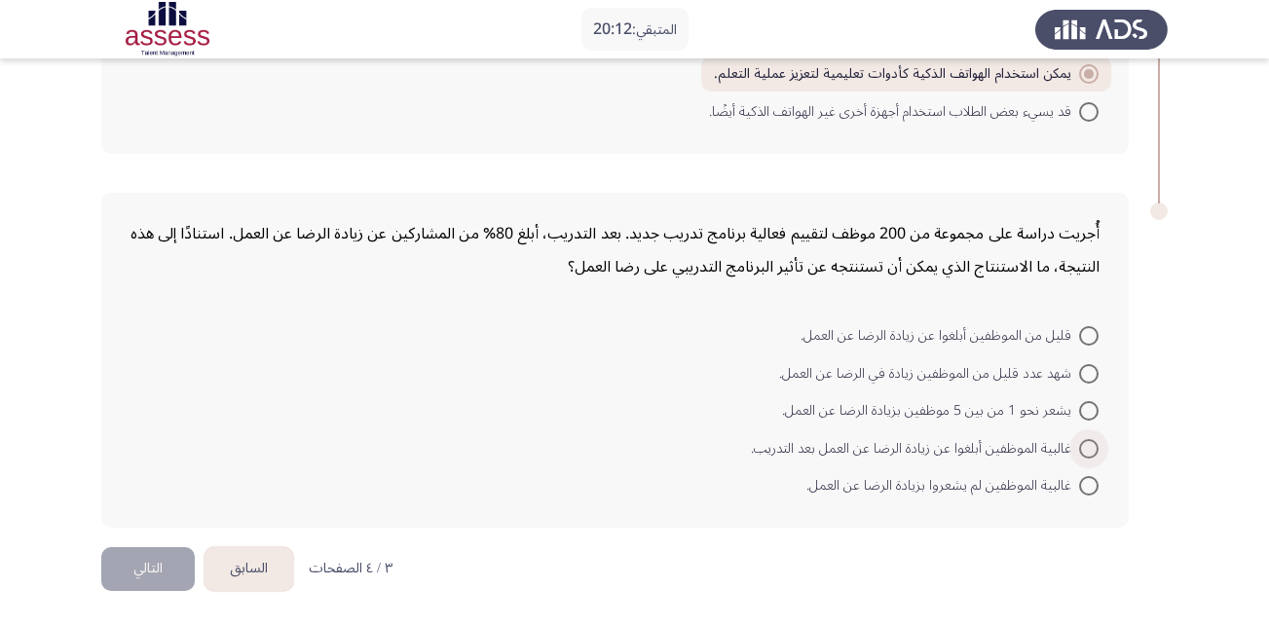
click at [1084, 446] on span at bounding box center [1088, 448] width 19 height 19
click at [1084, 446] on input "غالبية الموظفين أبلغوا عن زيادة الرضا عن العمل بعد التدريب." at bounding box center [1088, 448] width 19 height 19
radio input "true"
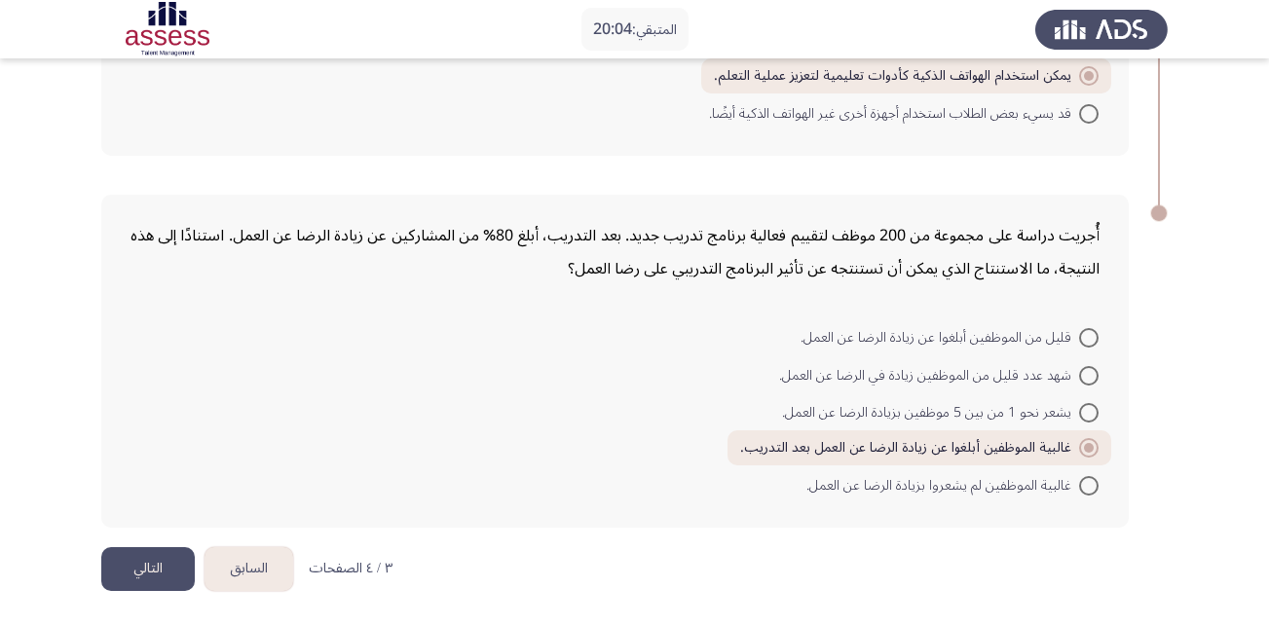
click at [142, 573] on button "التالي" at bounding box center [147, 569] width 93 height 44
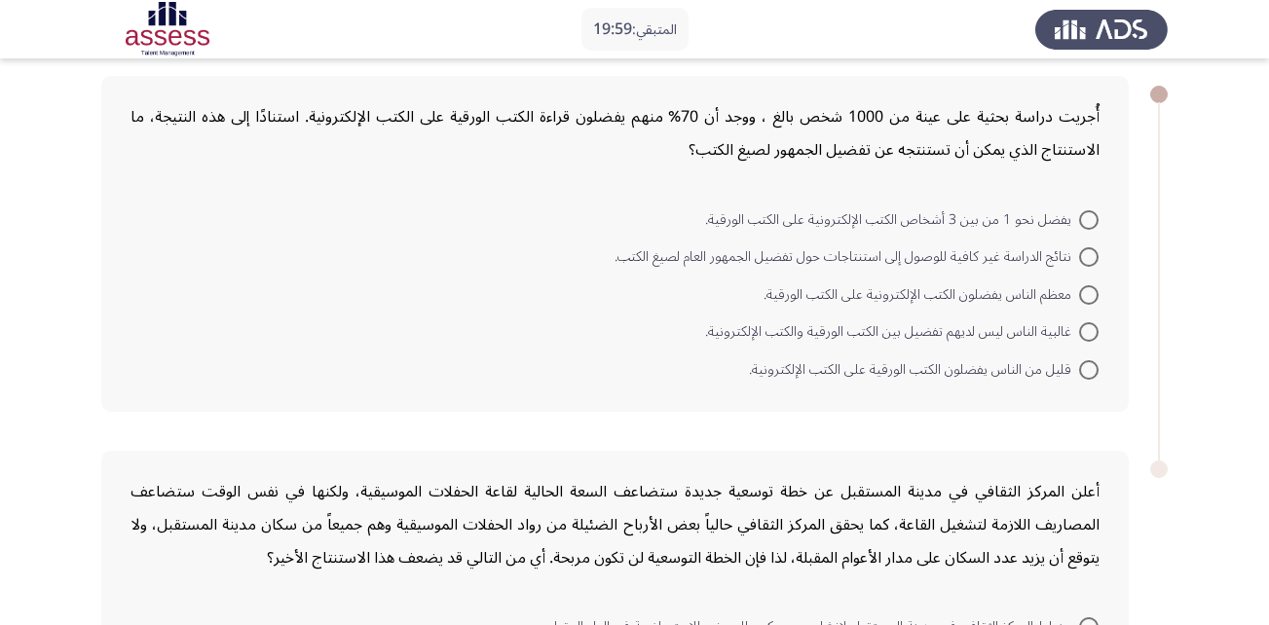
scroll to position [0, 0]
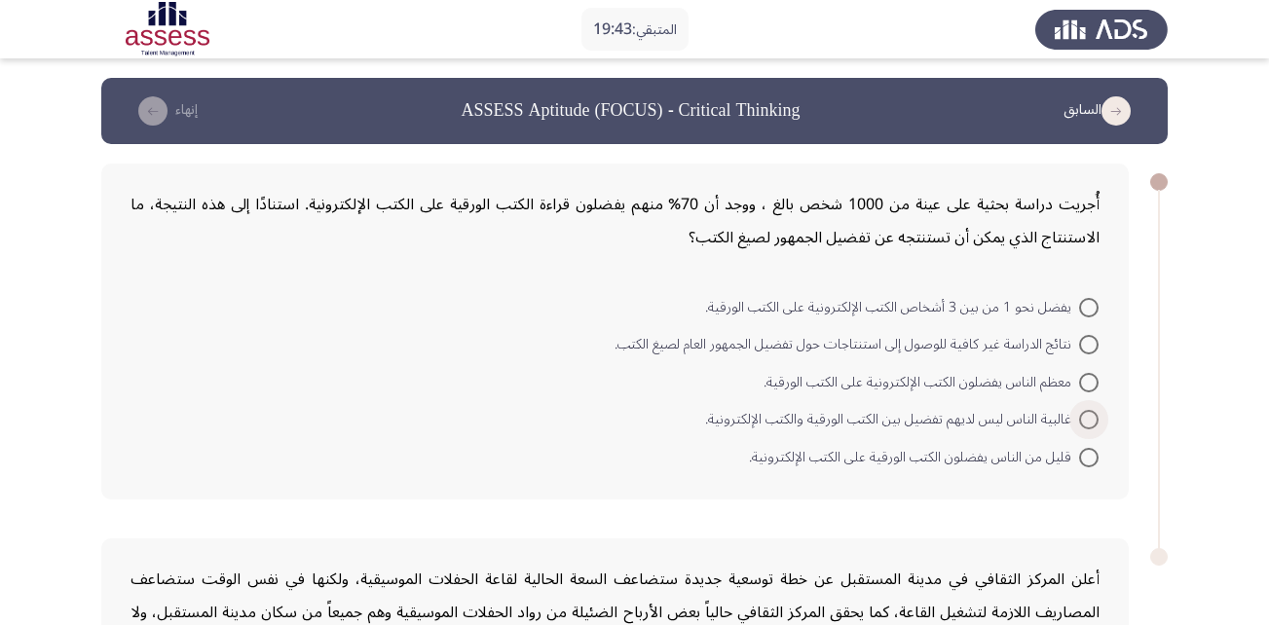
click at [1082, 423] on span at bounding box center [1088, 419] width 19 height 19
click at [1082, 423] on input "غالبية الناس ليس لديهم تفضيل بين الكتب الورقية والكتب الإلكترونية." at bounding box center [1088, 419] width 19 height 19
radio input "true"
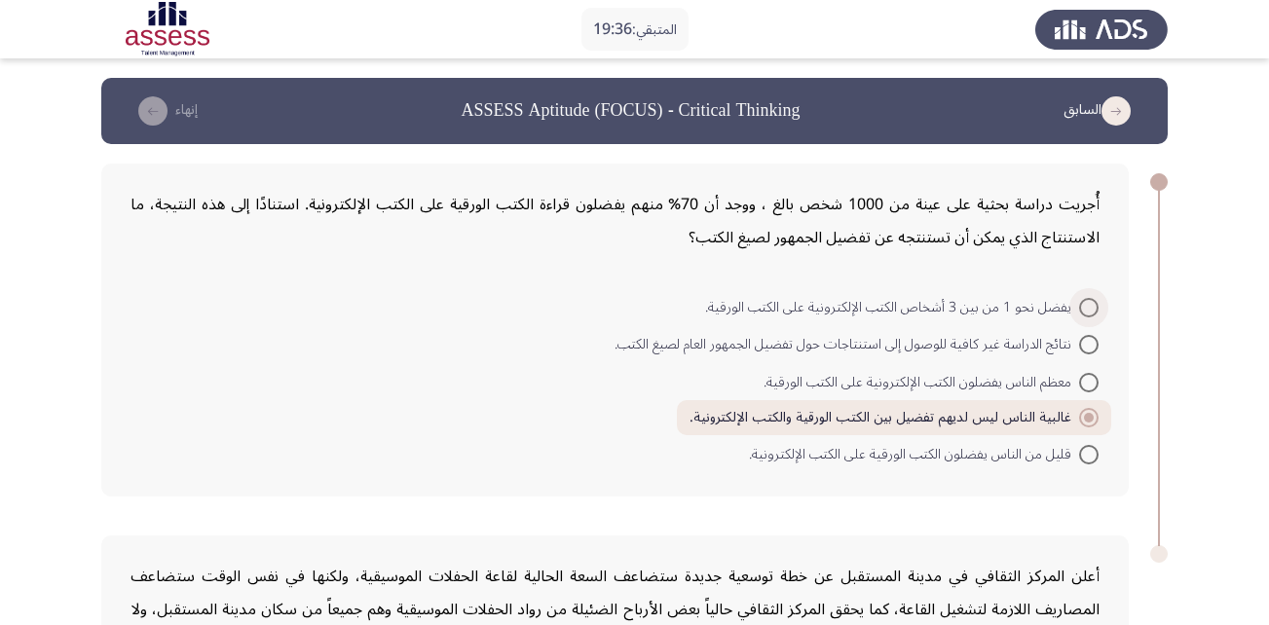
click at [1089, 298] on span at bounding box center [1088, 307] width 19 height 19
click at [1089, 298] on input "يفضل نحو 1 من بين 3 أشخاص الكتب الإلكترونية على الكتب الورقية." at bounding box center [1088, 307] width 19 height 19
radio input "true"
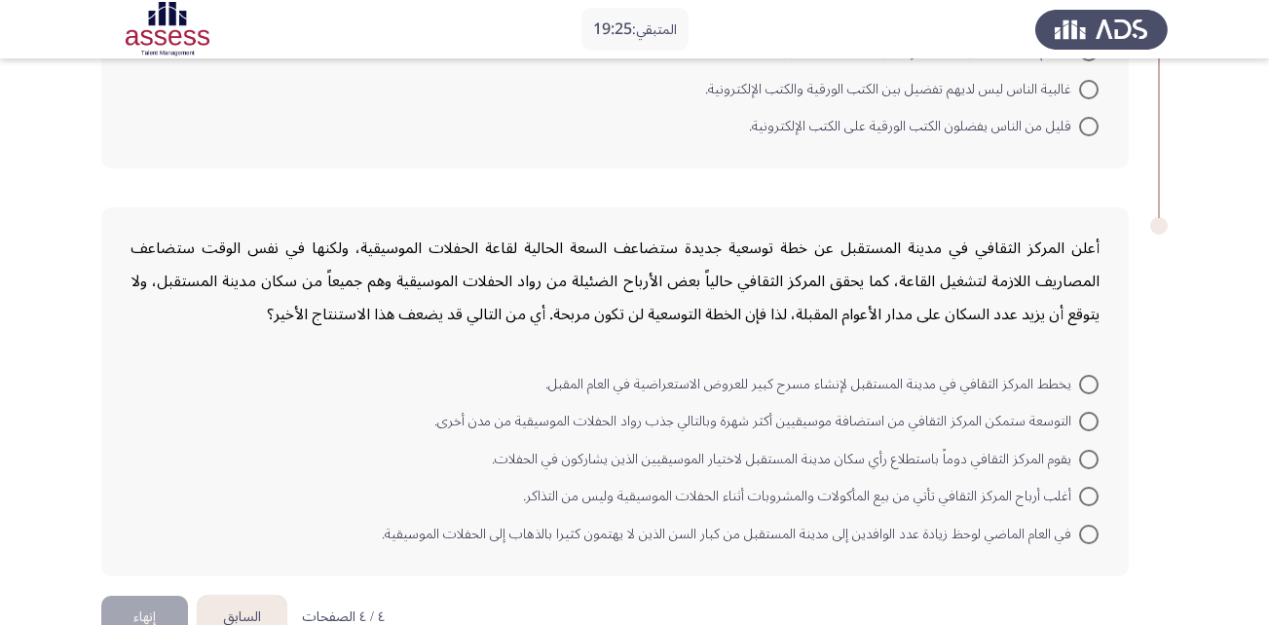
scroll to position [377, 0]
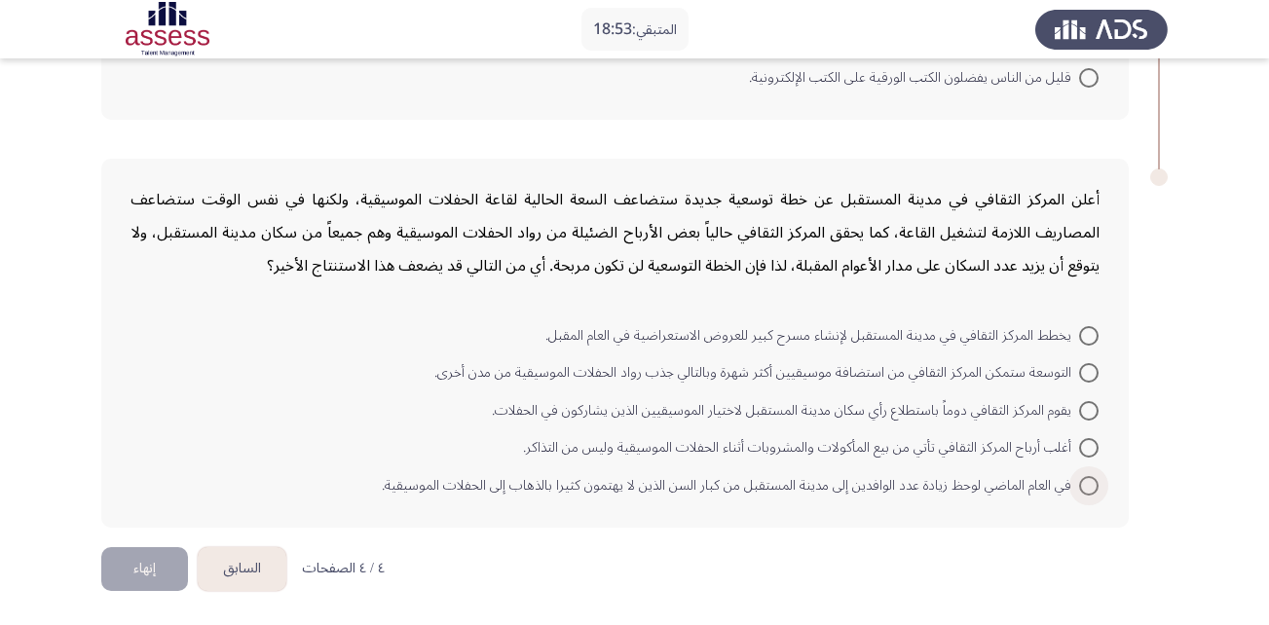
click at [1084, 481] on span at bounding box center [1088, 485] width 19 height 19
click at [1084, 481] on input "في العام الماضي لوحظ زيادة عدد الوافدين إلى مدينة المستقبل من كبار السن الذين ل…" at bounding box center [1088, 485] width 19 height 19
radio input "true"
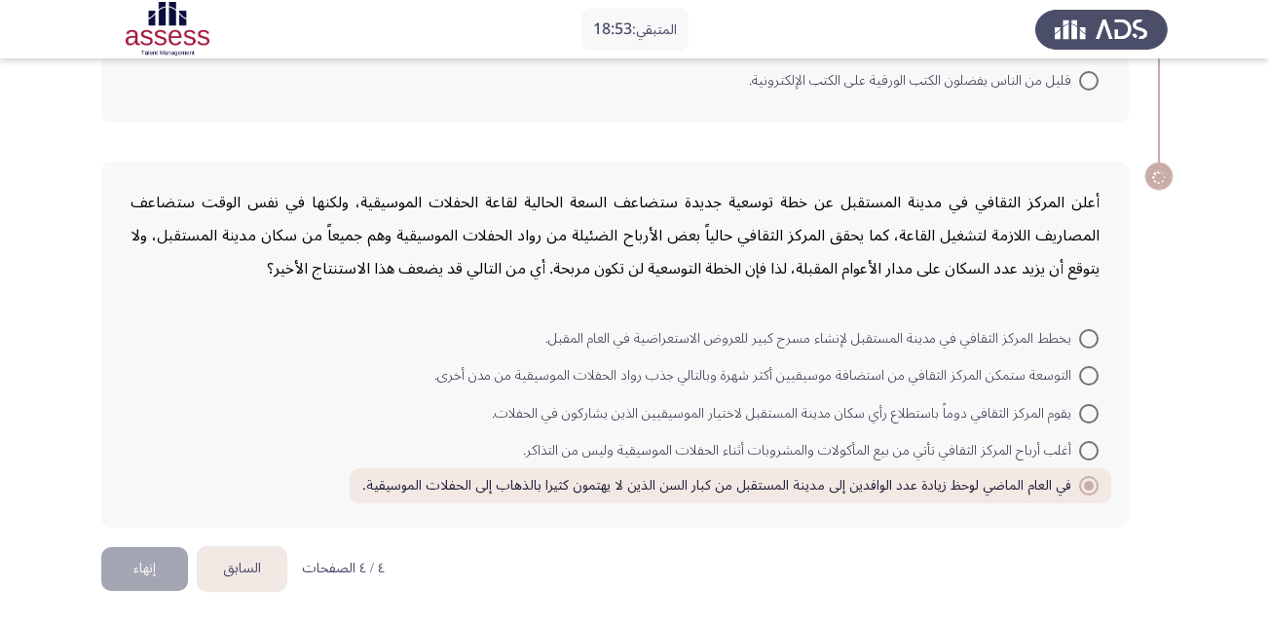
scroll to position [374, 0]
click at [1076, 417] on span "يقوم المركز الثقافي دوماً باستطلاع رأي سكان مدينة المستقبل لاختيار الموسيقيين ا…" at bounding box center [785, 413] width 587 height 23
click at [1079, 417] on input "يقوم المركز الثقافي دوماً باستطلاع رأي سكان مدينة المستقبل لاختيار الموسيقيين ا…" at bounding box center [1088, 413] width 19 height 19
radio input "true"
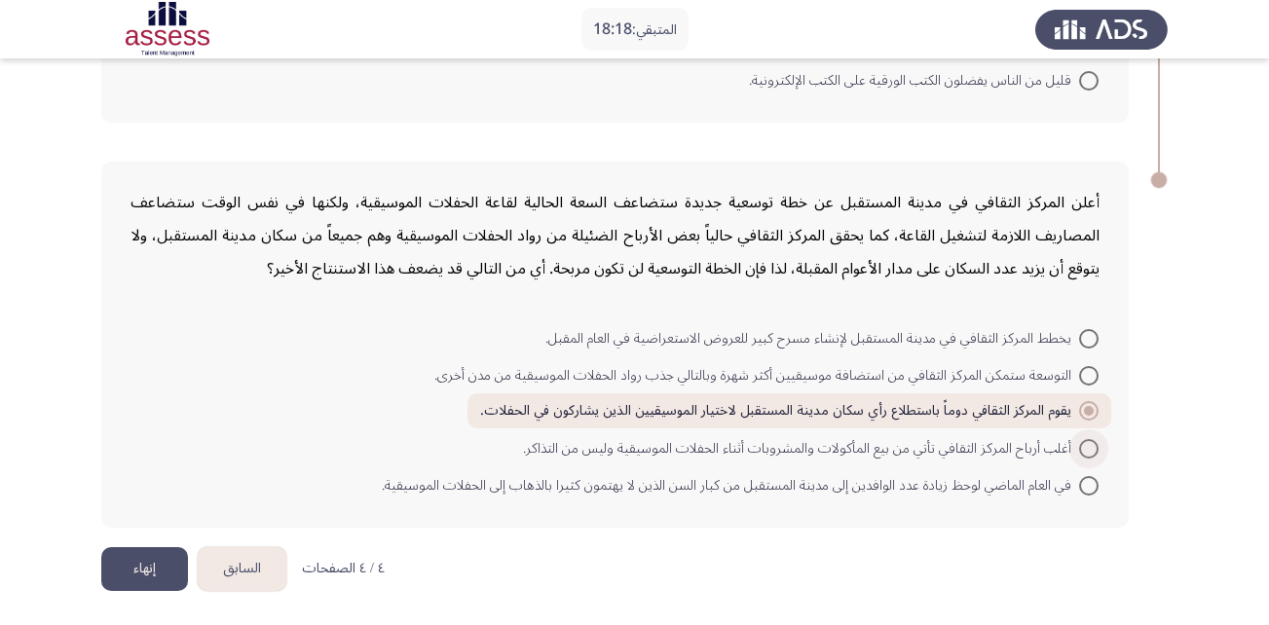
click at [1095, 448] on span at bounding box center [1088, 448] width 19 height 19
click at [1095, 448] on input "أغلب أرباح المركز الثقافي تأتي من بيع المأكولات والمشروبات أثناء الحفلات الموسي…" at bounding box center [1088, 448] width 19 height 19
radio input "true"
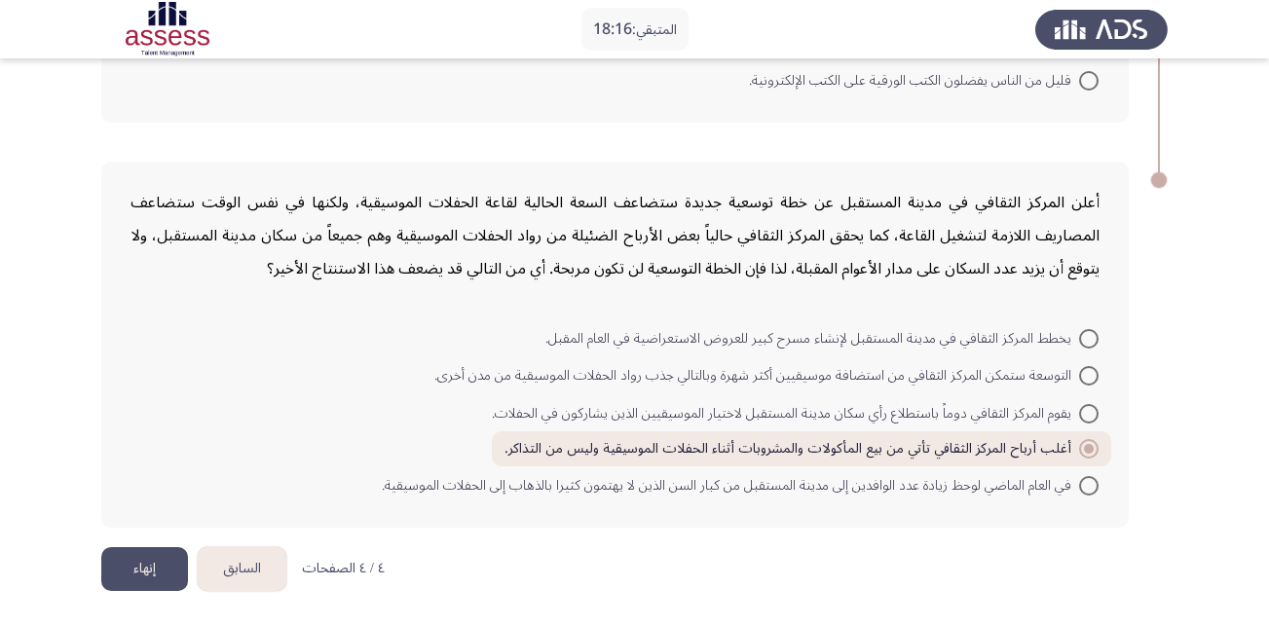
click at [166, 553] on button "إنهاء" at bounding box center [144, 569] width 87 height 44
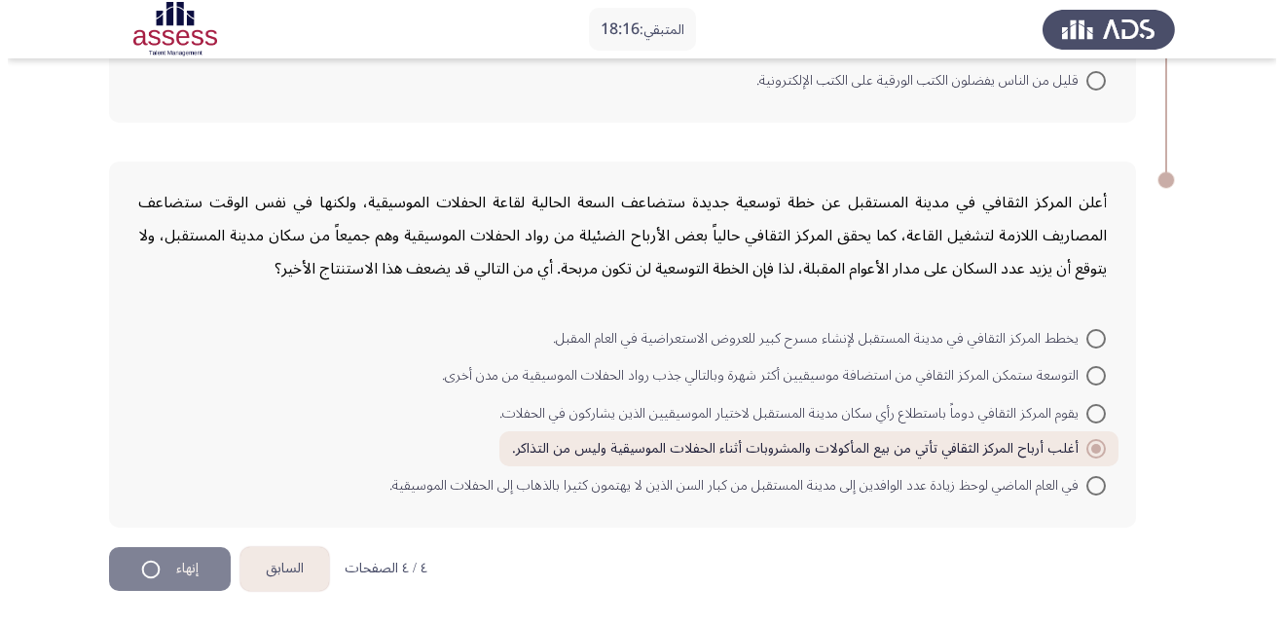
scroll to position [0, 0]
